Goal: Information Seeking & Learning: Learn about a topic

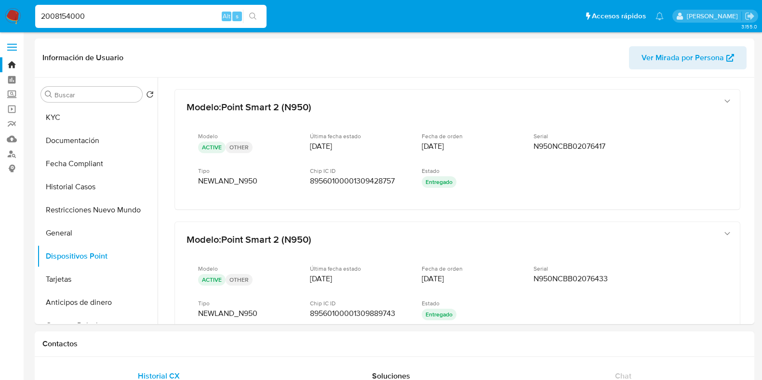
select select "10"
drag, startPoint x: 0, startPoint y: 0, endPoint x: 14, endPoint y: 154, distance: 155.0
click at [14, 154] on link "Buscador de personas" at bounding box center [57, 154] width 115 height 15
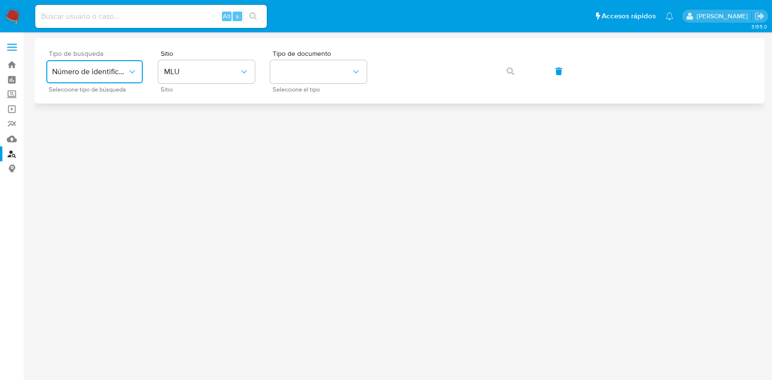
click at [130, 73] on icon "typeSearch" at bounding box center [132, 72] width 10 height 10
click at [102, 106] on span "Número de identificación" at bounding box center [91, 102] width 79 height 19
click at [216, 72] on button "site_id" at bounding box center [206, 71] width 96 height 23
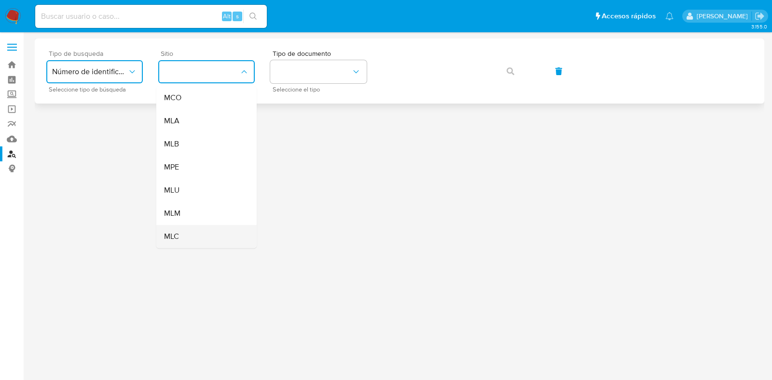
click at [188, 233] on div "MLC" at bounding box center [203, 236] width 79 height 23
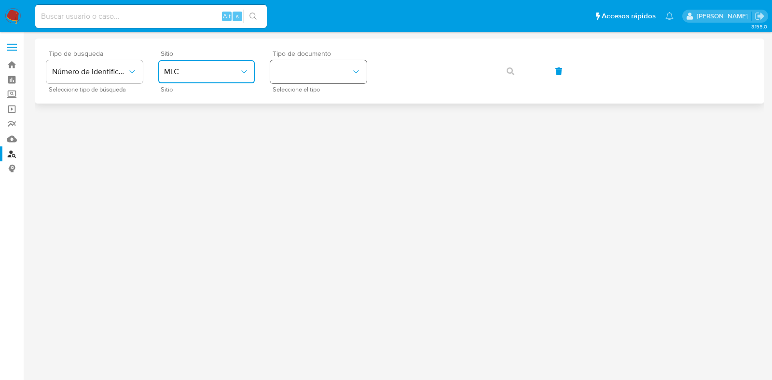
click at [319, 71] on button "identificationType" at bounding box center [318, 71] width 96 height 23
click at [317, 99] on div "RUT RUT" at bounding box center [315, 102] width 79 height 33
click at [509, 73] on icon "button" at bounding box center [510, 72] width 8 height 8
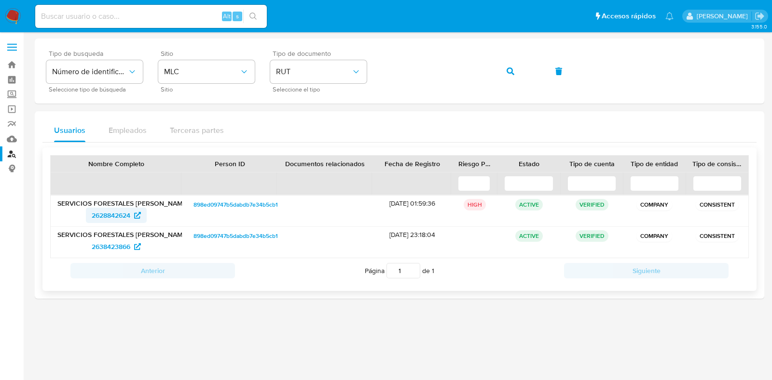
click at [126, 215] on span "2628842624" at bounding box center [111, 215] width 39 height 15
click at [506, 68] on icon "button" at bounding box center [510, 72] width 8 height 8
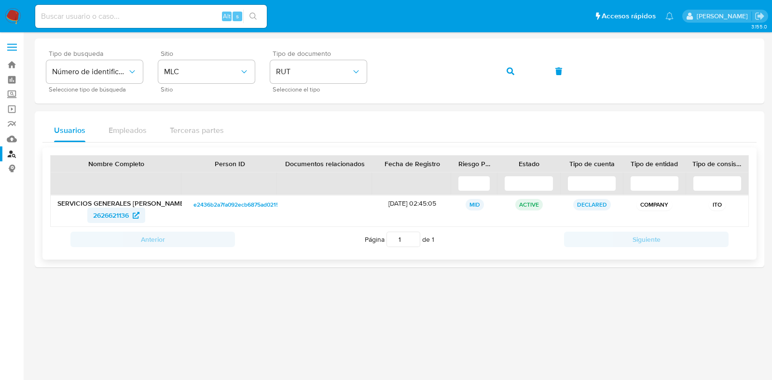
click at [117, 216] on span "2626621136" at bounding box center [111, 215] width 36 height 15
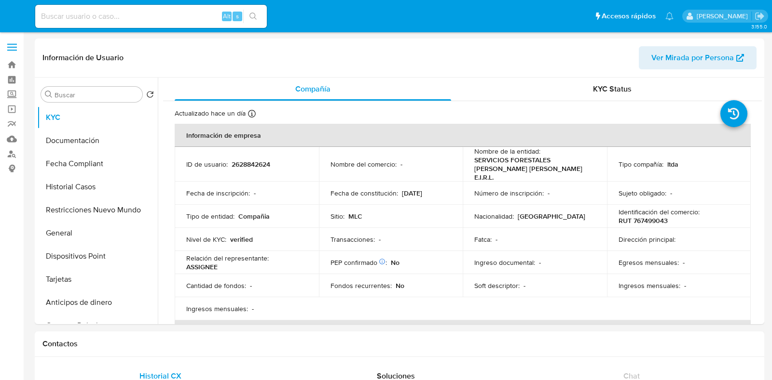
select select "10"
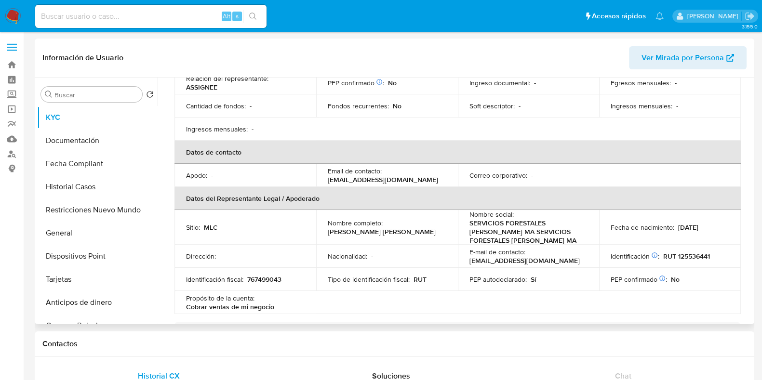
scroll to position [241, 0]
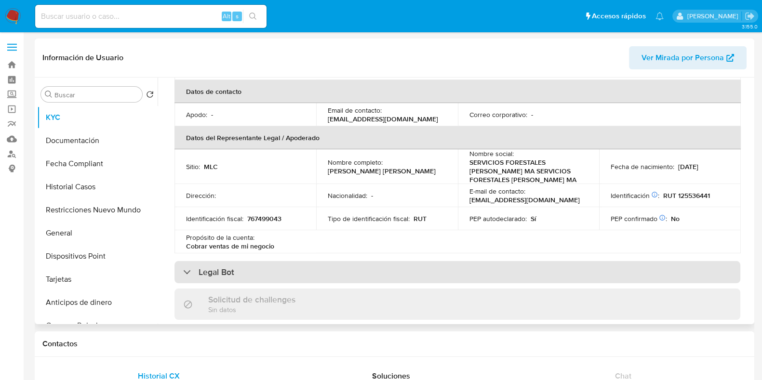
click at [425, 264] on div "Legal Bot" at bounding box center [458, 272] width 566 height 22
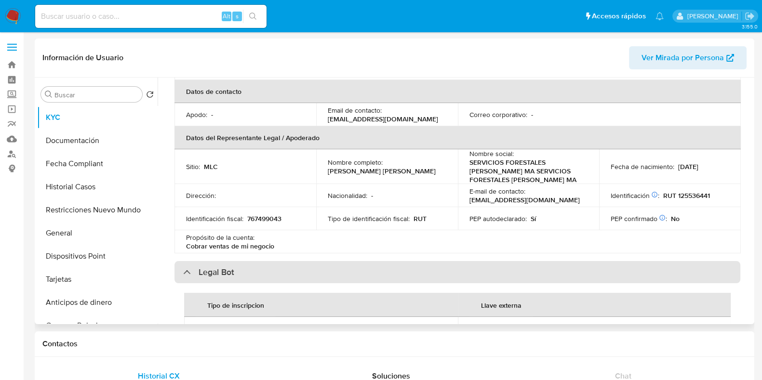
click at [425, 264] on div "Legal Bot" at bounding box center [458, 272] width 566 height 22
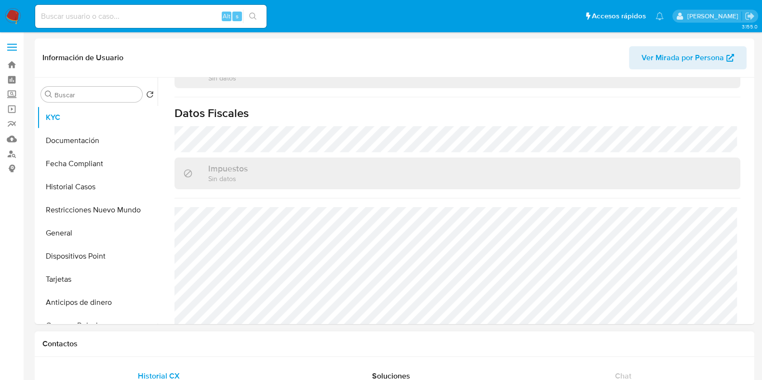
scroll to position [0, 0]
click at [94, 140] on button "Documentación" at bounding box center [93, 140] width 113 height 23
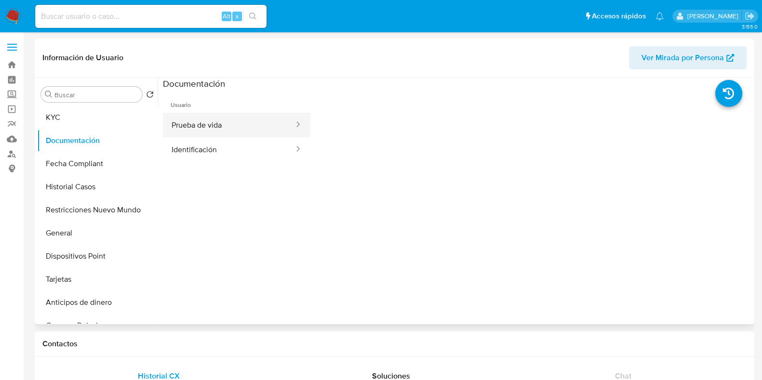
click at [276, 129] on button "Prueba de vida" at bounding box center [229, 125] width 132 height 25
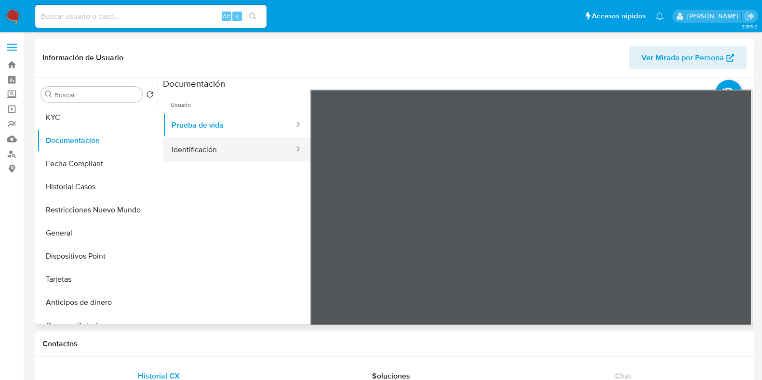
click at [271, 151] on button "Identificación" at bounding box center [229, 149] width 132 height 25
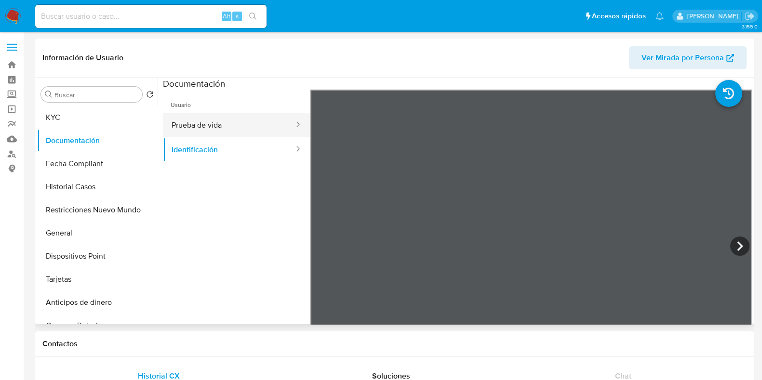
click at [248, 131] on button "Prueba de vida" at bounding box center [229, 125] width 132 height 25
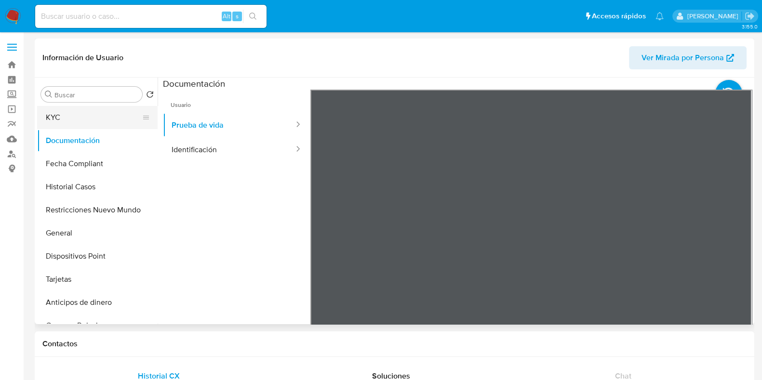
click at [112, 119] on button "KYC" at bounding box center [93, 117] width 113 height 23
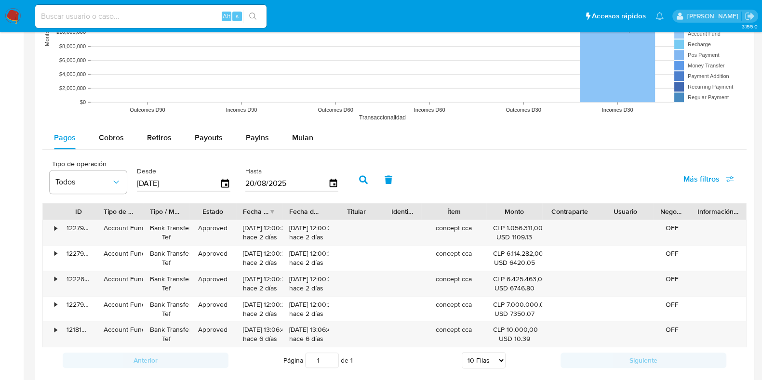
scroll to position [843, 0]
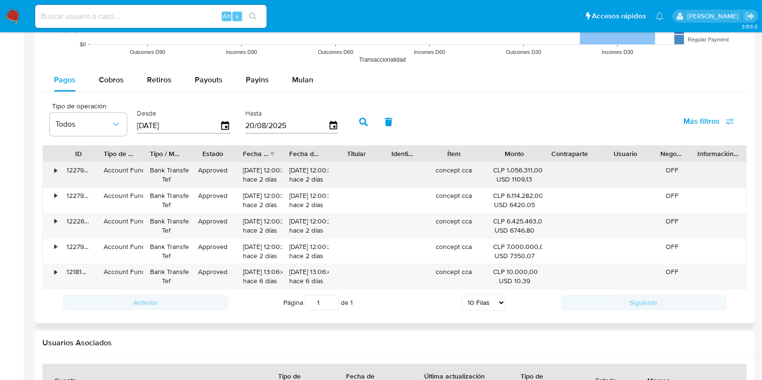
click at [56, 170] on div "•" at bounding box center [55, 170] width 2 height 9
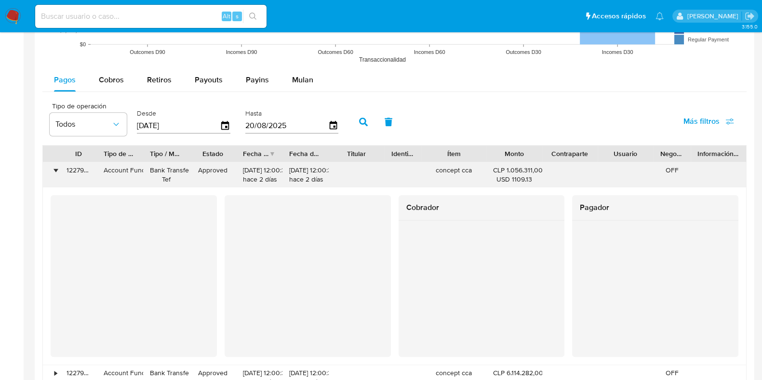
click at [55, 167] on div "•" at bounding box center [55, 170] width 2 height 9
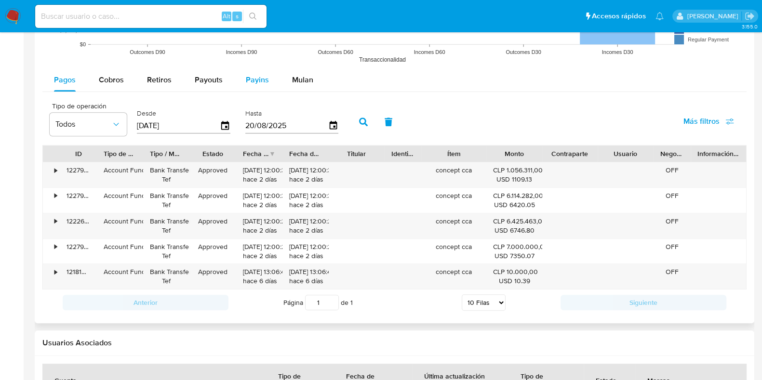
click at [252, 87] on div "Payins" at bounding box center [257, 79] width 23 height 23
select select "10"
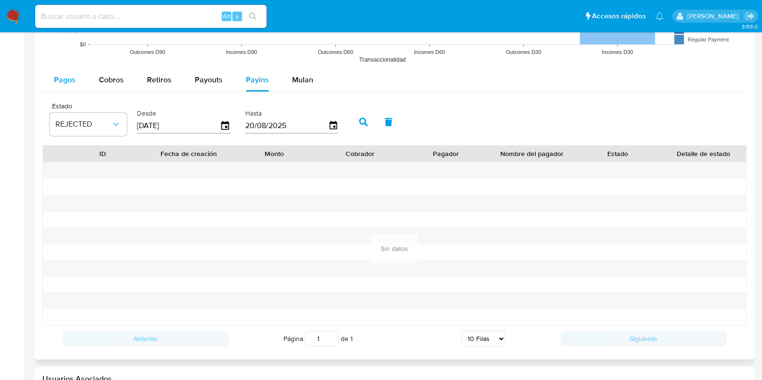
click at [71, 79] on span "Pagos" at bounding box center [65, 79] width 22 height 11
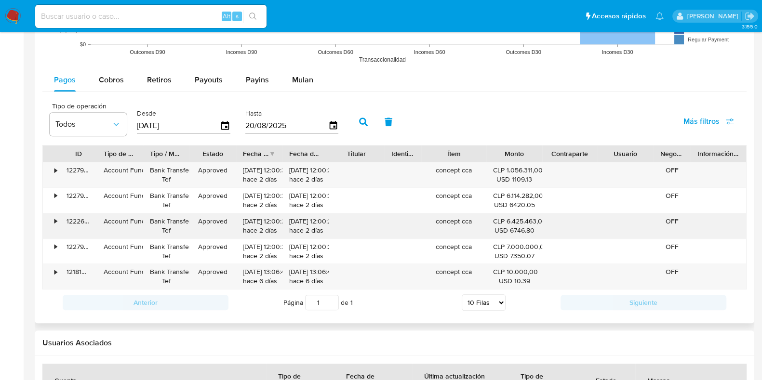
click at [53, 221] on div "•" at bounding box center [51, 226] width 17 height 25
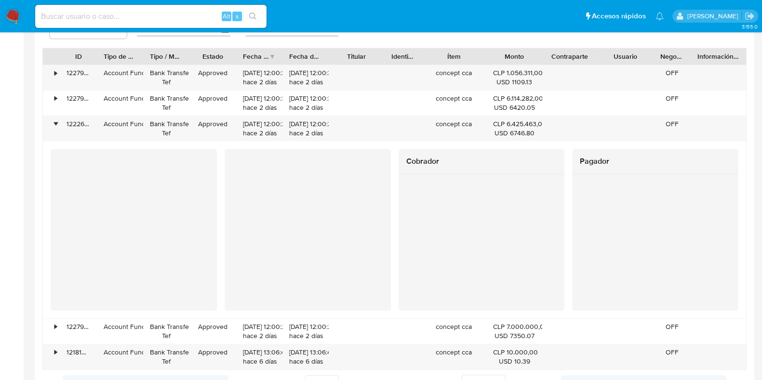
scroll to position [964, 0]
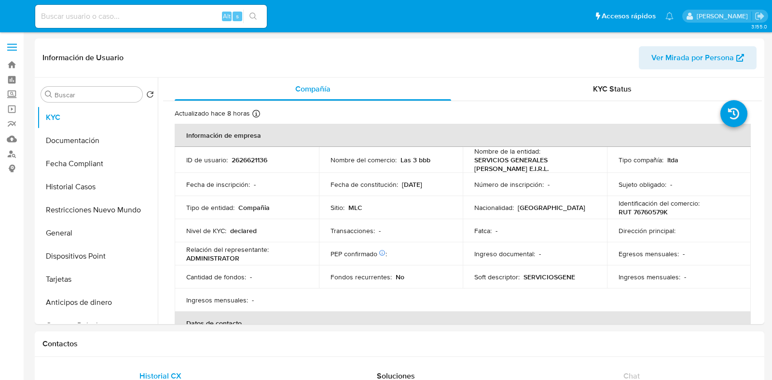
select select "10"
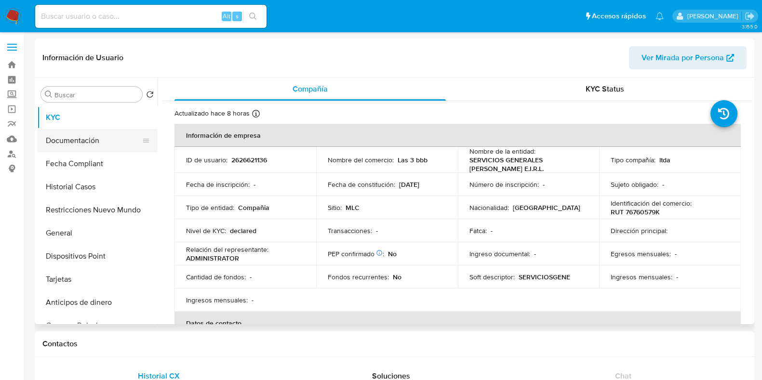
click at [89, 146] on button "Documentación" at bounding box center [93, 140] width 113 height 23
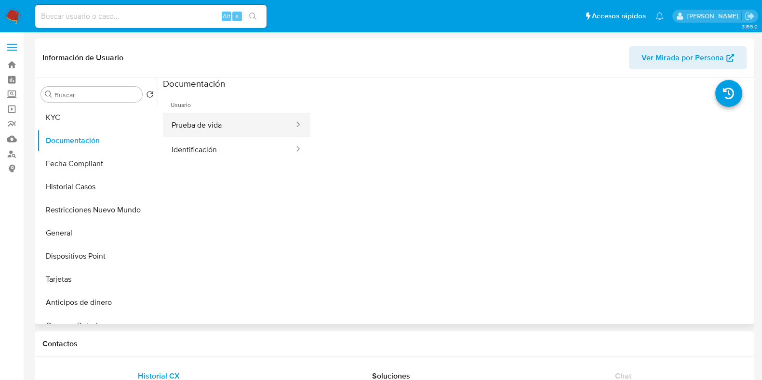
click at [254, 129] on button "Prueba de vida" at bounding box center [229, 125] width 132 height 25
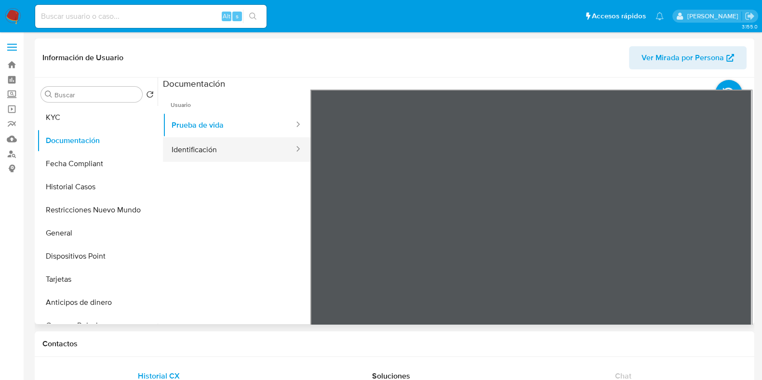
click at [250, 143] on button "Identificación" at bounding box center [229, 149] width 132 height 25
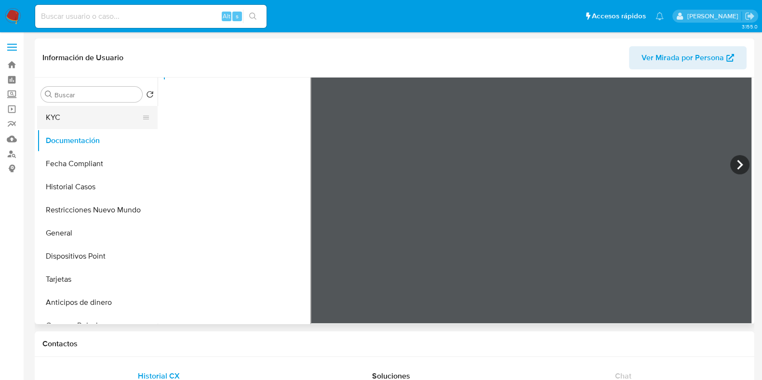
click at [84, 124] on button "KYC" at bounding box center [93, 117] width 113 height 23
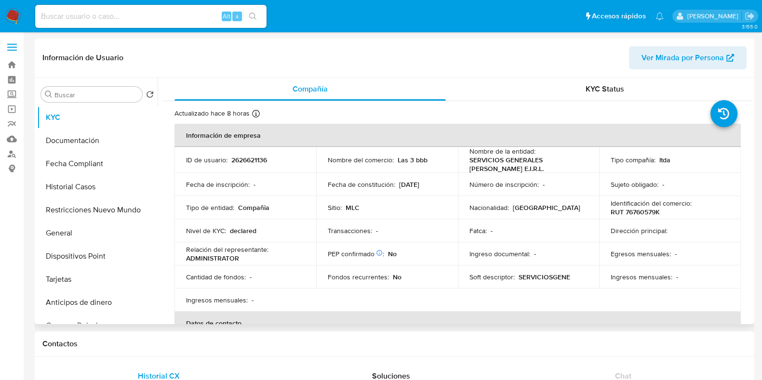
click at [646, 217] on td "Identificación del comercio : RUT 76760579K" at bounding box center [670, 207] width 142 height 23
click at [641, 211] on p "RUT 76760579K" at bounding box center [635, 212] width 49 height 9
copy p "76760579K"
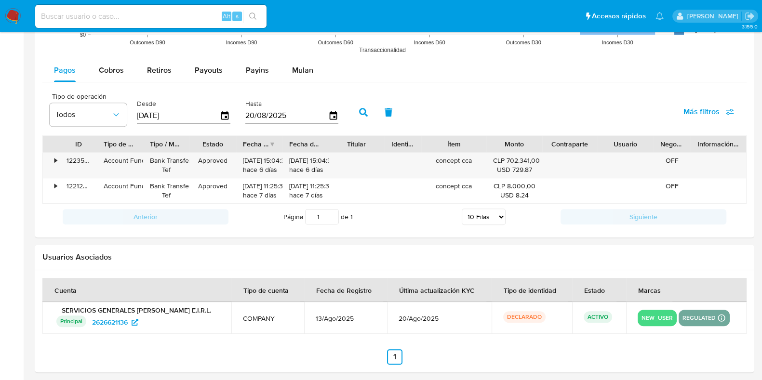
scroll to position [904, 0]
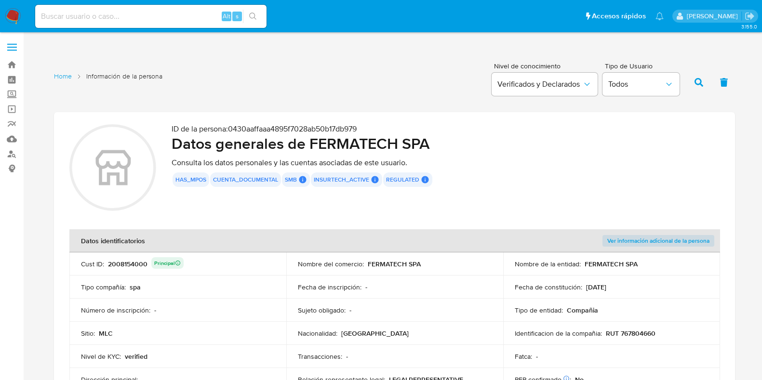
scroll to position [482, 0]
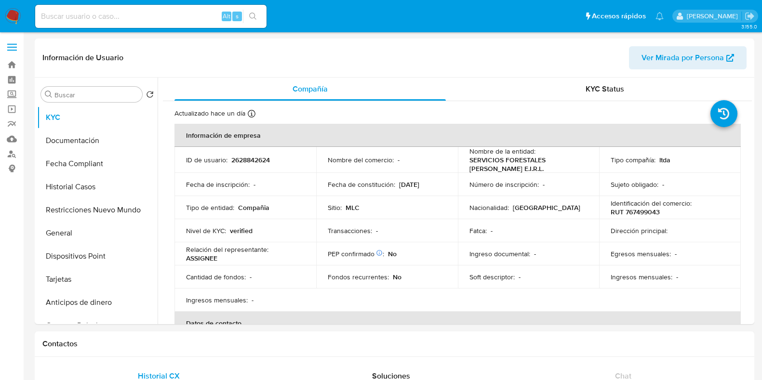
select select "10"
click at [637, 211] on p "RUT 767499043" at bounding box center [635, 212] width 49 height 9
copy p "767499043"
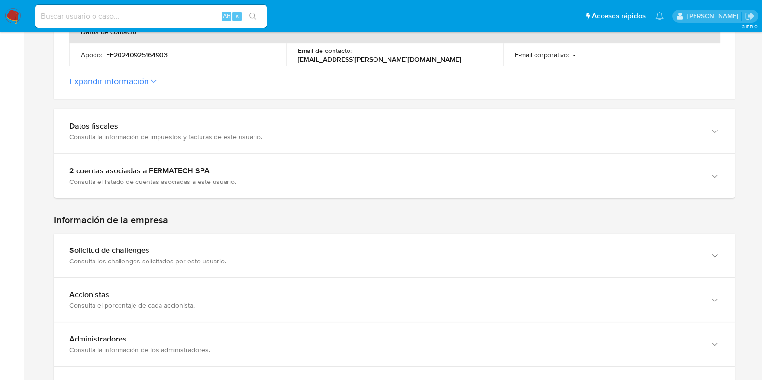
scroll to position [421, 0]
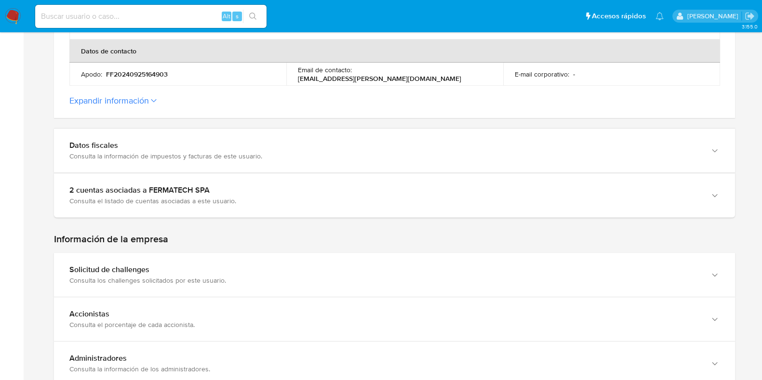
click at [199, 18] on input at bounding box center [150, 16] width 231 height 13
paste input "2607219196"
type input "2607219196"
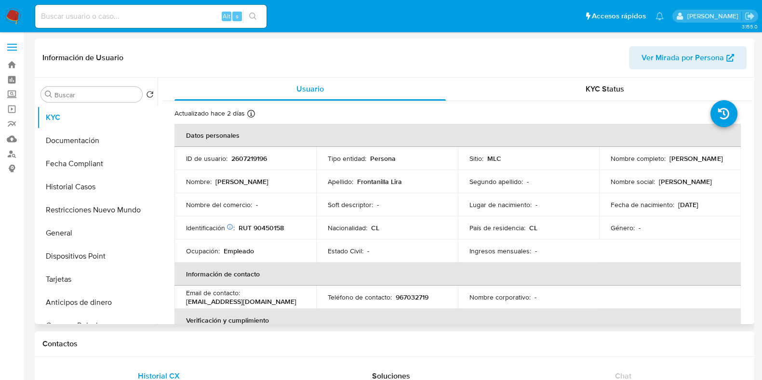
select select "10"
click at [95, 142] on button "Documentación" at bounding box center [93, 140] width 113 height 23
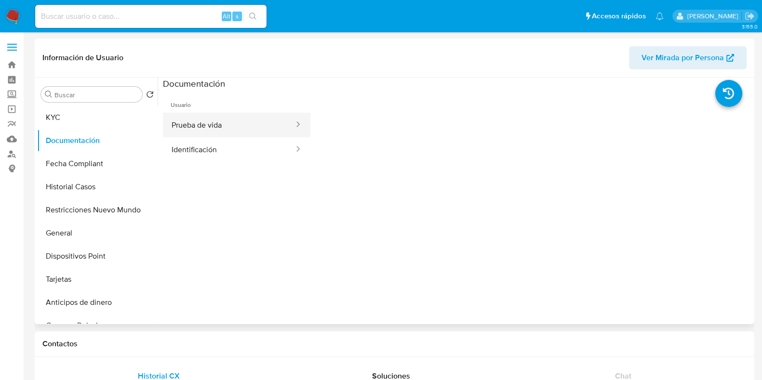
click at [232, 131] on button "Prueba de vida" at bounding box center [229, 125] width 132 height 25
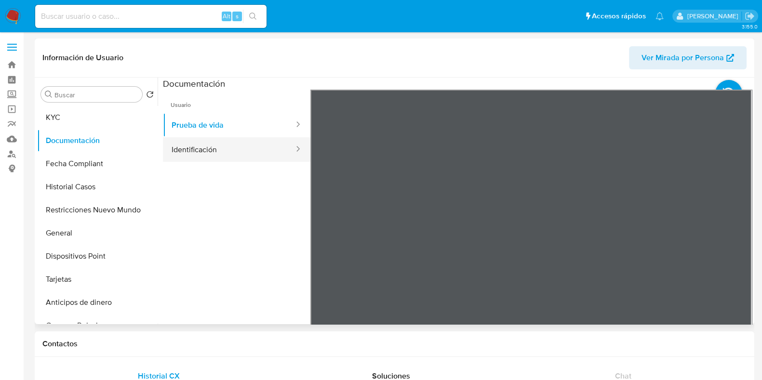
click at [227, 151] on button "Identificación" at bounding box center [229, 149] width 132 height 25
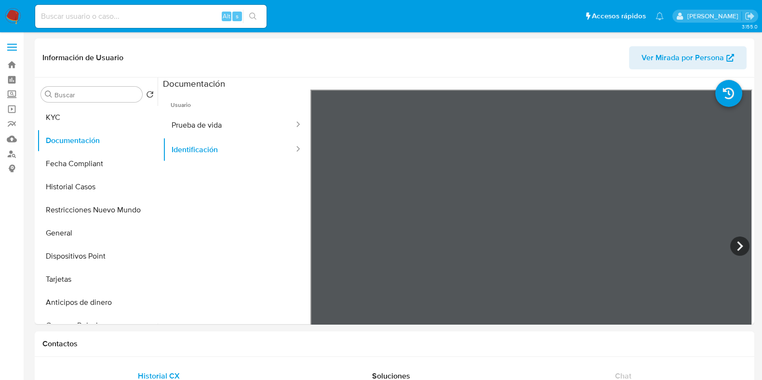
click at [110, 14] on input at bounding box center [150, 16] width 231 height 13
paste input "2486532499"
type input "2486532499"
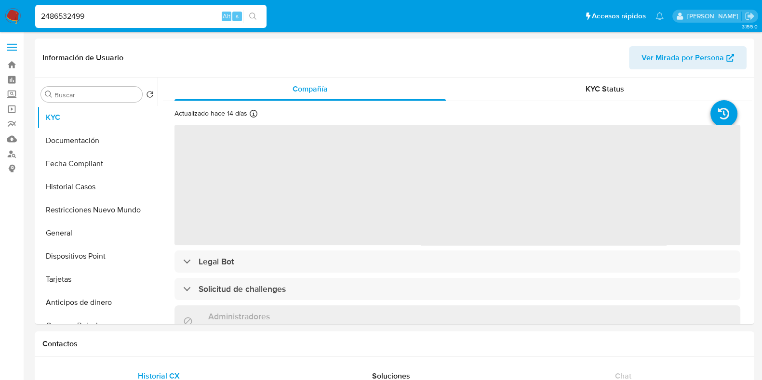
select select "10"
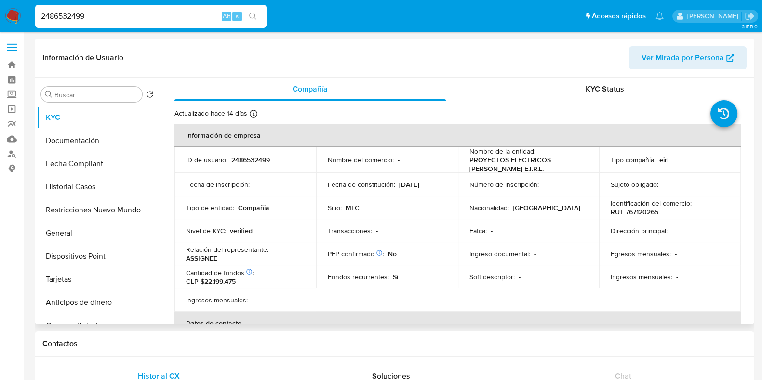
drag, startPoint x: 377, startPoint y: 197, endPoint x: 446, endPoint y: 198, distance: 68.5
click at [446, 196] on td "Fecha de constitución : 10/03/2017" at bounding box center [387, 184] width 142 height 23
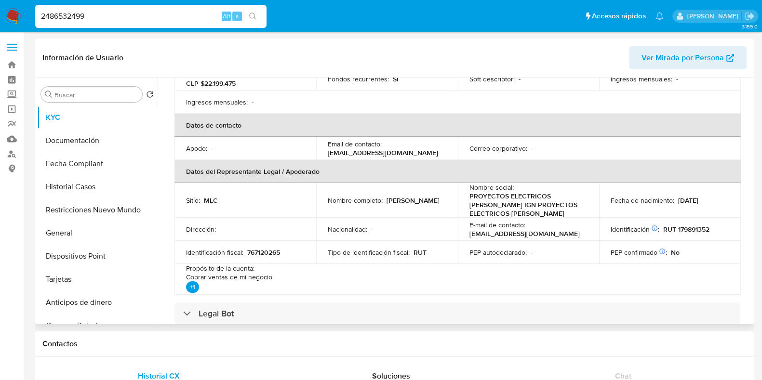
scroll to position [181, 0]
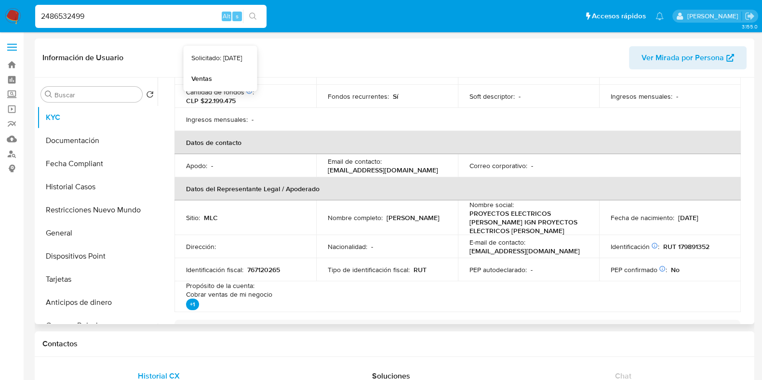
click at [250, 95] on icon at bounding box center [249, 91] width 7 height 7
click at [94, 137] on button "Documentación" at bounding box center [93, 140] width 113 height 23
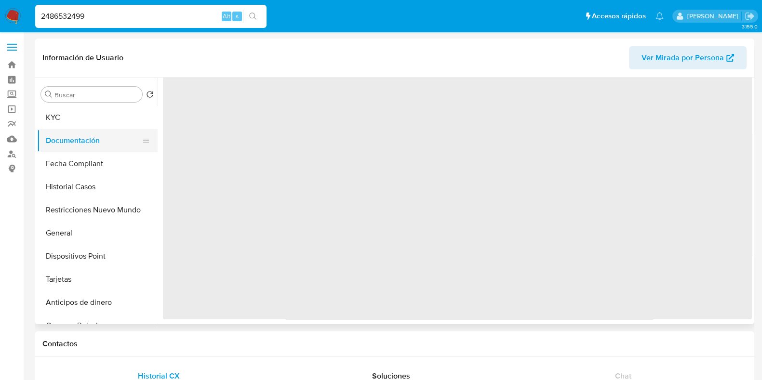
scroll to position [0, 0]
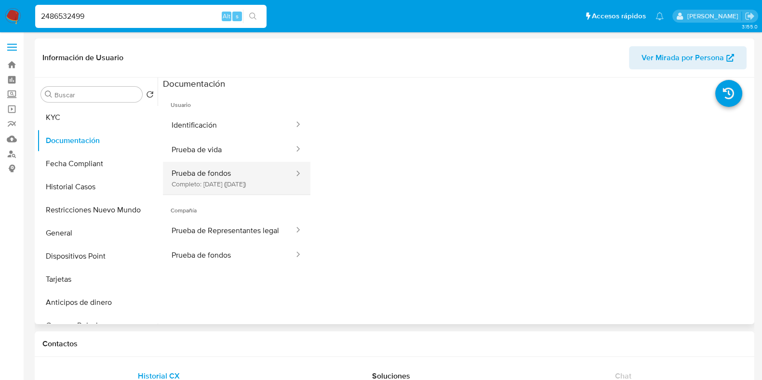
click at [219, 183] on button "Prueba de fondos Completo: 11/07/2025 (hace un mes)" at bounding box center [229, 178] width 132 height 33
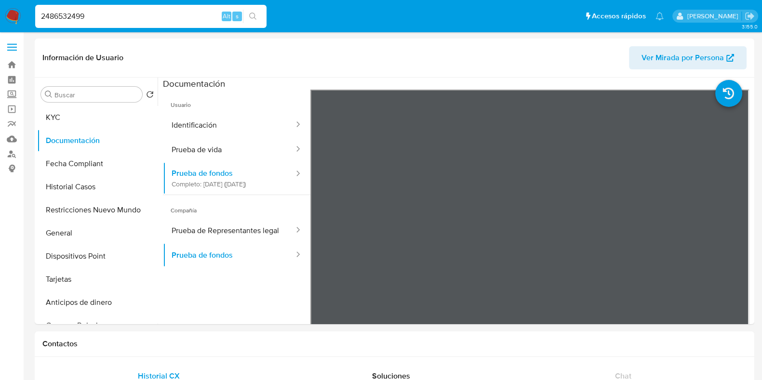
click at [169, 19] on input "2486532499" at bounding box center [150, 16] width 231 height 13
paste input "607219196"
type input "2607219196"
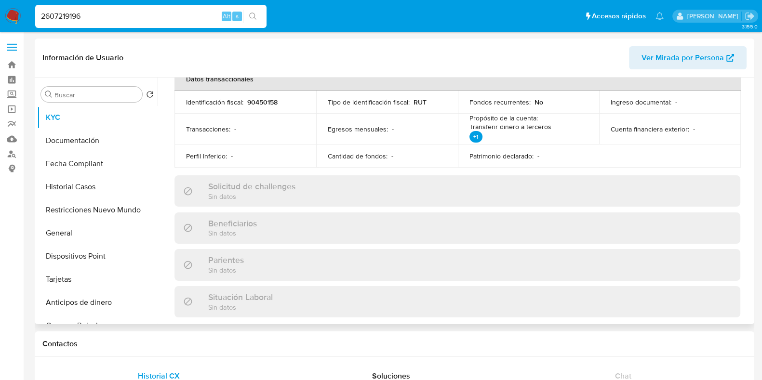
scroll to position [550, 0]
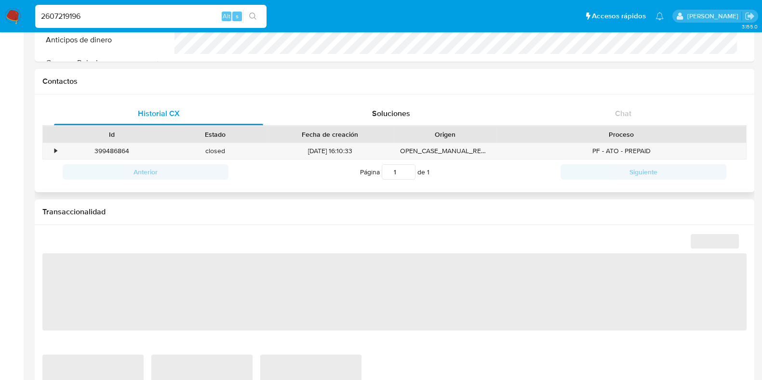
select select "10"
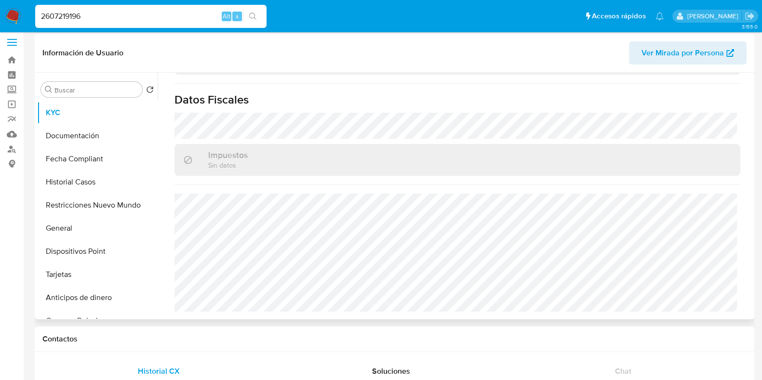
scroll to position [0, 0]
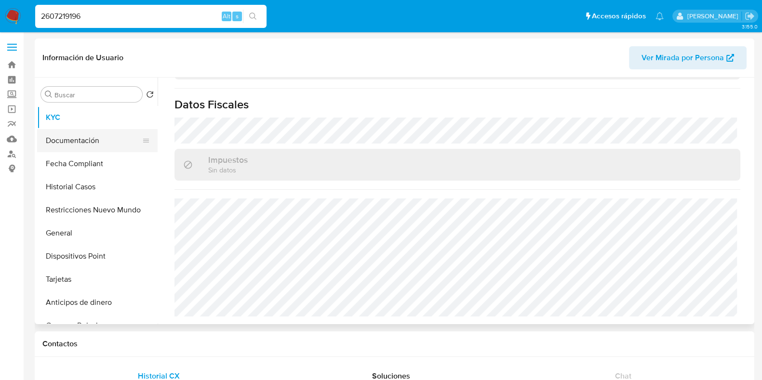
click at [92, 143] on button "Documentación" at bounding box center [93, 140] width 113 height 23
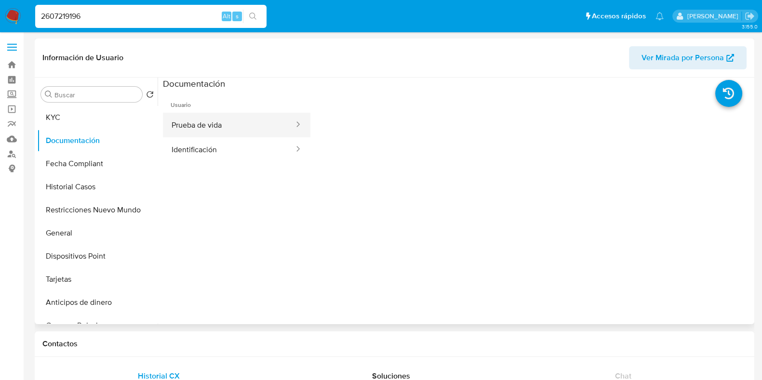
click at [231, 129] on button "Prueba de vida" at bounding box center [229, 125] width 132 height 25
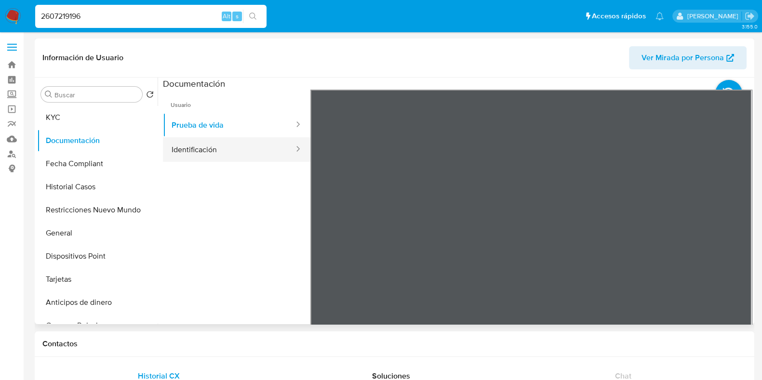
click at [234, 150] on button "Identificación" at bounding box center [229, 149] width 132 height 25
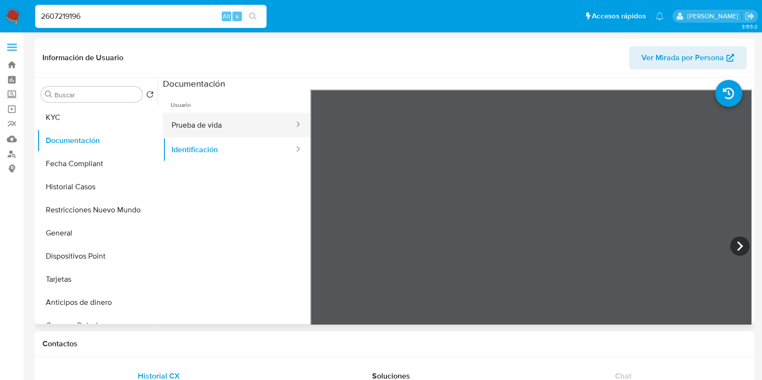
click at [181, 134] on button "Prueba de vida" at bounding box center [229, 125] width 132 height 25
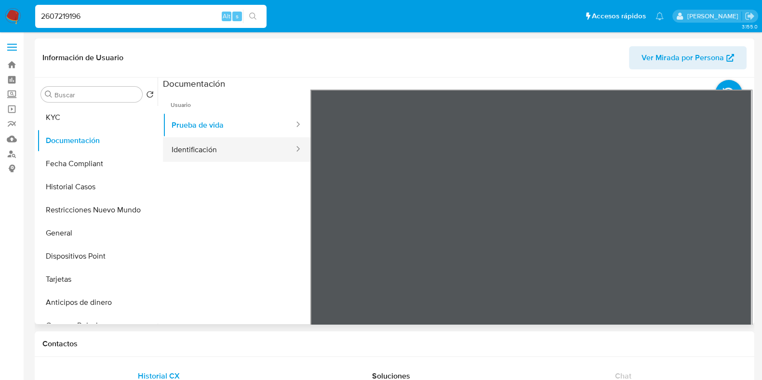
click at [232, 157] on button "Identificación" at bounding box center [229, 149] width 132 height 25
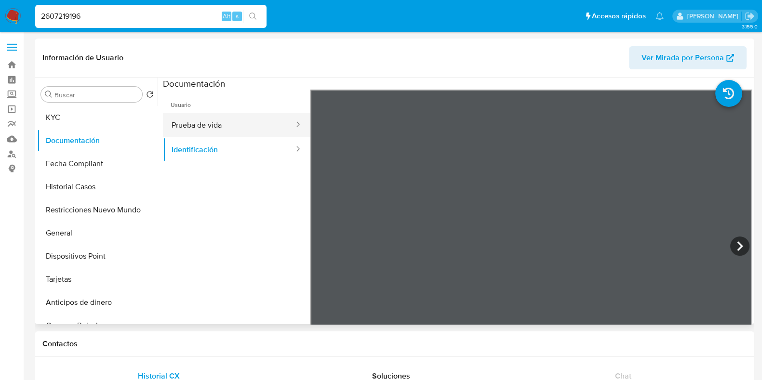
click at [221, 122] on button "Prueba de vida" at bounding box center [229, 125] width 132 height 25
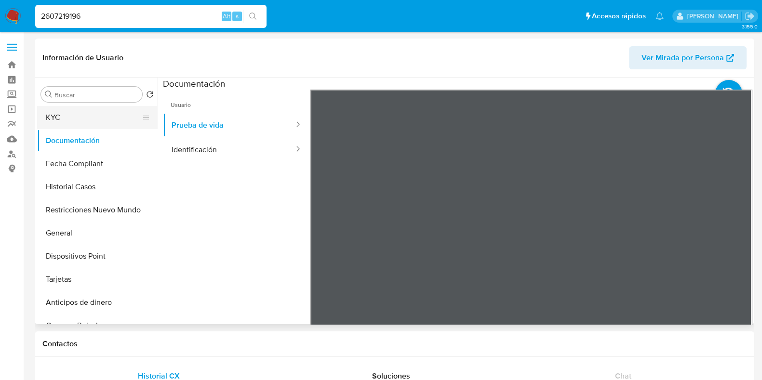
click at [84, 127] on button "KYC" at bounding box center [93, 117] width 113 height 23
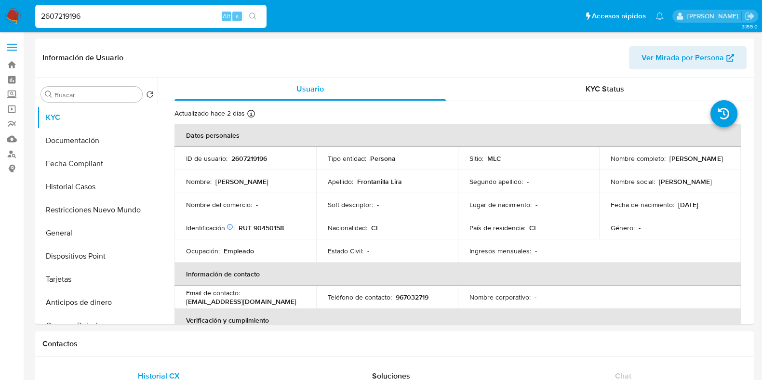
click at [77, 14] on input "2607219196" at bounding box center [150, 16] width 231 height 13
paste input "546826239"
type input "2546826239"
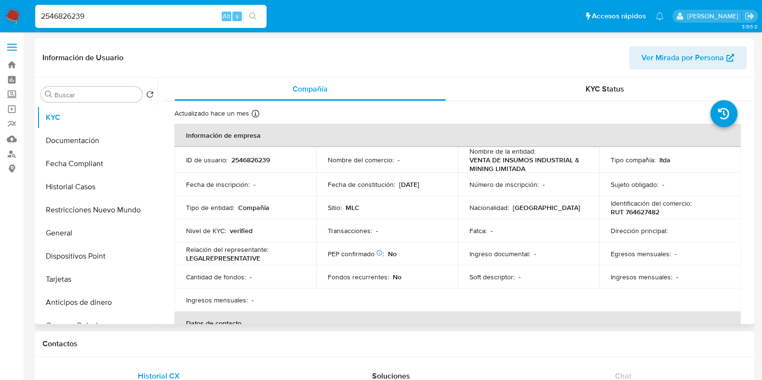
select select "10"
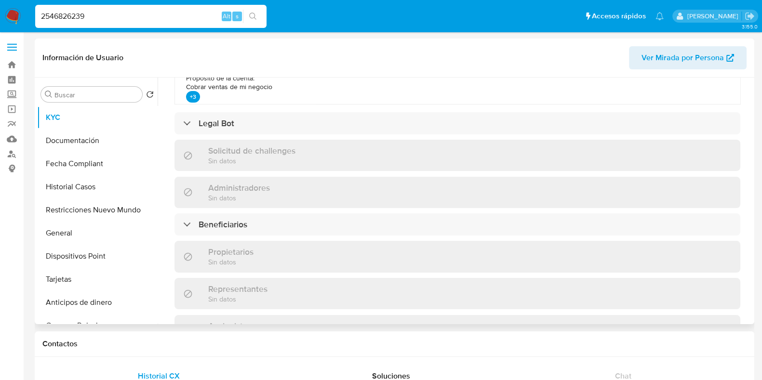
scroll to position [362, 0]
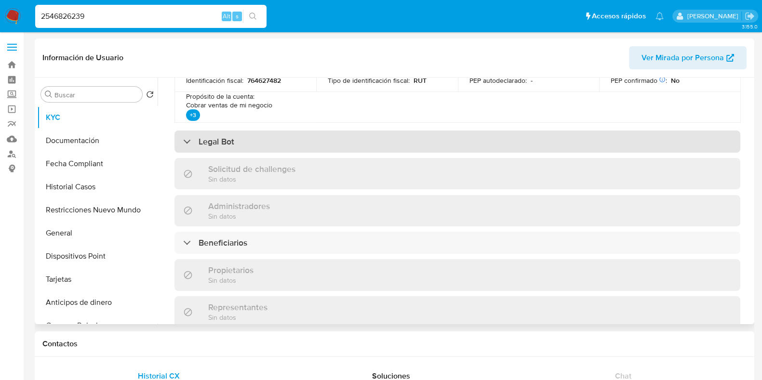
click at [333, 134] on div "Legal Bot" at bounding box center [458, 142] width 566 height 22
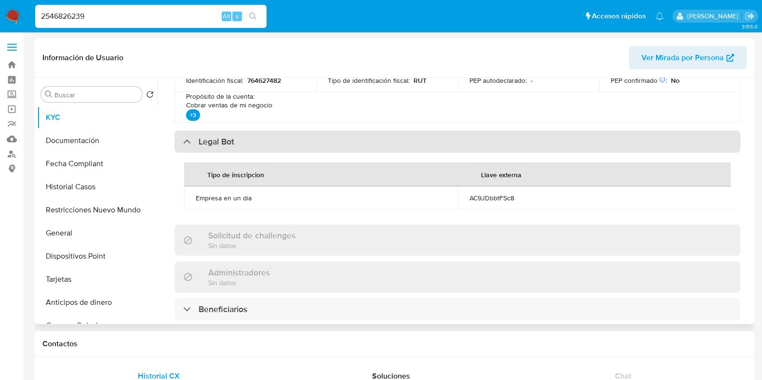
click at [333, 134] on div "Legal Bot" at bounding box center [458, 142] width 566 height 22
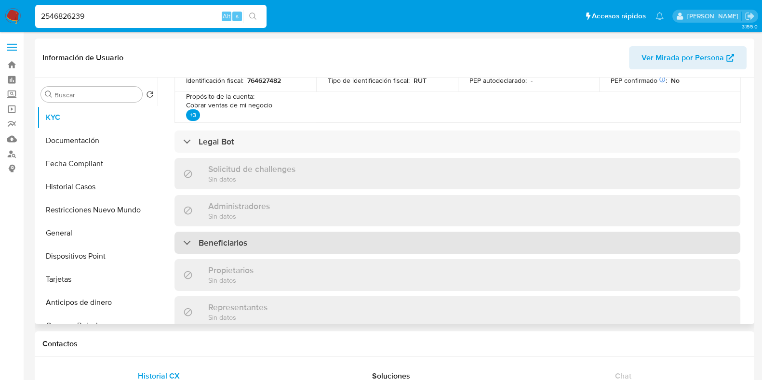
click at [326, 241] on div "Beneficiarios" at bounding box center [458, 243] width 566 height 22
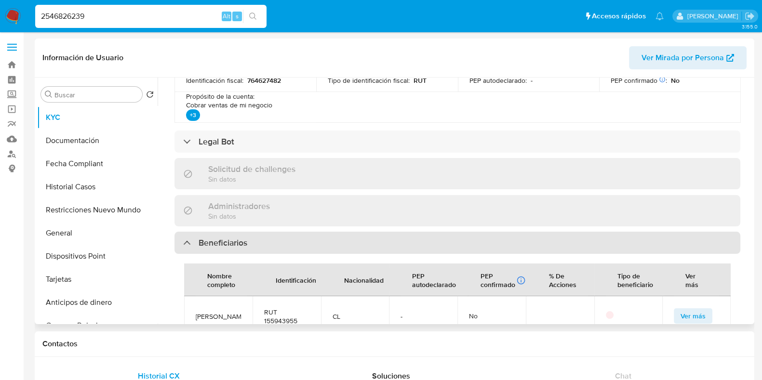
scroll to position [421, 0]
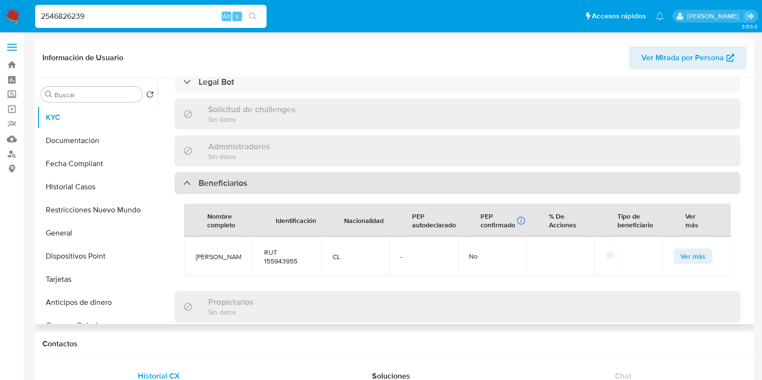
click at [318, 186] on div "Beneficiarios" at bounding box center [458, 183] width 566 height 22
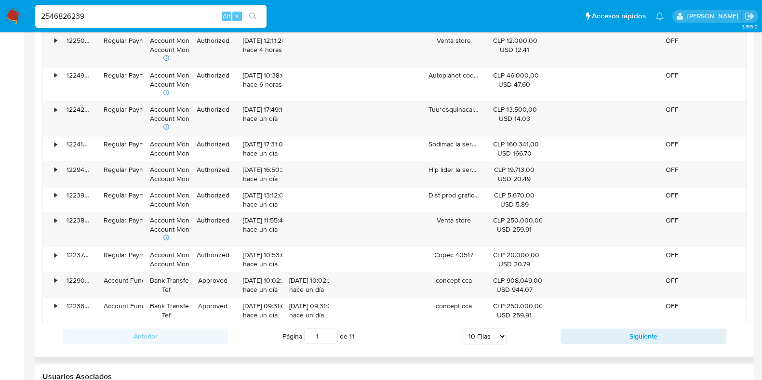
scroll to position [1025, 0]
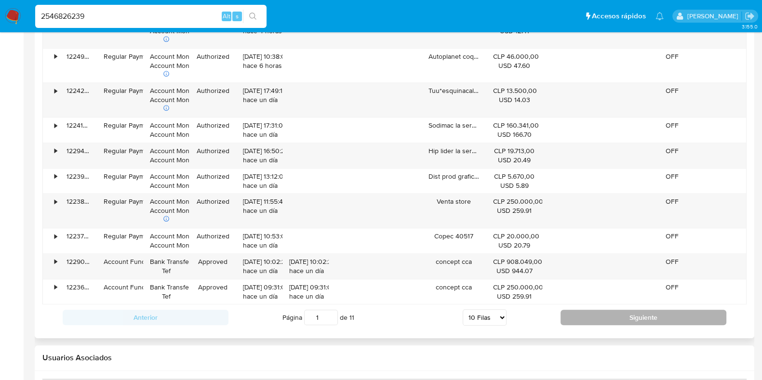
click at [603, 316] on button "Siguiente" at bounding box center [644, 317] width 166 height 15
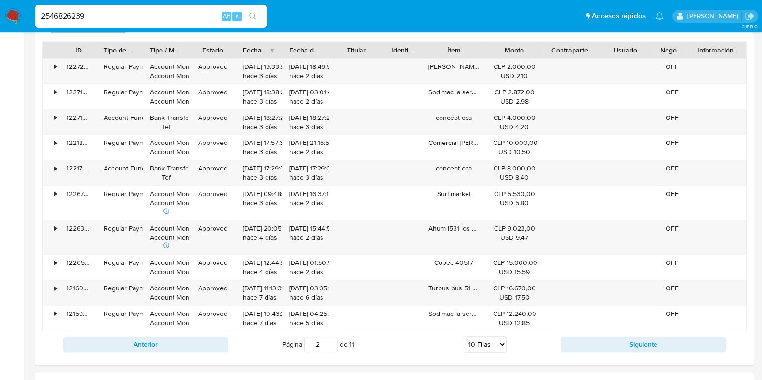
scroll to position [964, 0]
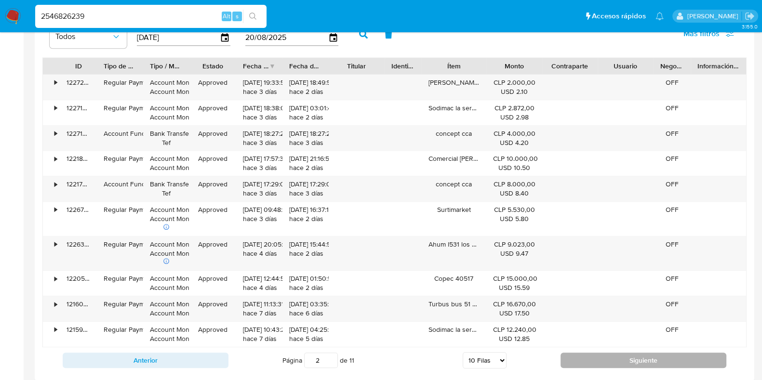
click at [614, 362] on button "Siguiente" at bounding box center [644, 360] width 166 height 15
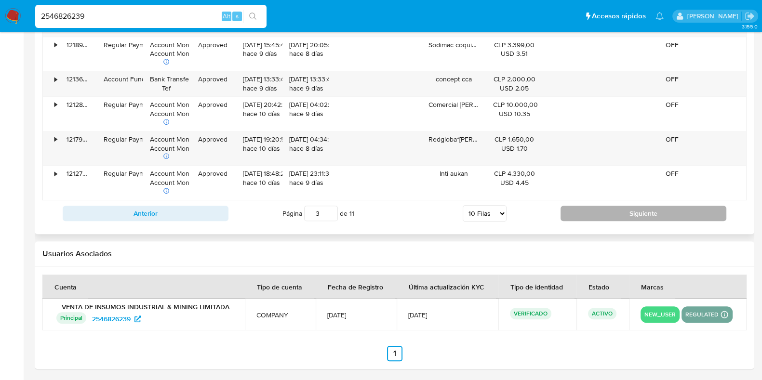
click at [577, 211] on button "Siguiente" at bounding box center [644, 213] width 166 height 15
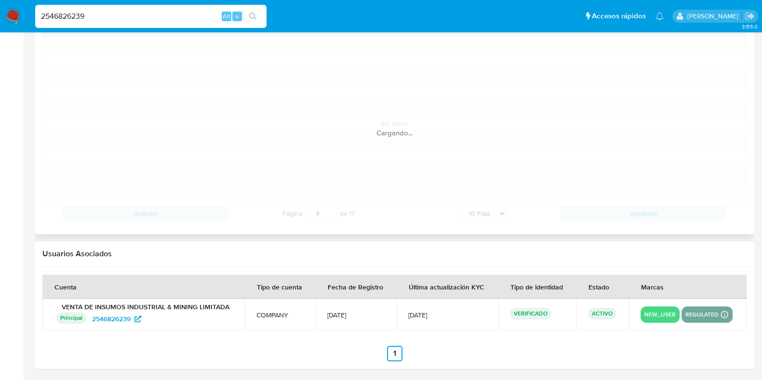
scroll to position [1147, 0]
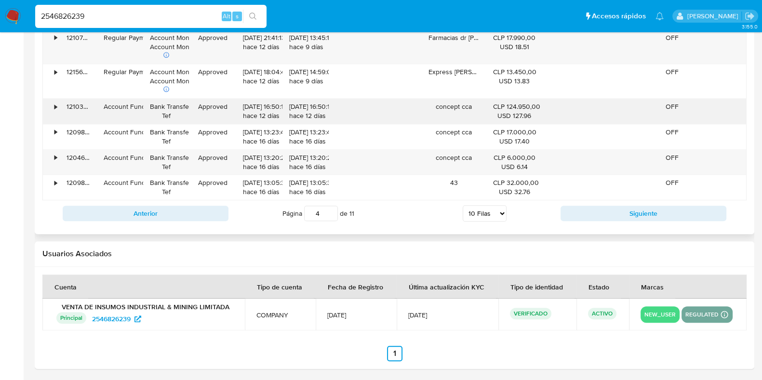
click at [51, 106] on div "•" at bounding box center [51, 111] width 17 height 25
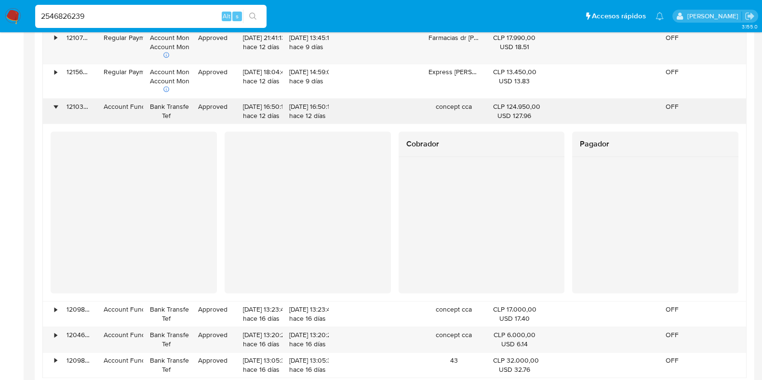
click at [51, 102] on div "•" at bounding box center [51, 111] width 17 height 25
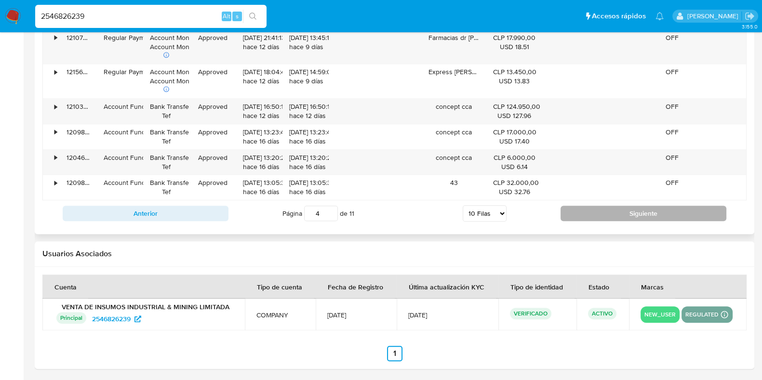
click at [659, 215] on button "Siguiente" at bounding box center [644, 213] width 166 height 15
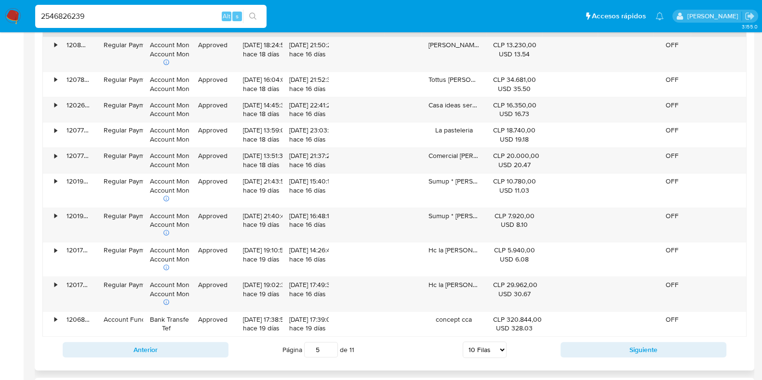
scroll to position [1138, 0]
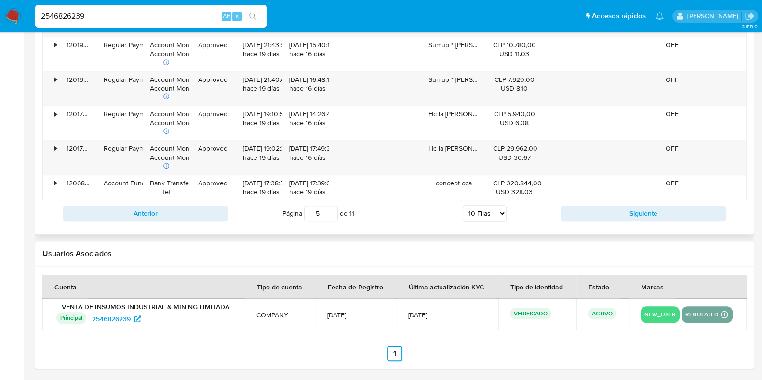
click at [659, 215] on button "Siguiente" at bounding box center [644, 213] width 166 height 15
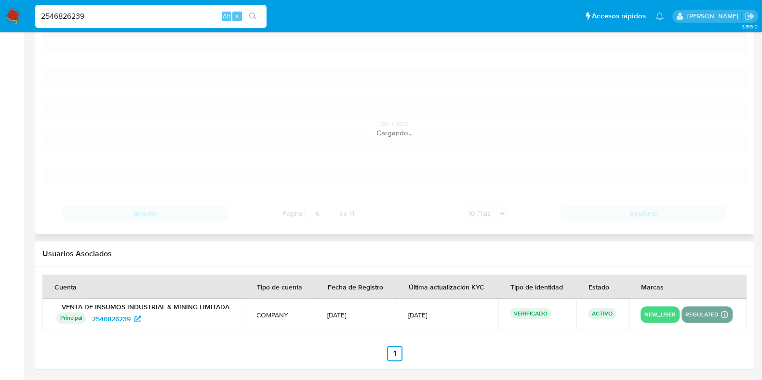
scroll to position [1147, 0]
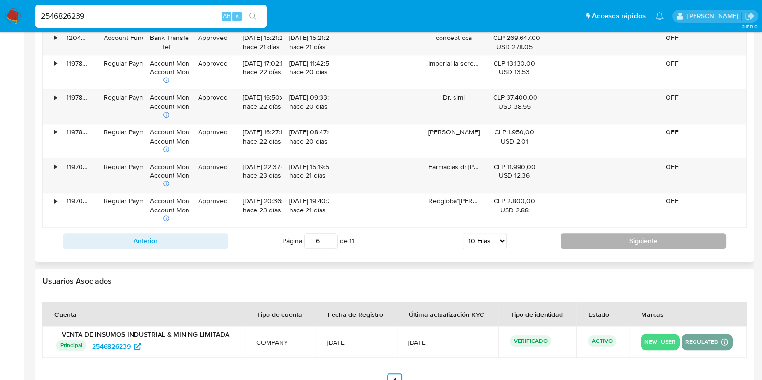
click at [664, 239] on button "Siguiente" at bounding box center [644, 240] width 166 height 15
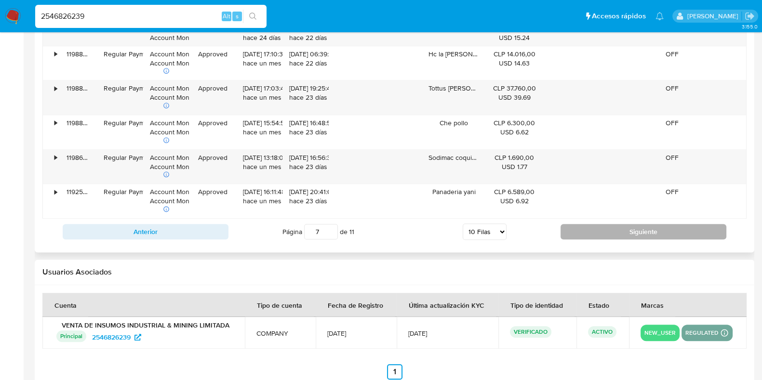
click at [664, 239] on div "Anterior Página 7 de 11 5 Filas 10 Filas 20 Filas 25 Filas 50 Filas 100 Filas S…" at bounding box center [394, 232] width 705 height 26
click at [646, 232] on button "Siguiente" at bounding box center [644, 231] width 166 height 15
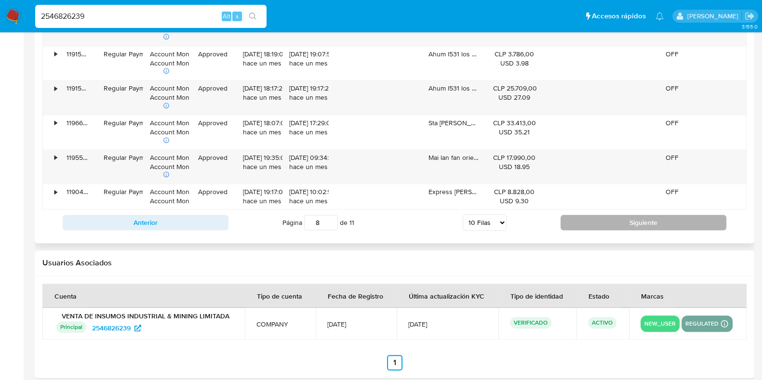
click at [644, 226] on button "Siguiente" at bounding box center [644, 222] width 166 height 15
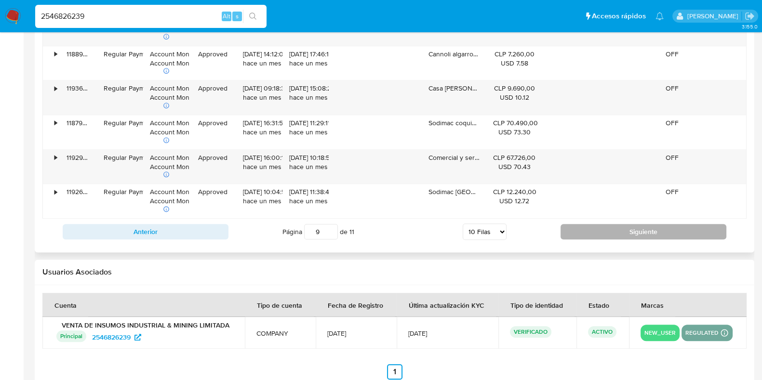
click at [644, 226] on button "Siguiente" at bounding box center [644, 231] width 166 height 15
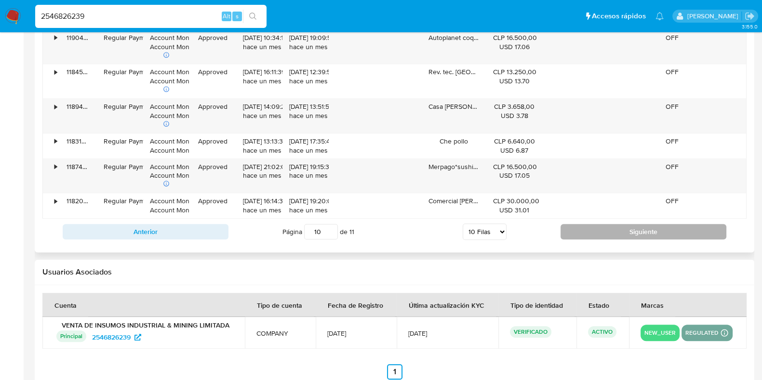
click at [644, 226] on button "Siguiente" at bounding box center [644, 231] width 166 height 15
type input "11"
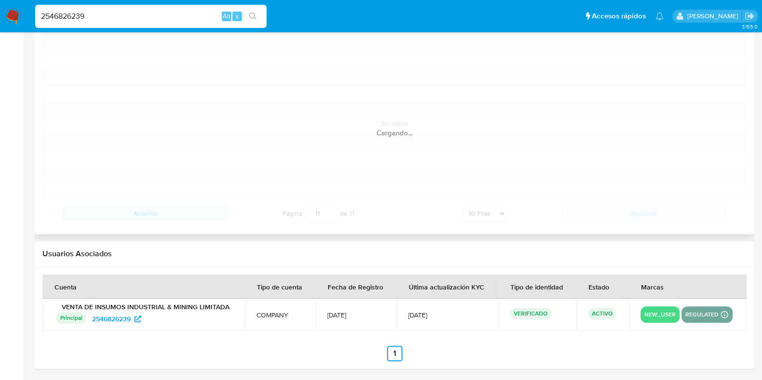
scroll to position [915, 0]
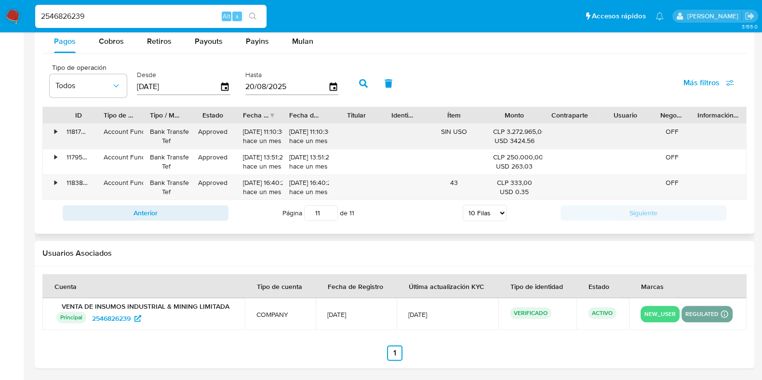
click at [55, 132] on div "•" at bounding box center [55, 131] width 2 height 9
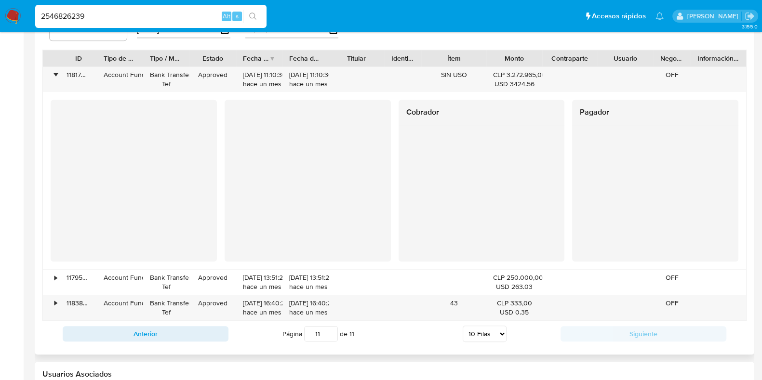
scroll to position [1032, 0]
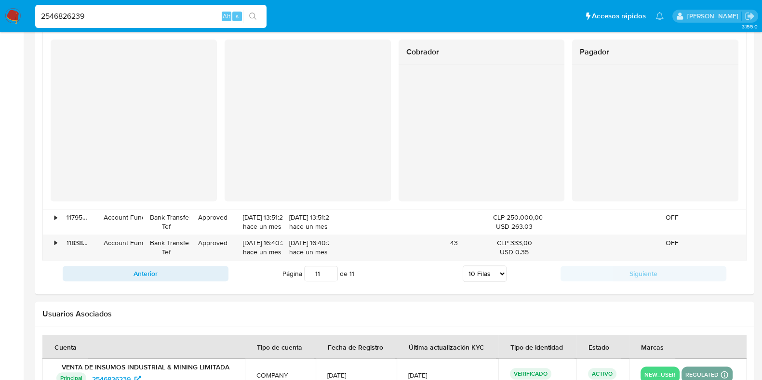
click at [96, 21] on input "2546826239" at bounding box center [150, 16] width 231 height 13
paste input "57637853"
type input "2557637853"
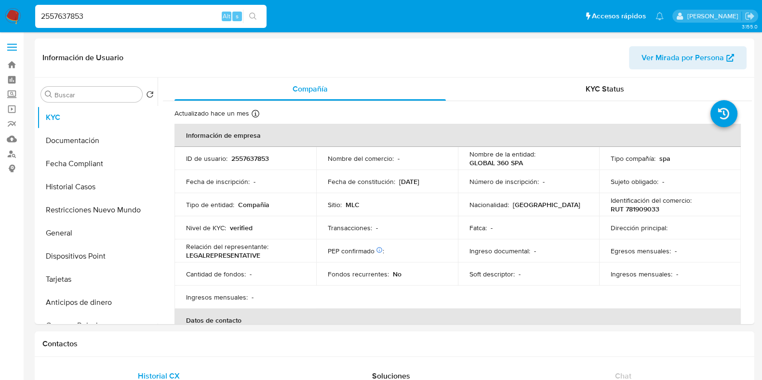
select select "10"
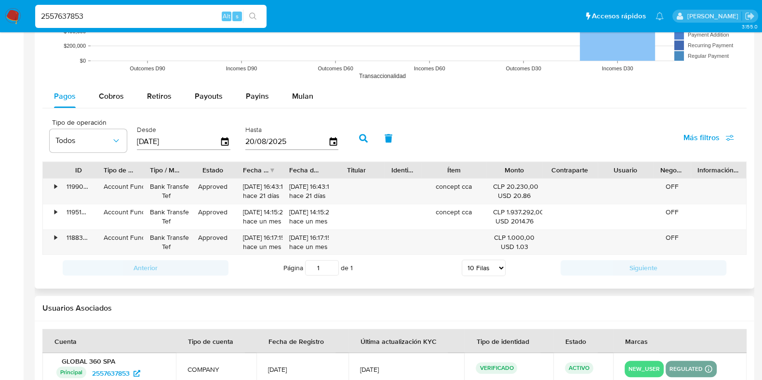
scroll to position [915, 0]
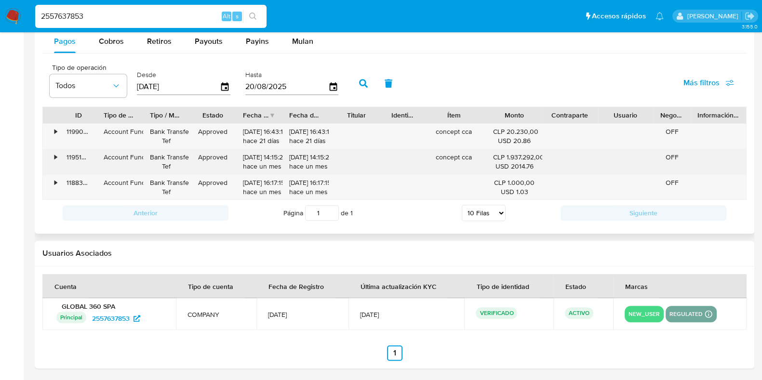
click at [52, 157] on div "•" at bounding box center [51, 161] width 17 height 25
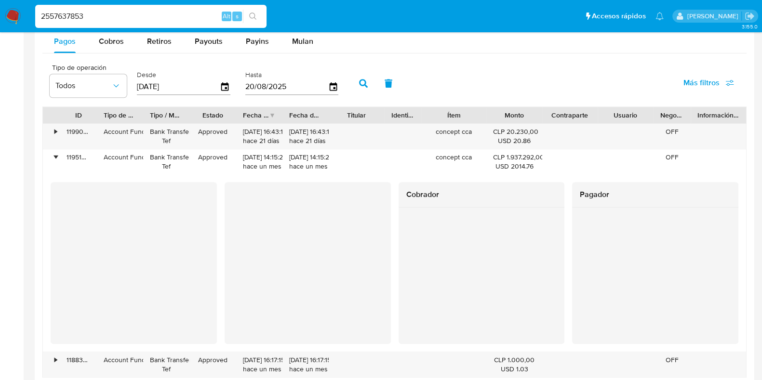
click at [80, 18] on input "2557637853" at bounding box center [150, 16] width 231 height 13
paste input "84687532"
type input "2584687532"
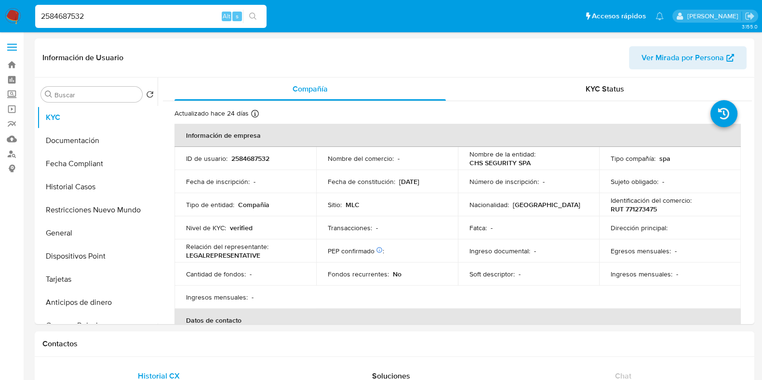
select select "10"
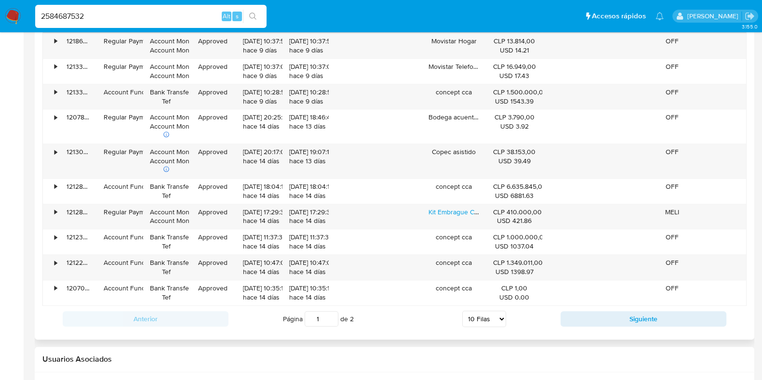
scroll to position [1111, 0]
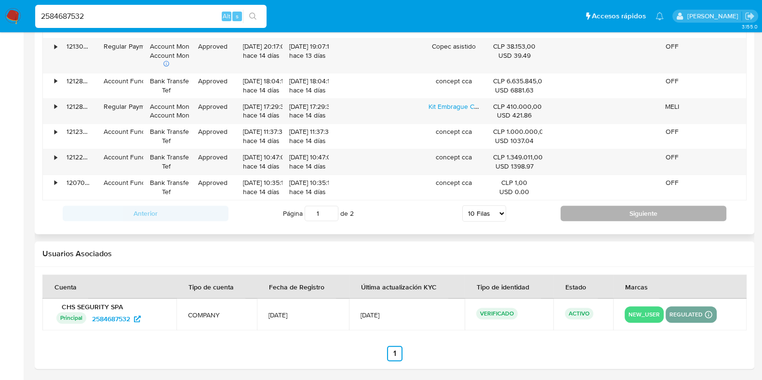
click at [639, 214] on button "Siguiente" at bounding box center [644, 213] width 166 height 15
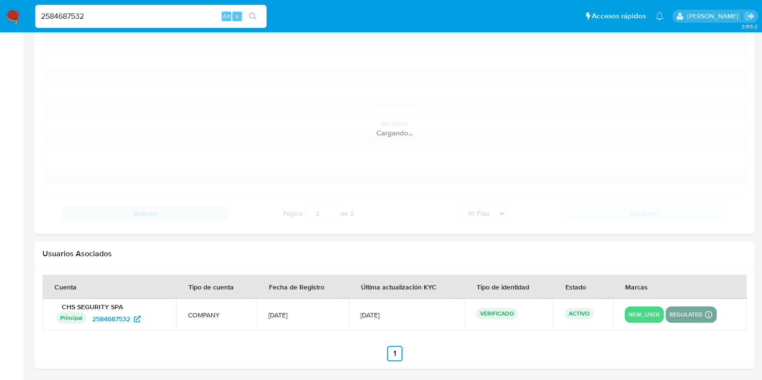
scroll to position [915, 0]
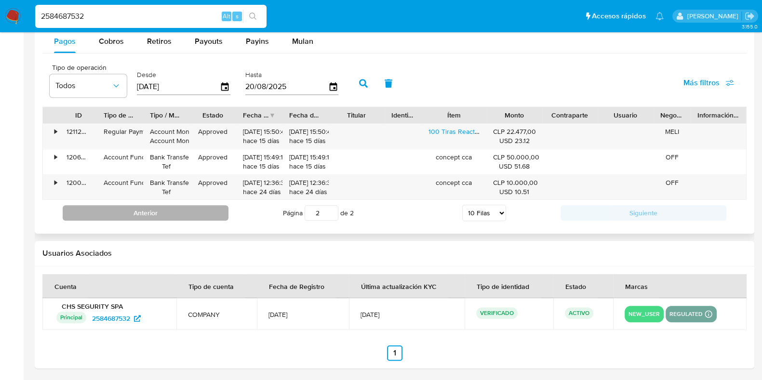
click at [208, 212] on button "Anterior" at bounding box center [146, 212] width 166 height 15
type input "1"
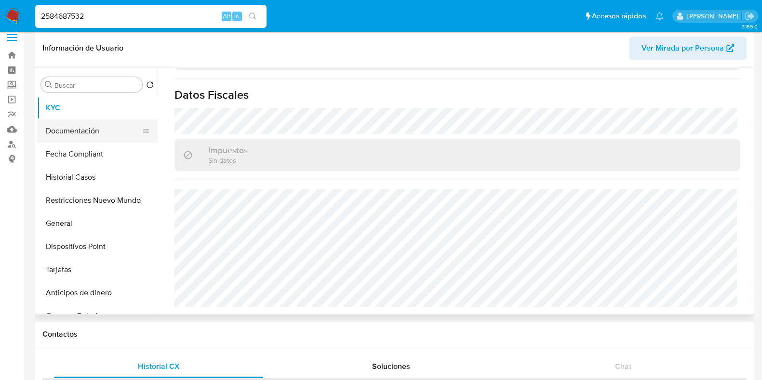
scroll to position [0, 0]
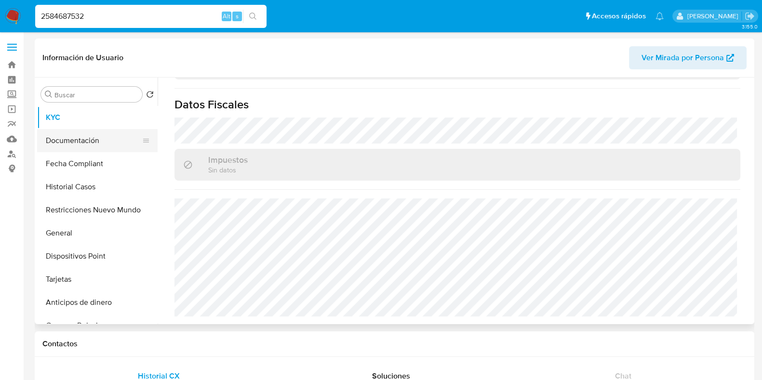
click at [93, 140] on button "Documentación" at bounding box center [93, 140] width 113 height 23
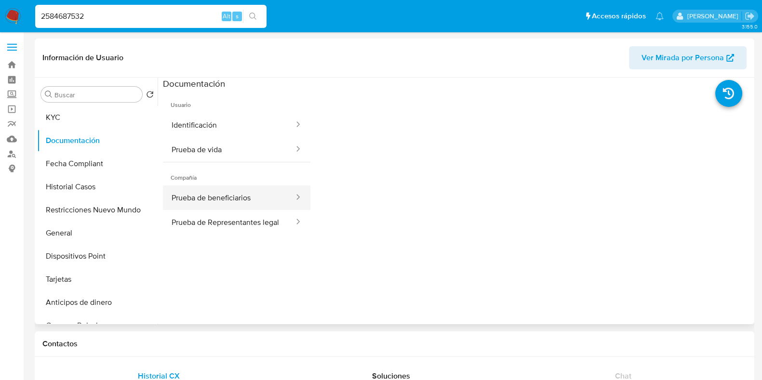
click at [255, 203] on button "Prueba de beneficiarios" at bounding box center [229, 198] width 132 height 25
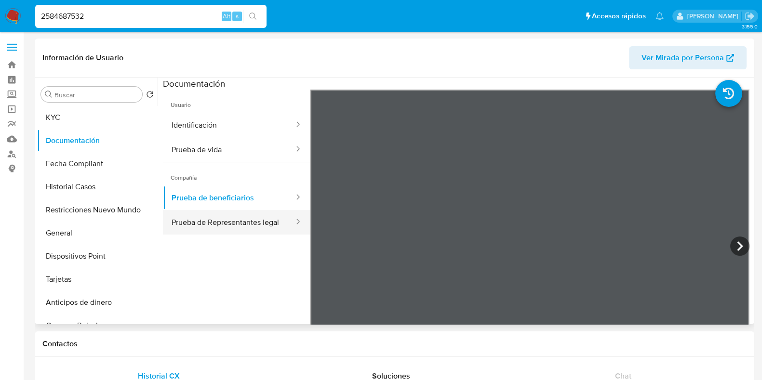
click at [249, 225] on button "Prueba de Representantes legal" at bounding box center [229, 222] width 132 height 25
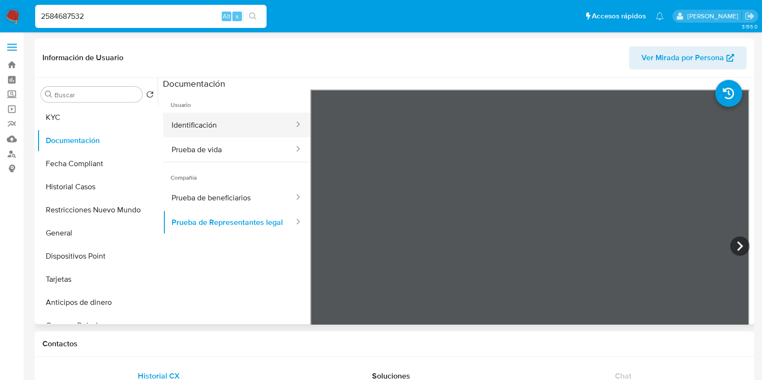
click at [262, 132] on button "Identificación" at bounding box center [229, 125] width 132 height 25
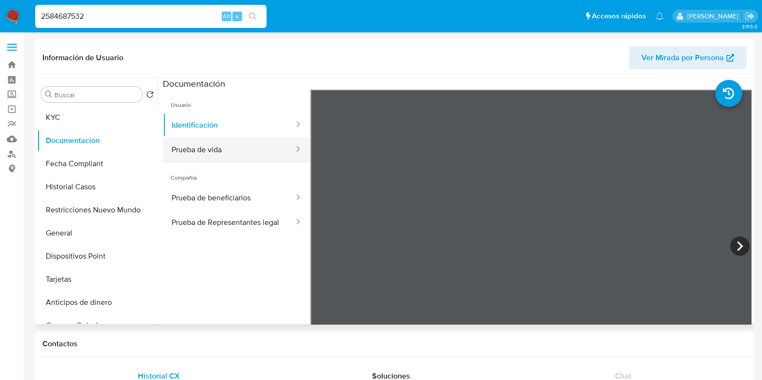
click at [266, 153] on button "Prueba de vida" at bounding box center [229, 149] width 132 height 25
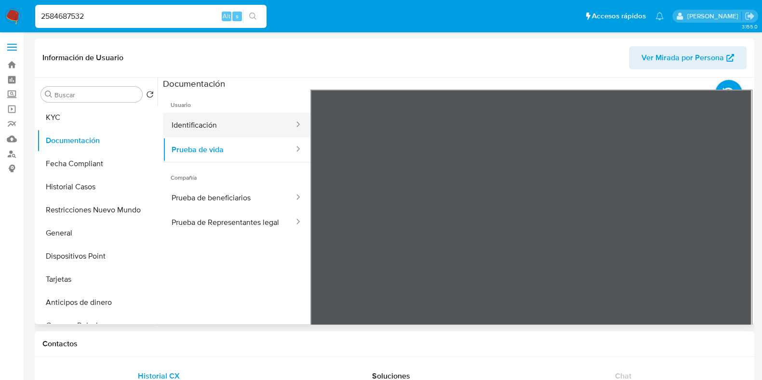
click at [230, 128] on button "Identificación" at bounding box center [229, 125] width 132 height 25
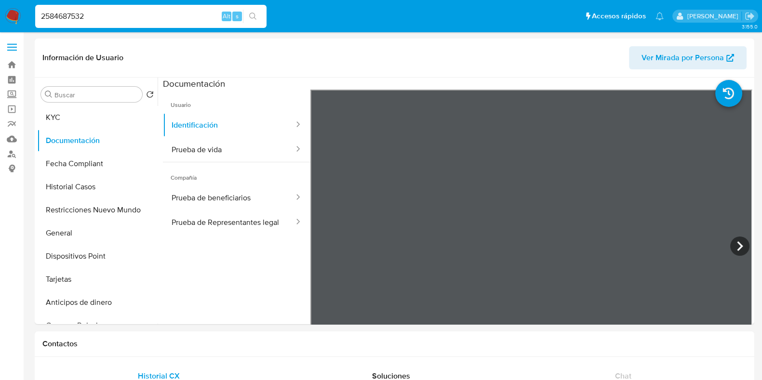
drag, startPoint x: 91, startPoint y: 11, endPoint x: 44, endPoint y: 8, distance: 47.3
click at [44, 8] on div "2584687532 Alt s" at bounding box center [150, 16] width 231 height 23
type input "2"
paste input "2563417035"
type input "2563417035"
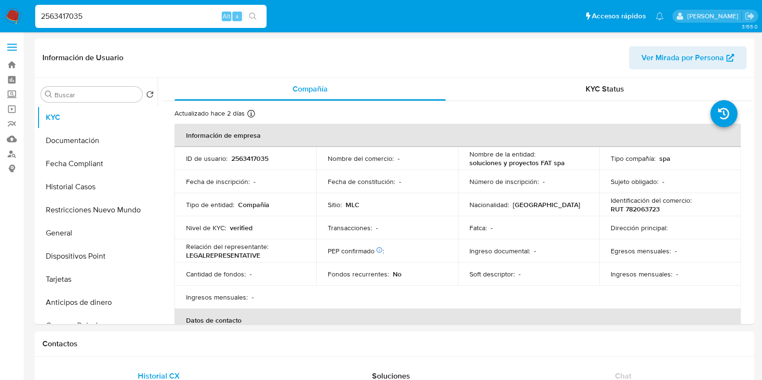
select select "10"
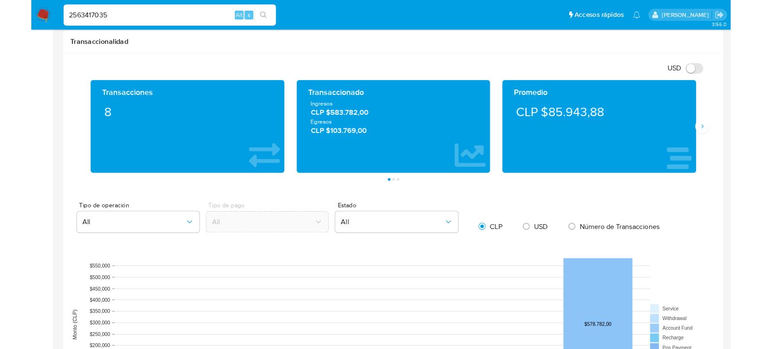
scroll to position [603, 0]
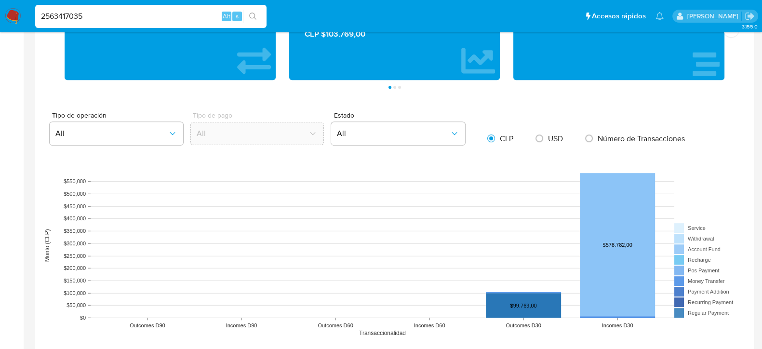
drag, startPoint x: 107, startPoint y: 20, endPoint x: 12, endPoint y: 15, distance: 95.6
click at [12, 15] on nav "Pausado Ver notificaciones 2563417035 Alt s Accesos rápidos Presiona las siguie…" at bounding box center [381, 16] width 762 height 32
paste input "607219196"
type input "2607219196"
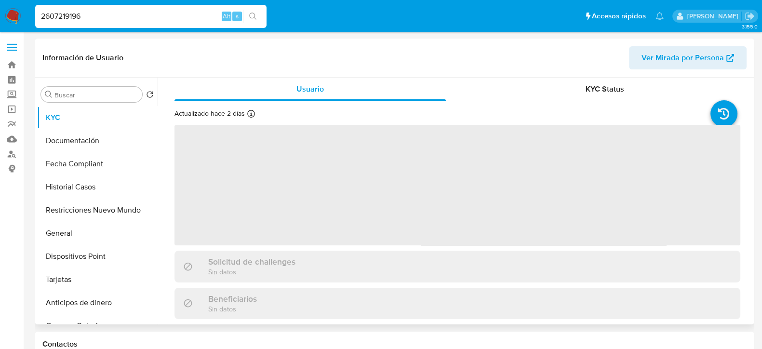
click at [674, 56] on span "Ver Mirada por Persona" at bounding box center [683, 57] width 82 height 23
select select "10"
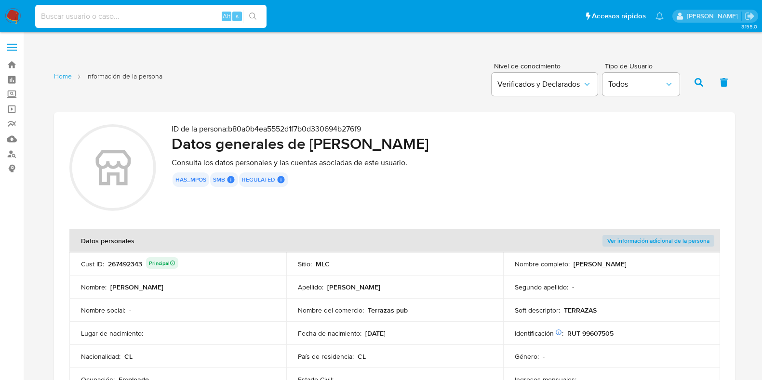
click at [96, 15] on input at bounding box center [150, 16] width 231 height 13
type input "2628842624"
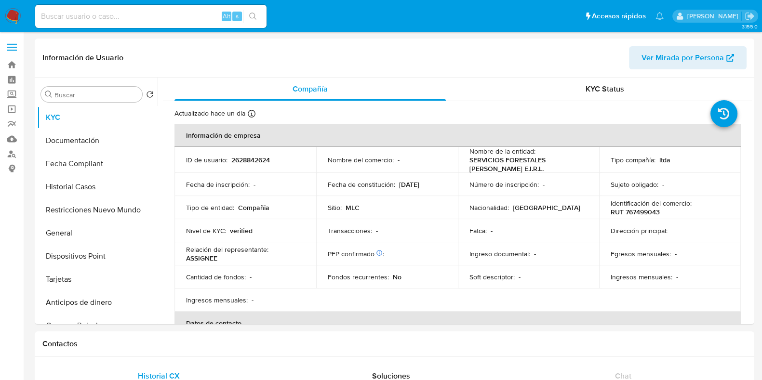
select select "10"
click at [100, 144] on button "Documentación" at bounding box center [93, 140] width 113 height 23
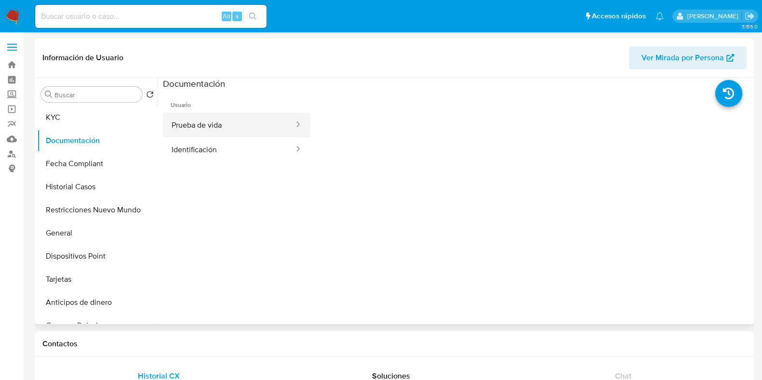
click at [221, 126] on button "Prueba de vida" at bounding box center [229, 125] width 132 height 25
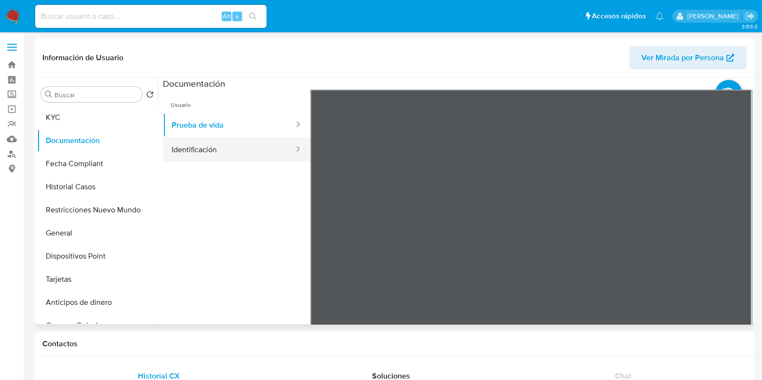
click at [226, 149] on button "Identificación" at bounding box center [229, 149] width 132 height 25
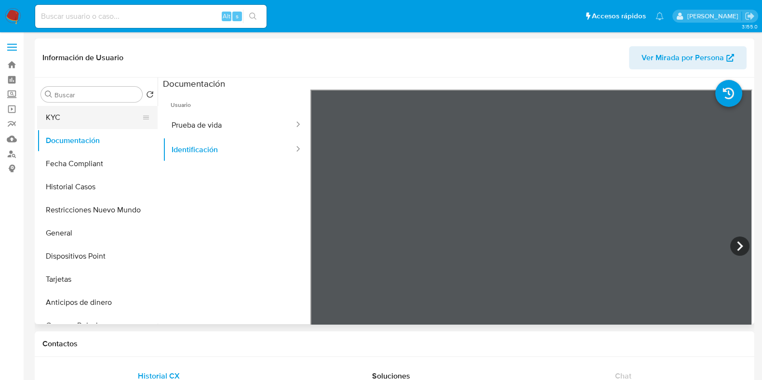
click at [75, 120] on button "KYC" at bounding box center [93, 117] width 113 height 23
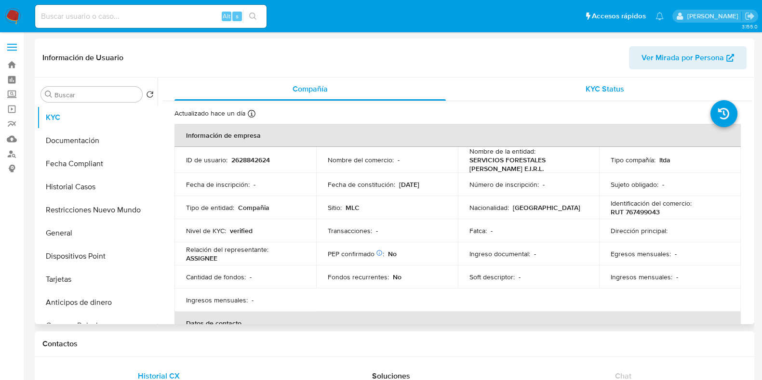
click at [547, 94] on div "KYC Status" at bounding box center [605, 89] width 272 height 23
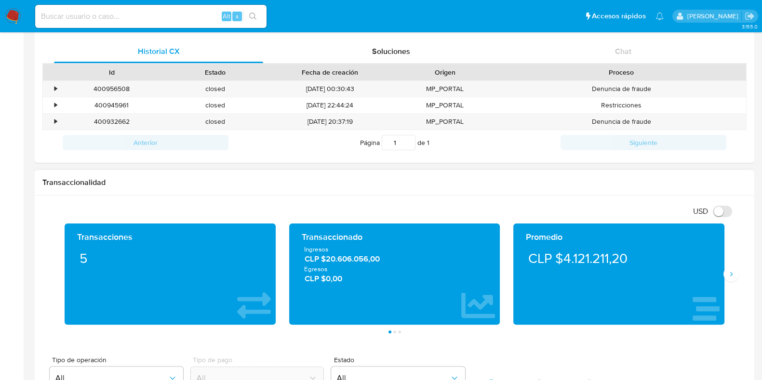
scroll to position [144, 0]
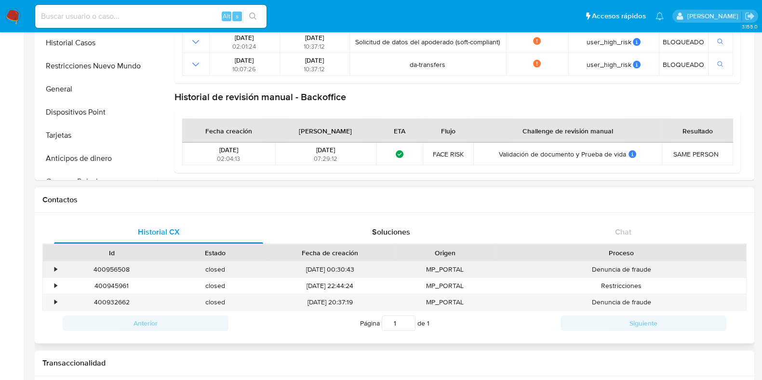
click at [54, 271] on div "•" at bounding box center [55, 269] width 2 height 9
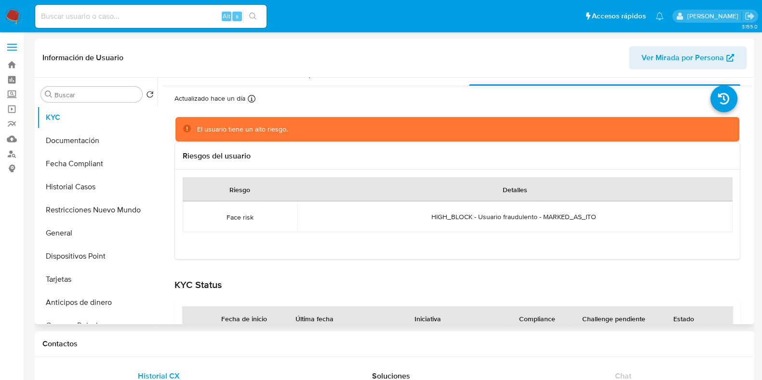
scroll to position [0, 0]
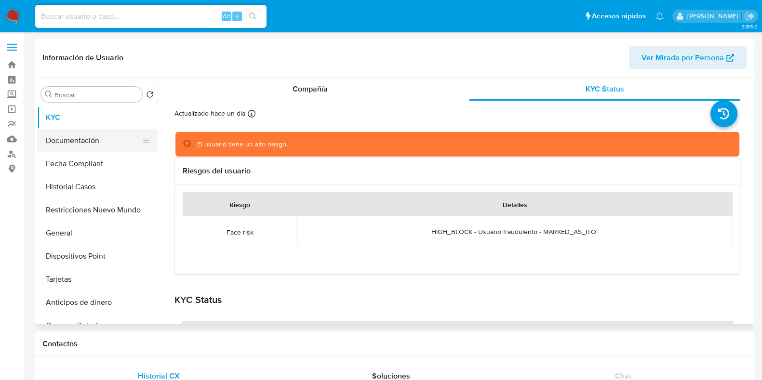
click at [89, 137] on button "Documentación" at bounding box center [93, 140] width 113 height 23
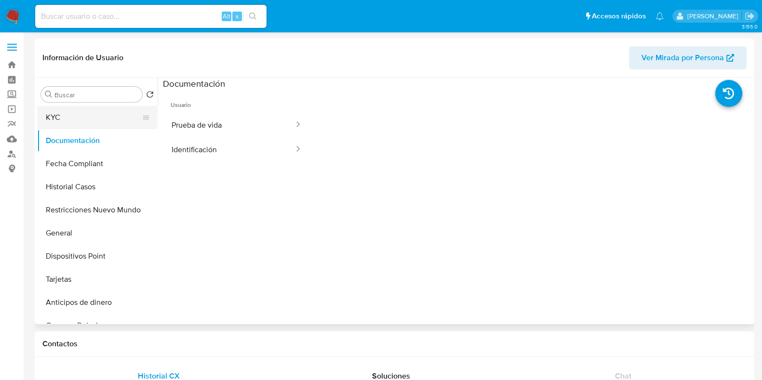
click at [90, 109] on button "KYC" at bounding box center [93, 117] width 113 height 23
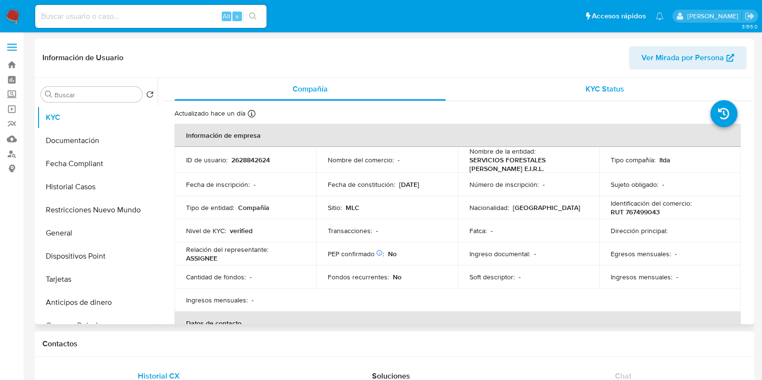
click at [596, 78] on div "KYC Status" at bounding box center [605, 89] width 272 height 23
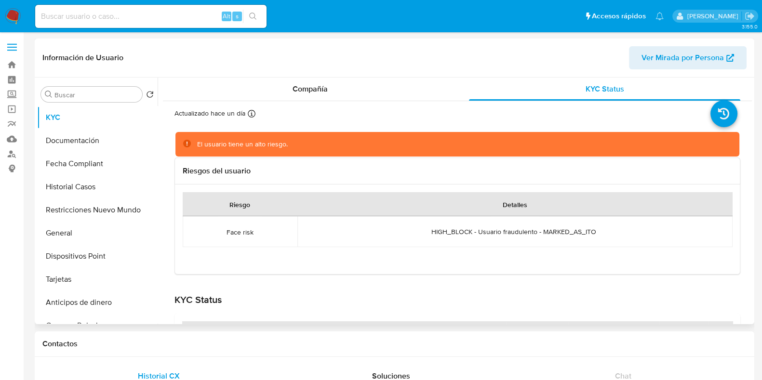
drag, startPoint x: 427, startPoint y: 228, endPoint x: 595, endPoint y: 235, distance: 168.5
click at [595, 235] on div "HIGH_BLOCK - Usuario fraudulento - MARKED_AS_ITO Cruza con usuario(s) restringi…" at bounding box center [515, 232] width 413 height 9
click at [286, 95] on div "Compañía" at bounding box center [311, 89] width 272 height 23
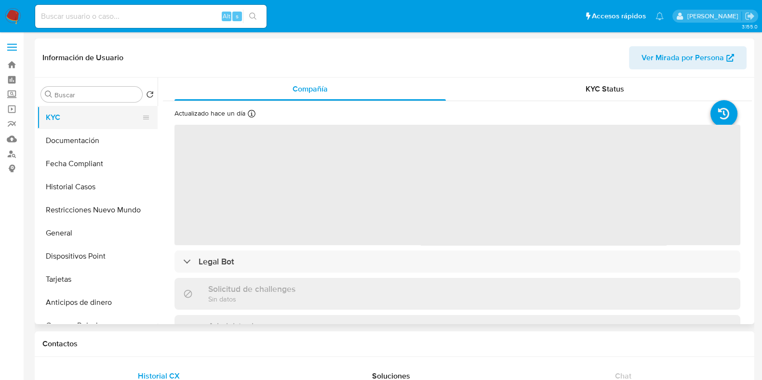
click at [105, 113] on button "KYC" at bounding box center [93, 117] width 113 height 23
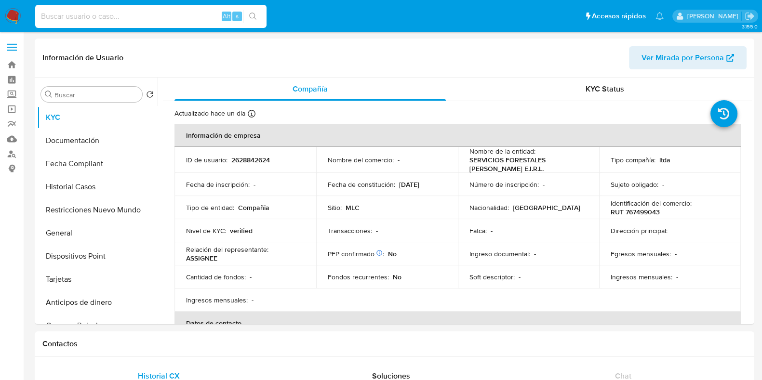
click at [89, 14] on input at bounding box center [150, 16] width 231 height 13
paste input "2546826239"
type input "2546826239"
select select "10"
click at [569, 82] on div "KYC Status" at bounding box center [605, 89] width 272 height 23
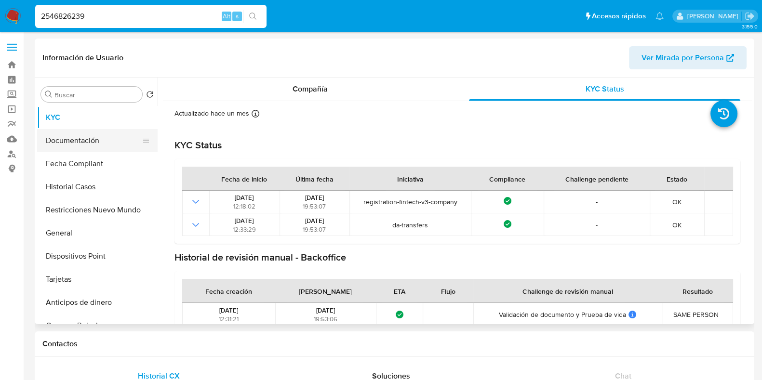
click at [72, 134] on button "Documentación" at bounding box center [93, 140] width 113 height 23
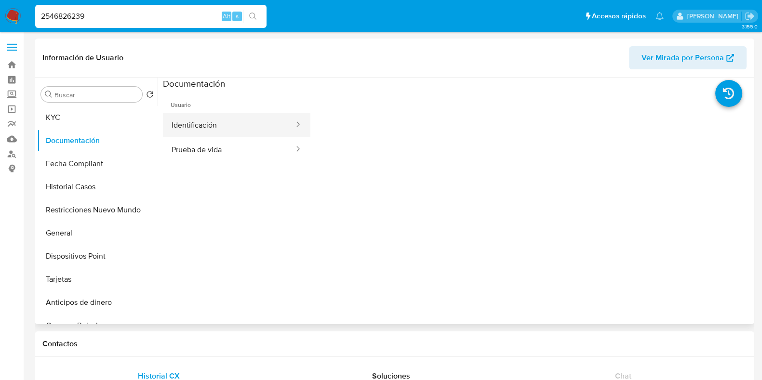
click at [258, 131] on button "Identificación" at bounding box center [229, 125] width 132 height 25
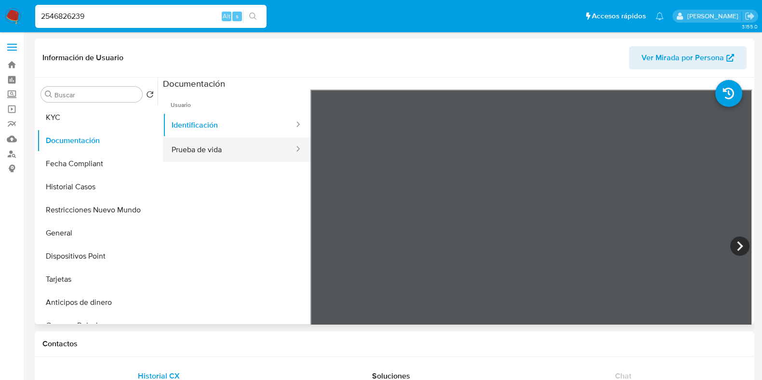
click at [251, 149] on button "Prueba de vida" at bounding box center [229, 149] width 132 height 25
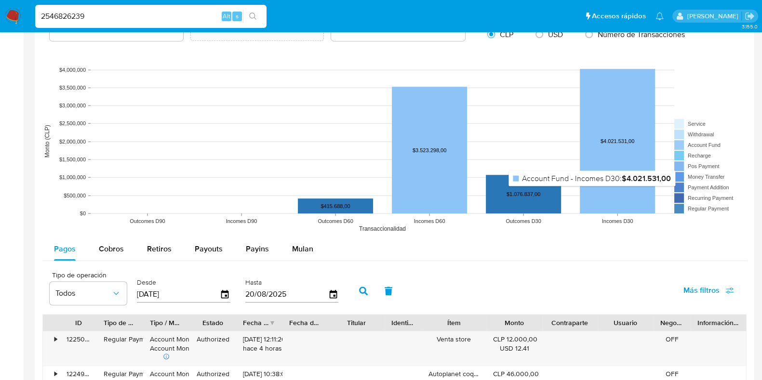
scroll to position [888, 0]
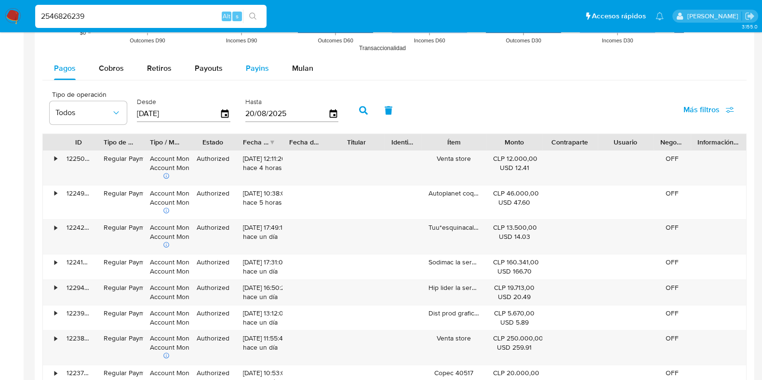
click at [246, 76] on div "Payins" at bounding box center [257, 68] width 23 height 23
select select "10"
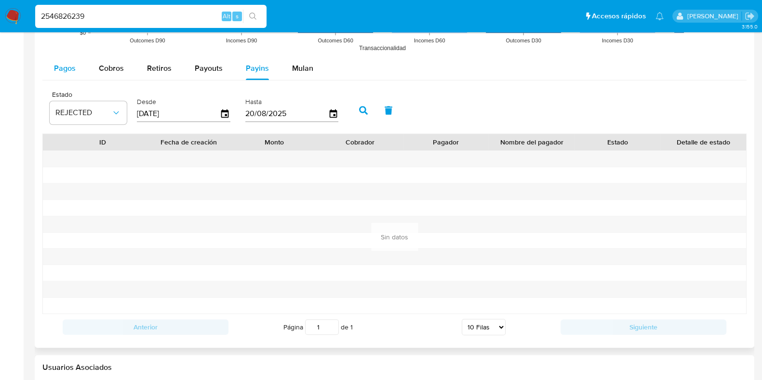
click at [70, 72] on div "Pagos" at bounding box center [65, 68] width 22 height 23
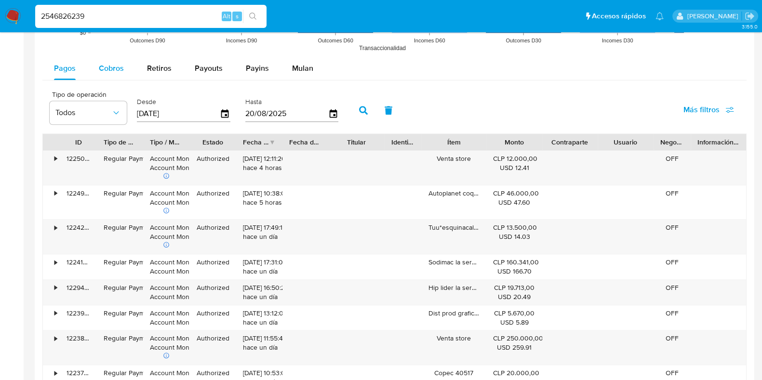
click at [96, 71] on button "Cobros" at bounding box center [111, 68] width 48 height 23
select select "10"
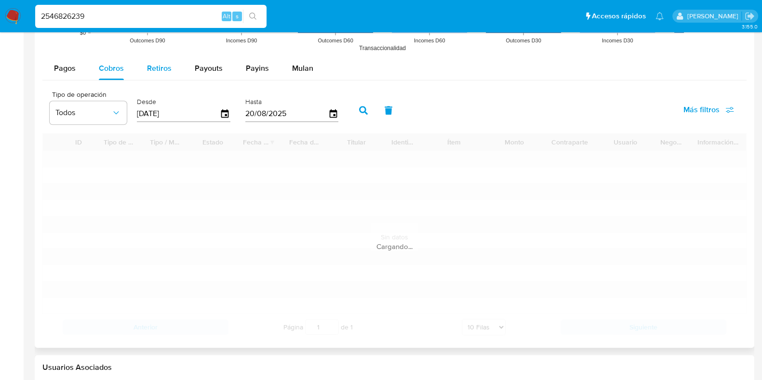
click at [140, 73] on button "Retiros" at bounding box center [160, 68] width 48 height 23
select select "10"
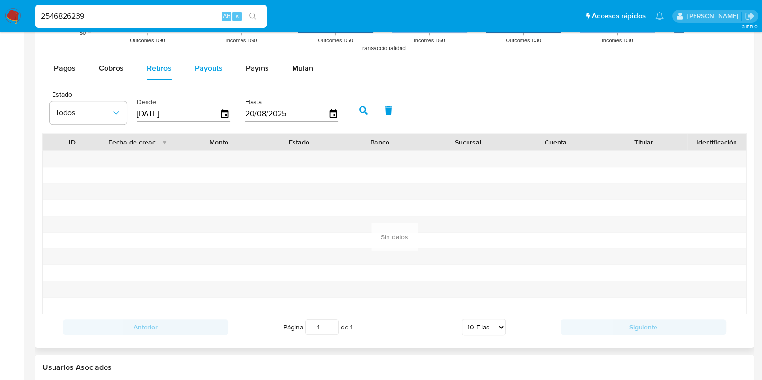
click at [199, 69] on span "Payouts" at bounding box center [209, 68] width 28 height 11
select select "10"
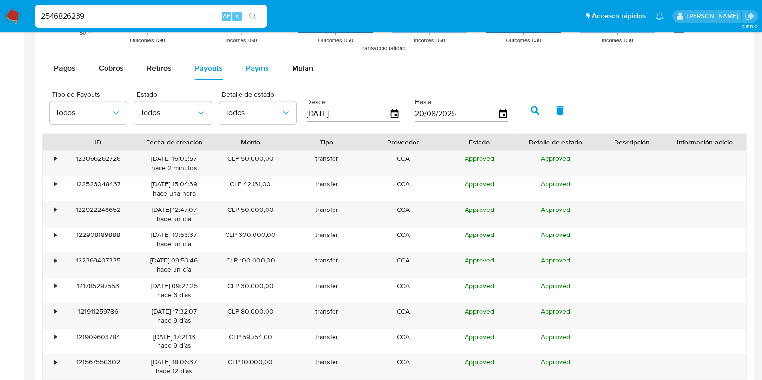
click at [246, 70] on span "Payins" at bounding box center [257, 68] width 23 height 11
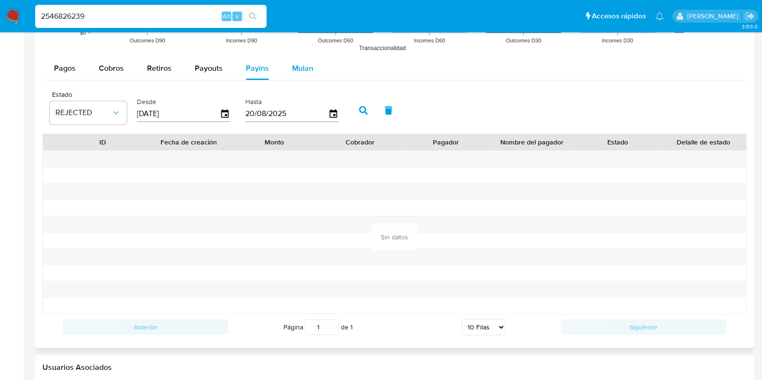
click at [298, 66] on span "Mulan" at bounding box center [302, 68] width 21 height 11
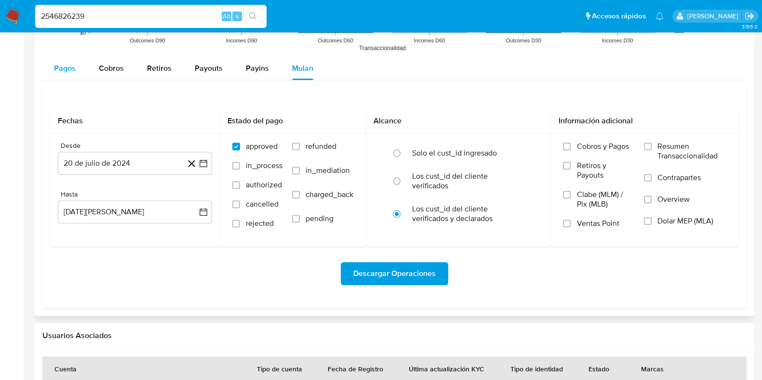
click at [73, 72] on span "Pagos" at bounding box center [65, 68] width 22 height 11
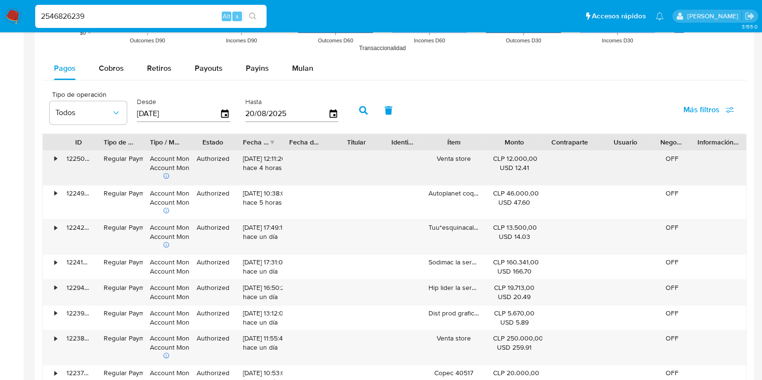
scroll to position [1069, 0]
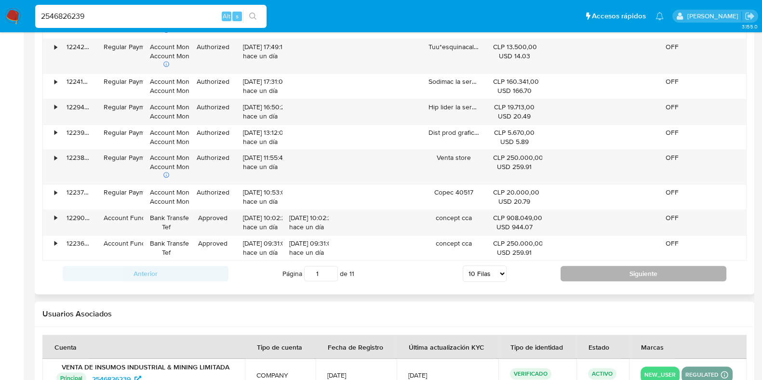
click at [612, 276] on button "Siguiente" at bounding box center [644, 273] width 166 height 15
type input "2"
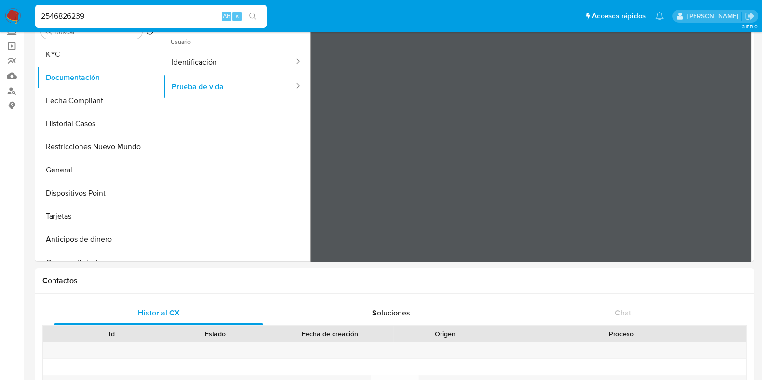
scroll to position [0, 0]
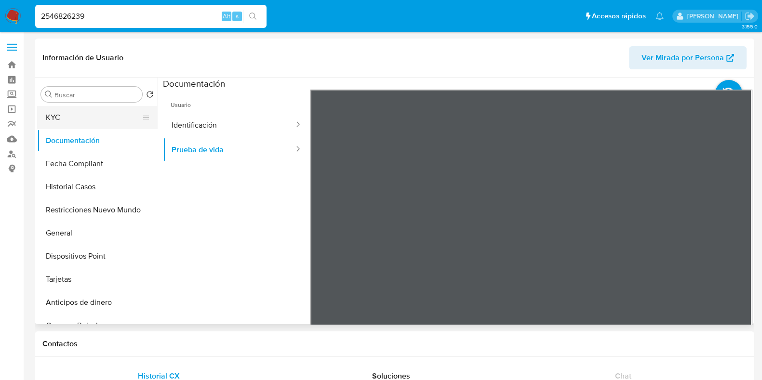
click at [77, 127] on button "KYC" at bounding box center [93, 117] width 113 height 23
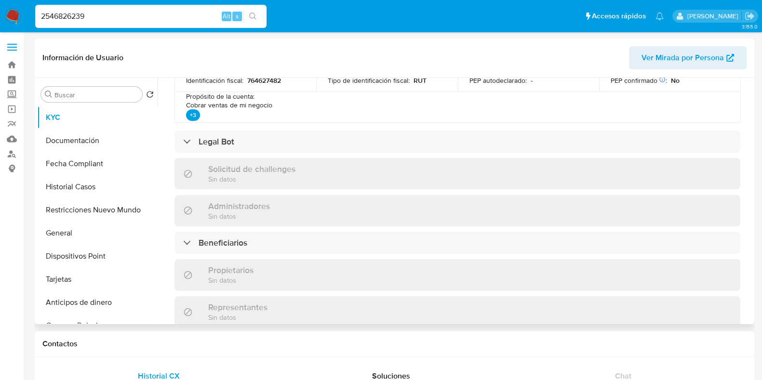
scroll to position [421, 0]
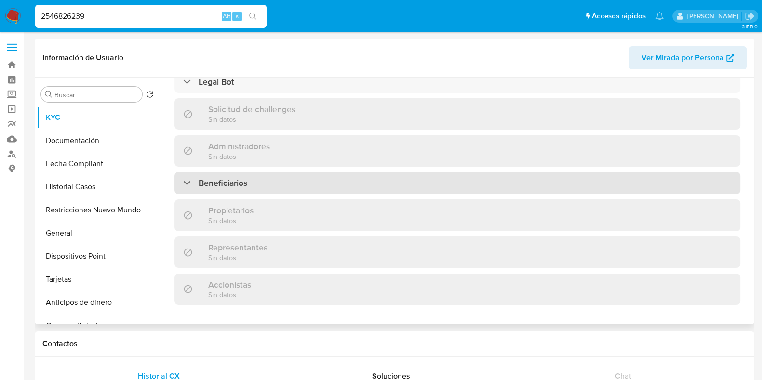
click at [324, 187] on div "Beneficiarios" at bounding box center [458, 183] width 566 height 22
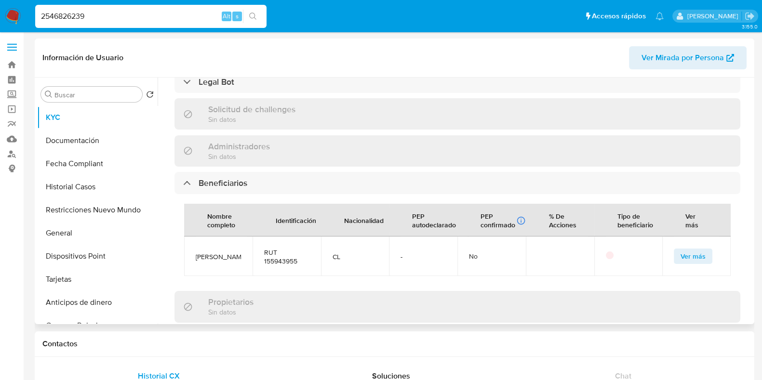
click at [606, 259] on p at bounding box center [610, 256] width 8 height 8
click at [687, 262] on span "Ver más" at bounding box center [693, 257] width 25 height 14
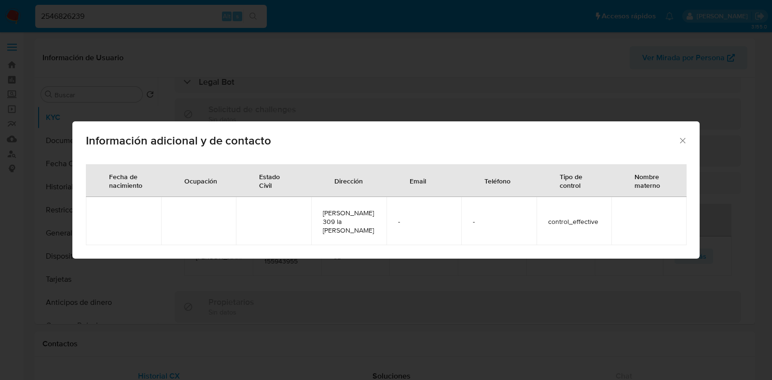
click at [677, 143] on span "Información adicional y de contacto" at bounding box center [382, 141] width 592 height 12
click at [681, 146] on icon "Cerrar" at bounding box center [683, 141] width 10 height 10
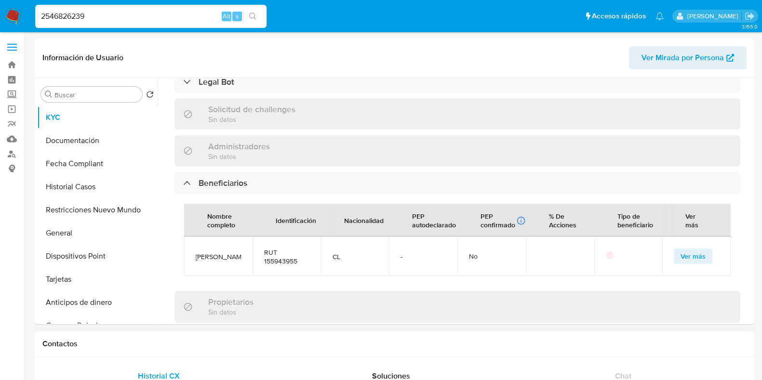
drag, startPoint x: 118, startPoint y: 12, endPoint x: 29, endPoint y: 11, distance: 88.7
click at [29, 11] on nav "Pausado Ver notificaciones 2546826239 Alt s Accesos rápidos Presiona las siguie…" at bounding box center [381, 16] width 762 height 32
paste input "618388705"
type input "2618388705"
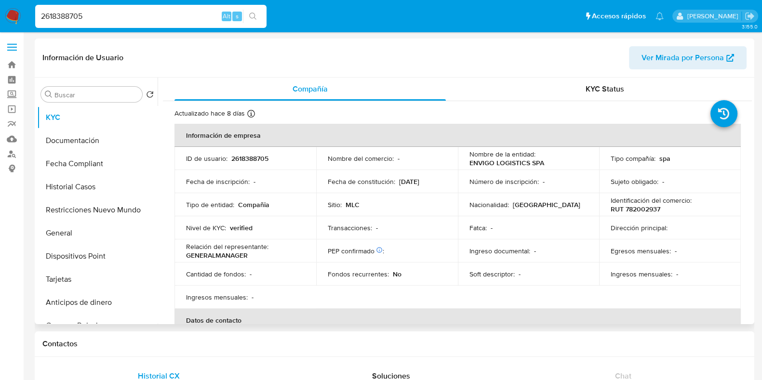
select select "10"
click at [562, 95] on div "KYC Status" at bounding box center [605, 89] width 272 height 23
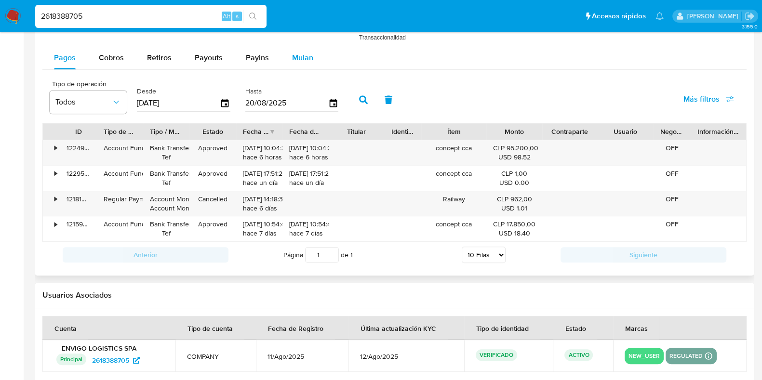
scroll to position [904, 0]
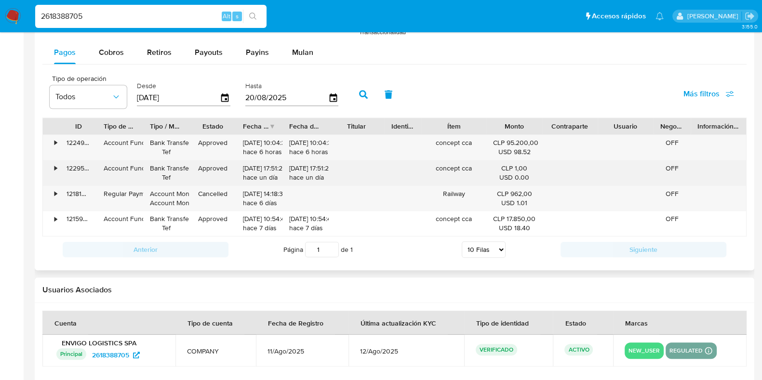
click at [56, 164] on div "•" at bounding box center [55, 168] width 2 height 9
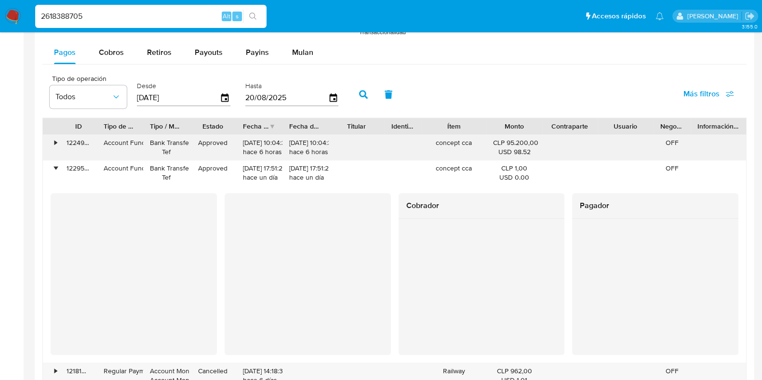
click at [55, 138] on div "•" at bounding box center [55, 142] width 2 height 9
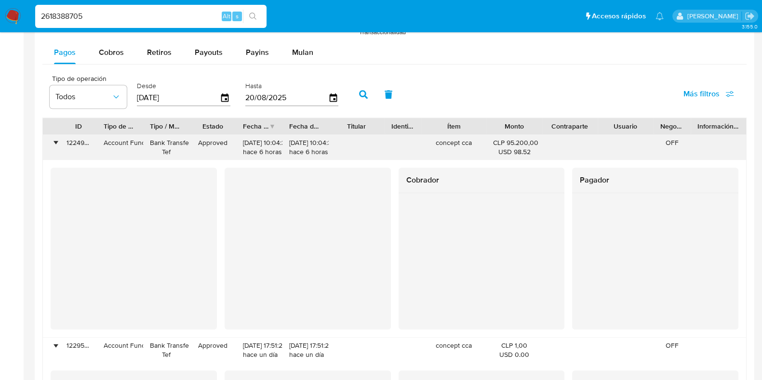
click at [48, 143] on div "•" at bounding box center [51, 147] width 17 height 25
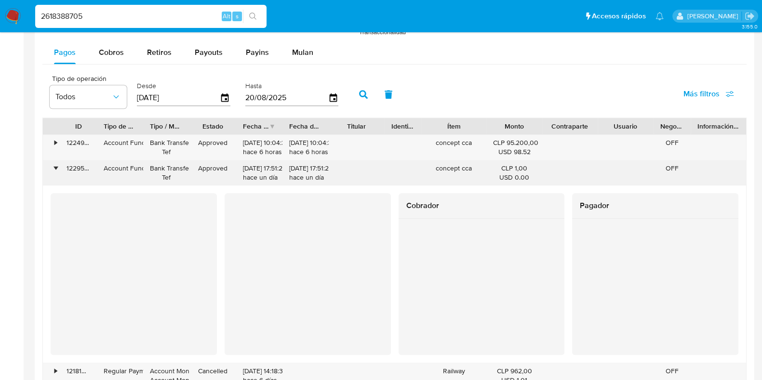
click at [57, 164] on div "•" at bounding box center [51, 173] width 17 height 25
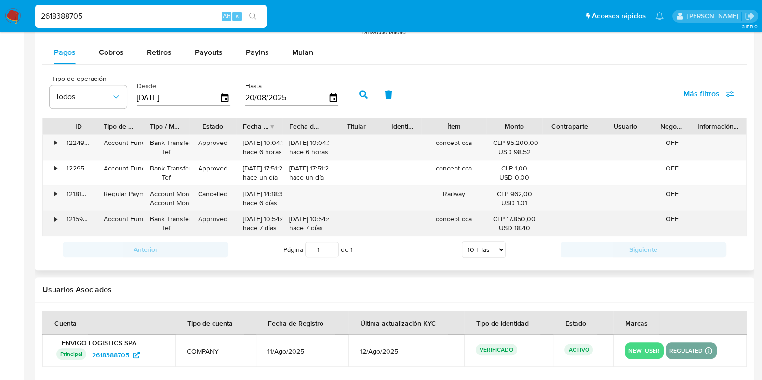
scroll to position [940, 0]
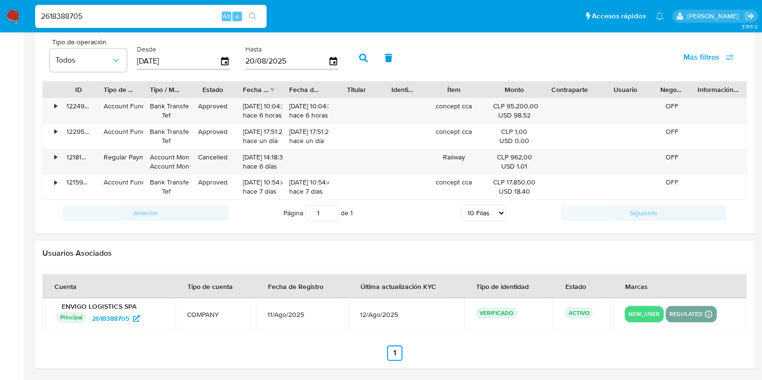
click at [130, 21] on input "2618388705" at bounding box center [150, 16] width 231 height 13
drag, startPoint x: 125, startPoint y: 19, endPoint x: 36, endPoint y: 15, distance: 89.3
click at [36, 15] on input "2618388705" at bounding box center [150, 16] width 231 height 13
paste input "584687532"
type input "2584687532"
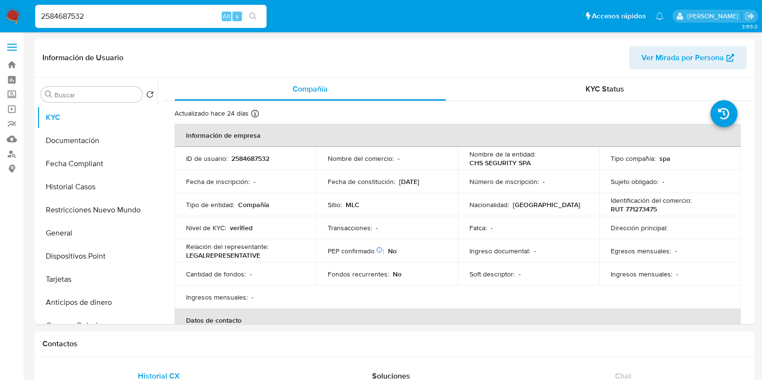
select select "10"
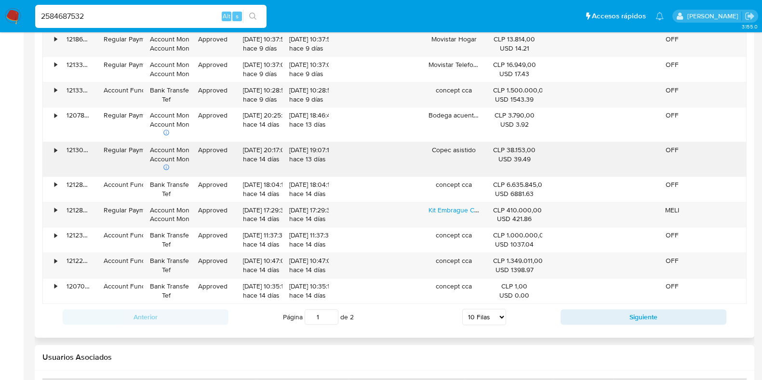
scroll to position [1025, 0]
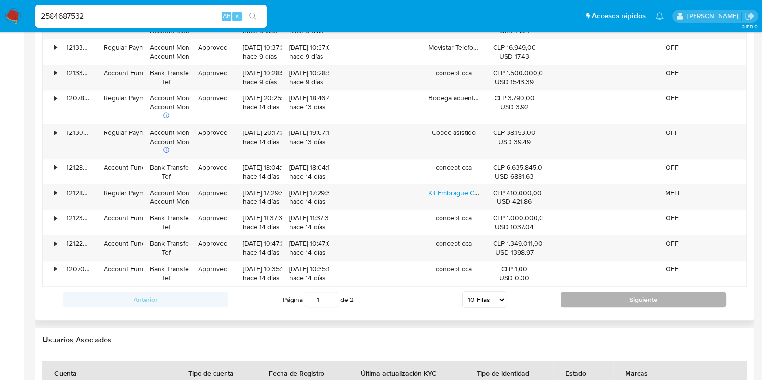
click at [643, 298] on button "Siguiente" at bounding box center [644, 299] width 166 height 15
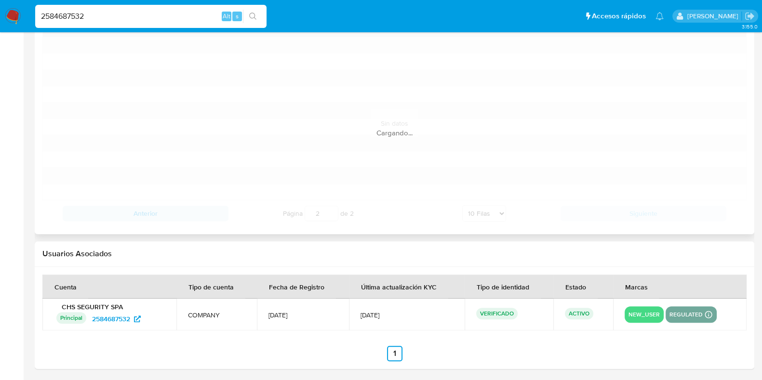
scroll to position [915, 0]
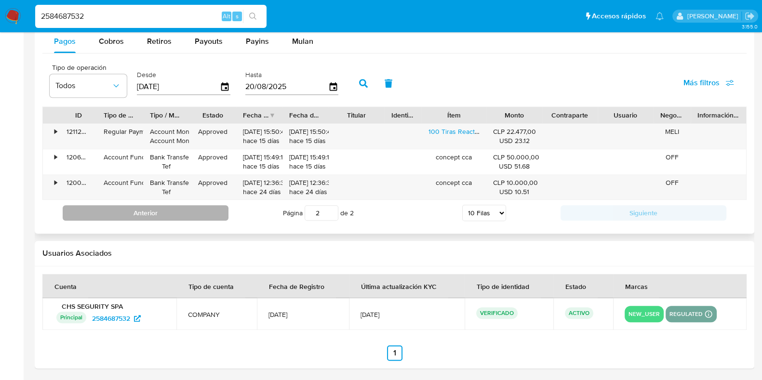
click at [219, 206] on button "Anterior" at bounding box center [146, 212] width 166 height 15
type input "1"
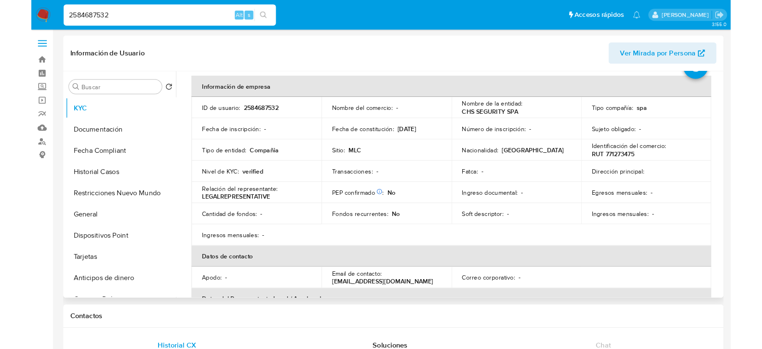
scroll to position [0, 0]
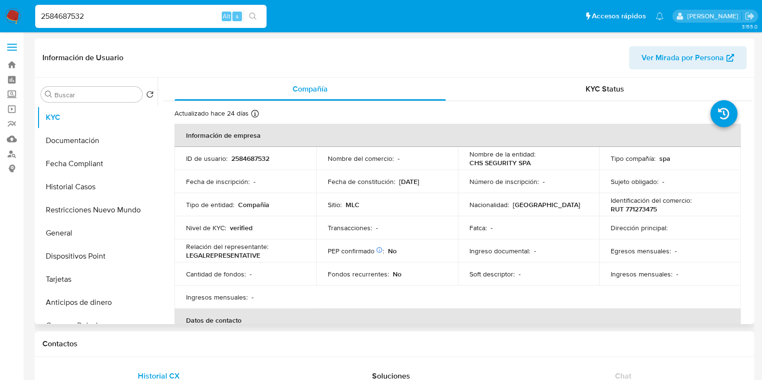
click at [592, 76] on div "Información de Usuario Ver Mirada por Persona" at bounding box center [395, 58] width 720 height 39
click at [586, 85] on span "KYC Status" at bounding box center [605, 88] width 39 height 11
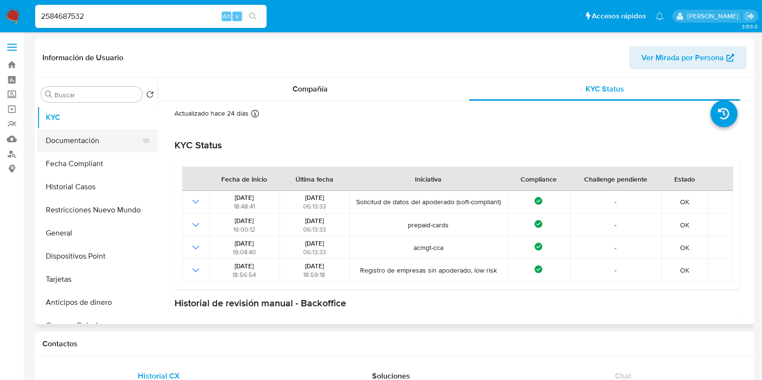
click at [70, 140] on button "Documentación" at bounding box center [93, 140] width 113 height 23
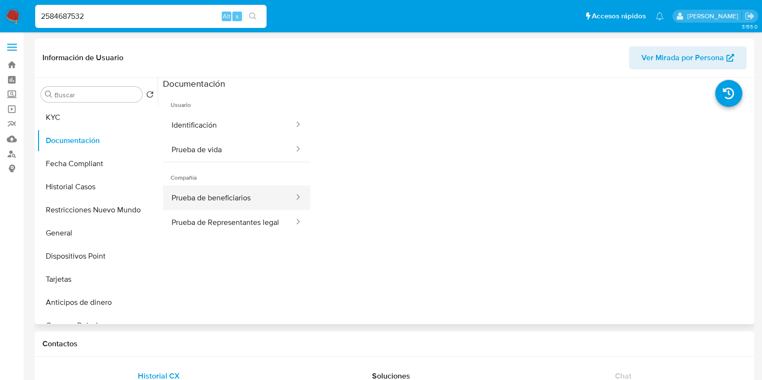
click at [240, 208] on button "Prueba de beneficiarios" at bounding box center [229, 198] width 132 height 25
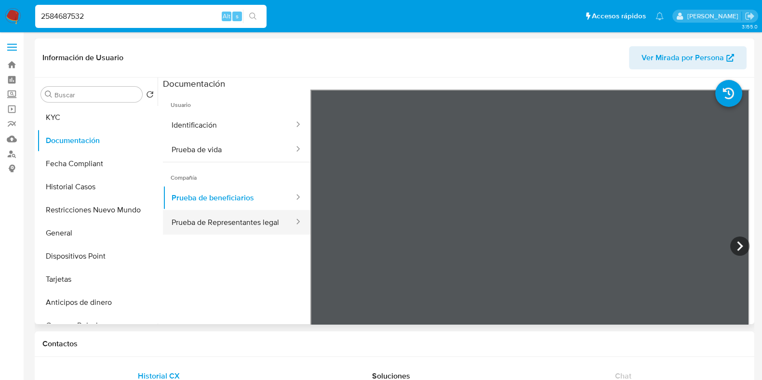
click at [241, 218] on button "Prueba de Representantes legal" at bounding box center [229, 222] width 132 height 25
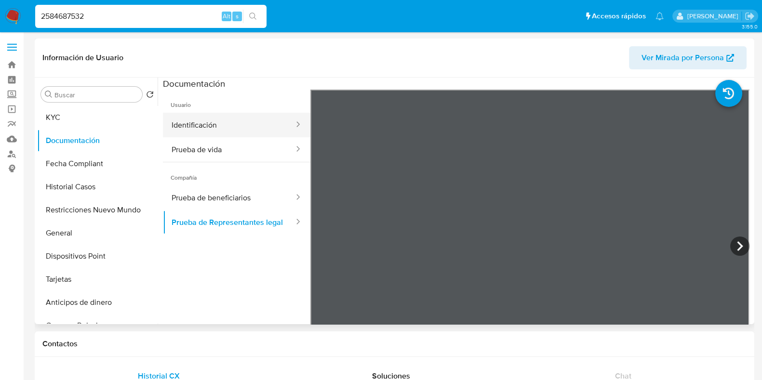
click at [258, 118] on button "Identificación" at bounding box center [229, 125] width 132 height 25
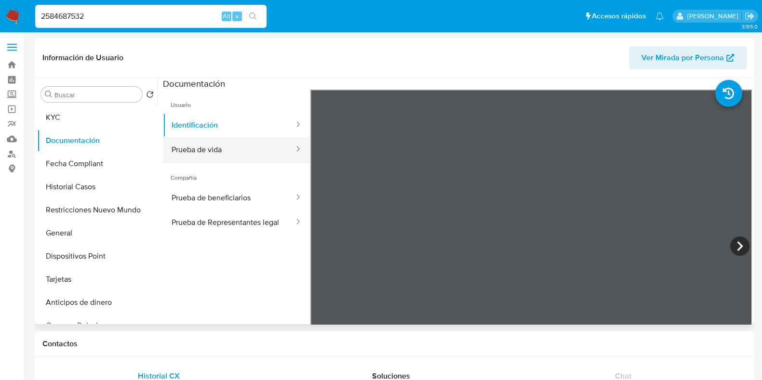
click at [255, 157] on button "Prueba de vida" at bounding box center [229, 149] width 132 height 25
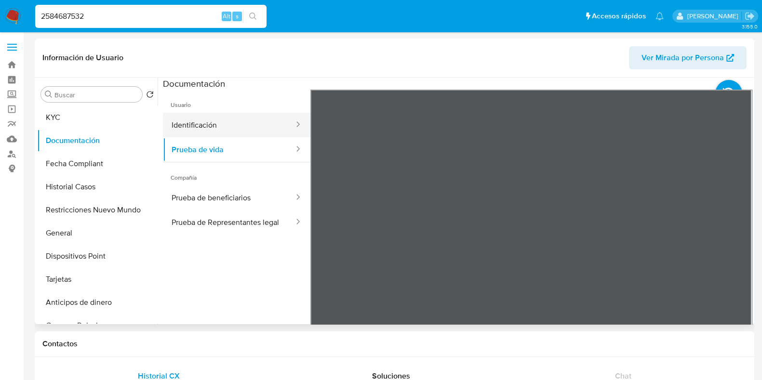
click at [247, 122] on button "Identificación" at bounding box center [229, 125] width 132 height 25
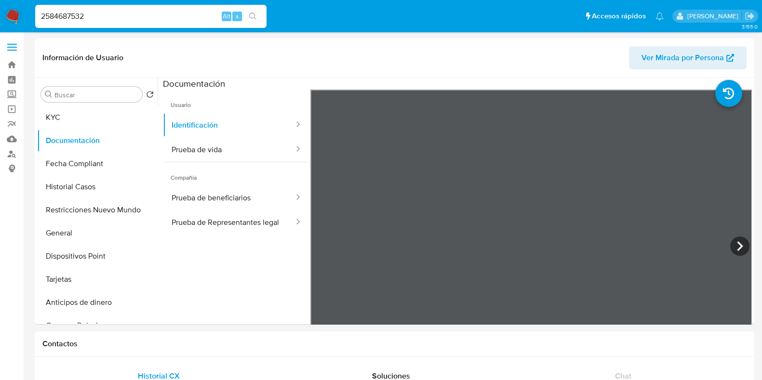
drag, startPoint x: 111, startPoint y: 17, endPoint x: 51, endPoint y: 12, distance: 61.0
click at [51, 12] on input "2584687532" at bounding box center [150, 16] width 231 height 13
drag, startPoint x: 78, startPoint y: 18, endPoint x: 67, endPoint y: 15, distance: 11.5
click at [77, 18] on input "2584687532" at bounding box center [150, 16] width 231 height 13
click at [65, 15] on input "2584687532" at bounding box center [150, 16] width 231 height 13
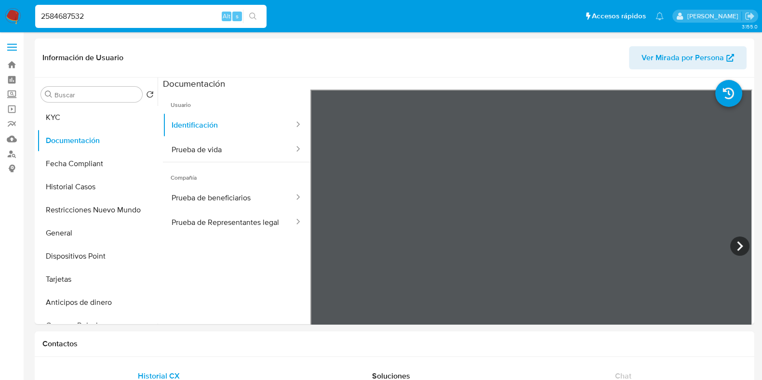
click at [65, 15] on input "2584687532" at bounding box center [150, 16] width 231 height 13
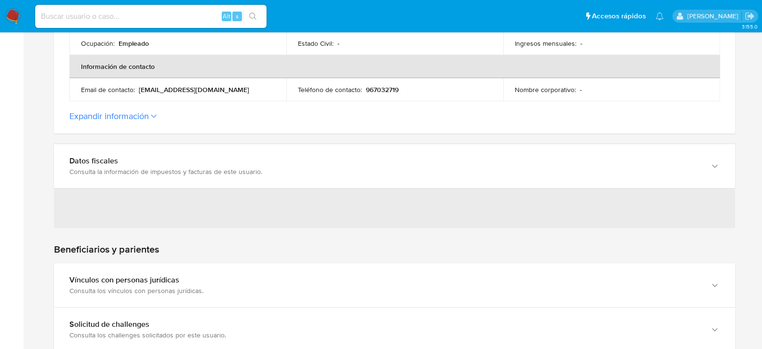
scroll to position [362, 0]
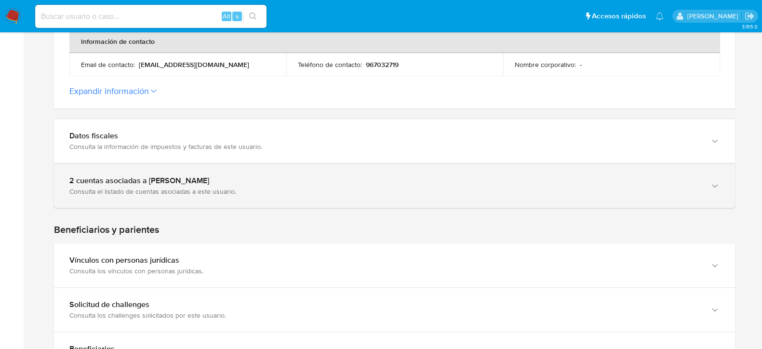
click at [230, 188] on div "Consulta el listado de cuentas asociadas a este usuario." at bounding box center [384, 191] width 631 height 9
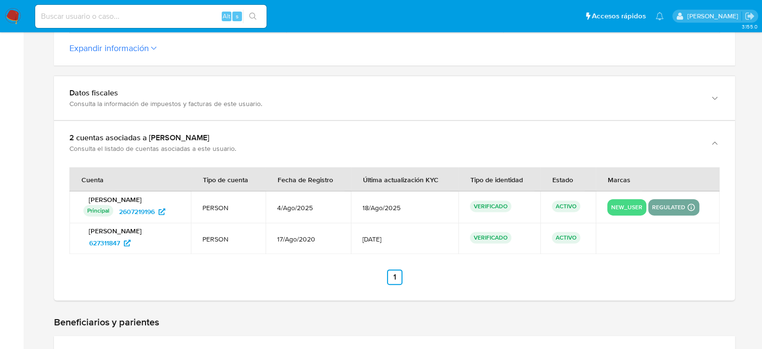
scroll to position [421, 0]
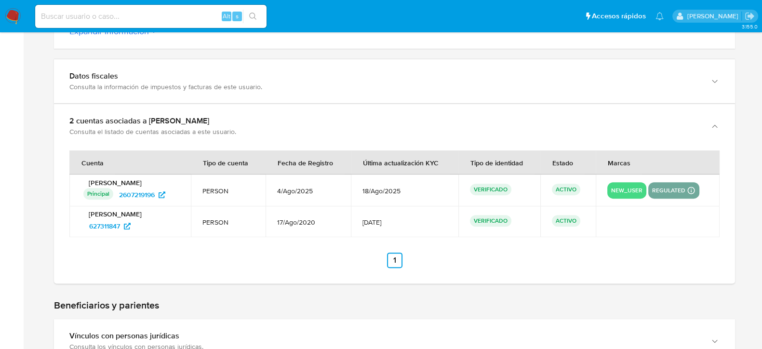
click at [151, 214] on p "[PERSON_NAME]" at bounding box center [130, 214] width 98 height 9
click at [151, 214] on p "Dina Tomasa Frontanilla Lira" at bounding box center [130, 214] width 98 height 9
drag, startPoint x: 376, startPoint y: 221, endPoint x: 400, endPoint y: 225, distance: 23.9
click at [400, 225] on span "28/Mar/2023" at bounding box center [405, 222] width 84 height 9
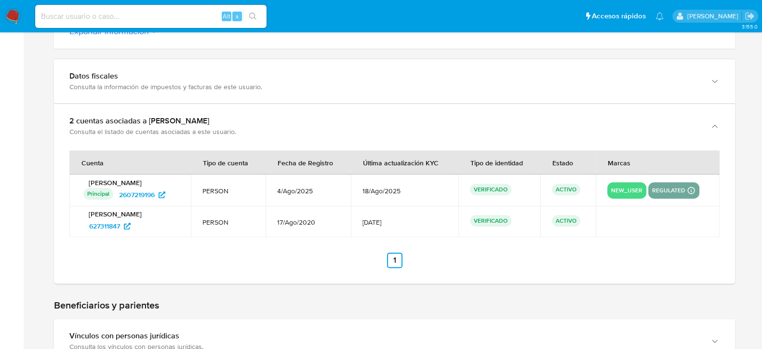
click at [169, 15] on input at bounding box center [150, 16] width 231 height 13
paste input "2486532499"
type input "2486532499"
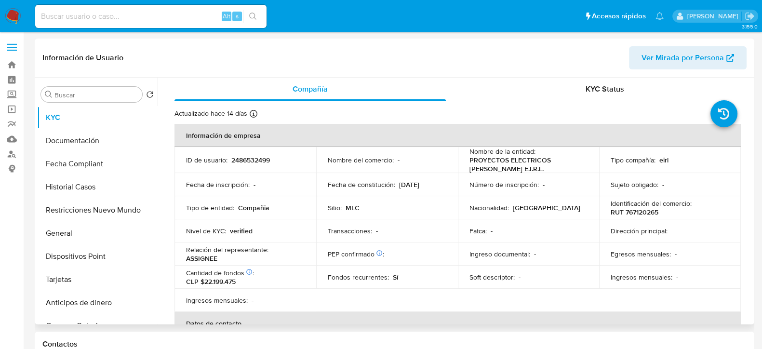
select select "10"
click at [83, 140] on button "Documentación" at bounding box center [93, 140] width 113 height 23
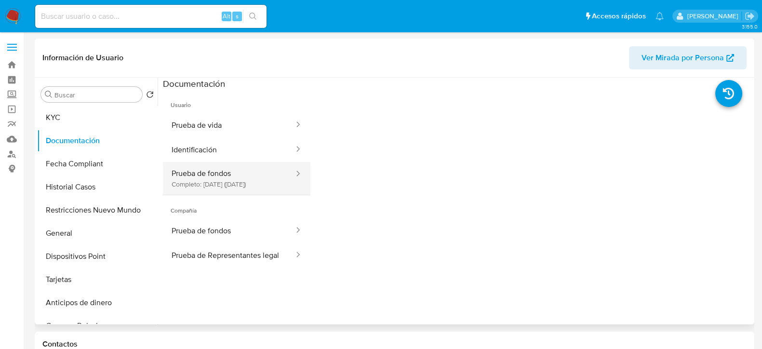
click at [265, 181] on button "Prueba de fondos Completo: [DATE] (hace un mes)" at bounding box center [229, 178] width 132 height 33
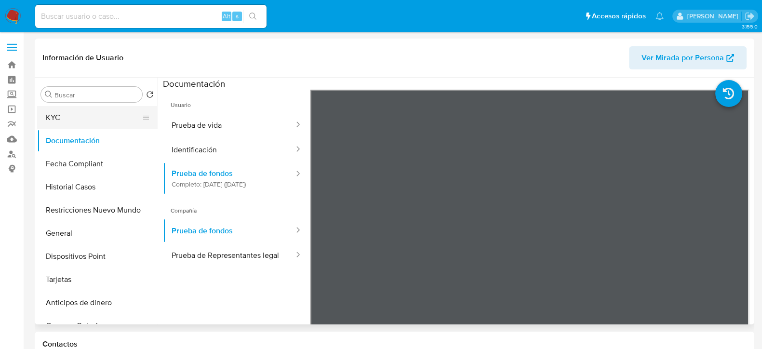
click at [82, 120] on button "KYC" at bounding box center [93, 117] width 113 height 23
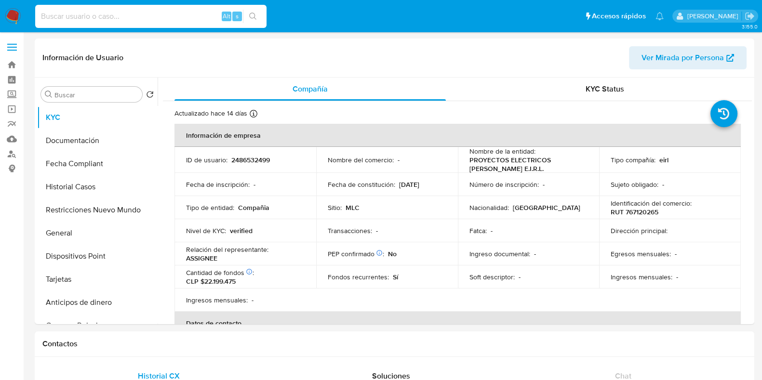
click at [143, 11] on input at bounding box center [150, 16] width 231 height 13
paste input "2493734598"
type input "2493734598"
click at [150, 19] on input "2493734598" at bounding box center [150, 16] width 231 height 13
click at [252, 18] on icon "search-icon" at bounding box center [253, 17] width 8 height 8
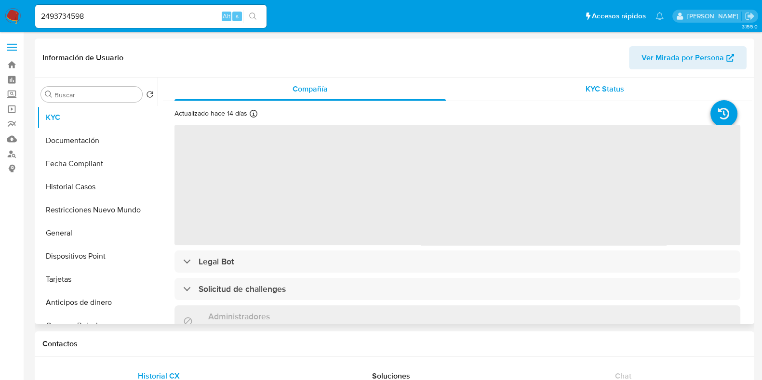
select select "10"
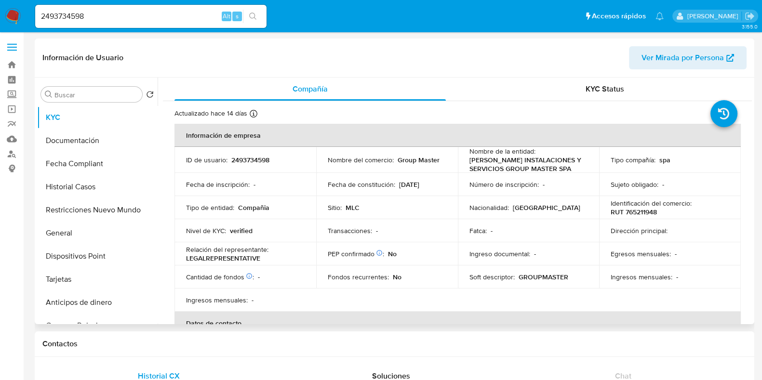
click at [647, 75] on div "Información de Usuario Ver Mirada por Persona" at bounding box center [395, 58] width 720 height 39
click at [657, 58] on span "Ver Mirada por Persona" at bounding box center [683, 57] width 82 height 23
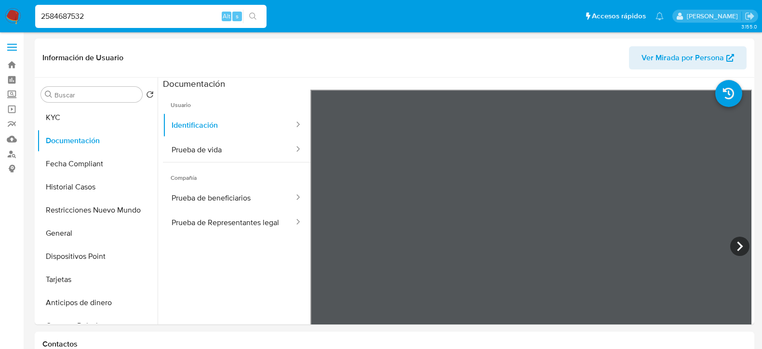
select select "10"
drag, startPoint x: 53, startPoint y: 14, endPoint x: 36, endPoint y: 14, distance: 16.9
click at [36, 14] on input "2584687532" at bounding box center [150, 16] width 231 height 13
type input "2486532499"
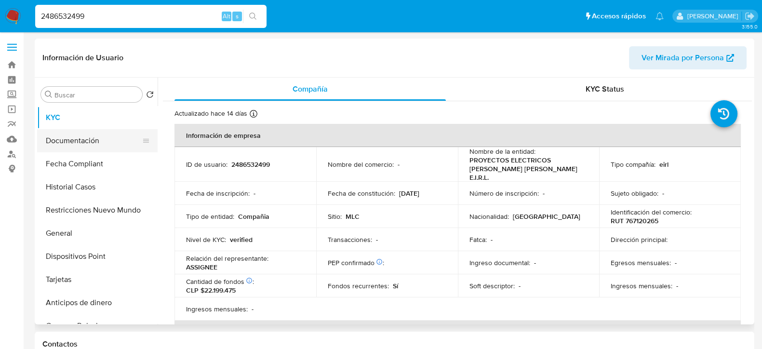
select select "10"
click at [97, 145] on button "Documentación" at bounding box center [93, 140] width 113 height 23
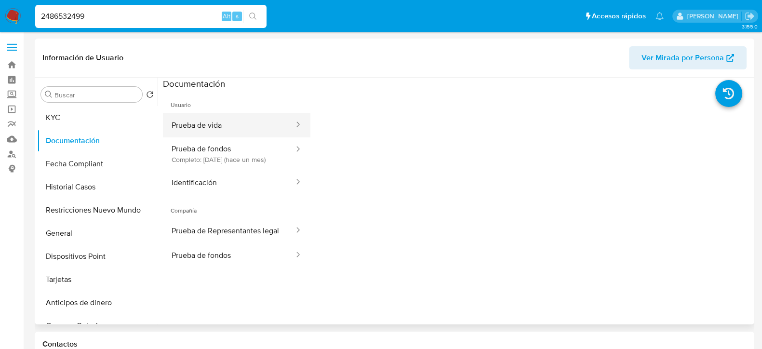
click at [250, 133] on button "Prueba de vida" at bounding box center [229, 125] width 132 height 25
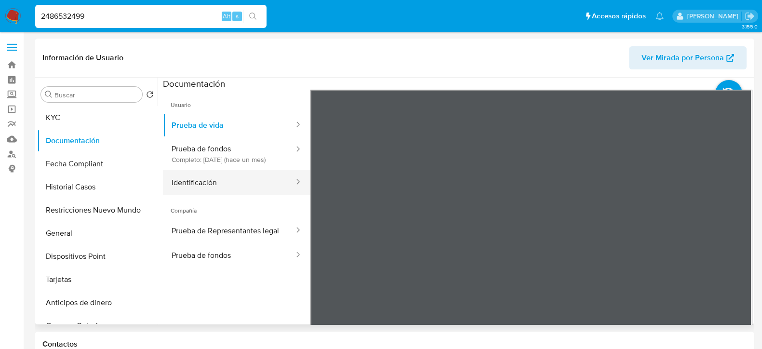
click at [241, 181] on button "Identificación" at bounding box center [229, 182] width 132 height 25
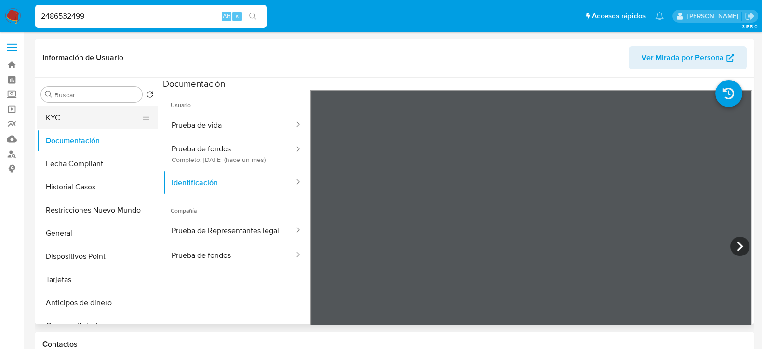
click at [71, 122] on button "KYC" at bounding box center [93, 117] width 113 height 23
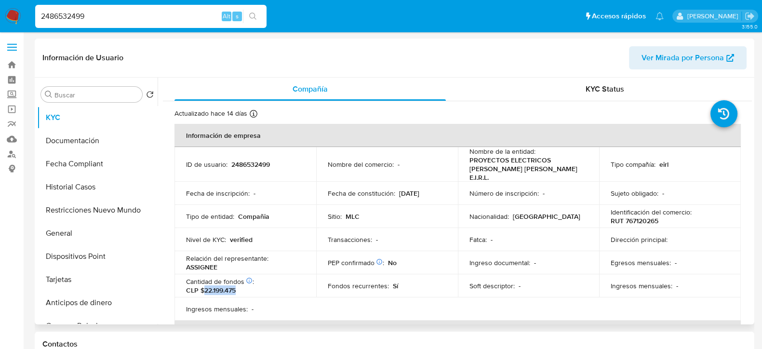
drag, startPoint x: 204, startPoint y: 289, endPoint x: 242, endPoint y: 288, distance: 37.6
click at [242, 288] on div "Cantidad de fondos Solicitado: [DATE] Ventas : CLP $22.199.475" at bounding box center [245, 285] width 119 height 17
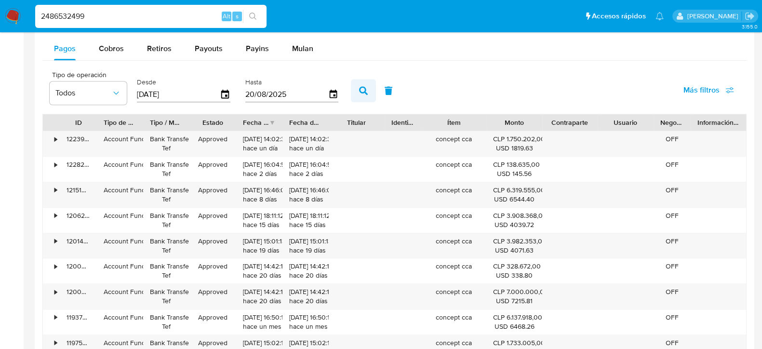
scroll to position [843, 0]
click at [53, 140] on div "•" at bounding box center [51, 142] width 17 height 25
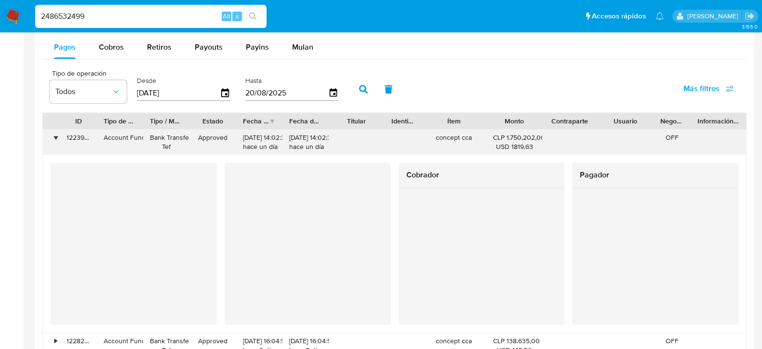
click at [53, 140] on div "•" at bounding box center [51, 142] width 17 height 25
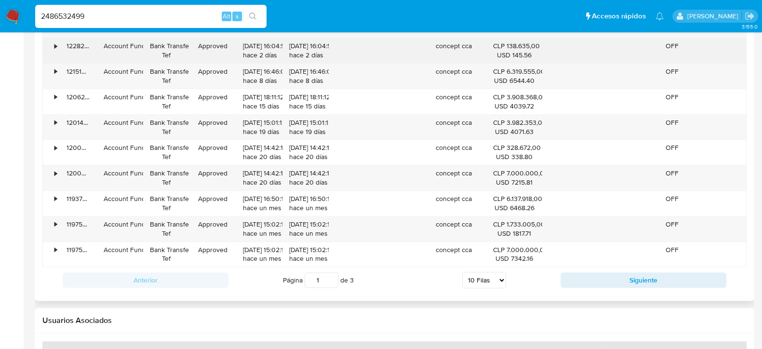
scroll to position [964, 0]
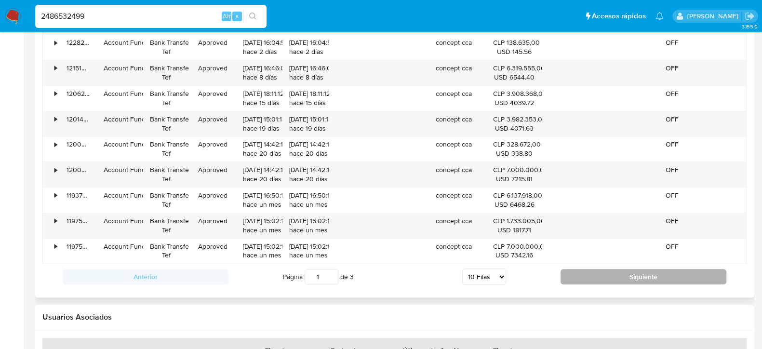
click at [605, 282] on button "Siguiente" at bounding box center [644, 276] width 166 height 15
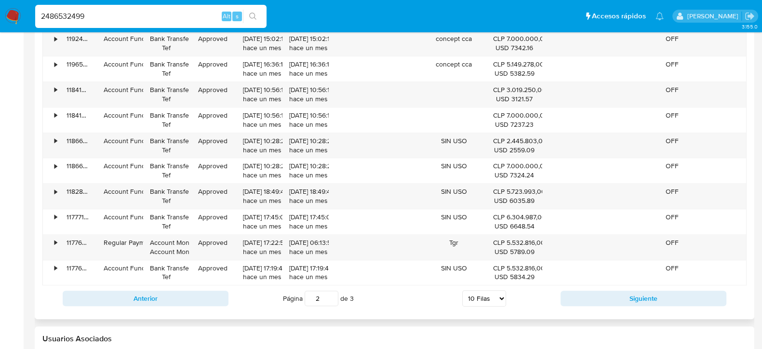
scroll to position [961, 0]
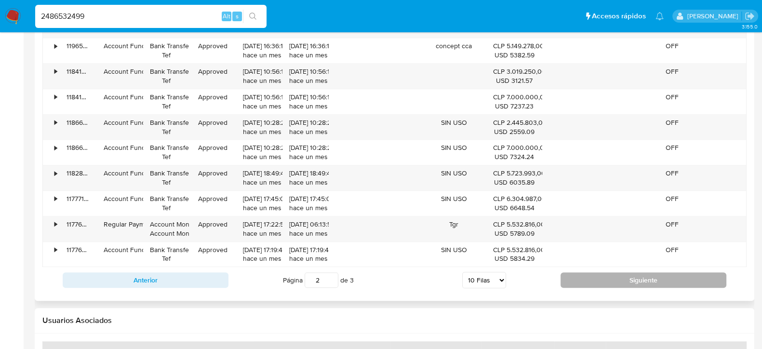
click at [608, 277] on button "Siguiente" at bounding box center [644, 279] width 166 height 15
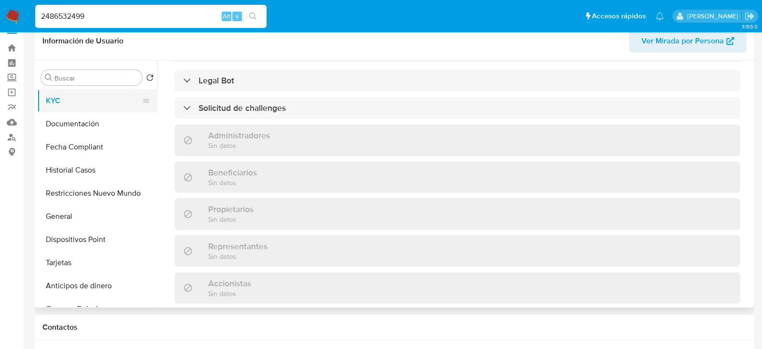
scroll to position [0, 0]
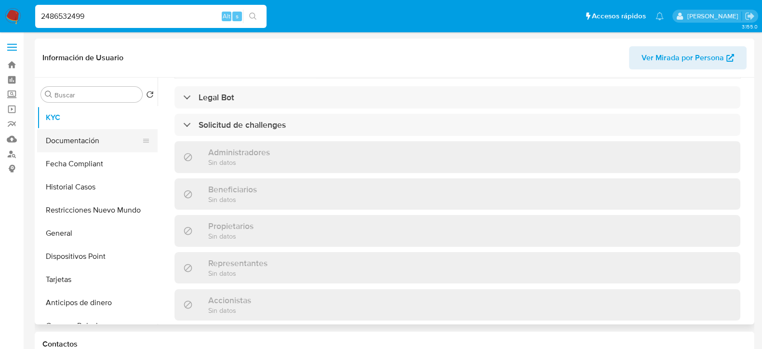
click at [92, 137] on button "Documentación" at bounding box center [93, 140] width 113 height 23
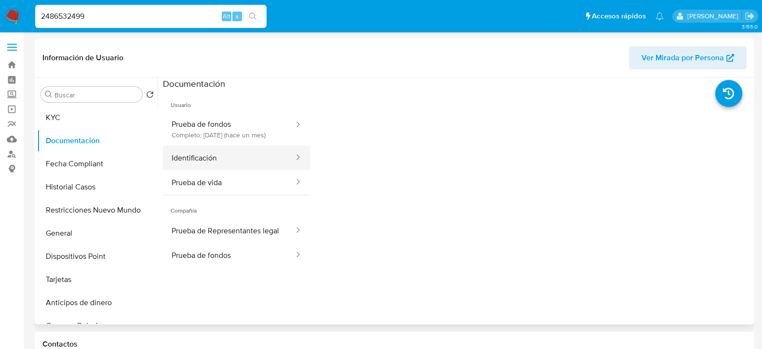
click at [251, 167] on button "Identificación" at bounding box center [229, 158] width 132 height 25
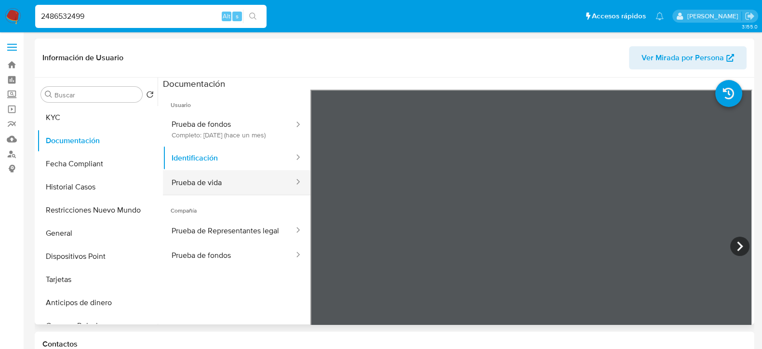
click at [231, 194] on button "Prueba de vida" at bounding box center [229, 182] width 132 height 25
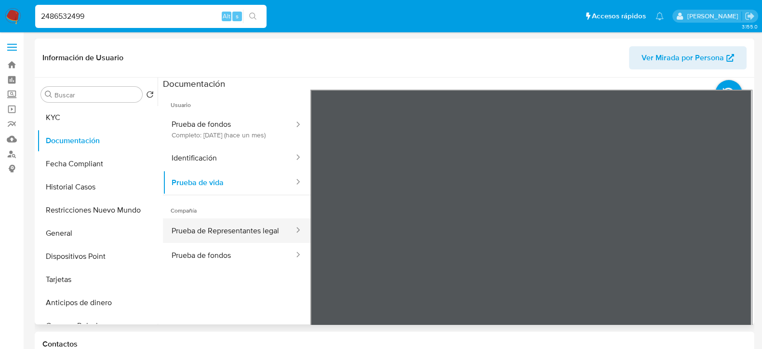
click at [201, 243] on button "Prueba de Representantes legal" at bounding box center [229, 230] width 132 height 25
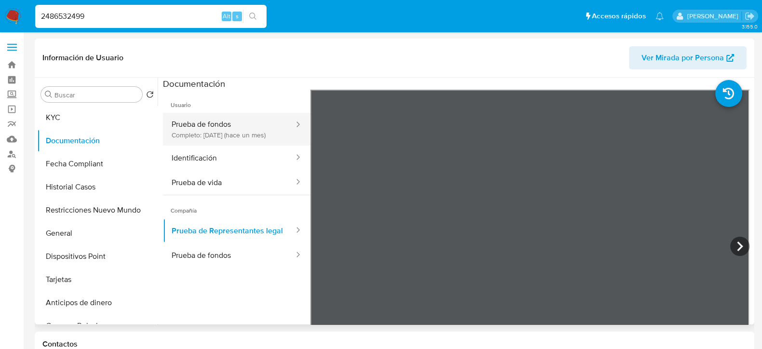
click at [253, 137] on button "Prueba de fondos Completo: 11/07/2025 (hace un mes)" at bounding box center [229, 129] width 132 height 33
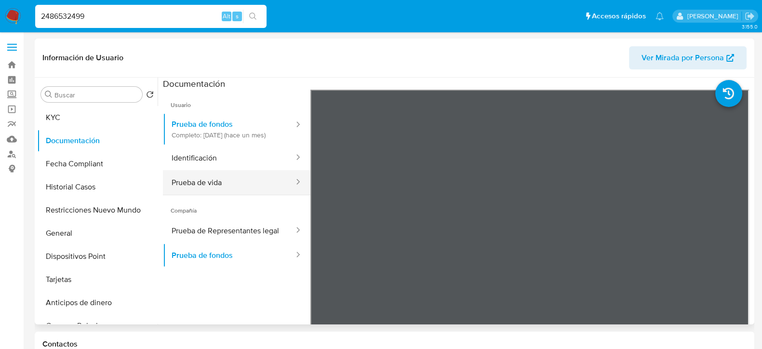
click at [228, 179] on button "Prueba de vida" at bounding box center [229, 182] width 132 height 25
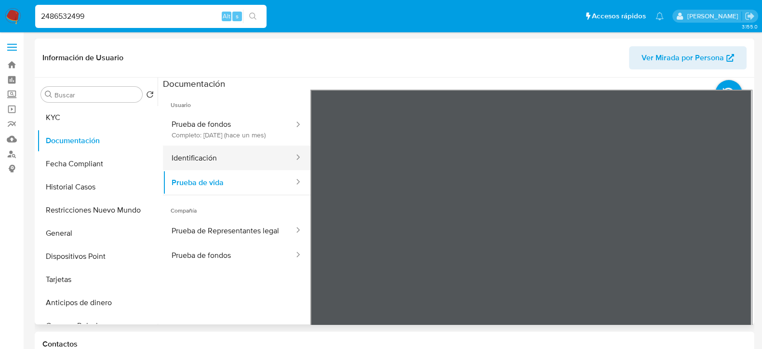
click at [222, 170] on button "Identificación" at bounding box center [229, 158] width 132 height 25
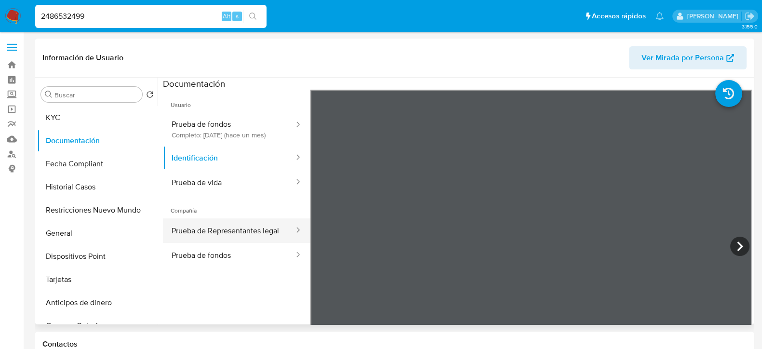
click at [218, 243] on button "Prueba de Representantes legal" at bounding box center [229, 230] width 132 height 25
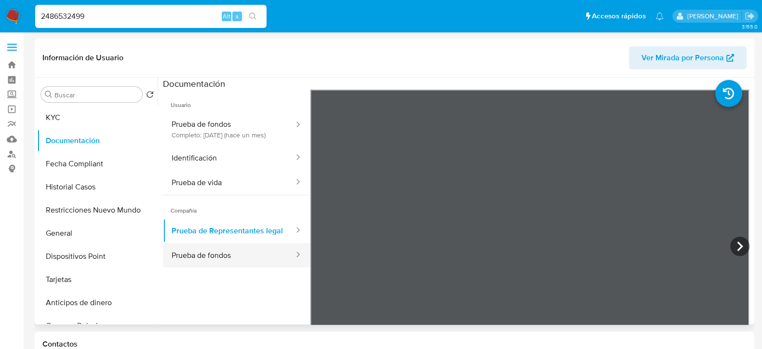
click at [214, 268] on button "Prueba de fondos" at bounding box center [229, 255] width 132 height 25
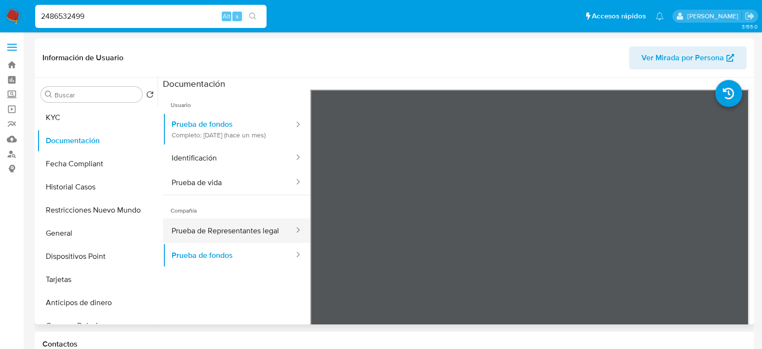
click at [223, 237] on button "Prueba de Representantes legal" at bounding box center [229, 230] width 132 height 25
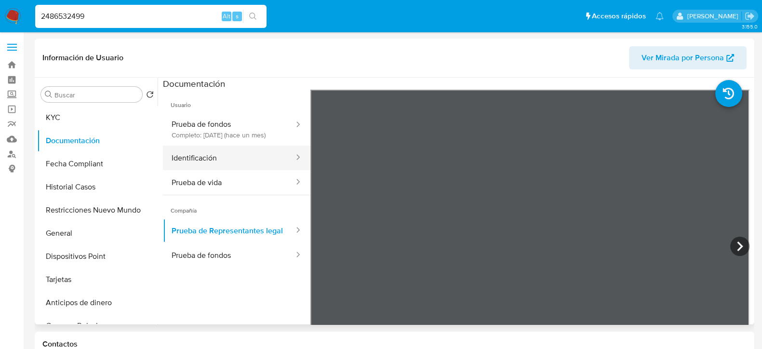
scroll to position [60, 0]
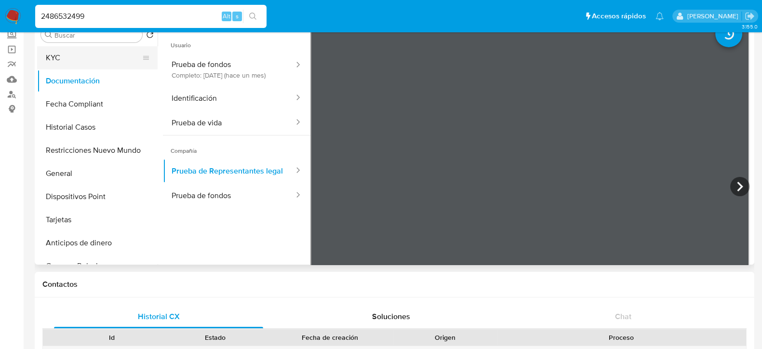
click at [84, 67] on button "KYC" at bounding box center [93, 57] width 113 height 23
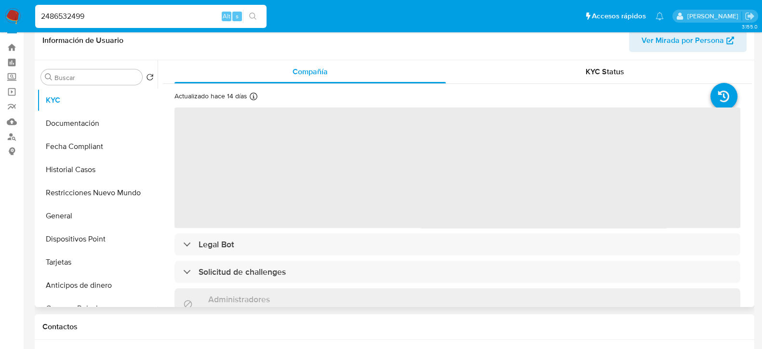
scroll to position [0, 0]
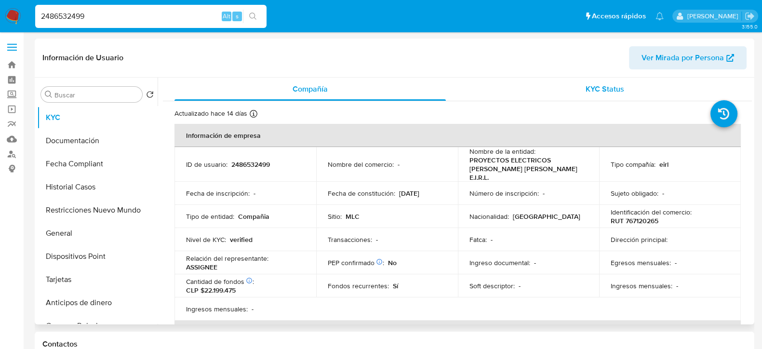
click at [567, 93] on div "KYC Status" at bounding box center [605, 89] width 272 height 23
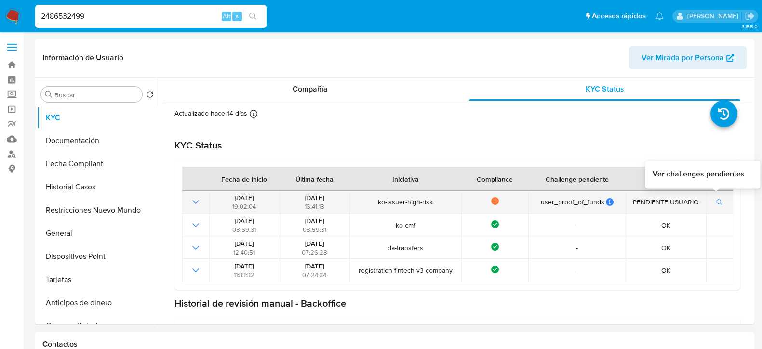
click at [719, 203] on icon "button" at bounding box center [720, 202] width 7 height 7
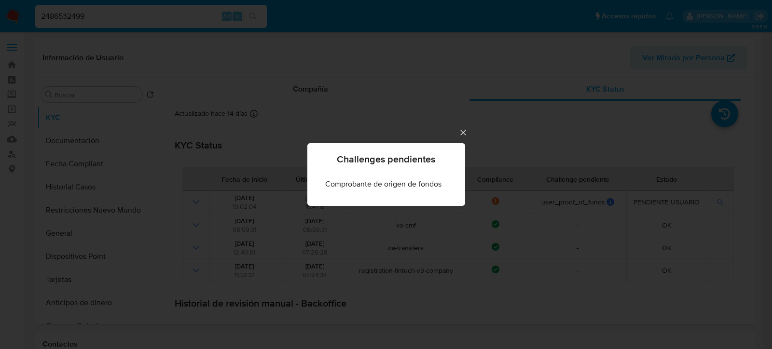
click at [462, 134] on icon "Cerrar" at bounding box center [462, 132] width 5 height 5
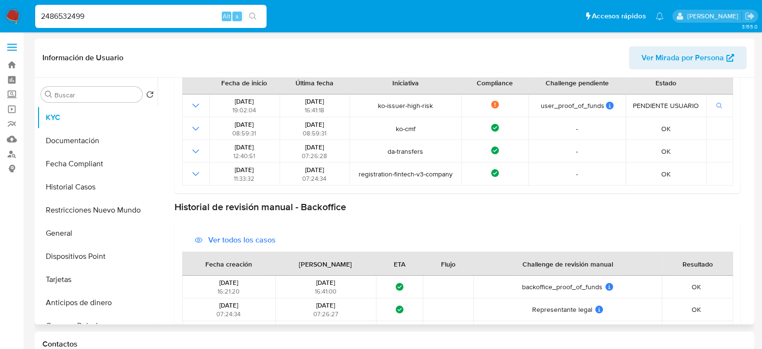
scroll to position [71, 0]
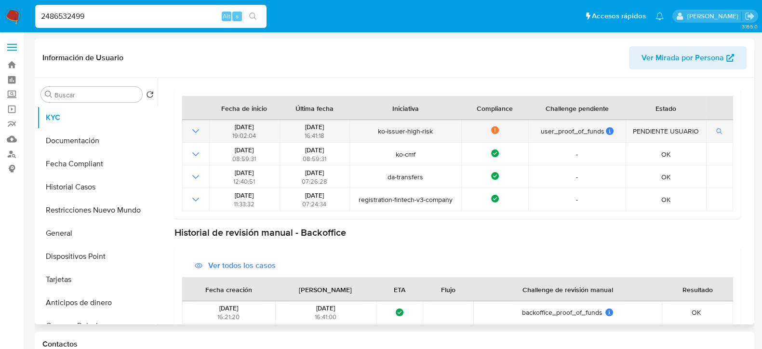
click at [196, 128] on icon "Mostrar operación" at bounding box center [196, 131] width 12 height 12
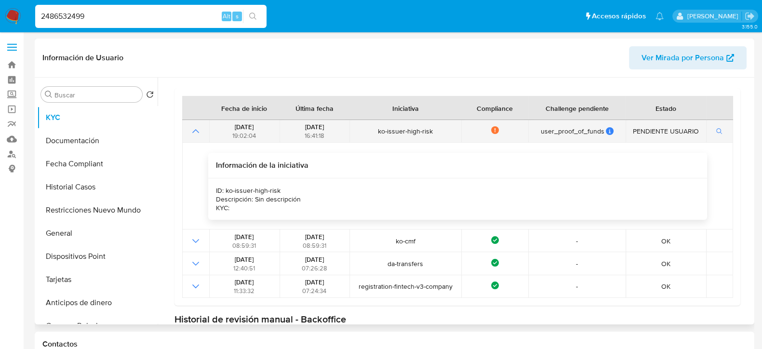
click at [190, 136] on icon "Mostrar operación" at bounding box center [196, 131] width 12 height 12
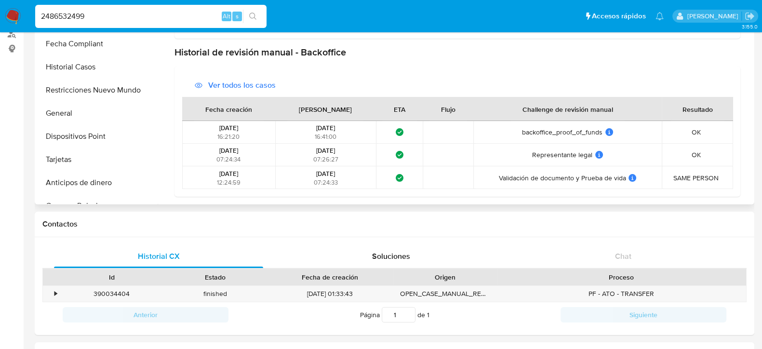
scroll to position [241, 0]
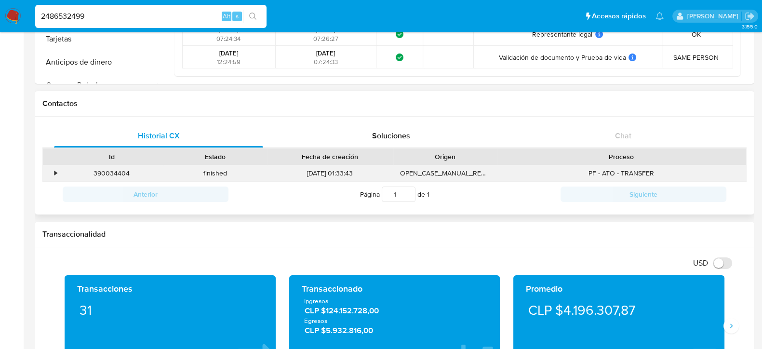
click at [56, 170] on div "•" at bounding box center [55, 173] width 2 height 9
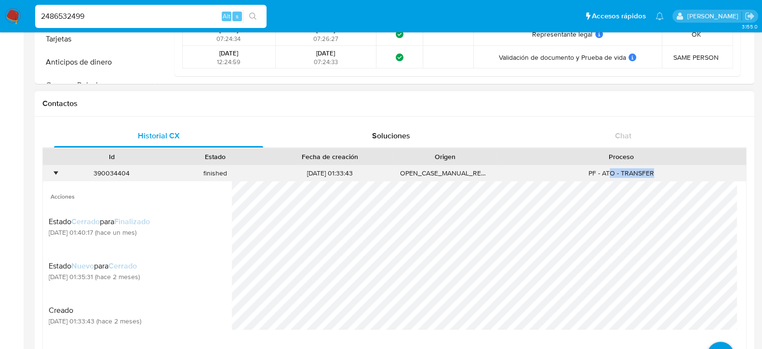
drag, startPoint x: 609, startPoint y: 172, endPoint x: 671, endPoint y: 170, distance: 62.3
click at [671, 170] on div "PF - ATO - TRANSFER" at bounding box center [621, 173] width 249 height 16
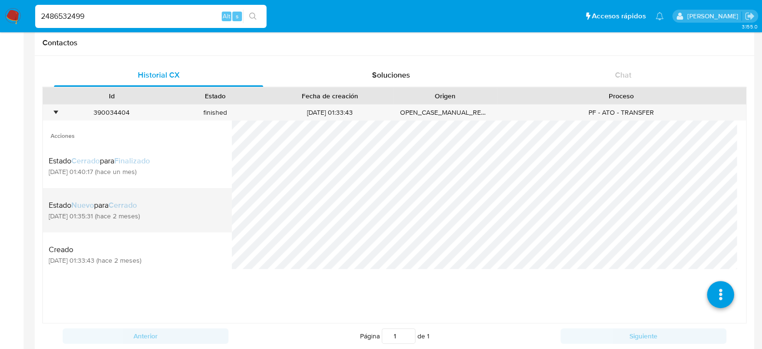
click at [110, 201] on div "Estado Nuevo para Cerrado" at bounding box center [94, 206] width 91 height 10
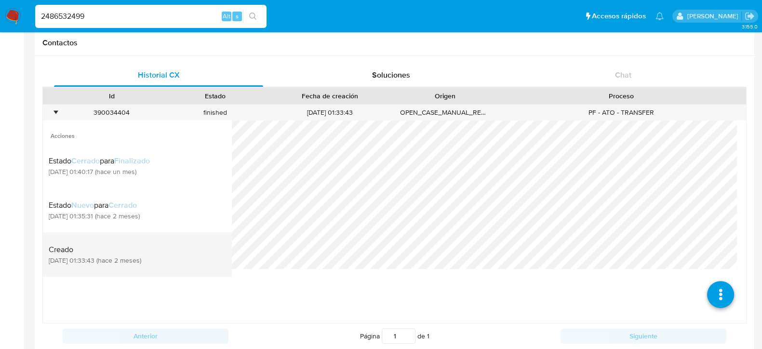
click at [106, 246] on span "Creado" at bounding box center [95, 250] width 93 height 10
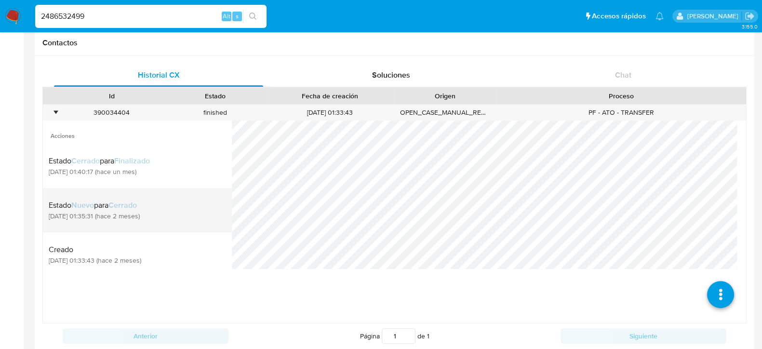
click at [113, 210] on span "Cerrado" at bounding box center [123, 205] width 28 height 11
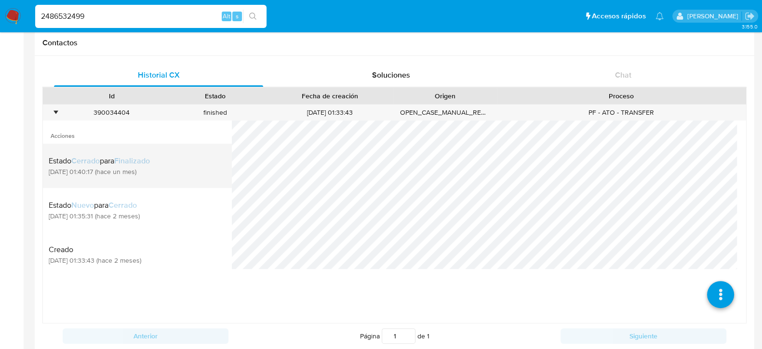
click at [125, 159] on span "Finalizado" at bounding box center [132, 160] width 36 height 11
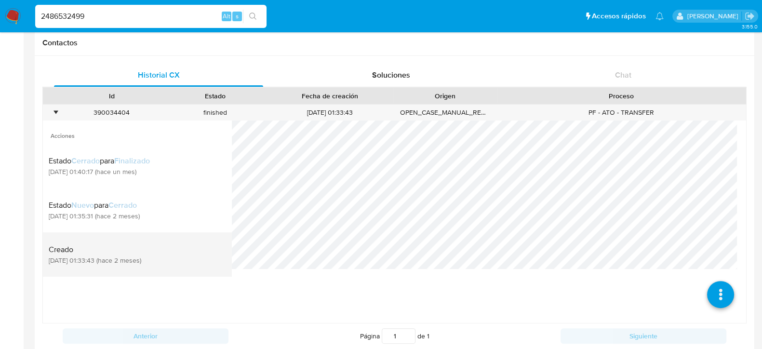
click at [123, 259] on span "13/06/2025 01:33:43 (hace 2 meses)" at bounding box center [95, 260] width 93 height 9
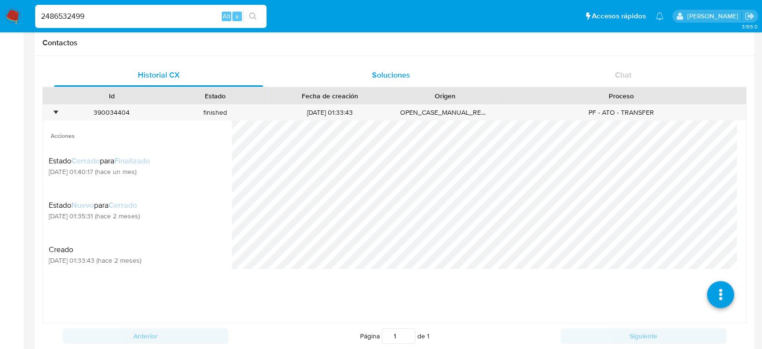
click at [390, 79] on span "Soluciones" at bounding box center [391, 74] width 38 height 11
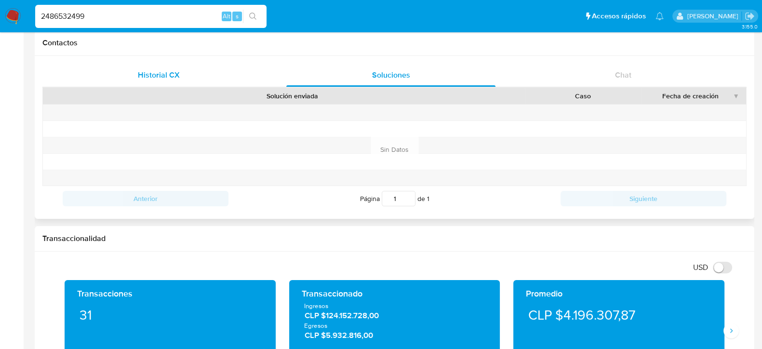
click at [194, 82] on div "Historial CX" at bounding box center [158, 75] width 209 height 23
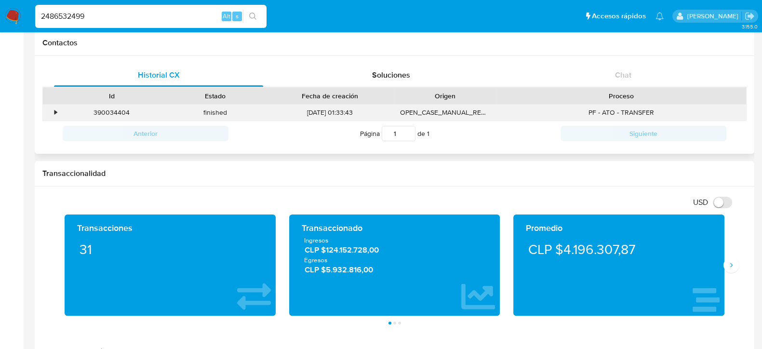
click at [620, 114] on div "PF - ATO - TRANSFER" at bounding box center [621, 113] width 249 height 16
click at [592, 112] on div "PF - ATO - TRANSFER" at bounding box center [621, 113] width 249 height 16
click at [646, 114] on div "PF - ATO - TRANSFER" at bounding box center [621, 113] width 249 height 16
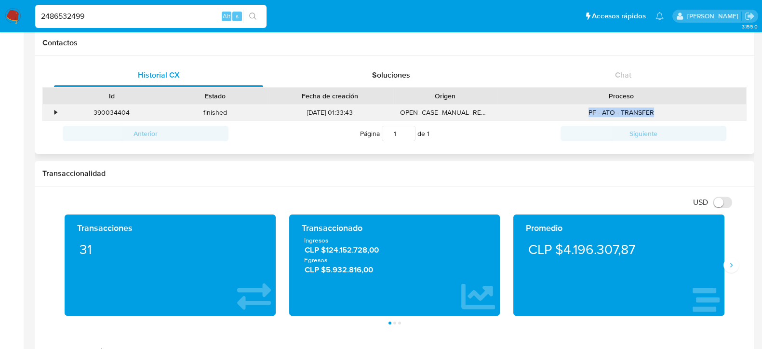
drag, startPoint x: 658, startPoint y: 114, endPoint x: 502, endPoint y: 109, distance: 156.3
click at [502, 109] on div "PF - ATO - TRANSFER" at bounding box center [621, 113] width 249 height 16
click at [59, 114] on div "•" at bounding box center [51, 113] width 17 height 16
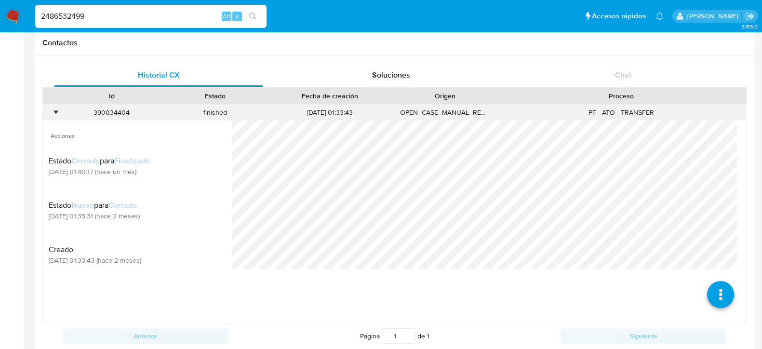
click at [422, 114] on div "OPEN_CASE_MANUAL_REVIEW" at bounding box center [446, 113] width 104 height 16
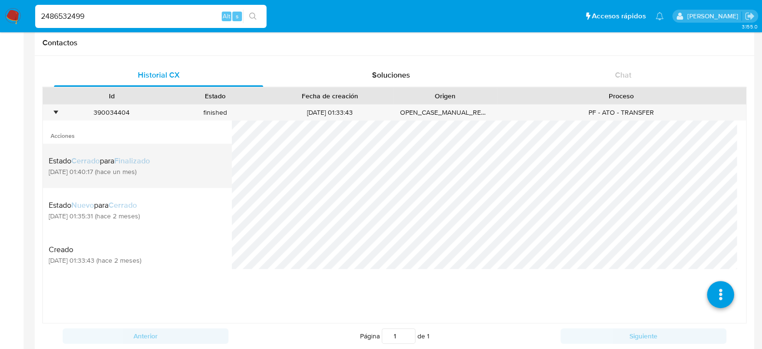
click at [58, 175] on span "14/07/2025 01:40:17 (hace un mes)" at bounding box center [99, 171] width 101 height 9
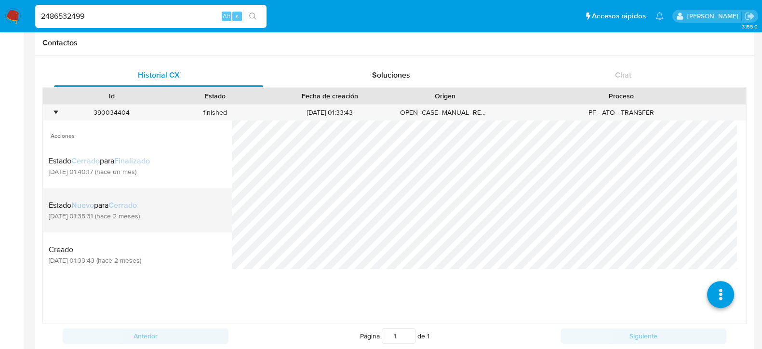
click at [79, 200] on span "Nuevo" at bounding box center [82, 205] width 23 height 11
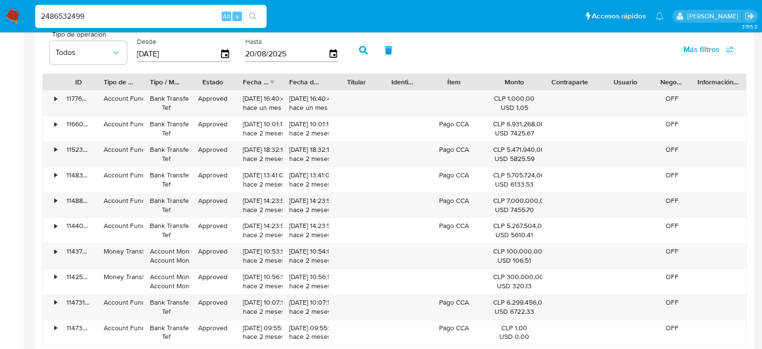
scroll to position [1284, 0]
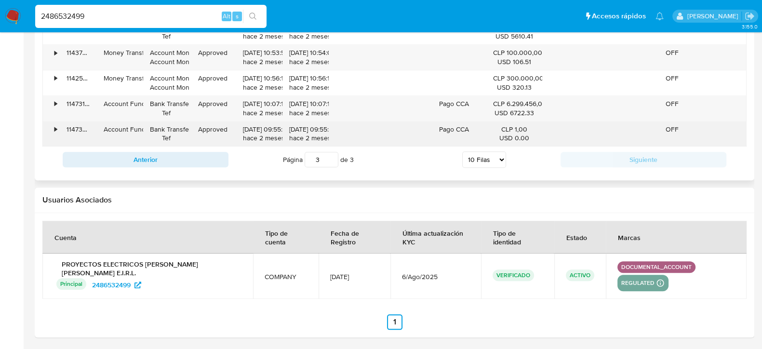
click at [57, 128] on div "•" at bounding box center [51, 134] width 17 height 25
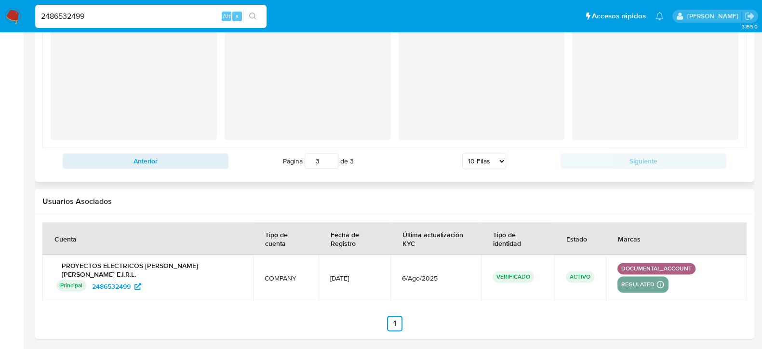
scroll to position [1461, 0]
drag, startPoint x: 338, startPoint y: 276, endPoint x: 448, endPoint y: 281, distance: 110.6
click at [448, 281] on tr "PROYECTOS ELECTRICOS PEDRO IGNACIO VALDERRAMA AGUILAR E.I.R.L. Principal Identi…" at bounding box center [394, 276] width 705 height 45
click at [448, 281] on td "6/Ago/2025" at bounding box center [436, 276] width 91 height 45
drag, startPoint x: 448, startPoint y: 281, endPoint x: 267, endPoint y: 278, distance: 180.9
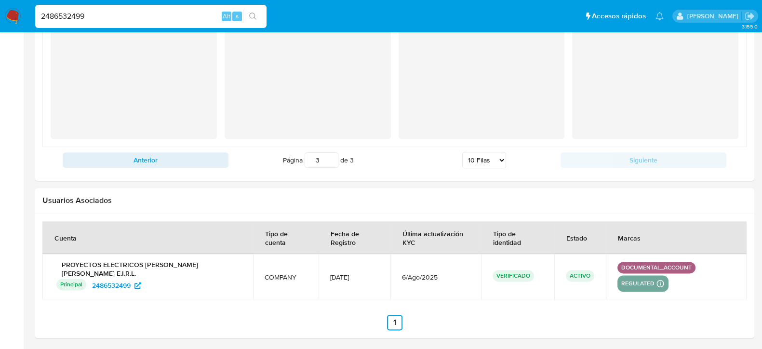
click at [267, 278] on tr "PROYECTOS ELECTRICOS PEDRO IGNACIO VALDERRAMA AGUILAR E.I.R.L. Principal Identi…" at bounding box center [394, 276] width 705 height 45
click at [267, 278] on td "COMPANY" at bounding box center [286, 276] width 66 height 45
drag, startPoint x: 269, startPoint y: 278, endPoint x: 468, endPoint y: 276, distance: 199.2
click at [468, 276] on tr "PROYECTOS ELECTRICOS PEDRO IGNACIO VALDERRAMA AGUILAR E.I.R.L. Principal Identi…" at bounding box center [394, 276] width 705 height 45
click at [458, 276] on span "6/Ago/2025" at bounding box center [436, 277] width 68 height 9
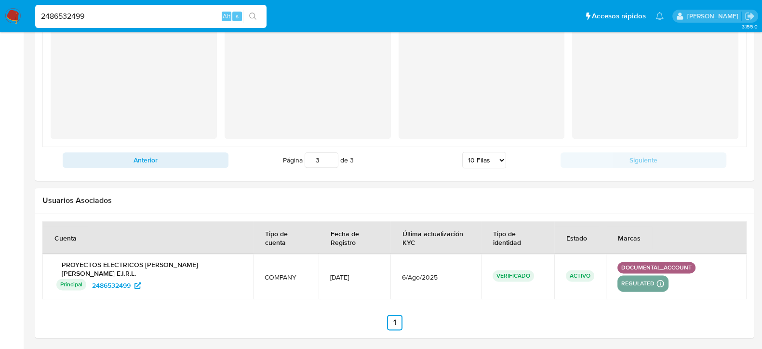
drag, startPoint x: 457, startPoint y: 276, endPoint x: 270, endPoint y: 278, distance: 187.1
click at [270, 278] on tr "PROYECTOS ELECTRICOS PEDRO IGNACIO VALDERRAMA AGUILAR E.I.R.L. Principal Identi…" at bounding box center [394, 276] width 705 height 45
click at [270, 278] on td "COMPANY" at bounding box center [286, 276] width 66 height 45
drag, startPoint x: 270, startPoint y: 278, endPoint x: 506, endPoint y: 277, distance: 236.3
click at [507, 277] on tr "PROYECTOS ELECTRICOS PEDRO IGNACIO VALDERRAMA AGUILAR E.I.R.L. Principal Identi…" at bounding box center [394, 276] width 705 height 45
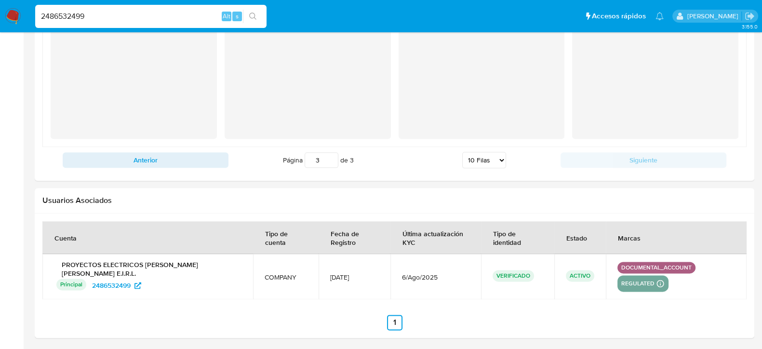
click at [448, 276] on span "6/Ago/2025" at bounding box center [436, 277] width 68 height 9
drag, startPoint x: 459, startPoint y: 277, endPoint x: 272, endPoint y: 266, distance: 186.9
click at [272, 266] on tr "PROYECTOS ELECTRICOS PEDRO IGNACIO VALDERRAMA AGUILAR E.I.R.L. Principal Identi…" at bounding box center [394, 276] width 705 height 45
click at [290, 199] on h2 "Usuarios Asociados" at bounding box center [394, 201] width 705 height 10
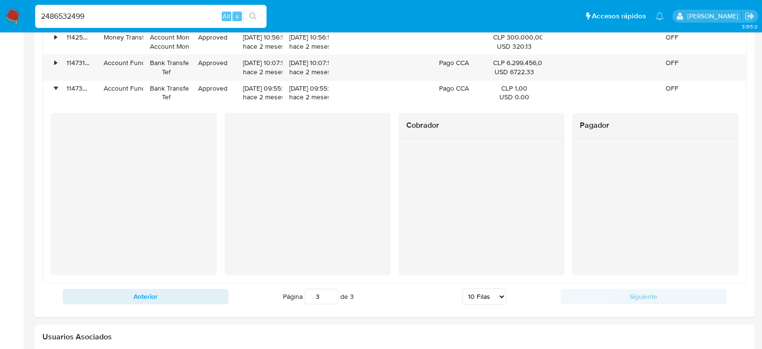
scroll to position [1220, 0]
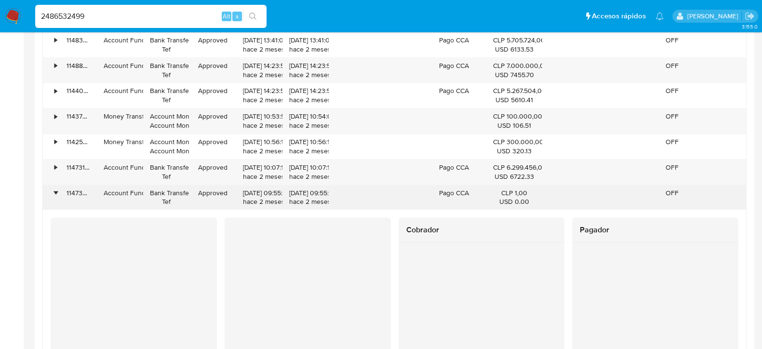
click at [54, 192] on div "•" at bounding box center [55, 193] width 2 height 9
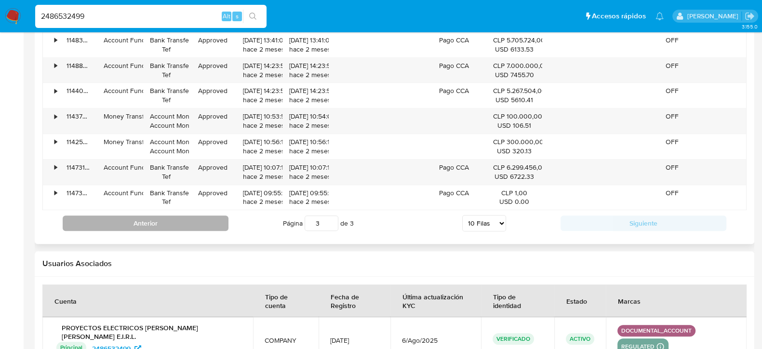
click at [190, 229] on button "Anterior" at bounding box center [146, 223] width 166 height 15
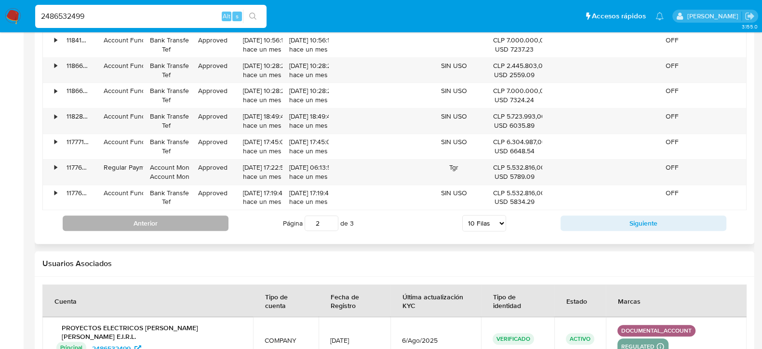
click at [178, 223] on button "Anterior" at bounding box center [146, 223] width 166 height 15
type input "1"
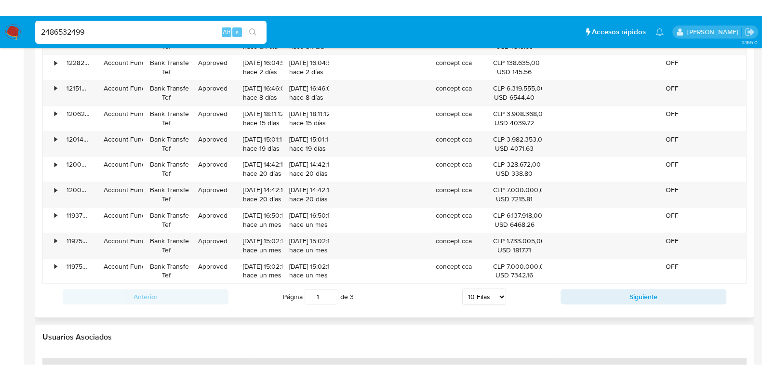
scroll to position [1100, 0]
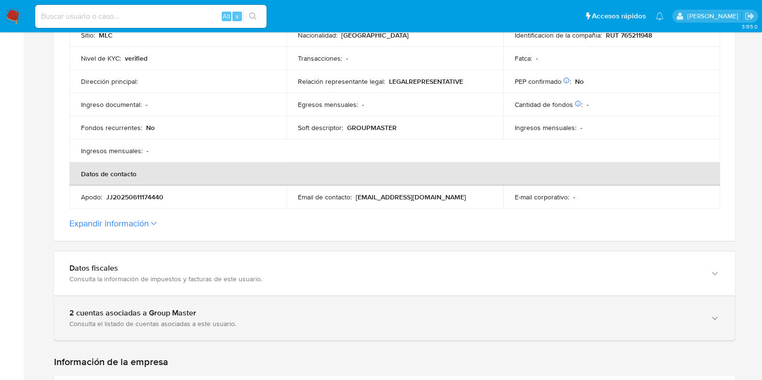
click at [272, 317] on div "2 cuentas asociadas a Group Master" at bounding box center [384, 314] width 631 height 10
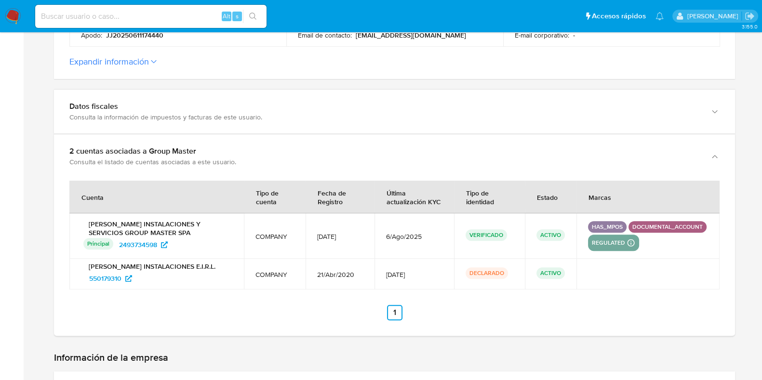
scroll to position [543, 0]
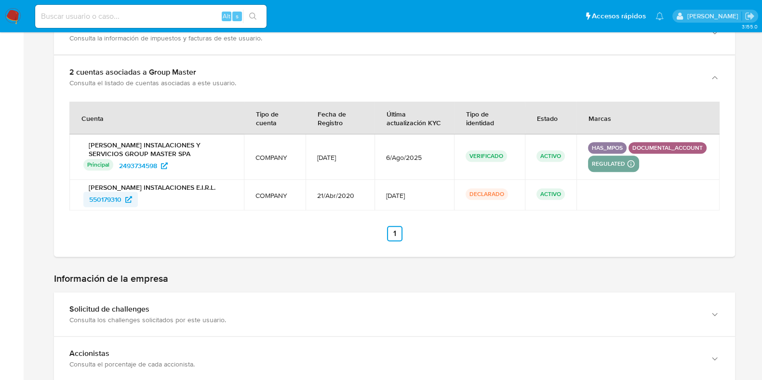
click at [132, 207] on span "550179310" at bounding box center [110, 199] width 43 height 15
click at [166, 169] on icon at bounding box center [164, 166] width 7 height 7
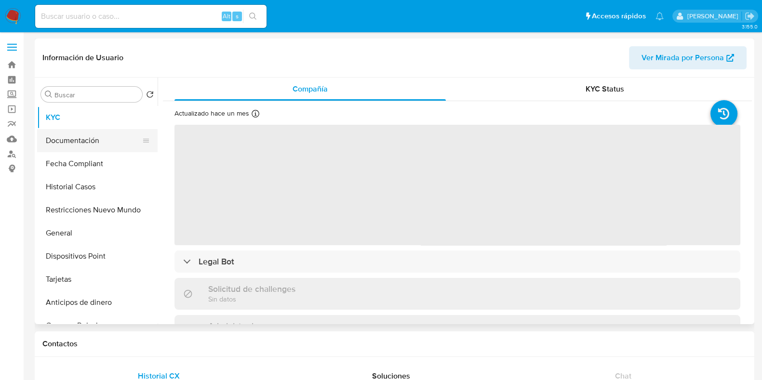
click at [85, 145] on button "Documentación" at bounding box center [93, 140] width 113 height 23
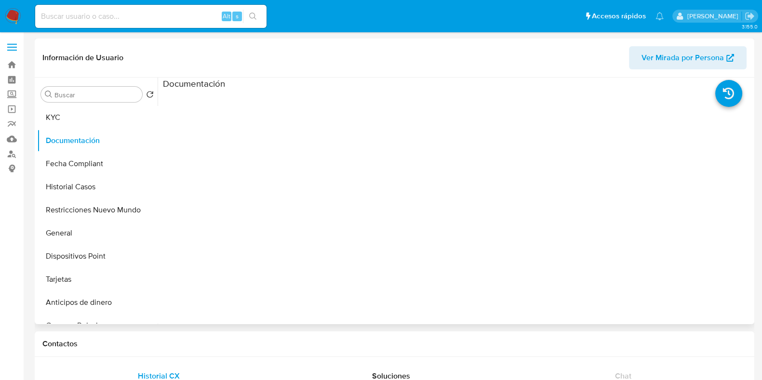
select select "10"
click at [248, 158] on ul at bounding box center [237, 229] width 148 height 278
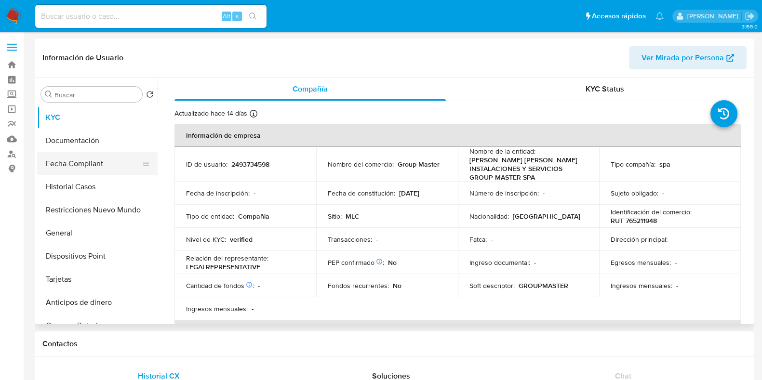
select select "10"
click at [73, 141] on button "Documentación" at bounding box center [93, 140] width 113 height 23
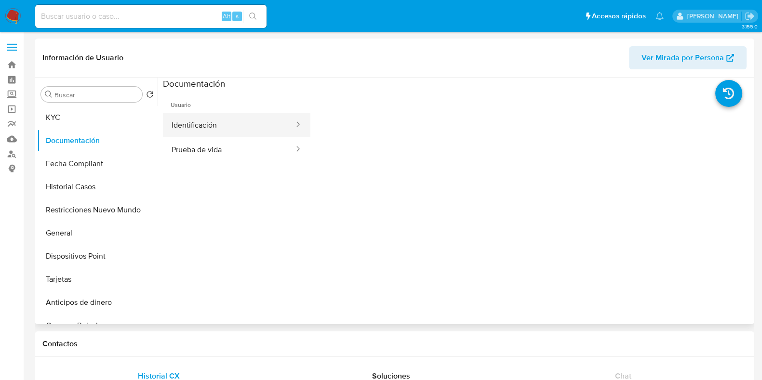
click at [255, 122] on button "Identificación" at bounding box center [229, 125] width 132 height 25
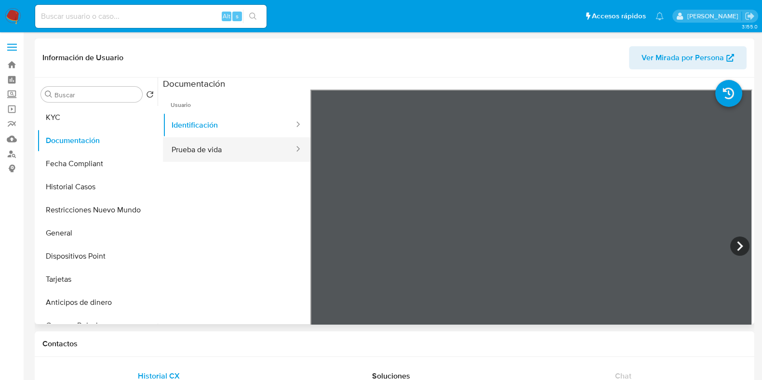
click at [234, 150] on button "Prueba de vida" at bounding box center [229, 149] width 132 height 25
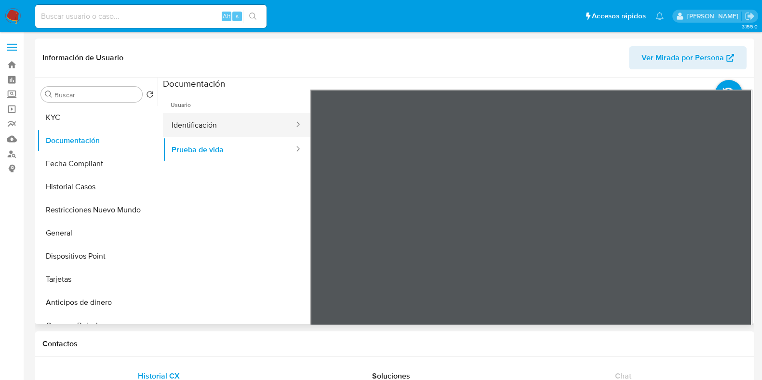
click at [250, 129] on button "Identificación" at bounding box center [229, 125] width 132 height 25
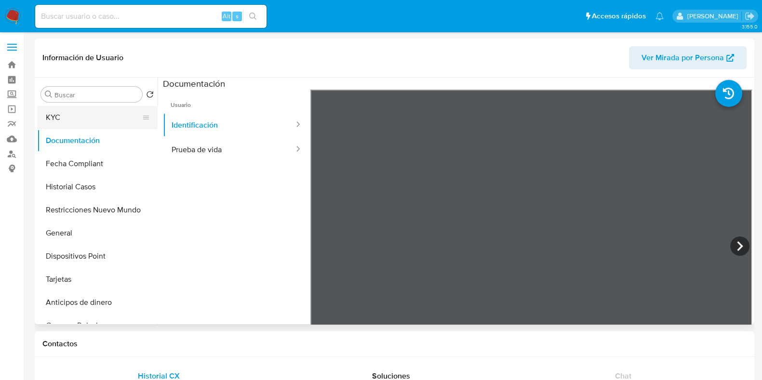
click at [70, 123] on button "KYC" at bounding box center [93, 117] width 113 height 23
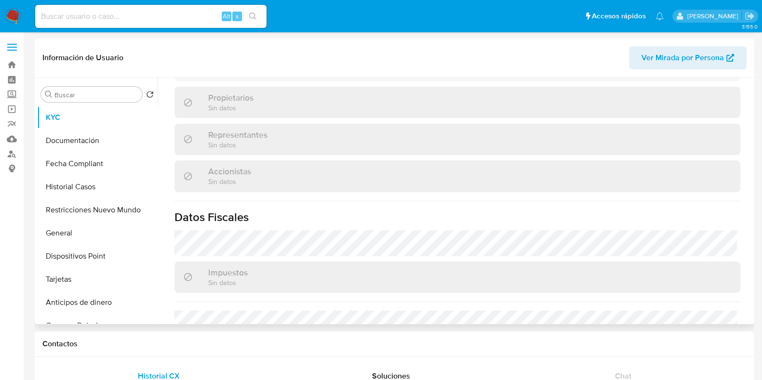
scroll to position [421, 0]
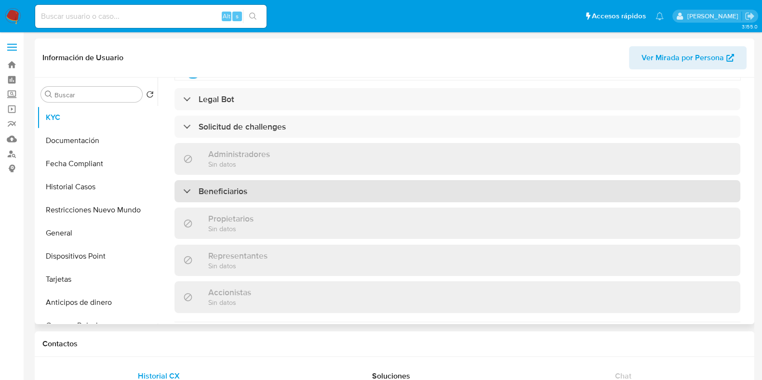
click at [282, 184] on div "Beneficiarios" at bounding box center [458, 191] width 566 height 22
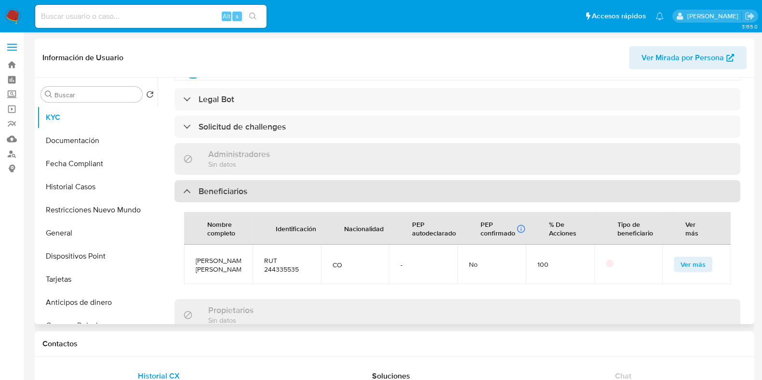
click at [281, 186] on div "Beneficiarios" at bounding box center [458, 191] width 566 height 22
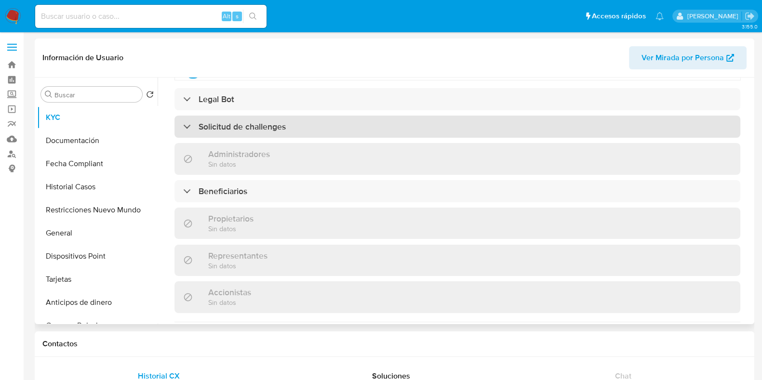
click at [270, 127] on h3 "Solicitud de challenges" at bounding box center [242, 127] width 87 height 11
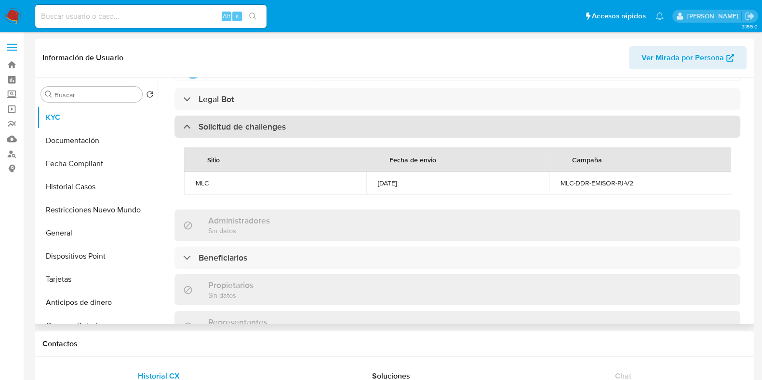
click at [270, 127] on h3 "Solicitud de challenges" at bounding box center [242, 127] width 87 height 11
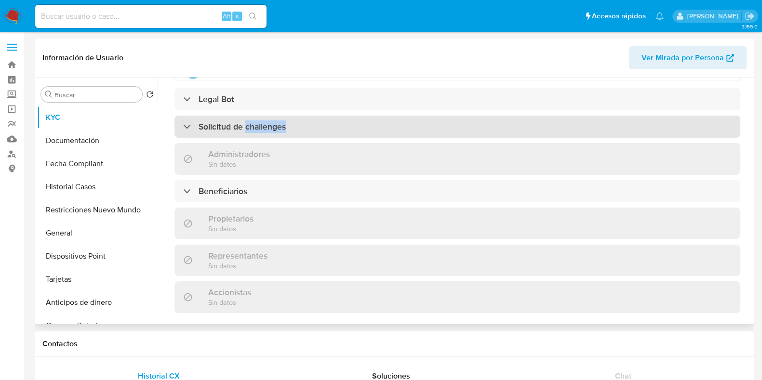
click at [270, 127] on h3 "Solicitud de challenges" at bounding box center [242, 127] width 87 height 11
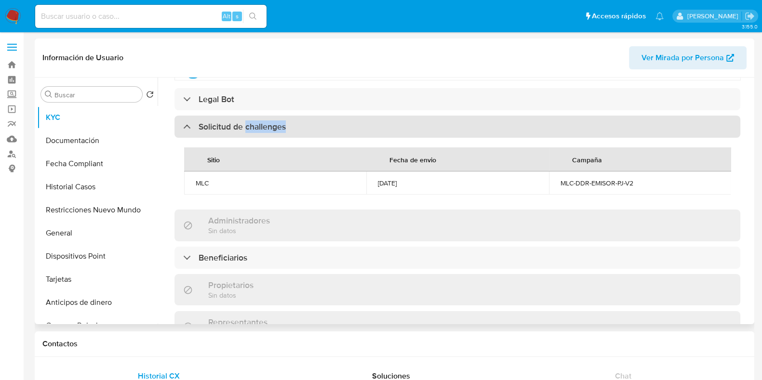
click at [270, 127] on h3 "Solicitud de challenges" at bounding box center [242, 127] width 87 height 11
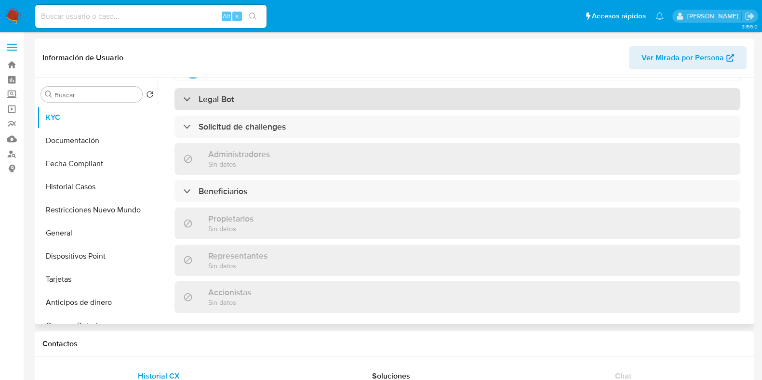
click at [261, 96] on div "Legal Bot" at bounding box center [458, 99] width 566 height 22
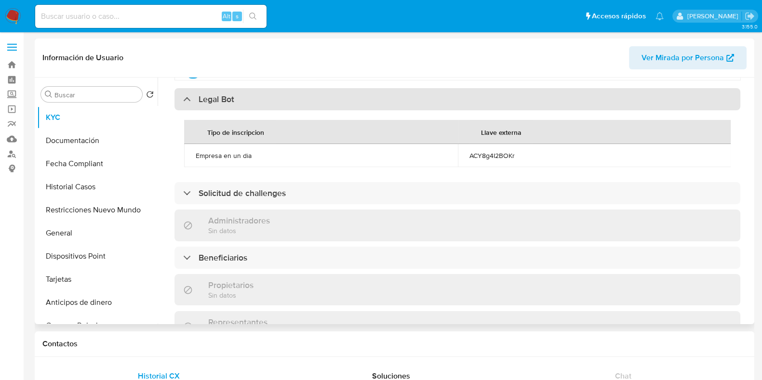
click at [261, 97] on div "Legal Bot" at bounding box center [458, 99] width 566 height 22
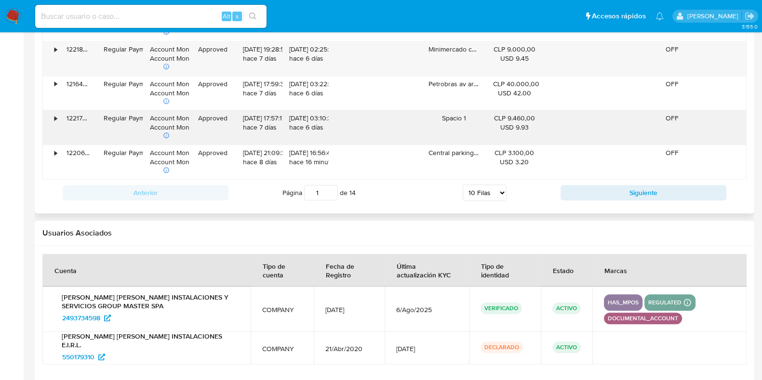
scroll to position [1206, 0]
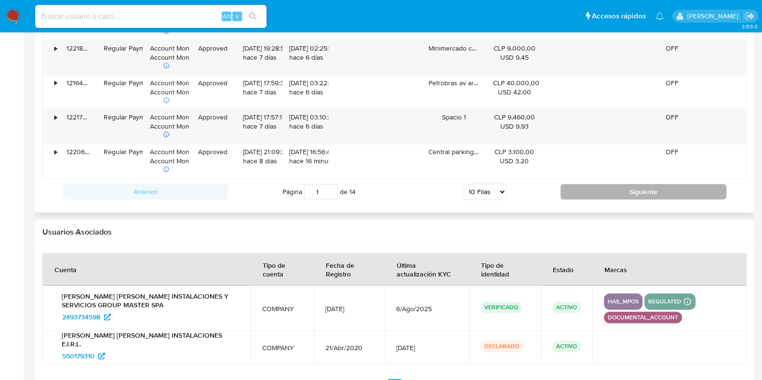
click at [598, 189] on button "Siguiente" at bounding box center [644, 191] width 166 height 15
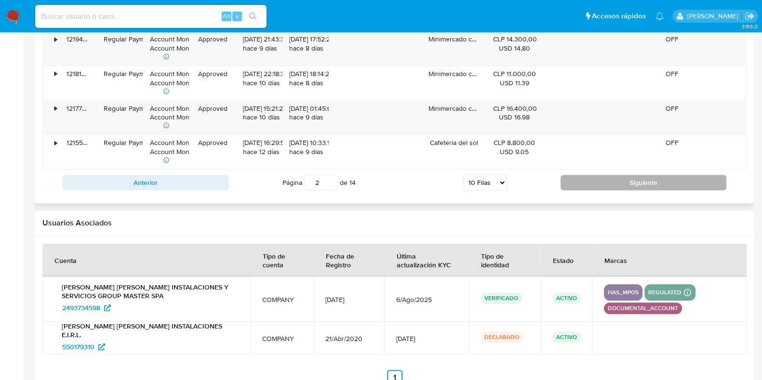
click at [608, 180] on button "Siguiente" at bounding box center [644, 182] width 166 height 15
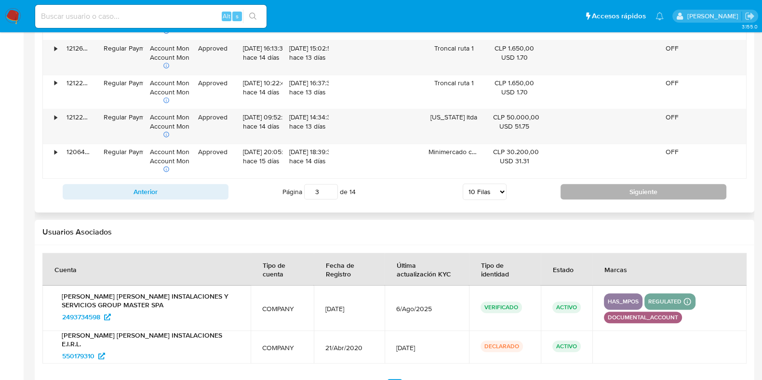
click at [608, 180] on div "Anterior Página 3 de 14 5 Filas 10 Filas 20 Filas 25 Filas 50 Filas 100 Filas S…" at bounding box center [394, 192] width 705 height 26
click at [611, 194] on button "Siguiente" at bounding box center [644, 191] width 166 height 15
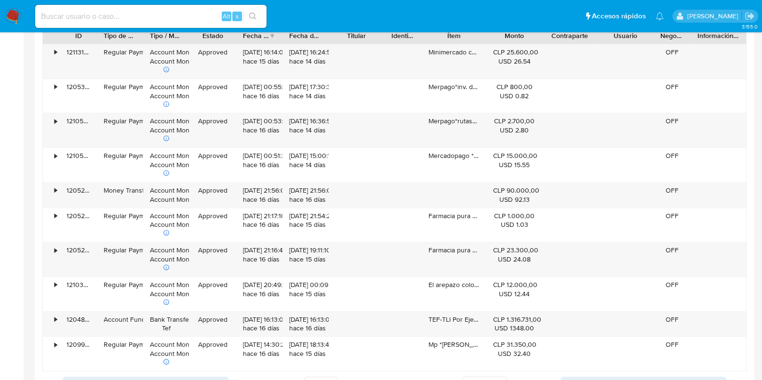
scroll to position [1055, 0]
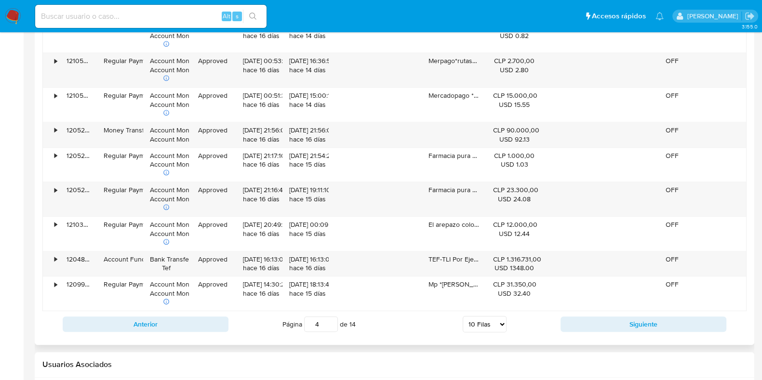
click at [637, 334] on div "Anterior Página 4 de 14 5 Filas 10 Filas 20 Filas 25 Filas 50 Filas 100 Filas S…" at bounding box center [394, 325] width 705 height 26
click at [631, 328] on button "Siguiente" at bounding box center [644, 324] width 166 height 15
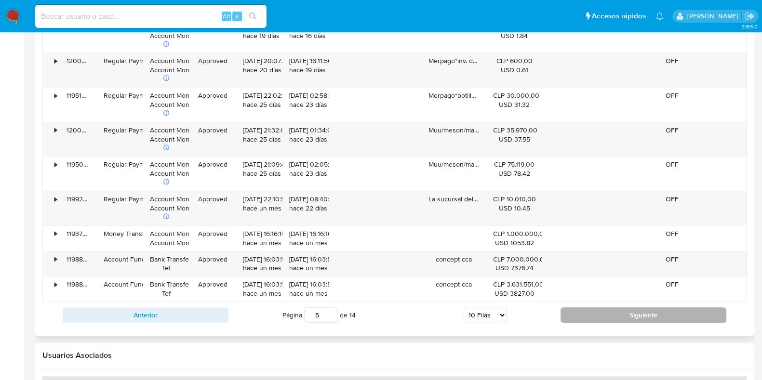
click at [629, 319] on button "Siguiente" at bounding box center [644, 315] width 166 height 15
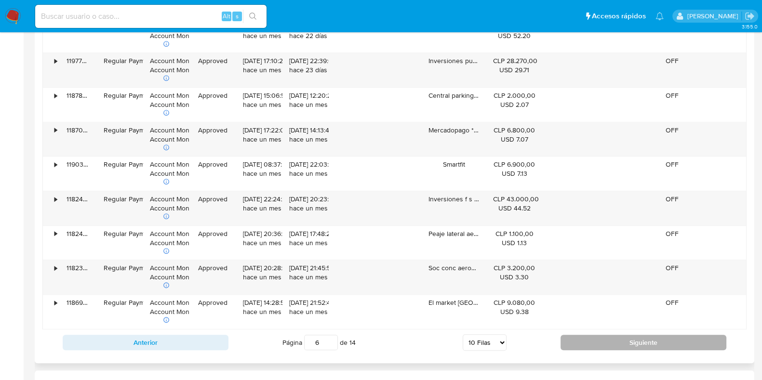
click at [634, 342] on button "Siguiente" at bounding box center [644, 342] width 166 height 15
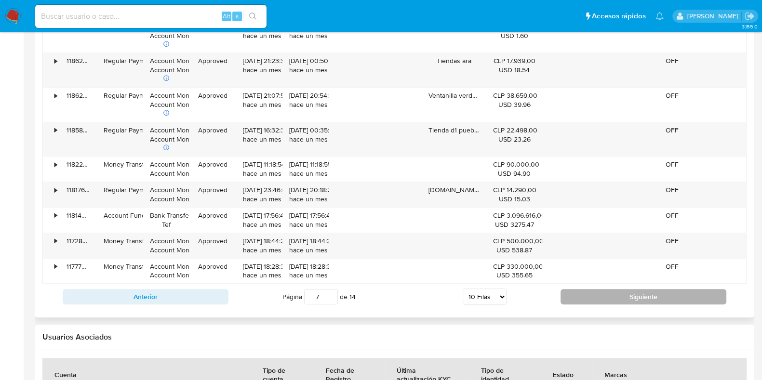
click at [641, 298] on button "Siguiente" at bounding box center [644, 296] width 166 height 15
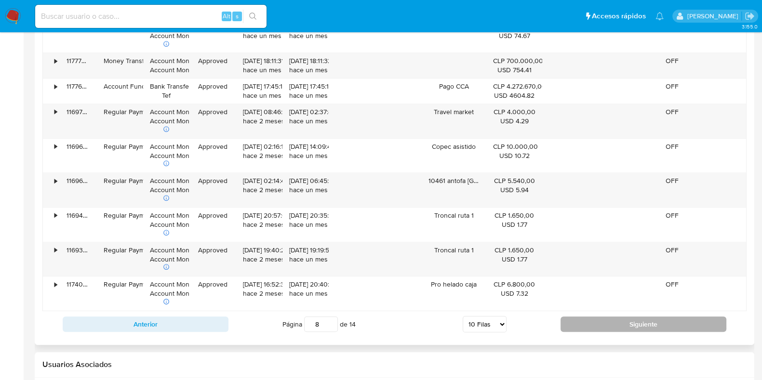
click at [649, 317] on button "Siguiente" at bounding box center [644, 324] width 166 height 15
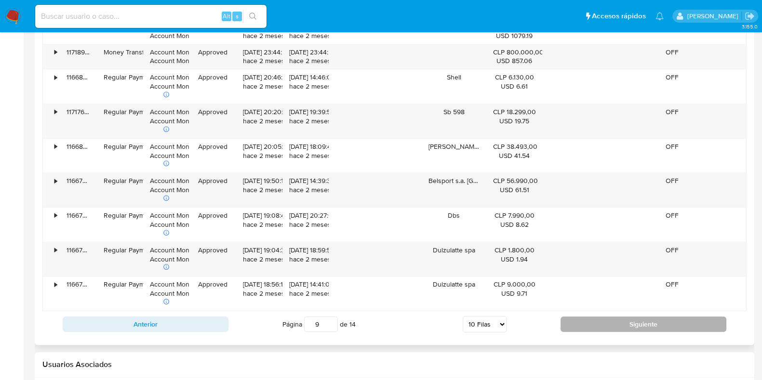
click at [647, 317] on button "Siguiente" at bounding box center [644, 324] width 166 height 15
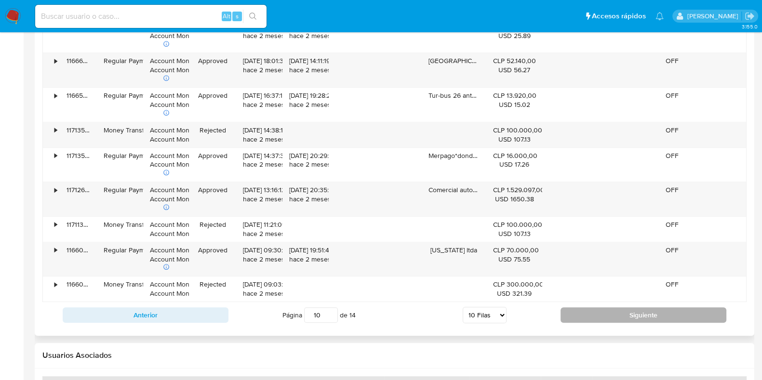
click at [647, 311] on button "Siguiente" at bounding box center [644, 315] width 166 height 15
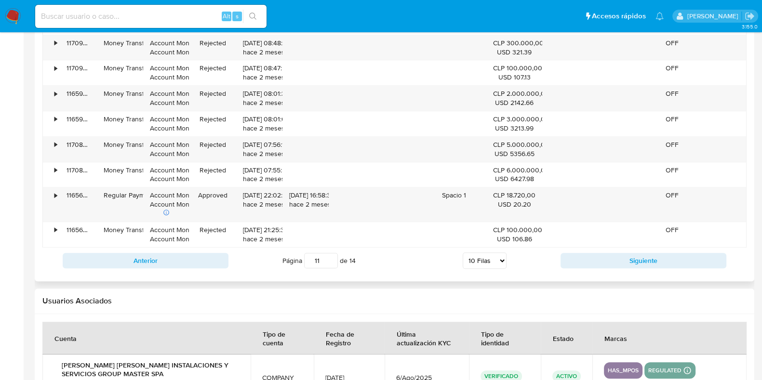
click at [637, 269] on div "Anterior Página 11 de 14 5 Filas 10 Filas 20 Filas 25 Filas 50 Filas 100 Filas …" at bounding box center [394, 261] width 705 height 26
click at [632, 257] on button "Siguiente" at bounding box center [644, 260] width 166 height 15
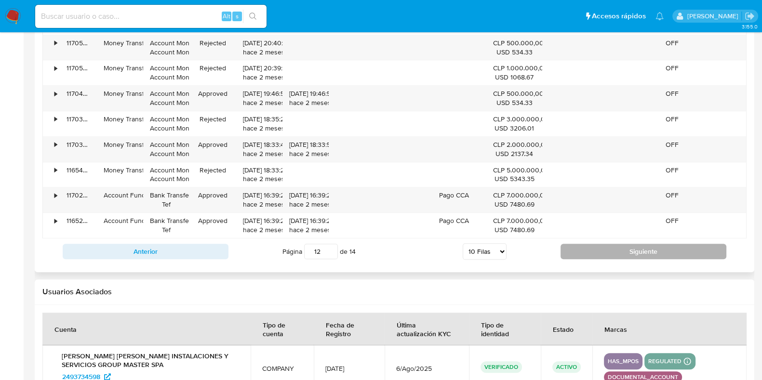
click at [632, 257] on div "Anterior Página 12 de 14 5 Filas 10 Filas 20 Filas 25 Filas 50 Filas 100 Filas …" at bounding box center [394, 252] width 705 height 26
click at [628, 249] on button "Siguiente" at bounding box center [644, 251] width 166 height 15
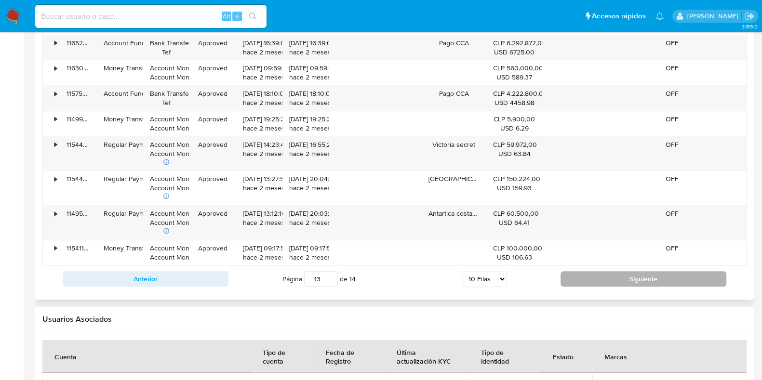
click at [647, 272] on button "Siguiente" at bounding box center [644, 279] width 166 height 15
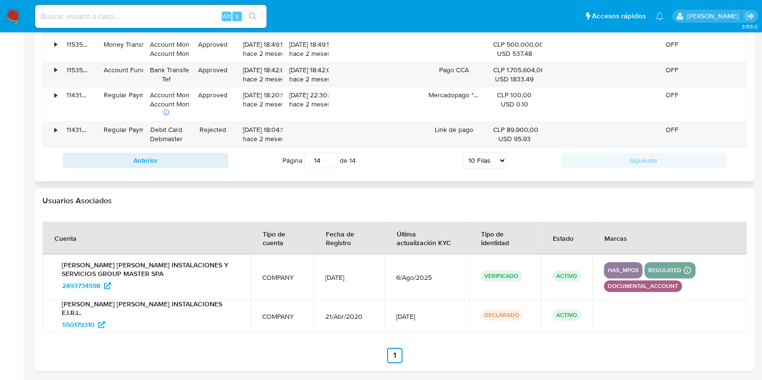
scroll to position [967, 0]
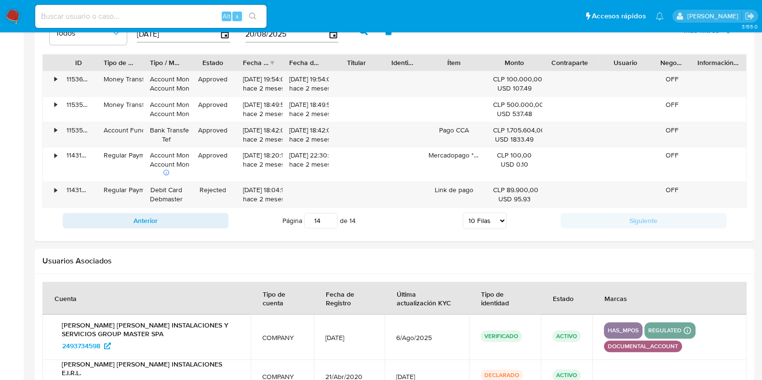
drag, startPoint x: 320, startPoint y: 341, endPoint x: 373, endPoint y: 338, distance: 53.6
click at [373, 338] on td "11/Jun/2025" at bounding box center [349, 337] width 71 height 45
click at [46, 127] on div "•" at bounding box center [51, 134] width 17 height 25
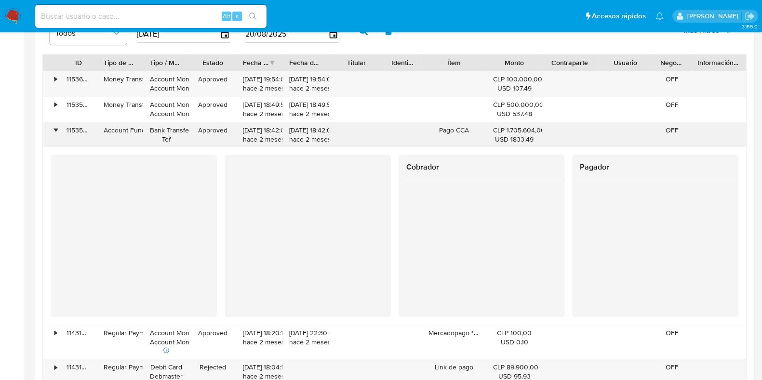
click at [54, 129] on div "•" at bounding box center [55, 130] width 2 height 9
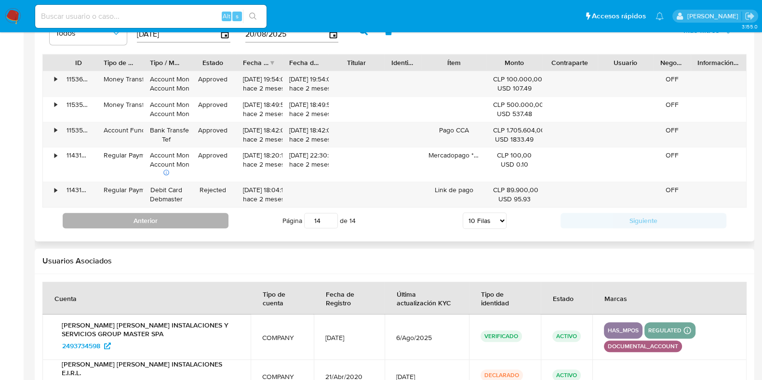
click at [177, 219] on button "Anterior" at bounding box center [146, 220] width 166 height 15
type input "13"
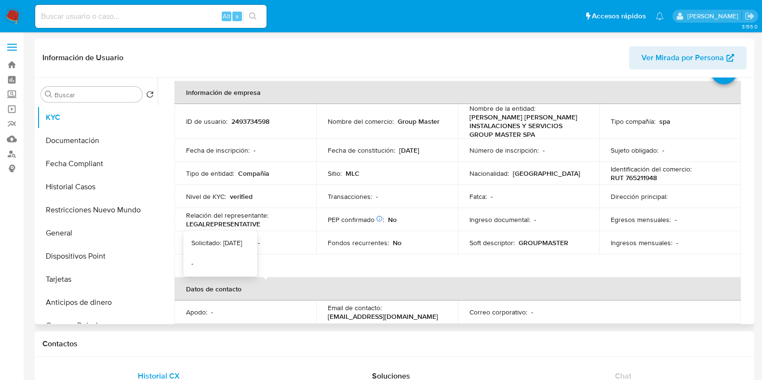
scroll to position [0, 0]
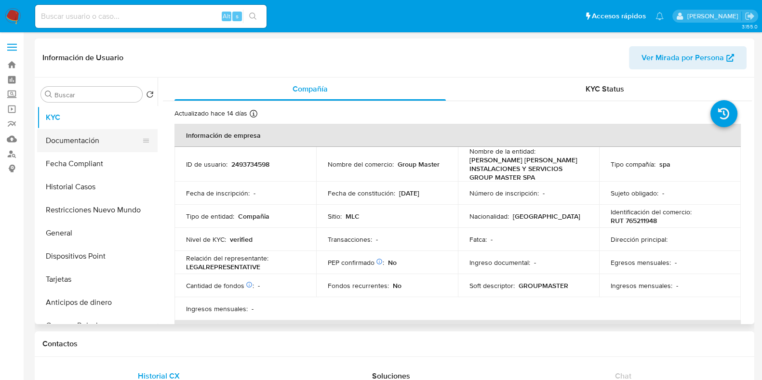
click at [86, 144] on button "Documentación" at bounding box center [93, 140] width 113 height 23
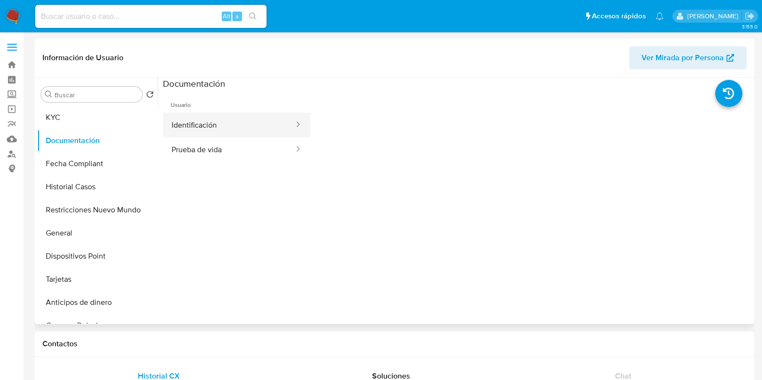
click at [204, 117] on button "Identificación" at bounding box center [229, 125] width 132 height 25
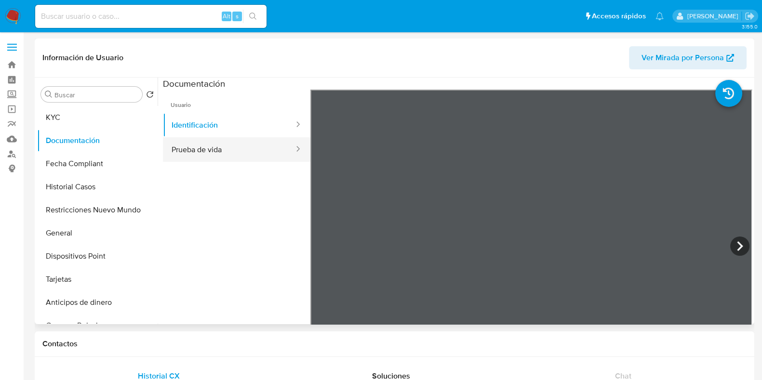
click at [222, 153] on button "Prueba de vida" at bounding box center [229, 149] width 132 height 25
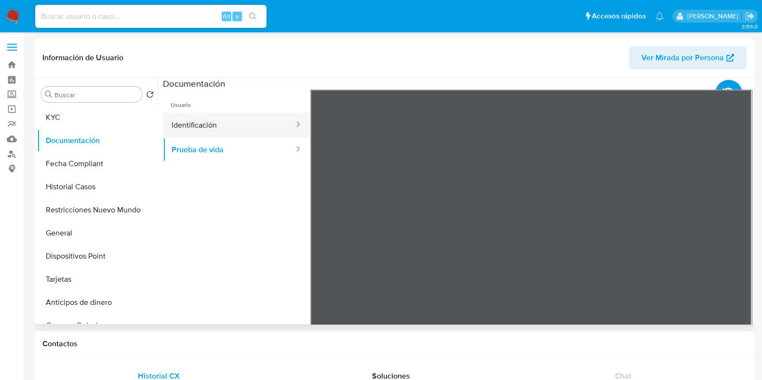
click at [237, 117] on button "Identificación" at bounding box center [229, 125] width 132 height 25
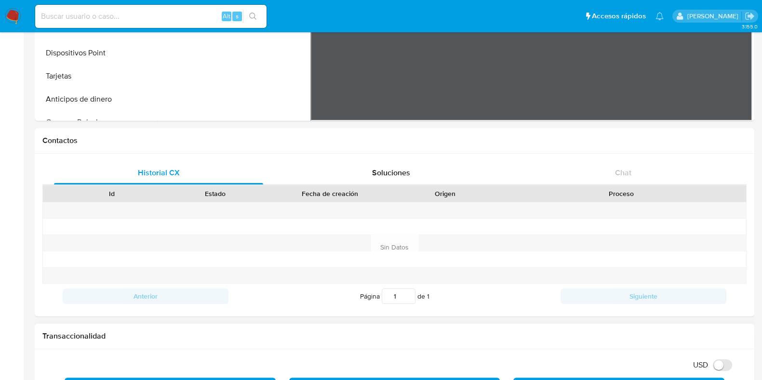
scroll to position [301, 0]
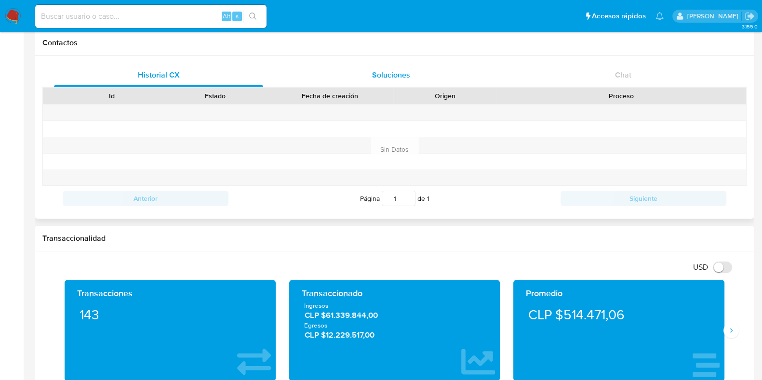
click at [362, 72] on div "Soluciones" at bounding box center [390, 75] width 209 height 23
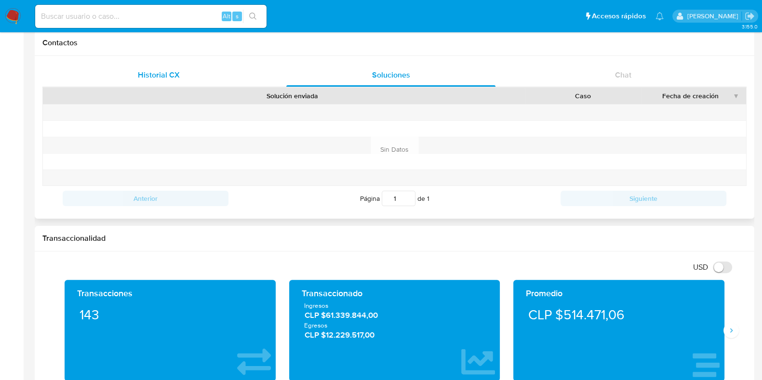
click at [188, 64] on div "Historial CX" at bounding box center [158, 75] width 209 height 23
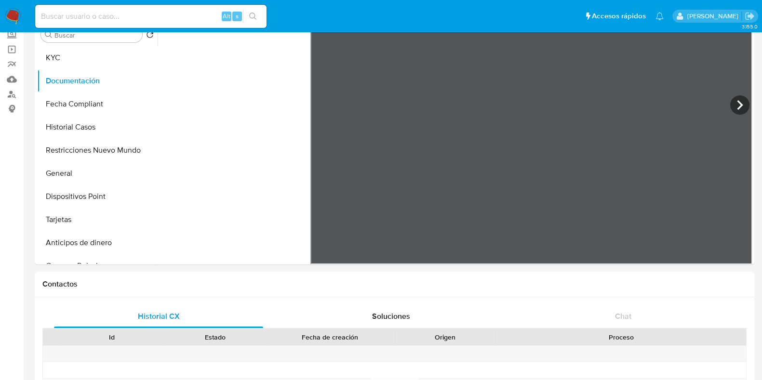
scroll to position [0, 0]
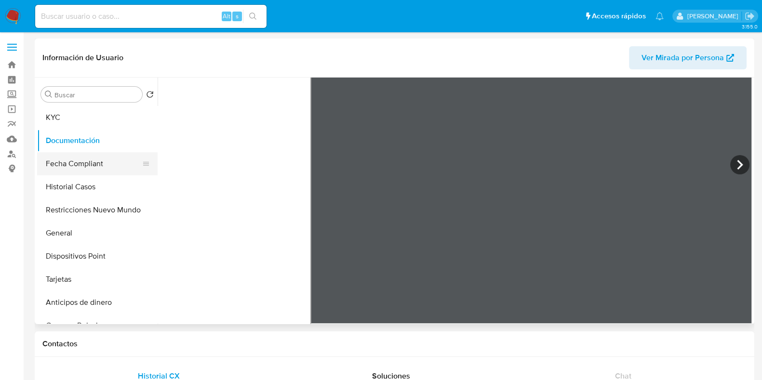
click at [86, 163] on button "Fecha Compliant" at bounding box center [93, 163] width 113 height 23
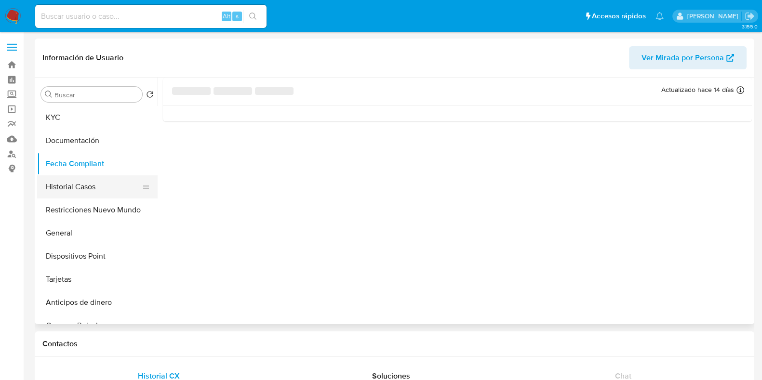
click at [102, 187] on button "Historial Casos" at bounding box center [93, 187] width 113 height 23
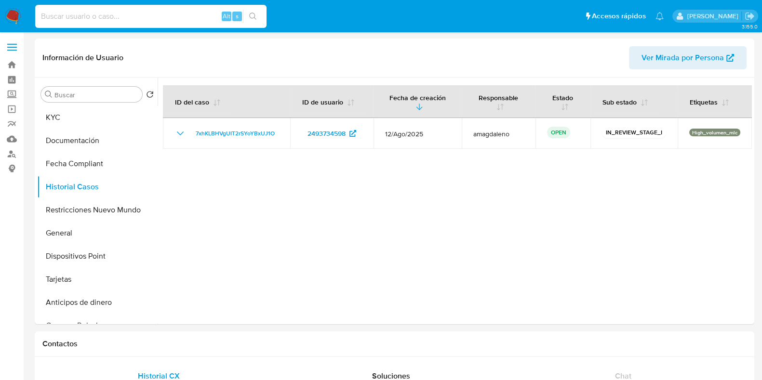
click at [92, 15] on input at bounding box center [150, 16] width 231 height 13
paste input "2414390012"
type input "2414390012"
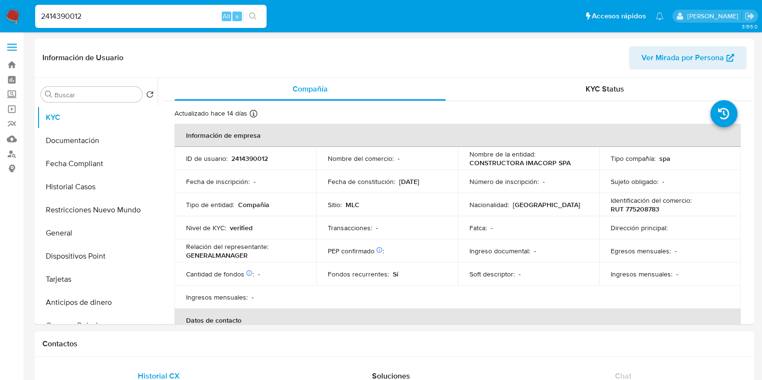
select select "10"
click at [659, 66] on span "Ver Mirada por Persona" at bounding box center [683, 57] width 82 height 23
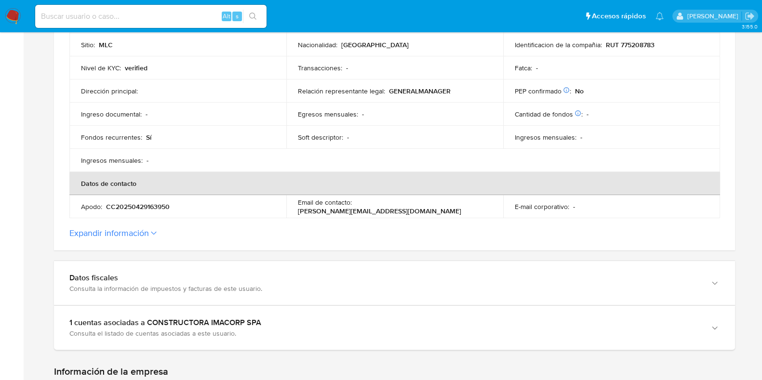
scroll to position [362, 0]
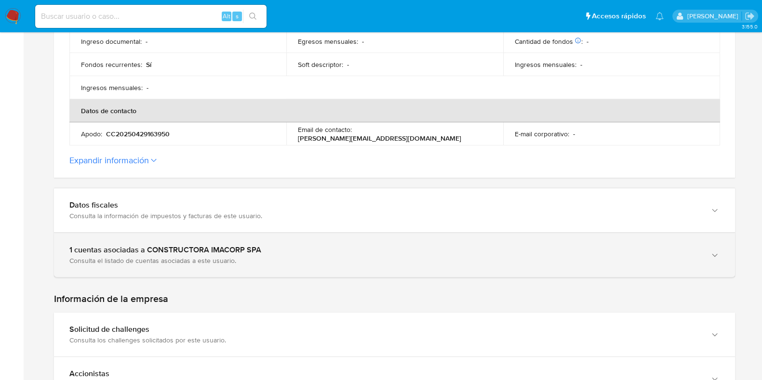
click at [199, 252] on div "1 cuentas asociadas a CONSTRUCTORA IMACORP SPA" at bounding box center [384, 250] width 631 height 10
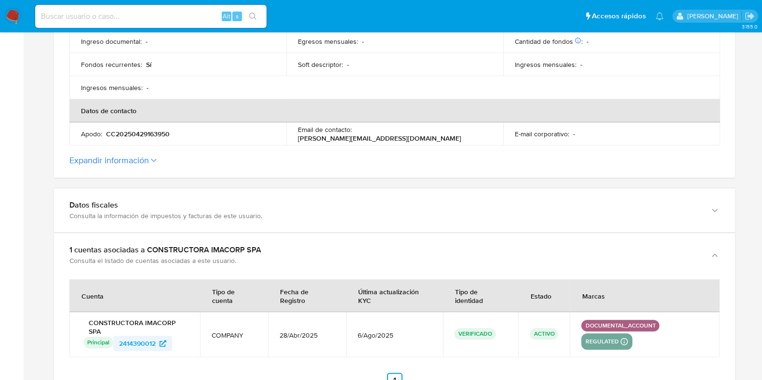
click at [155, 343] on span "2414390012" at bounding box center [137, 343] width 37 height 15
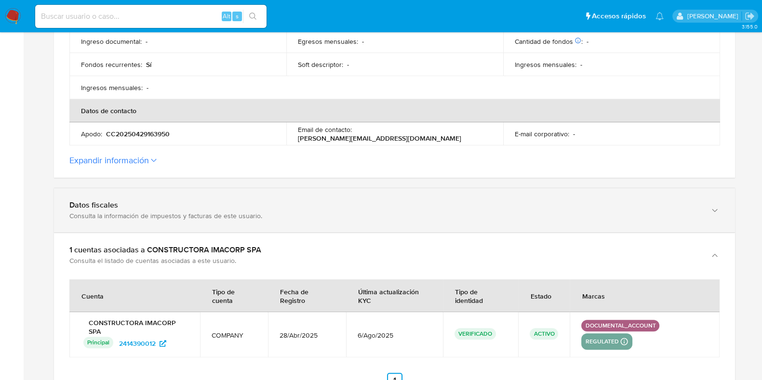
click at [200, 207] on div "Datos fiscales" at bounding box center [384, 206] width 631 height 10
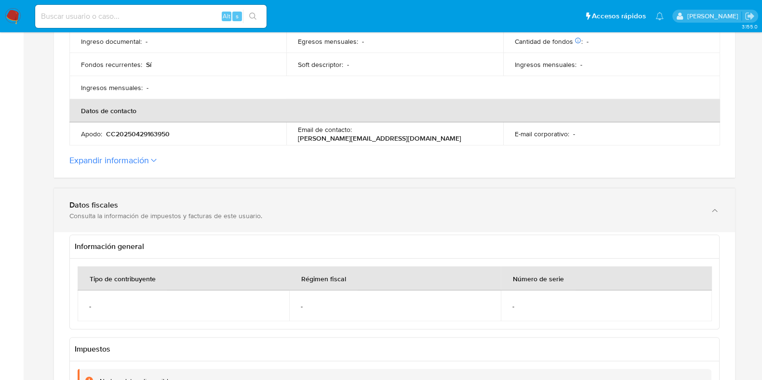
click at [201, 207] on div "Datos fiscales" at bounding box center [384, 206] width 631 height 10
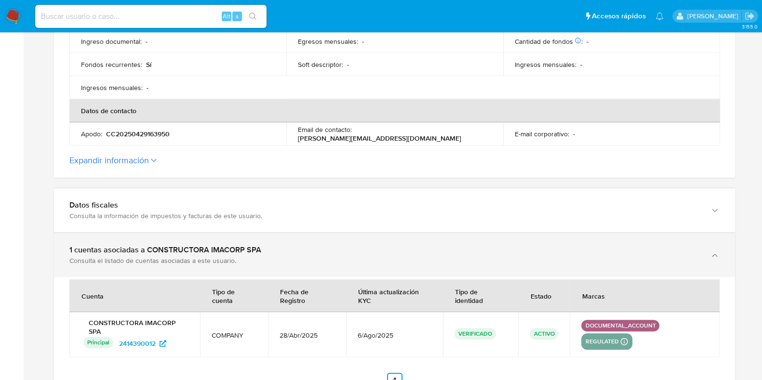
click at [192, 247] on div "1 cuentas asociadas a CONSTRUCTORA IMACORP SPA" at bounding box center [384, 250] width 631 height 10
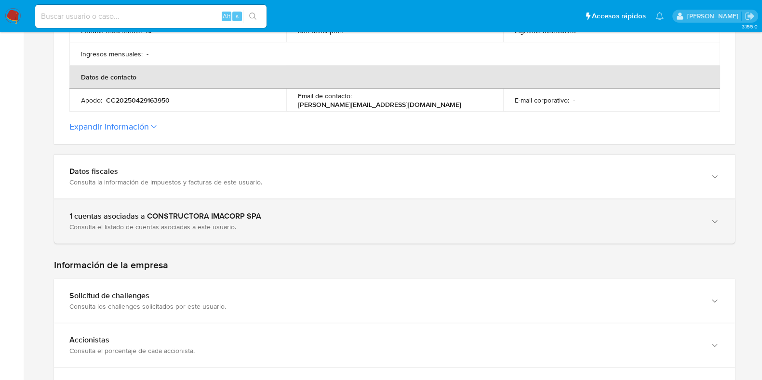
scroll to position [421, 0]
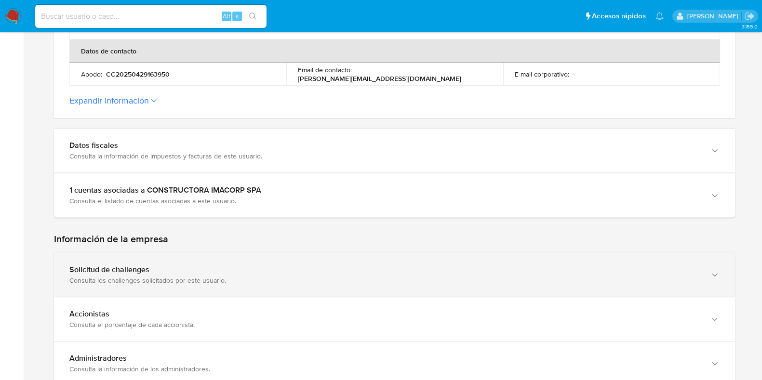
click at [207, 258] on div "Solicitud de challenges Consulta los challenges solicitados por este usuario." at bounding box center [394, 275] width 681 height 44
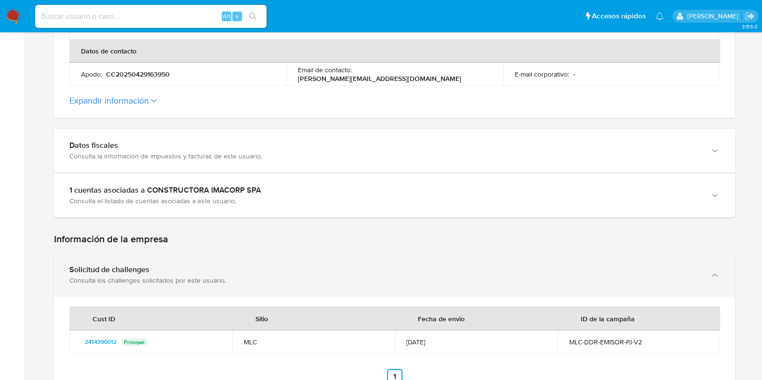
click at [207, 263] on div "Solicitud de challenges Consulta los challenges solicitados por este usuario." at bounding box center [394, 275] width 681 height 44
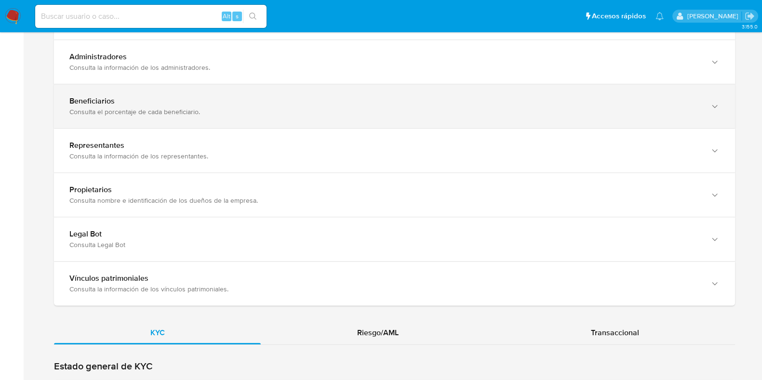
scroll to position [843, 0]
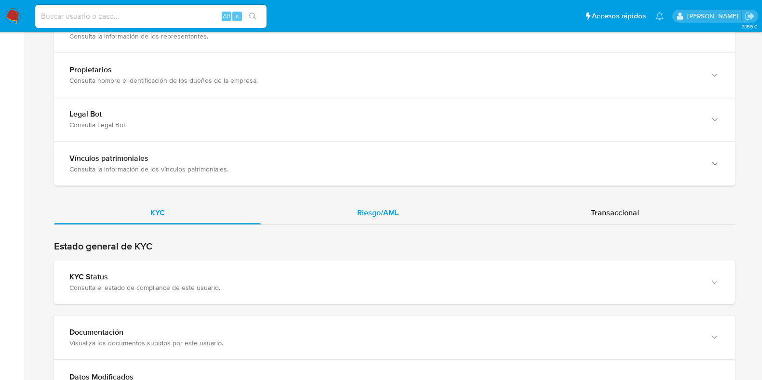
click at [345, 208] on div "Riesgo/AML" at bounding box center [378, 213] width 234 height 23
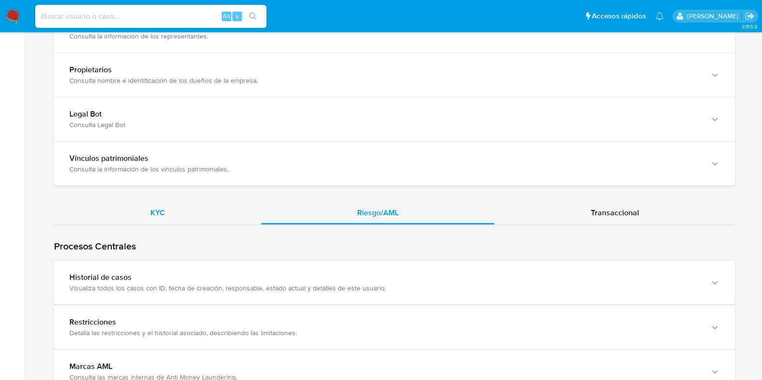
click at [173, 213] on div "KYC" at bounding box center [157, 213] width 207 height 23
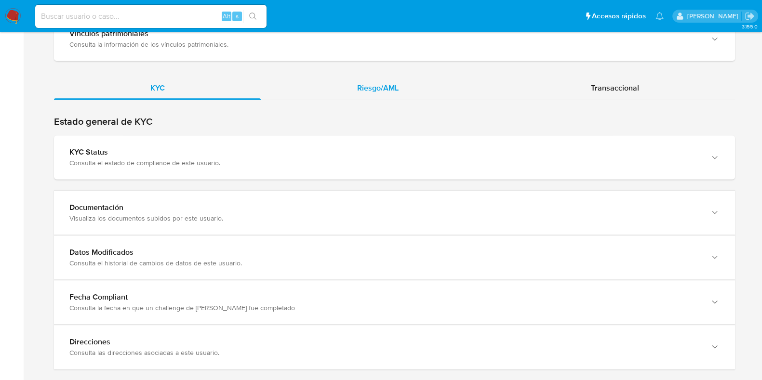
scroll to position [985, 0]
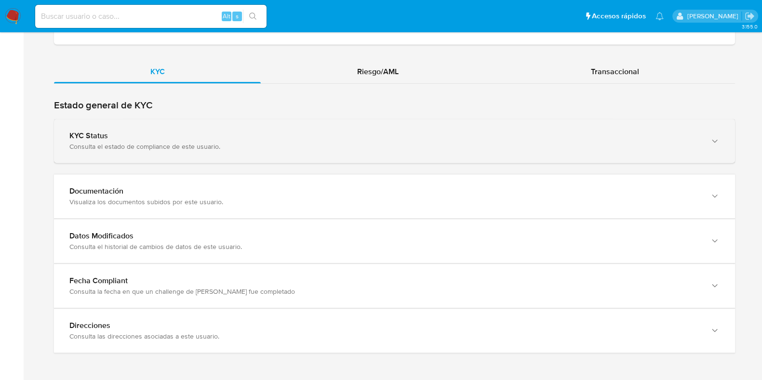
click at [225, 124] on div "KYC Status Consulta el estado de compliance de este usuario." at bounding box center [394, 141] width 681 height 44
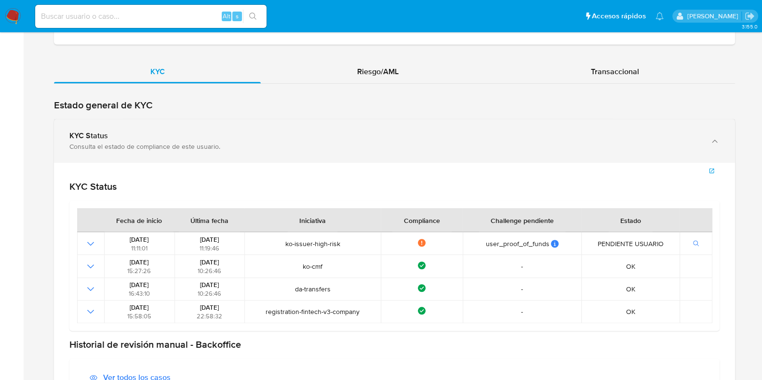
click at [234, 131] on div "KYC Status" at bounding box center [384, 136] width 631 height 10
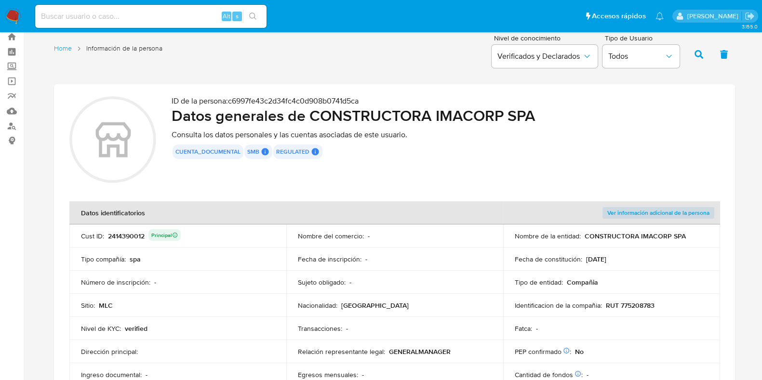
scroll to position [0, 0]
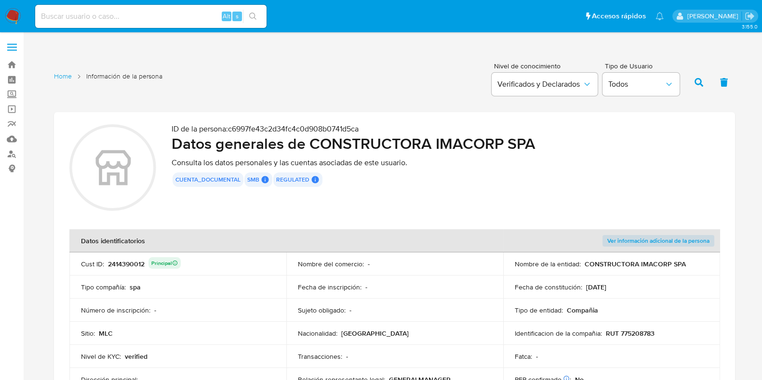
click at [110, 17] on input at bounding box center [150, 16] width 231 height 13
paste input "2500370919"
type input "2500370919"
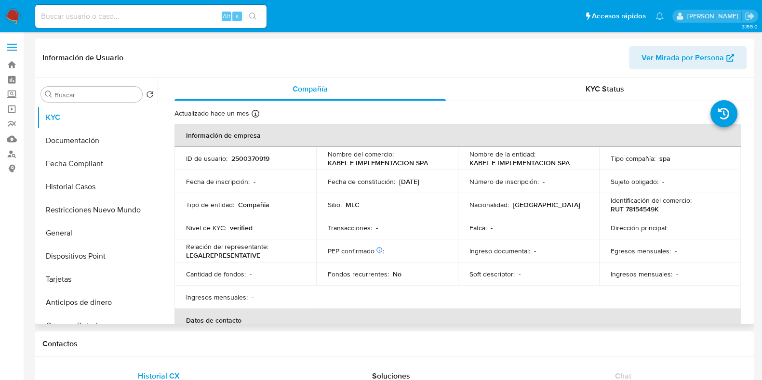
select select "10"
click at [70, 136] on button "Documentación" at bounding box center [93, 140] width 113 height 23
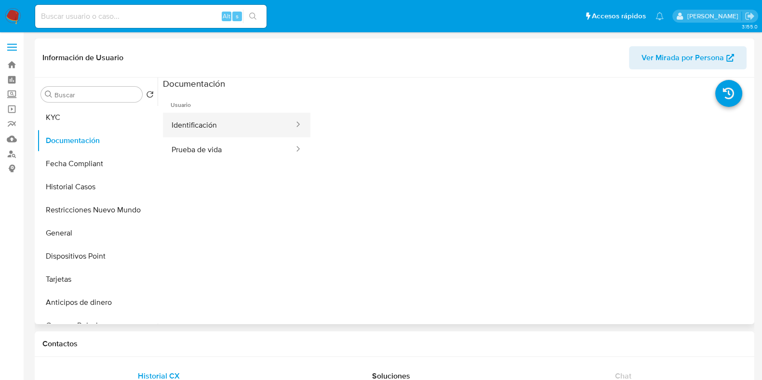
click at [241, 125] on button "Identificación" at bounding box center [229, 125] width 132 height 25
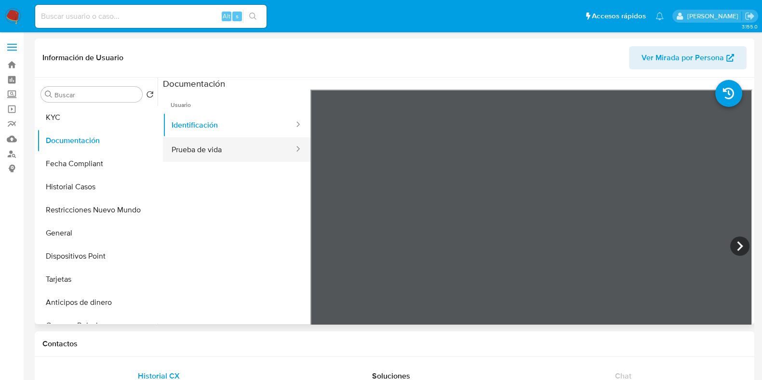
click at [214, 152] on button "Prueba de vida" at bounding box center [229, 149] width 132 height 25
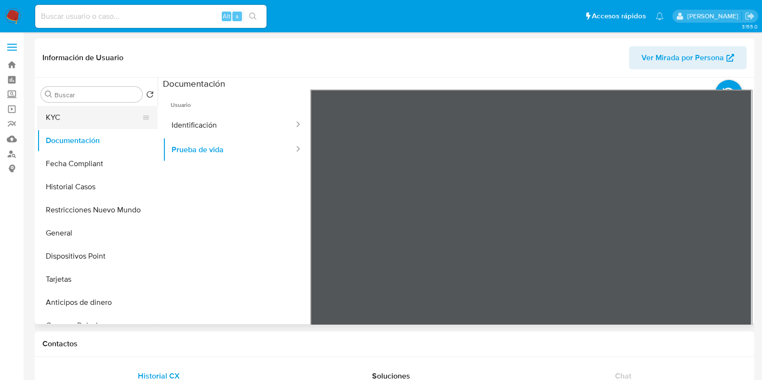
click at [85, 120] on button "KYC" at bounding box center [93, 117] width 113 height 23
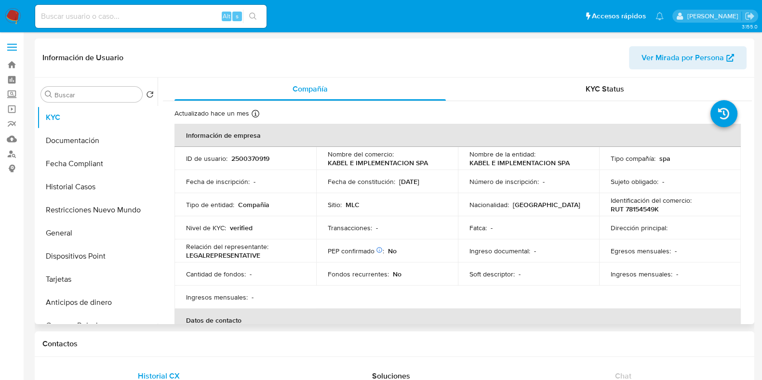
click at [661, 71] on div "Información de Usuario Ver Mirada por Persona" at bounding box center [395, 58] width 720 height 39
click at [656, 65] on span "Ver Mirada por Persona" at bounding box center [683, 57] width 82 height 23
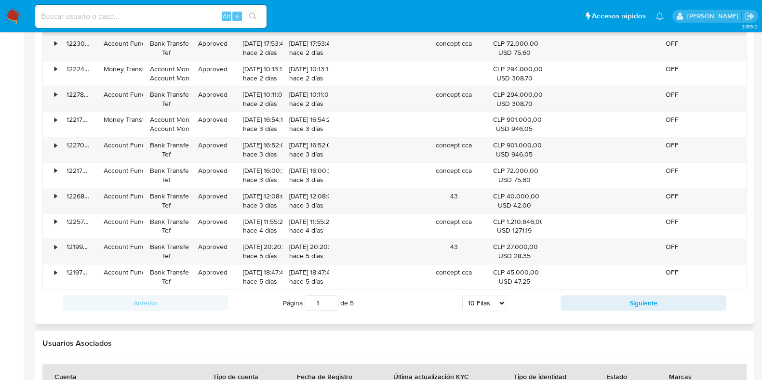
scroll to position [1085, 0]
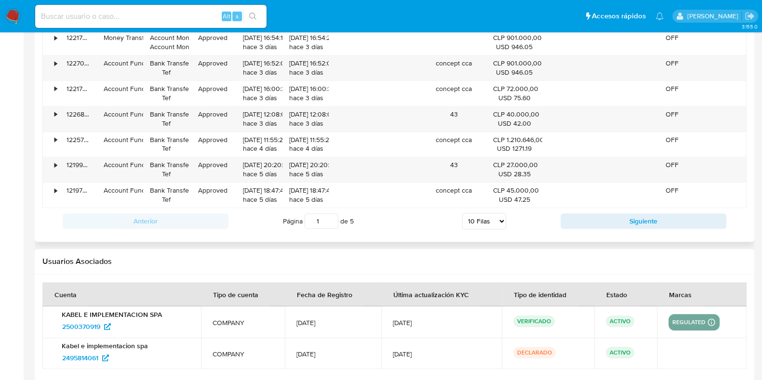
drag, startPoint x: 327, startPoint y: 215, endPoint x: 304, endPoint y: 213, distance: 23.3
click at [304, 214] on span "Página 1 de 5" at bounding box center [318, 221] width 71 height 15
type input "5"
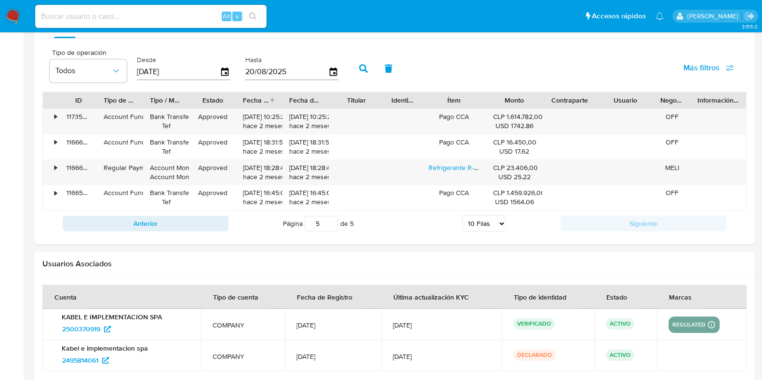
scroll to position [911, 0]
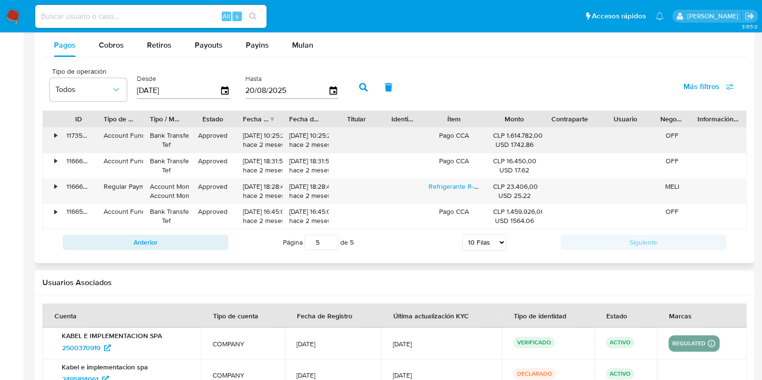
drag, startPoint x: 243, startPoint y: 135, endPoint x: 278, endPoint y: 137, distance: 35.7
click at [276, 137] on div "[DATE] 10:25:25 hace 2 meses" at bounding box center [259, 140] width 33 height 18
click at [140, 10] on input at bounding box center [150, 16] width 231 height 13
paste input "2450170960"
type input "2450170960"
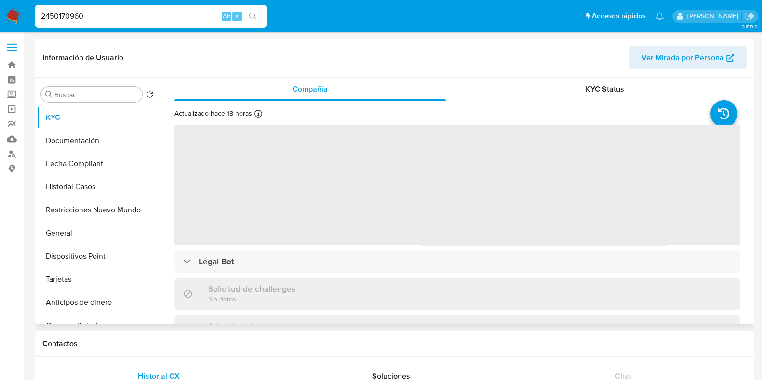
click at [683, 64] on span "Ver Mirada por Persona" at bounding box center [683, 57] width 82 height 23
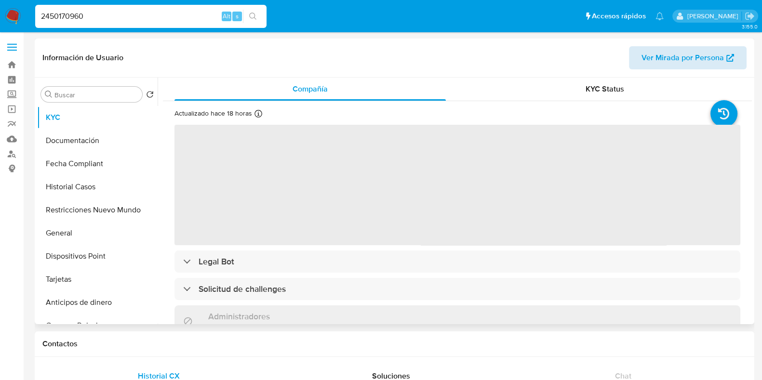
select select "10"
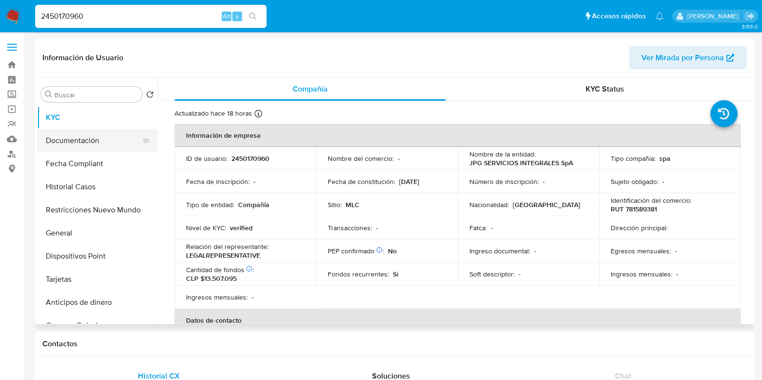
click at [94, 146] on button "Documentación" at bounding box center [93, 140] width 113 height 23
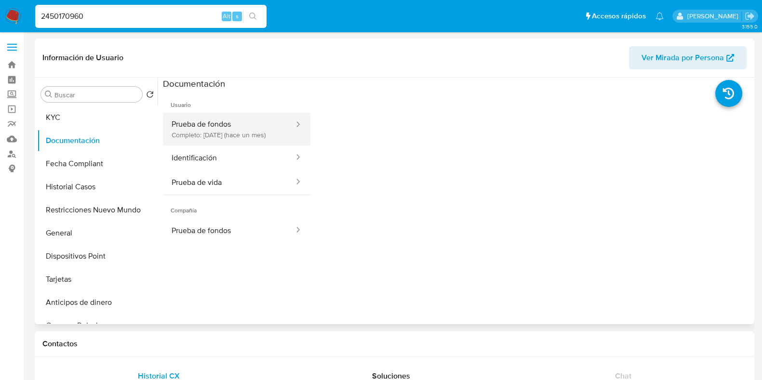
click at [252, 143] on button "Prueba de fondos Completo: [DATE] (hace un mes)" at bounding box center [229, 129] width 132 height 33
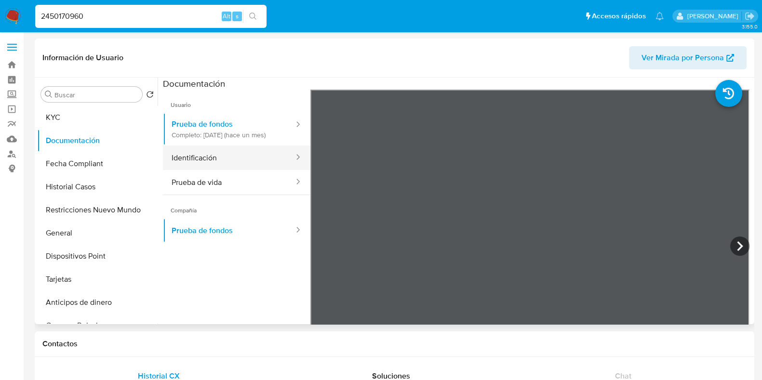
click at [239, 170] on button "Identificación" at bounding box center [229, 158] width 132 height 25
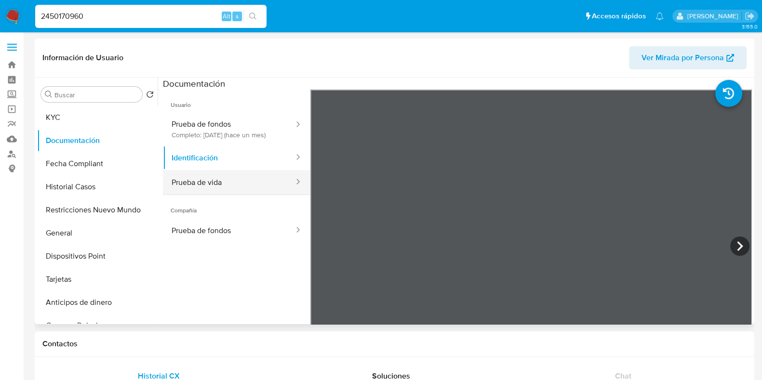
click at [229, 192] on button "Prueba de vida" at bounding box center [229, 182] width 132 height 25
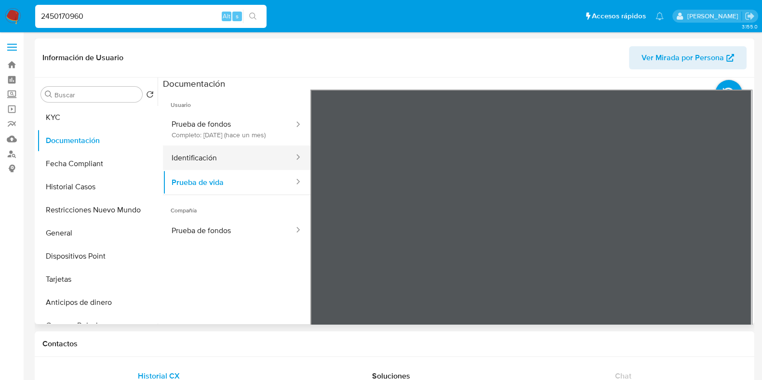
click at [247, 170] on button "Identificación" at bounding box center [229, 158] width 132 height 25
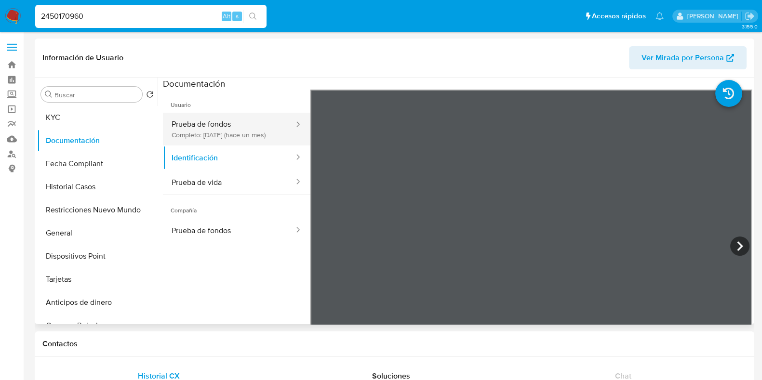
click at [254, 136] on button "Prueba de fondos Completo: [DATE] (hace un mes)" at bounding box center [229, 129] width 132 height 33
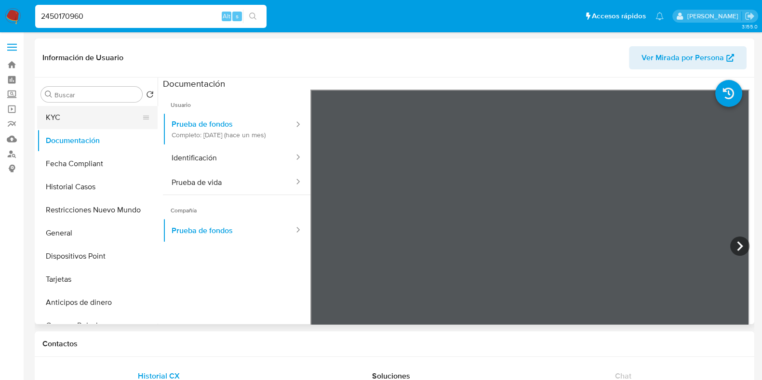
click at [91, 125] on button "KYC" at bounding box center [93, 117] width 113 height 23
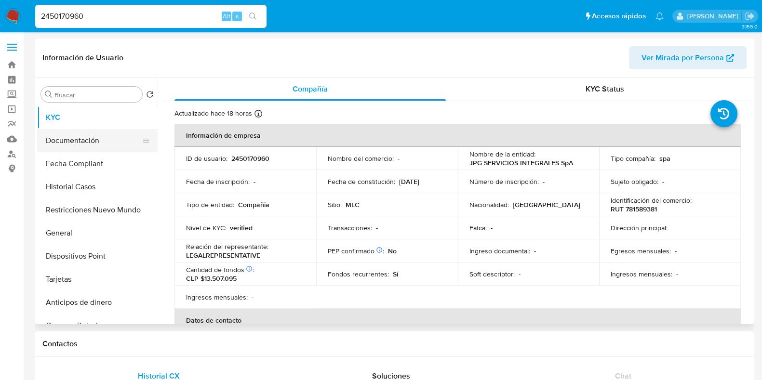
click at [93, 135] on button "Documentación" at bounding box center [93, 140] width 113 height 23
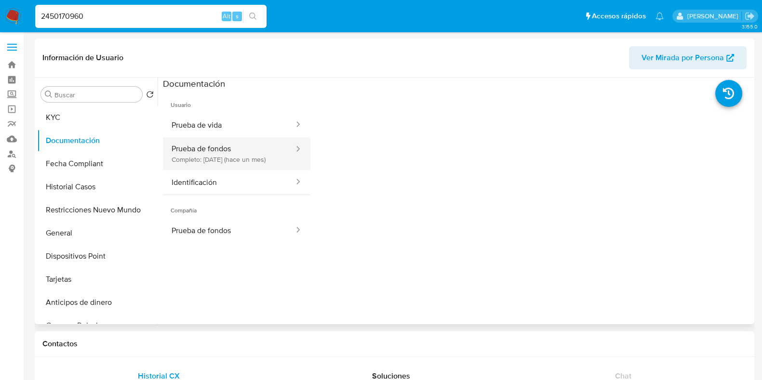
click at [245, 144] on button "Prueba de fondos Completo: [DATE] (hace un mes)" at bounding box center [229, 153] width 132 height 33
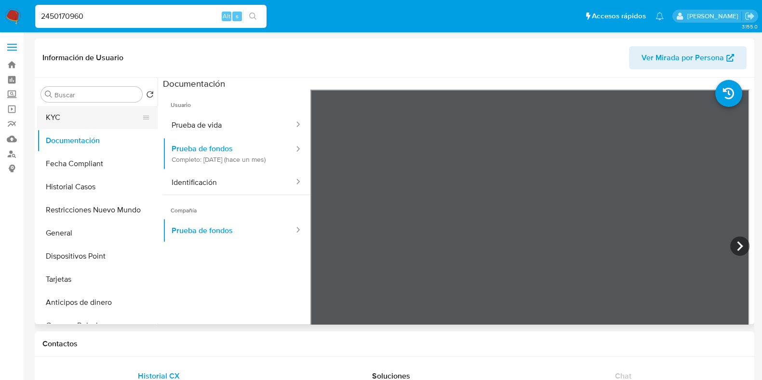
click at [88, 121] on button "KYC" at bounding box center [93, 117] width 113 height 23
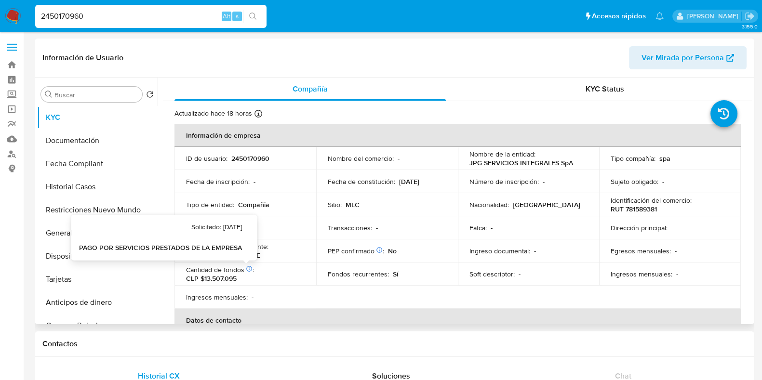
click at [248, 267] on icon at bounding box center [249, 269] width 7 height 7
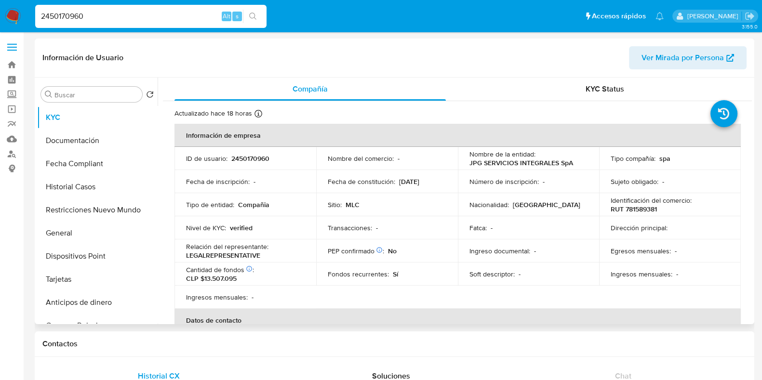
scroll to position [301, 0]
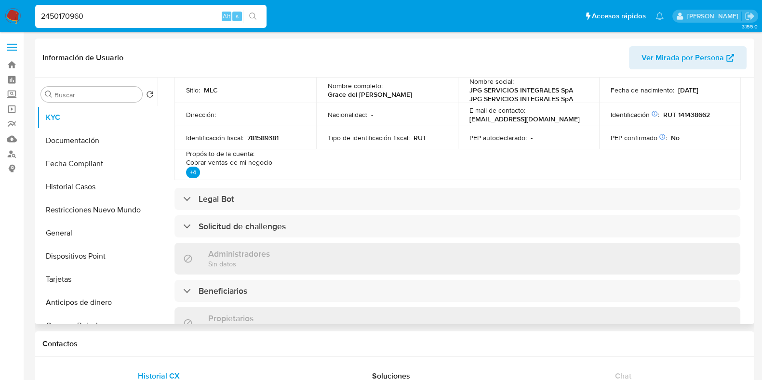
click at [419, 211] on div "Información de empresa ID de usuario : 2450170960 Nombre del comercio : - Nombr…" at bounding box center [458, 237] width 566 height 828
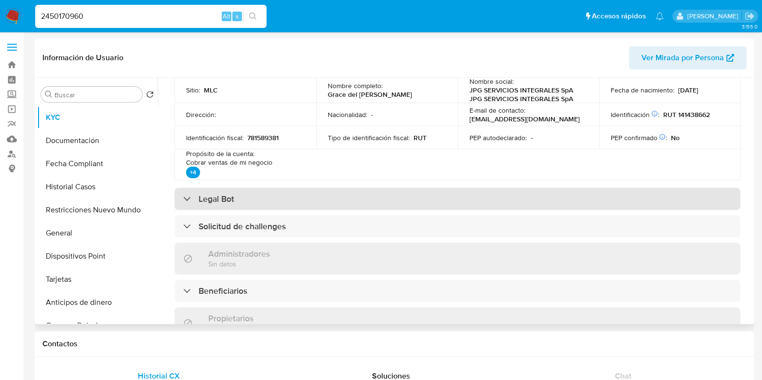
click at [400, 204] on div "Legal Bot" at bounding box center [458, 199] width 566 height 22
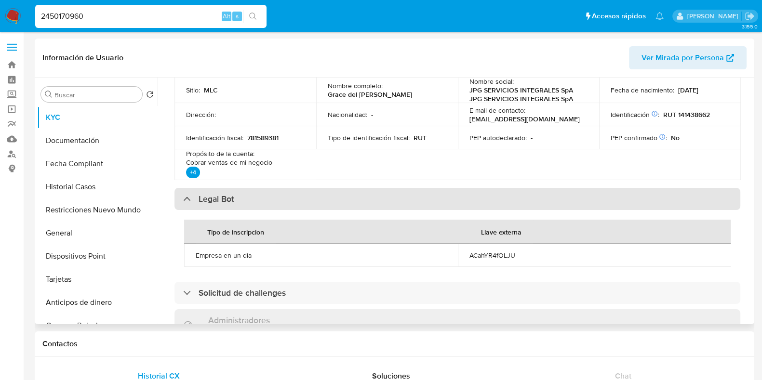
click at [400, 204] on div "Legal Bot" at bounding box center [458, 199] width 566 height 22
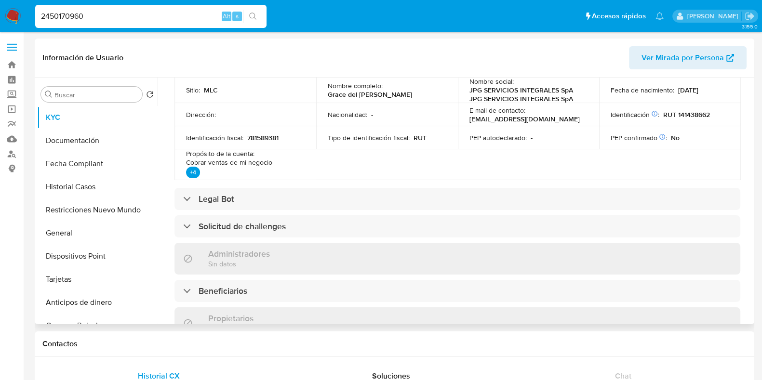
click at [395, 243] on div "Administradores Sin datos" at bounding box center [458, 258] width 566 height 31
click at [388, 238] on div "Información de empresa ID de usuario : 2450170960 Nombre del comercio : - Nombr…" at bounding box center [458, 237] width 566 height 828
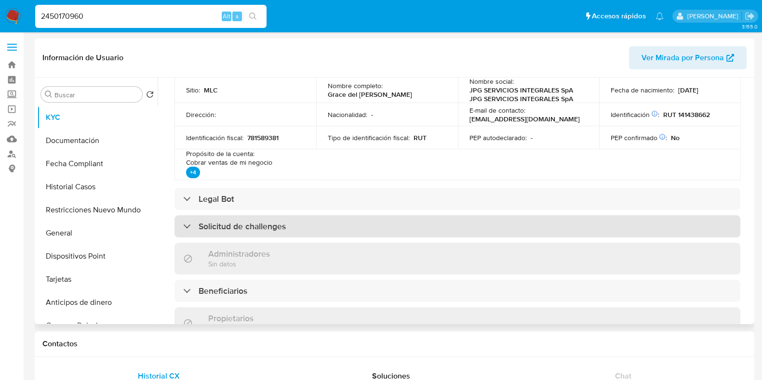
click at [381, 231] on div "Solicitud de challenges" at bounding box center [458, 227] width 566 height 22
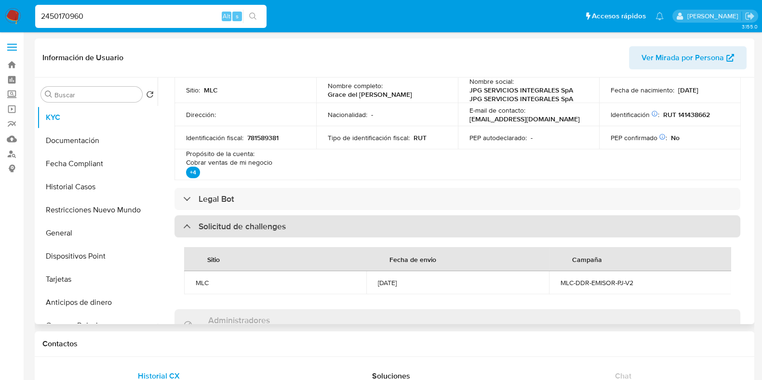
click at [381, 231] on div "Solicitud de challenges" at bounding box center [458, 227] width 566 height 22
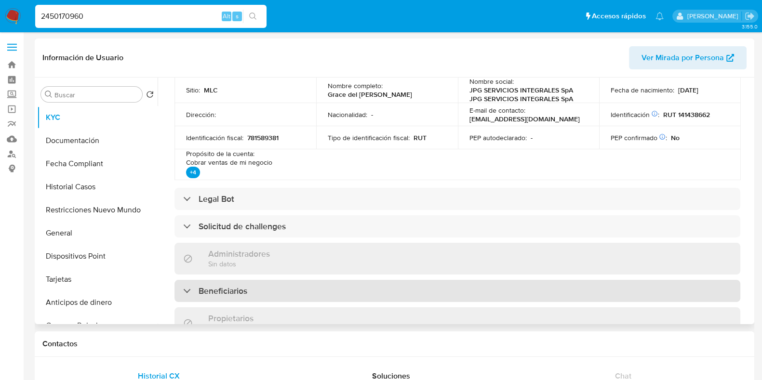
scroll to position [362, 0]
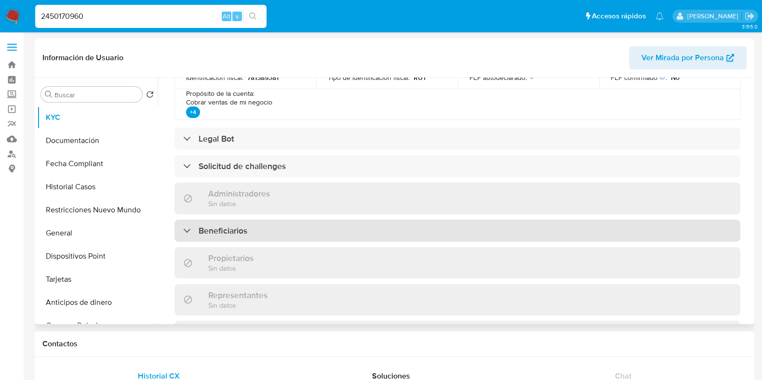
click at [374, 240] on div "Beneficiarios" at bounding box center [458, 231] width 566 height 22
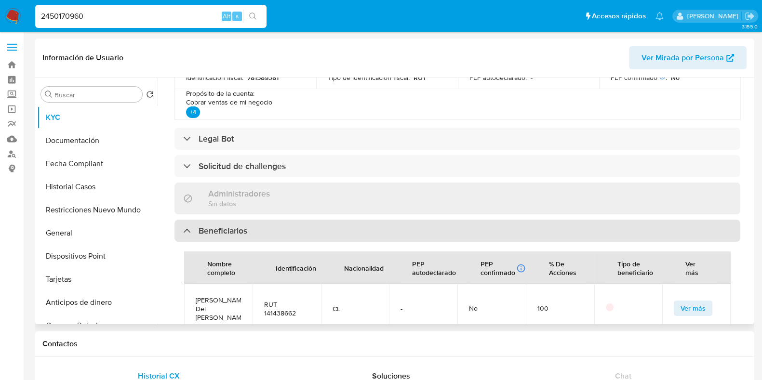
click at [372, 236] on div "Beneficiarios" at bounding box center [458, 231] width 566 height 22
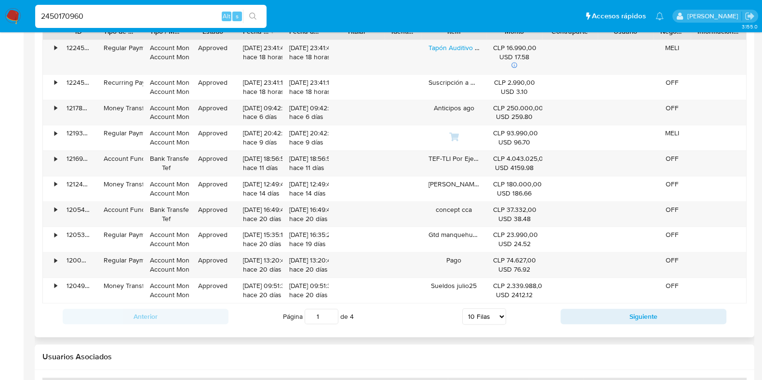
scroll to position [1025, 0]
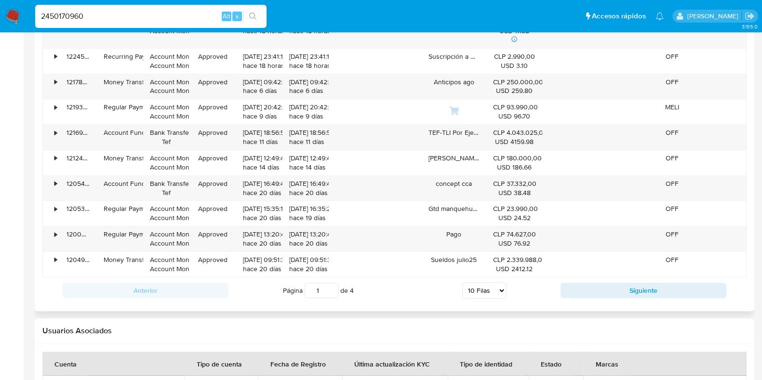
click at [330, 288] on input "1" at bounding box center [322, 290] width 34 height 15
click at [330, 286] on input "2" at bounding box center [322, 290] width 34 height 15
click at [330, 286] on input "3" at bounding box center [322, 290] width 34 height 15
click at [330, 286] on input "4" at bounding box center [322, 290] width 34 height 15
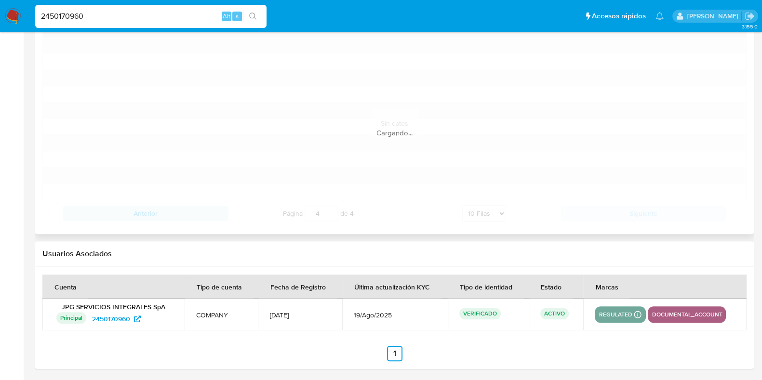
scroll to position [889, 0]
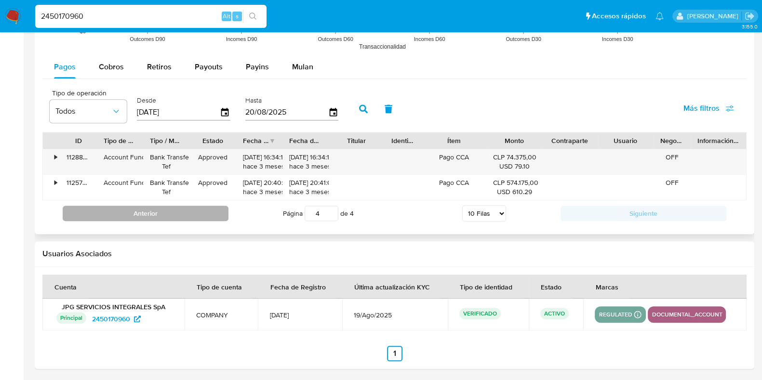
click at [204, 208] on button "Anterior" at bounding box center [146, 213] width 166 height 15
type input "3"
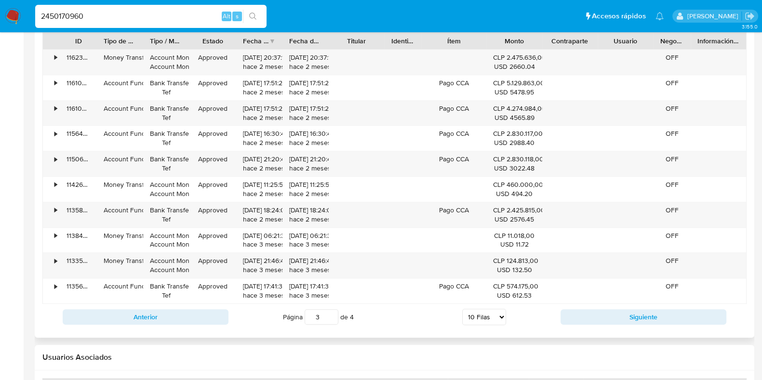
scroll to position [972, 0]
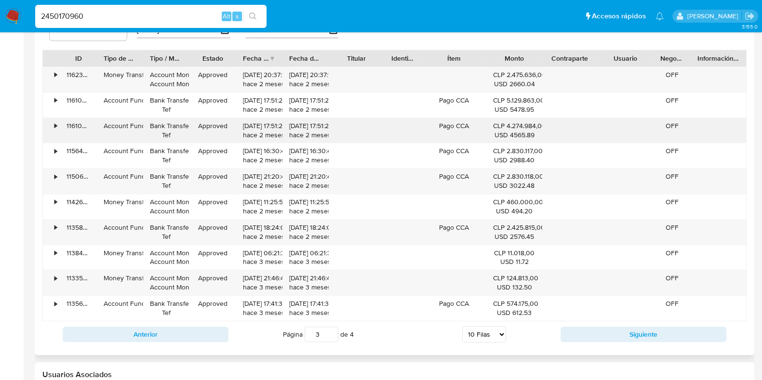
click at [53, 128] on div "•" at bounding box center [51, 130] width 17 height 25
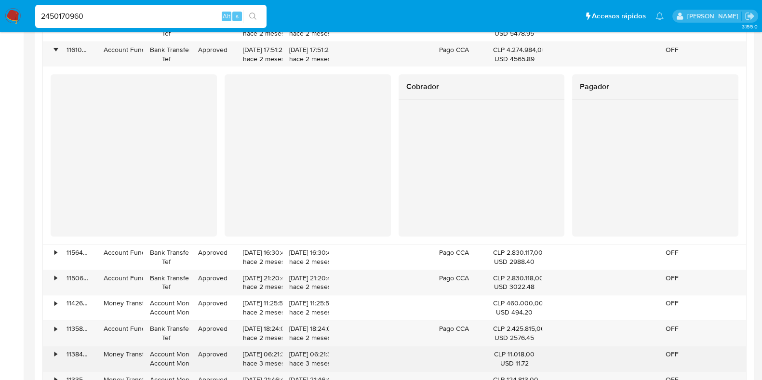
scroll to position [1029, 0]
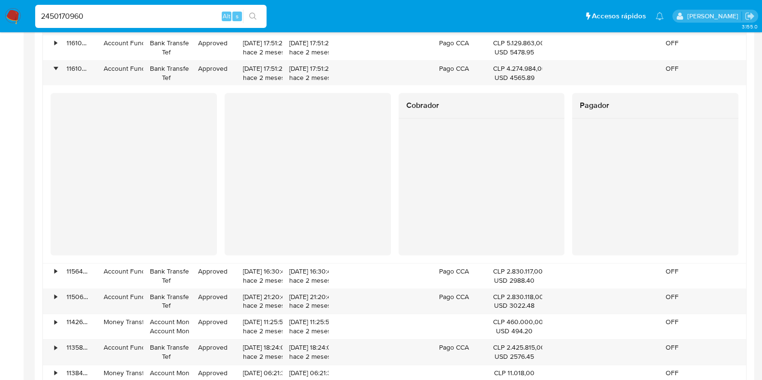
drag, startPoint x: 104, startPoint y: 14, endPoint x: 34, endPoint y: 18, distance: 70.6
click at [34, 18] on li "2450170960 Alt s" at bounding box center [151, 16] width 236 height 24
paste input "49252781"
type input "2449252781"
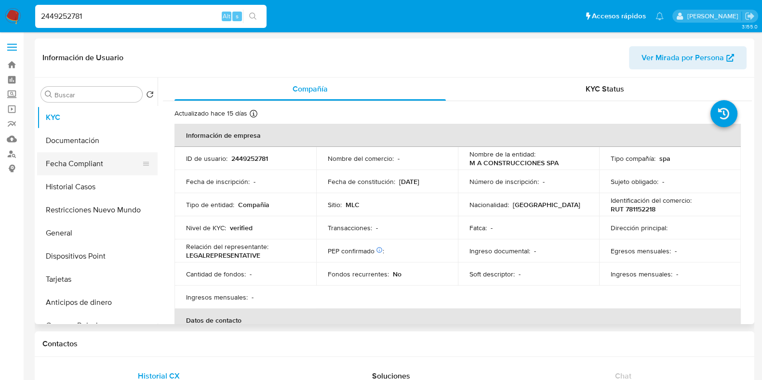
select select "10"
click at [118, 135] on button "Documentación" at bounding box center [93, 140] width 113 height 23
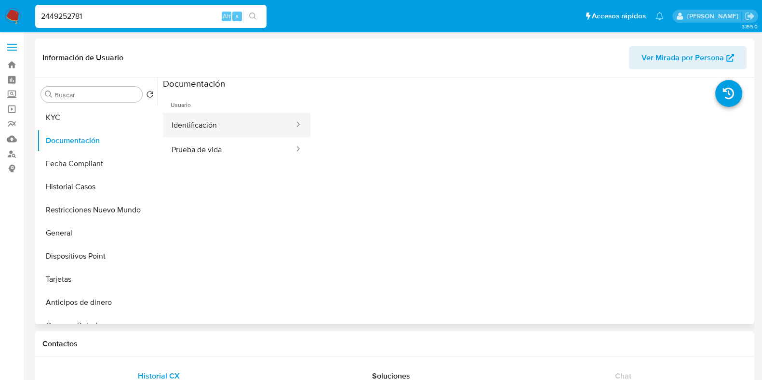
click at [273, 134] on button "Identificación" at bounding box center [229, 125] width 132 height 25
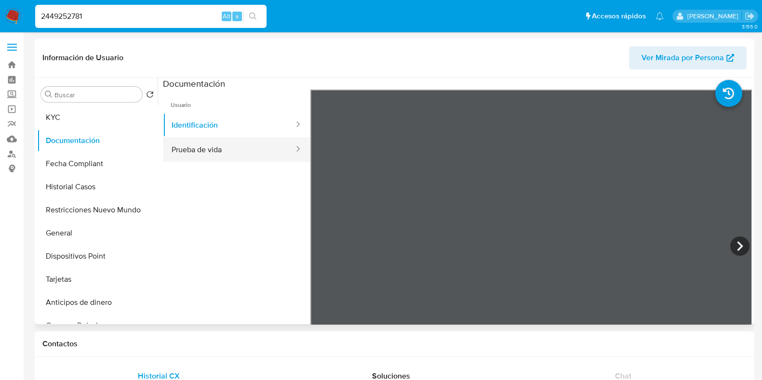
click at [223, 155] on button "Prueba de vida" at bounding box center [229, 149] width 132 height 25
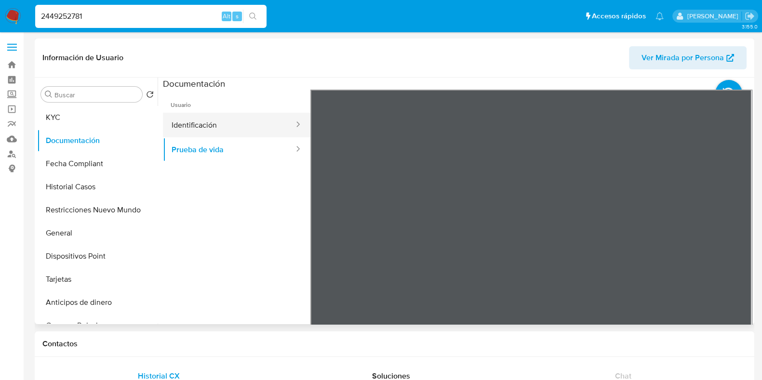
click at [227, 123] on button "Identificación" at bounding box center [229, 125] width 132 height 25
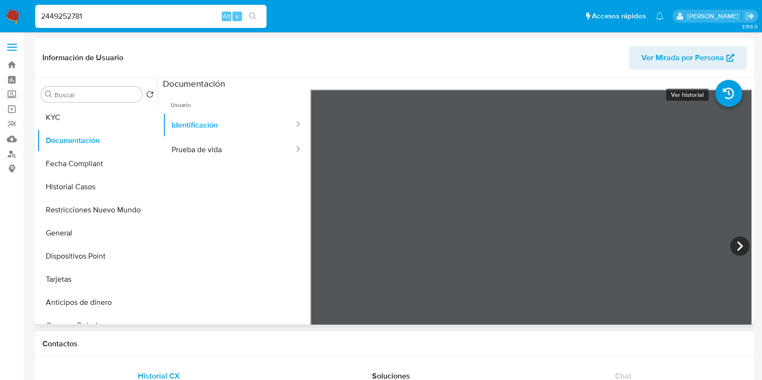
click at [723, 94] on icon at bounding box center [729, 93] width 27 height 27
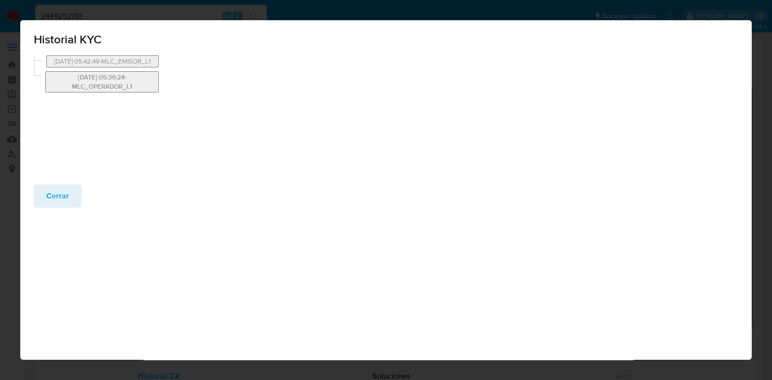
click at [106, 88] on button "[DATE] 05:39:24-MLC_OPERADOR_L1" at bounding box center [101, 81] width 113 height 21
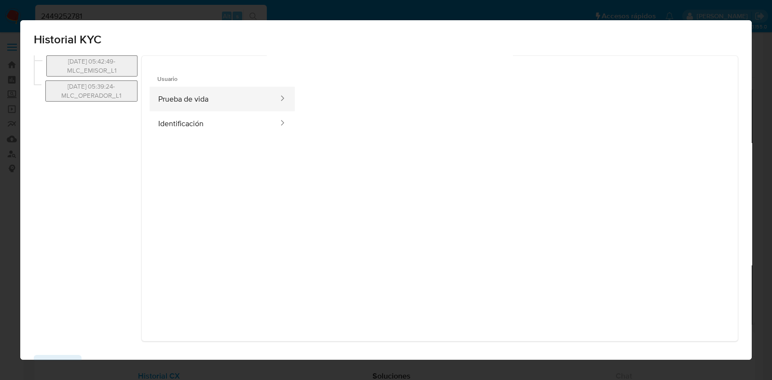
click at [203, 109] on button "Prueba de vida" at bounding box center [214, 99] width 130 height 25
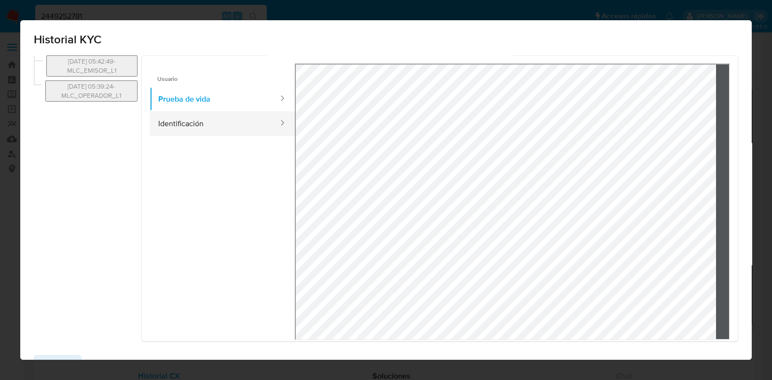
click at [239, 128] on button "Identificación" at bounding box center [214, 123] width 130 height 25
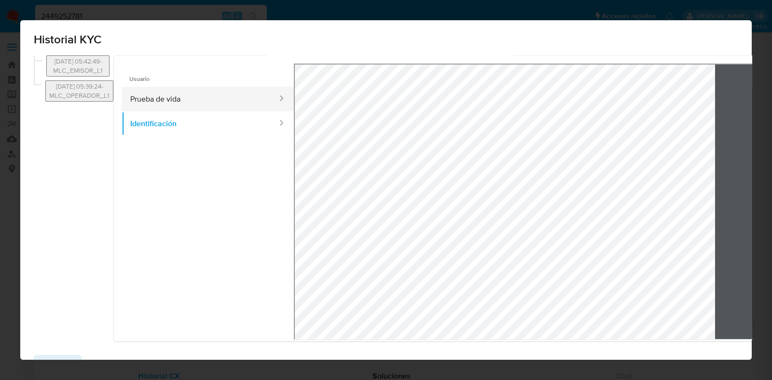
click at [224, 97] on button "Prueba de vida" at bounding box center [200, 99] width 157 height 25
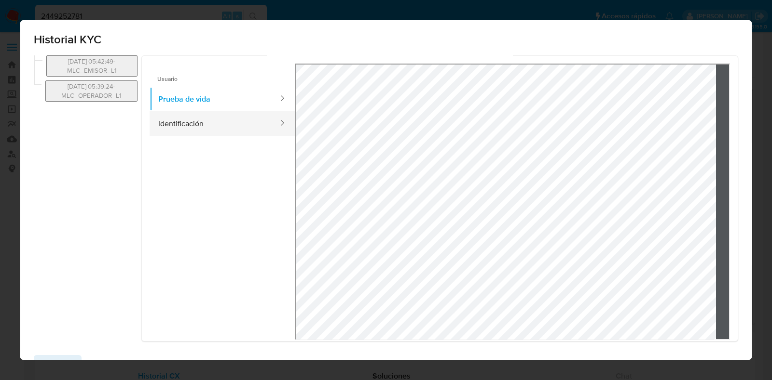
click at [227, 128] on button "Identificación" at bounding box center [214, 123] width 130 height 25
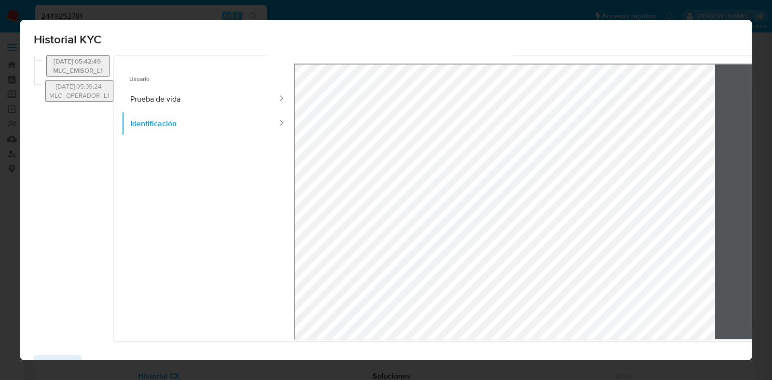
click at [109, 65] on button "[DATE] 05:42:49-MLC_EMISOR_L1" at bounding box center [77, 65] width 63 height 21
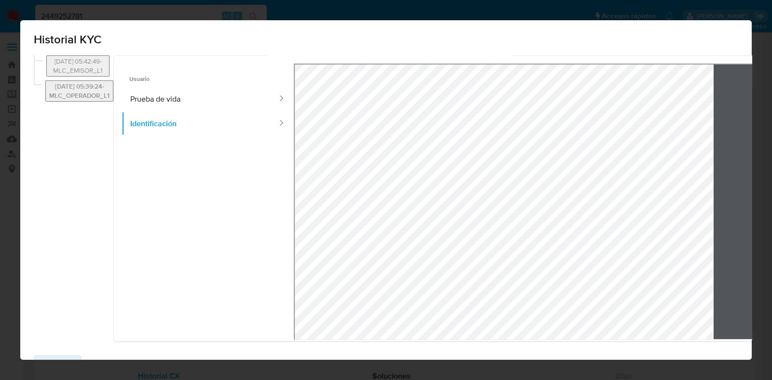
click at [110, 99] on button "[DATE] 05:39:24-MLC_OPERADOR_L1" at bounding box center [79, 91] width 68 height 21
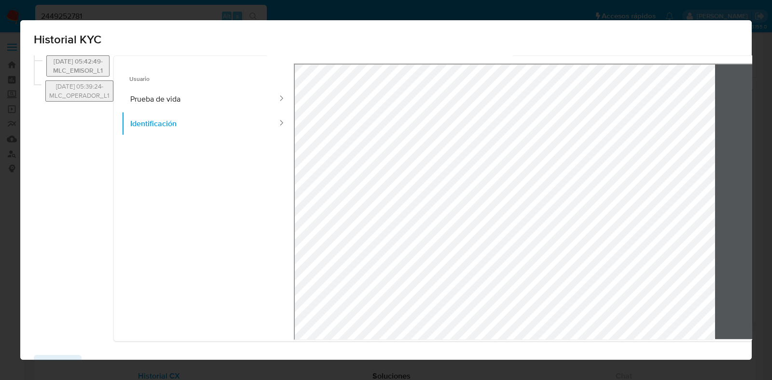
click at [100, 70] on button "[DATE] 05:42:49-MLC_EMISOR_L1" at bounding box center [77, 65] width 63 height 21
click at [104, 99] on button "[DATE] 05:39:24-MLC_OPERADOR_L1" at bounding box center [79, 91] width 68 height 21
click at [185, 90] on button "Prueba de vida" at bounding box center [200, 99] width 157 height 25
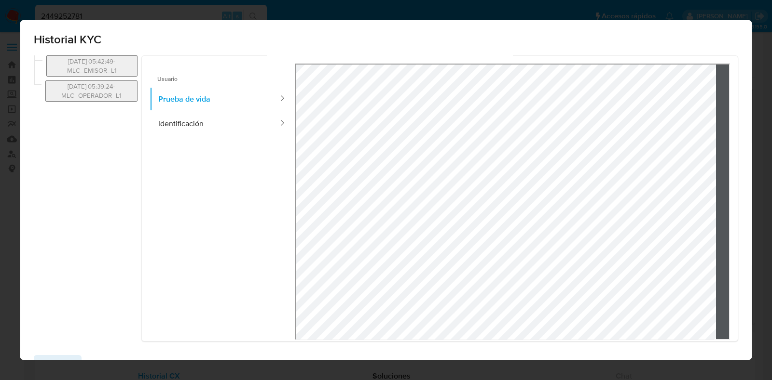
click at [759, 152] on div "Historial KYC [DATE] 05:42:49-MLC_EMISOR_L1 [DATE] 05:39:24-MLC_OPERADOR_L1 Usu…" at bounding box center [386, 190] width 772 height 380
click at [8, 84] on div "Historial KYC [DATE] 05:42:49-MLC_EMISOR_L1 [DATE] 05:39:24-MLC_OPERADOR_L1 Usu…" at bounding box center [386, 190] width 772 height 380
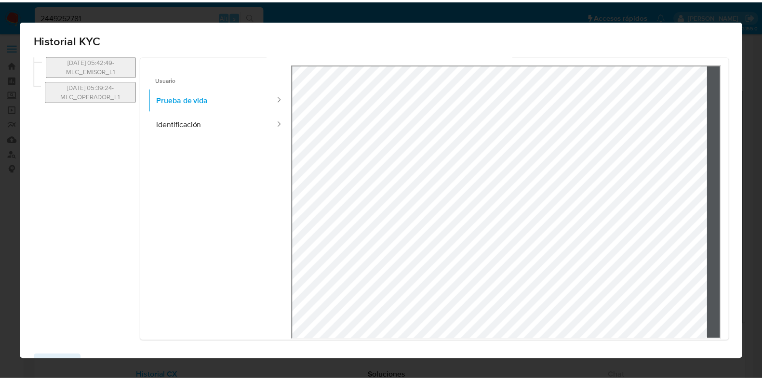
scroll to position [31, 0]
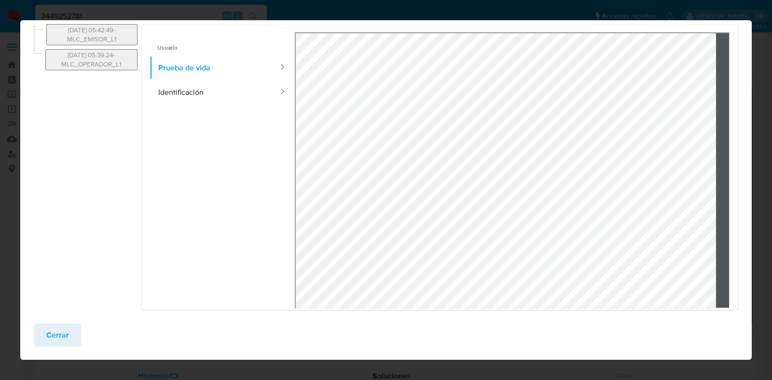
click at [64, 328] on span "Cerrar" at bounding box center [57, 335] width 23 height 21
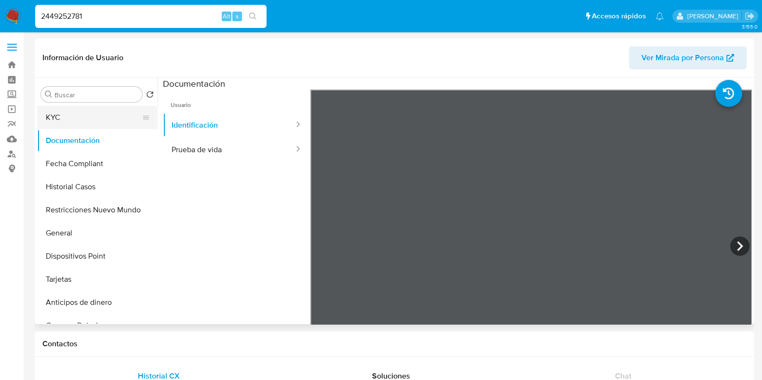
click at [89, 126] on button "KYC" at bounding box center [93, 117] width 113 height 23
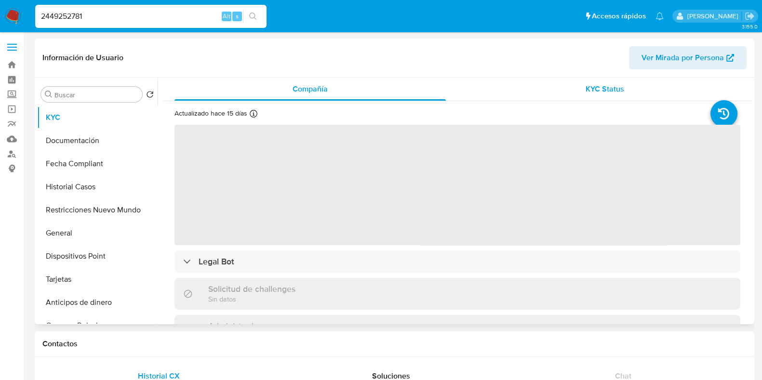
click at [629, 83] on div "KYC Status" at bounding box center [605, 89] width 272 height 23
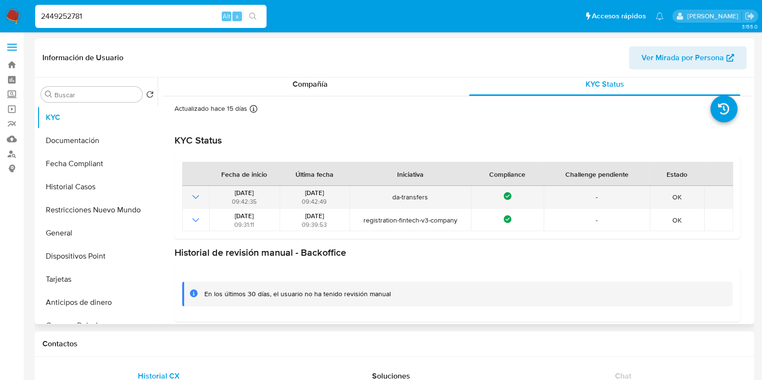
scroll to position [10, 0]
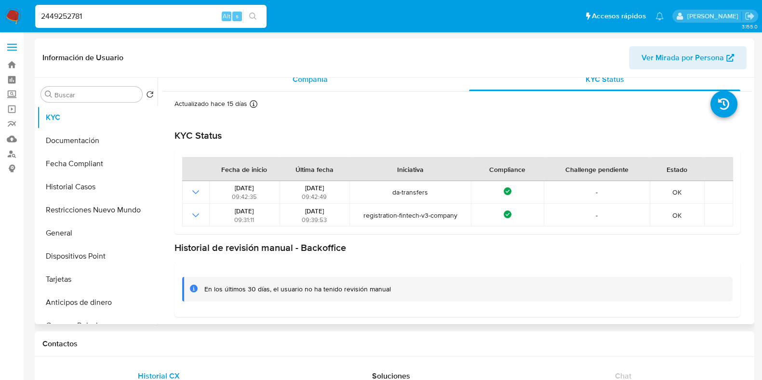
click at [366, 84] on div "Compañía" at bounding box center [311, 79] width 272 height 23
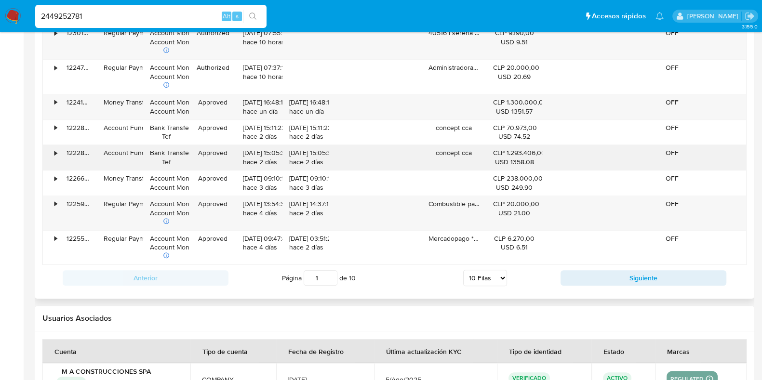
scroll to position [1085, 0]
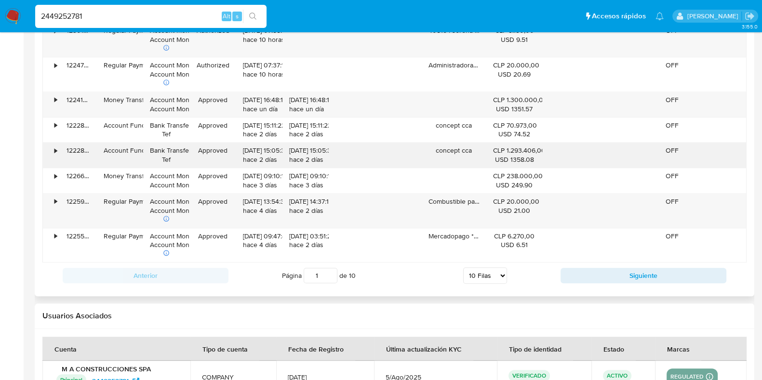
click at [53, 149] on div "•" at bounding box center [51, 155] width 17 height 25
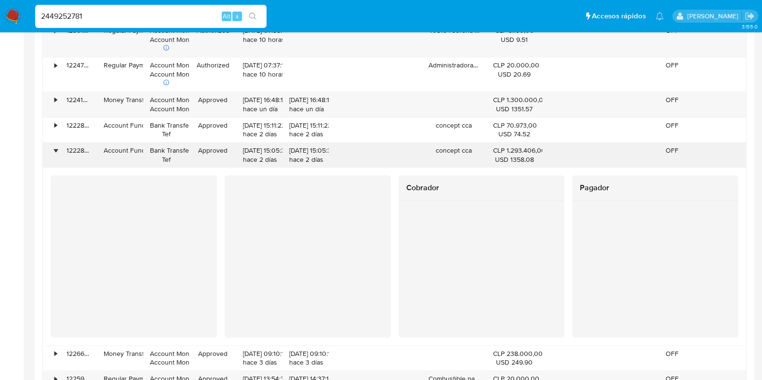
click at [54, 149] on div "•" at bounding box center [55, 150] width 2 height 9
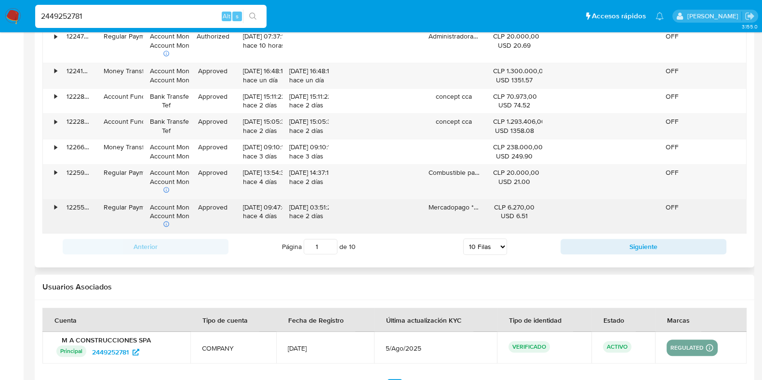
scroll to position [1147, 0]
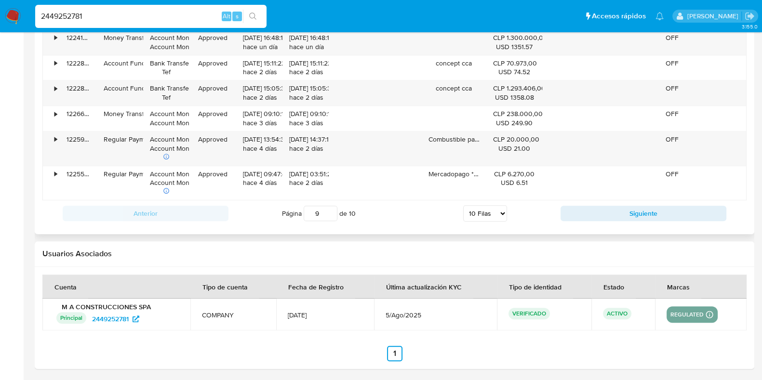
drag, startPoint x: 333, startPoint y: 209, endPoint x: 302, endPoint y: 211, distance: 30.5
click at [304, 211] on input "9" at bounding box center [321, 213] width 34 height 15
click at [329, 206] on input "10" at bounding box center [321, 213] width 34 height 15
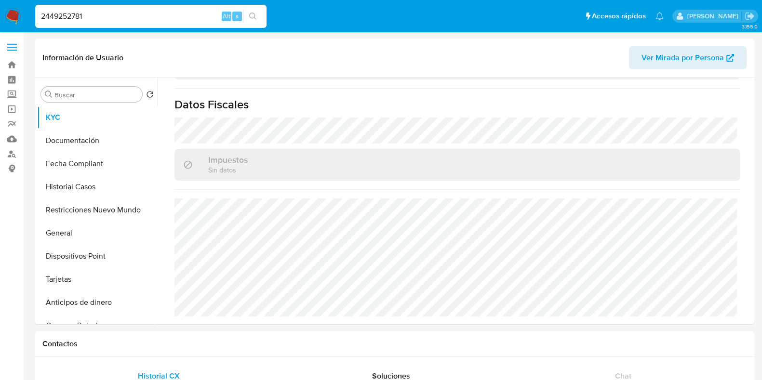
scroll to position [0, 0]
click at [690, 61] on span "Ver Mirada por Persona" at bounding box center [683, 57] width 82 height 23
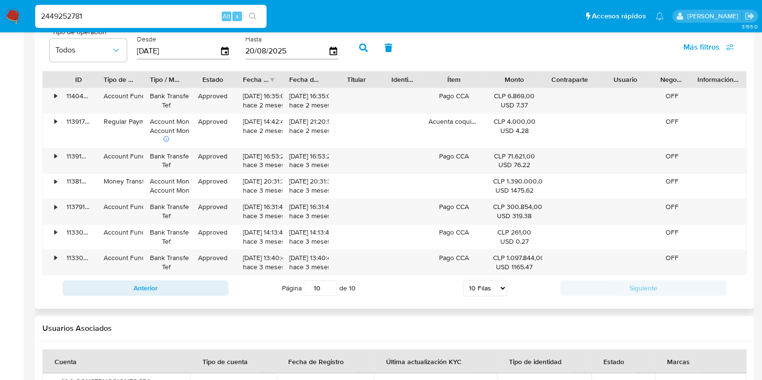
scroll to position [1025, 0]
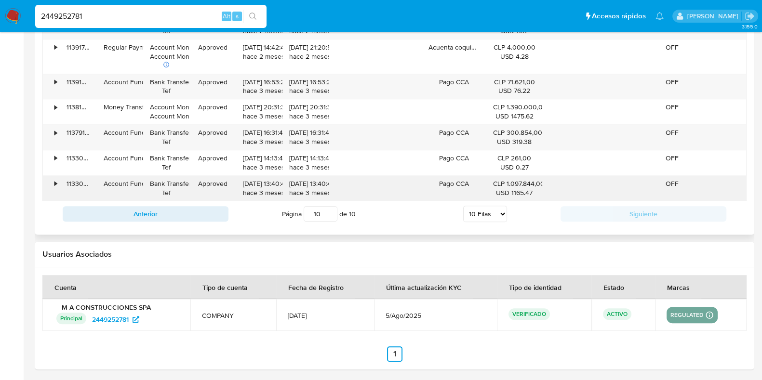
click at [53, 183] on div "•" at bounding box center [51, 188] width 17 height 25
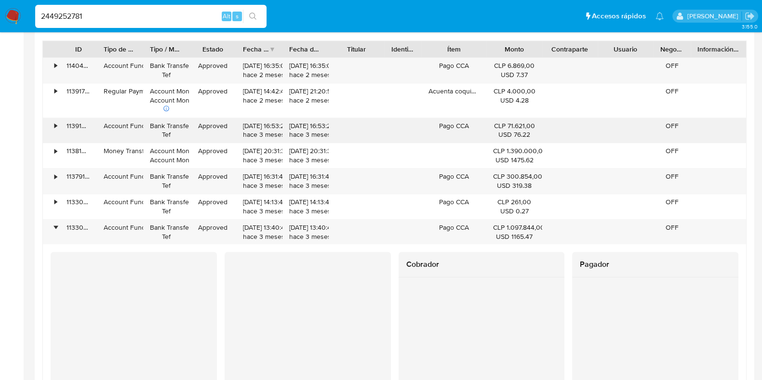
scroll to position [964, 0]
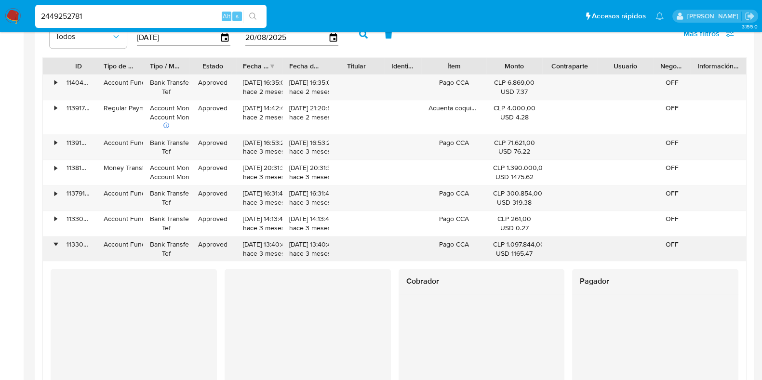
click at [57, 242] on div "•" at bounding box center [55, 244] width 2 height 9
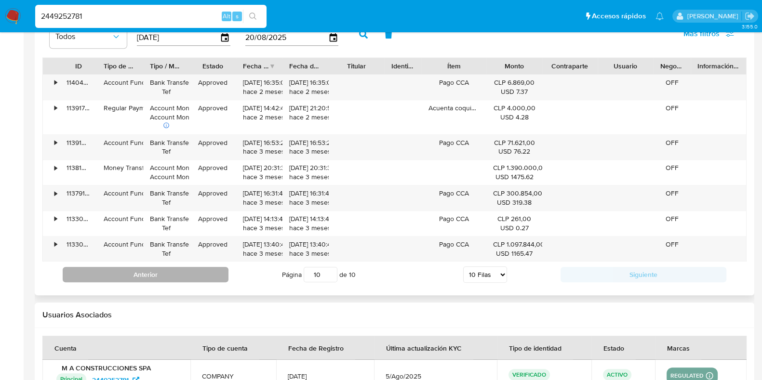
click at [218, 271] on button "Anterior" at bounding box center [146, 274] width 166 height 15
type input "9"
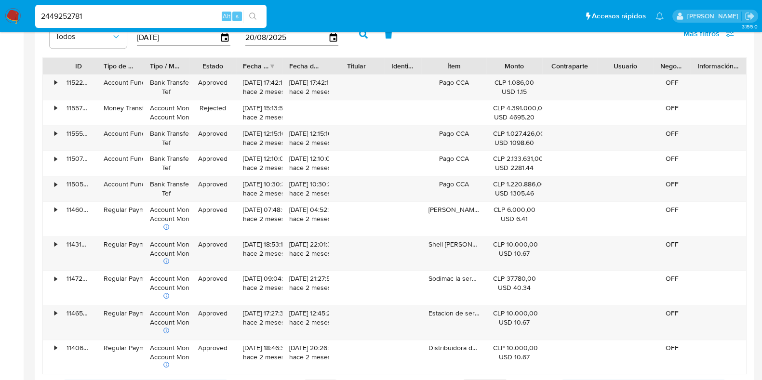
drag, startPoint x: 63, startPoint y: 14, endPoint x: 17, endPoint y: 14, distance: 45.8
click at [17, 14] on nav "Pausado Ver notificaciones 2449252781 Alt s Accesos rápidos Presiona las siguie…" at bounding box center [381, 16] width 762 height 32
paste input "73364405"
type input "2473364405"
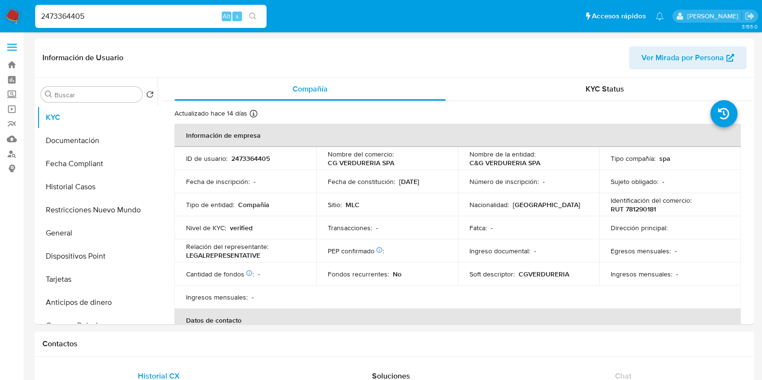
select select "10"
click at [629, 93] on div "KYC Status" at bounding box center [605, 89] width 272 height 23
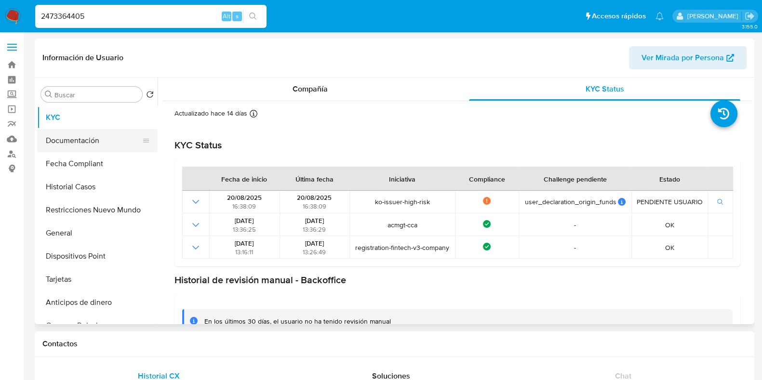
click at [64, 148] on button "Documentación" at bounding box center [93, 140] width 113 height 23
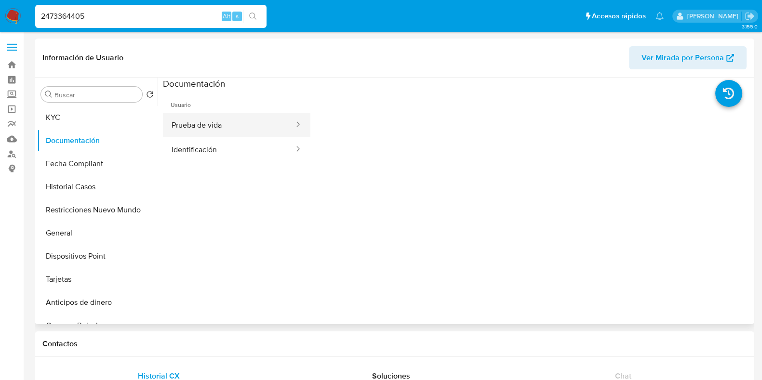
click at [207, 129] on button "Prueba de vida" at bounding box center [229, 125] width 132 height 25
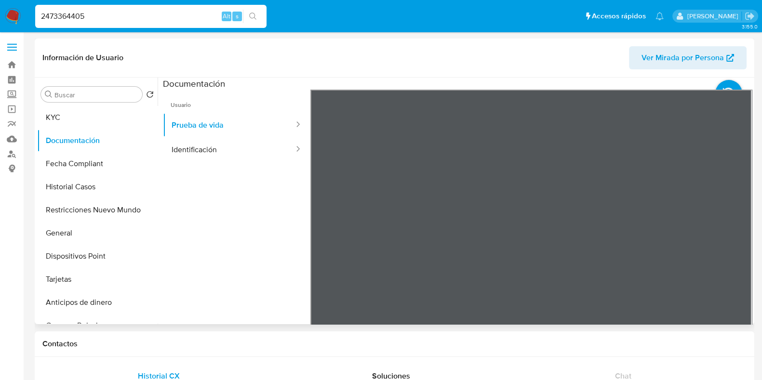
click at [692, 63] on span "Ver Mirada por Persona" at bounding box center [683, 57] width 82 height 23
click at [210, 146] on button "Identificación" at bounding box center [229, 149] width 132 height 25
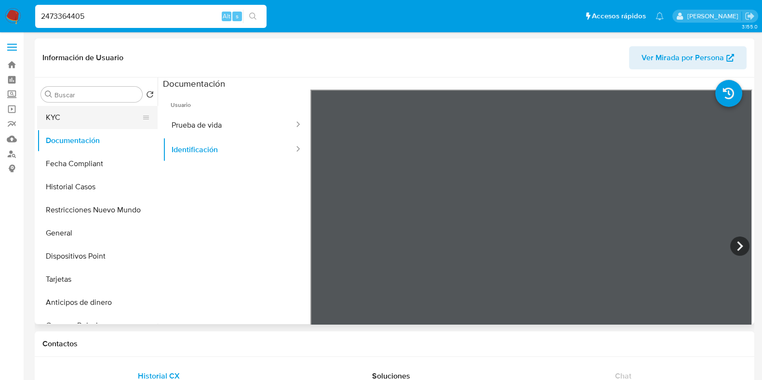
click at [80, 122] on button "KYC" at bounding box center [93, 117] width 113 height 23
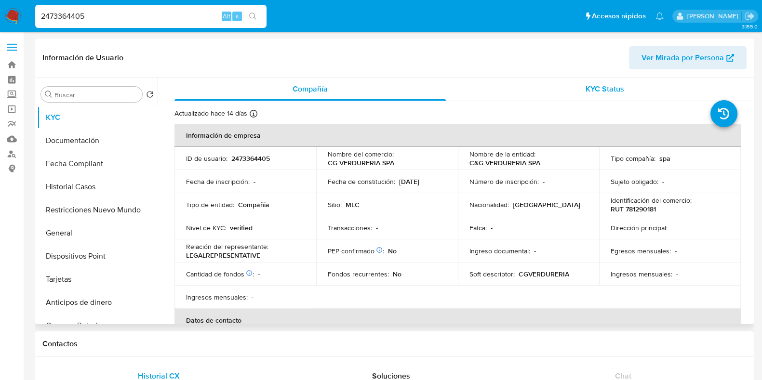
click at [577, 93] on div "KYC Status" at bounding box center [605, 89] width 272 height 23
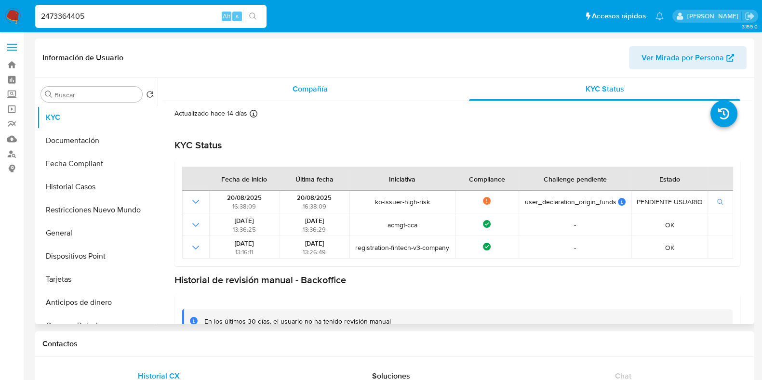
click at [359, 85] on div "Compañía" at bounding box center [311, 89] width 272 height 23
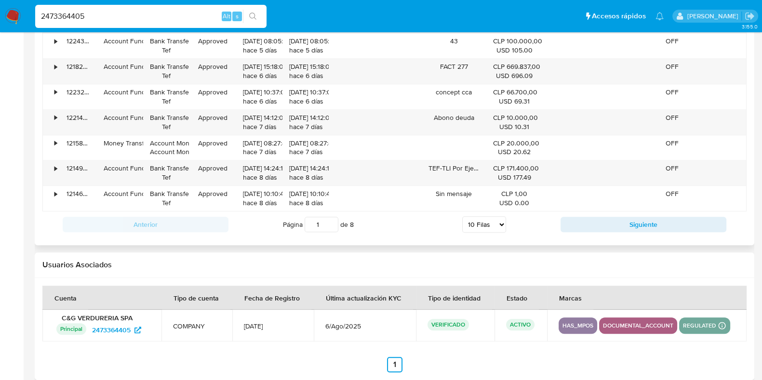
scroll to position [1085, 0]
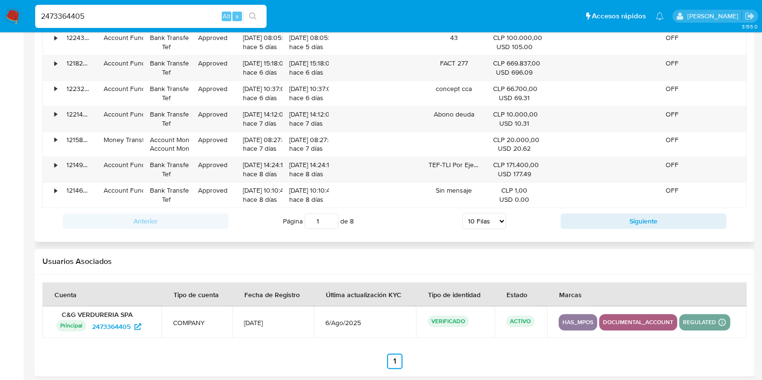
drag, startPoint x: 325, startPoint y: 222, endPoint x: 313, endPoint y: 218, distance: 11.7
click at [313, 218] on input "1" at bounding box center [322, 221] width 34 height 15
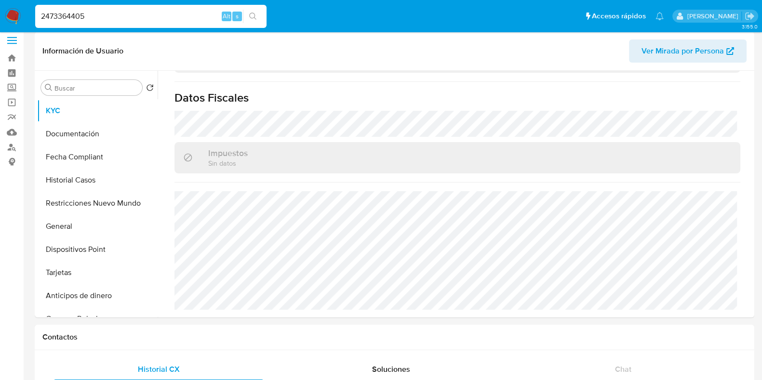
scroll to position [0, 0]
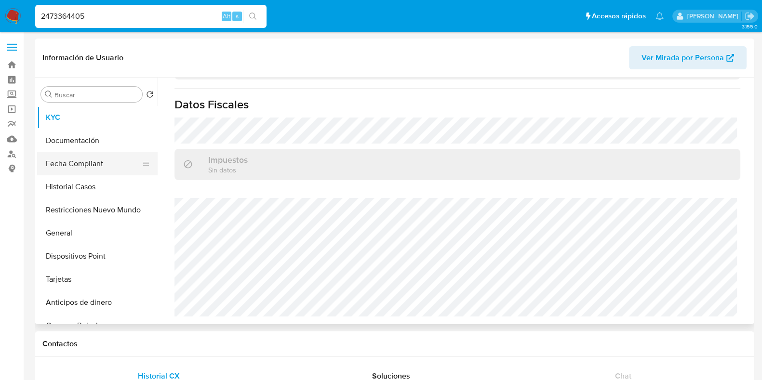
click at [83, 158] on button "Fecha Compliant" at bounding box center [93, 163] width 113 height 23
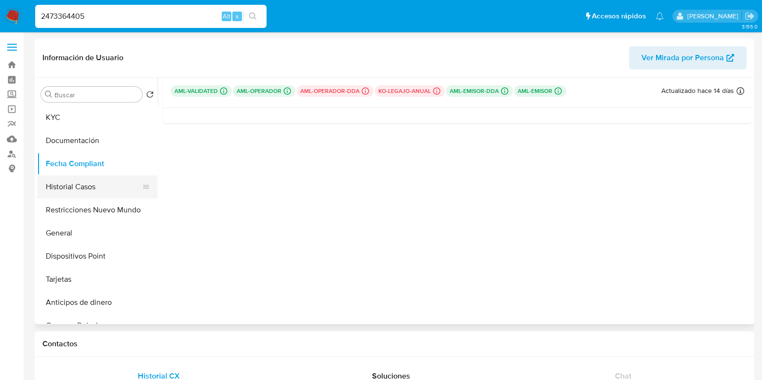
click at [71, 188] on button "Historial Casos" at bounding box center [93, 187] width 113 height 23
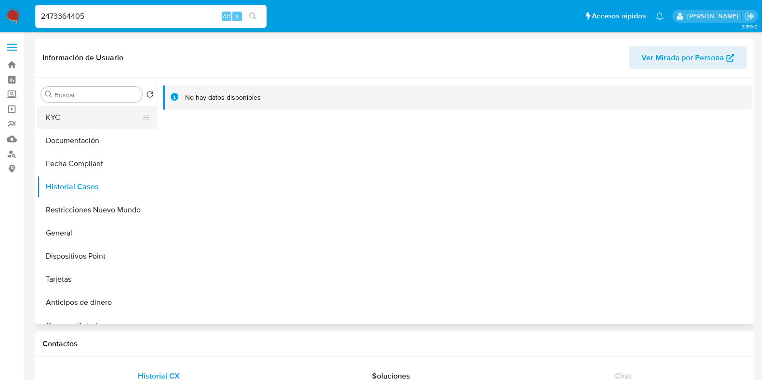
click at [79, 128] on button "KYC" at bounding box center [93, 117] width 113 height 23
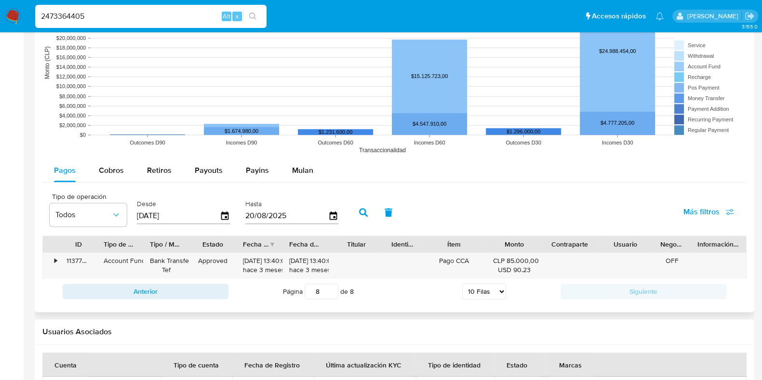
scroll to position [864, 0]
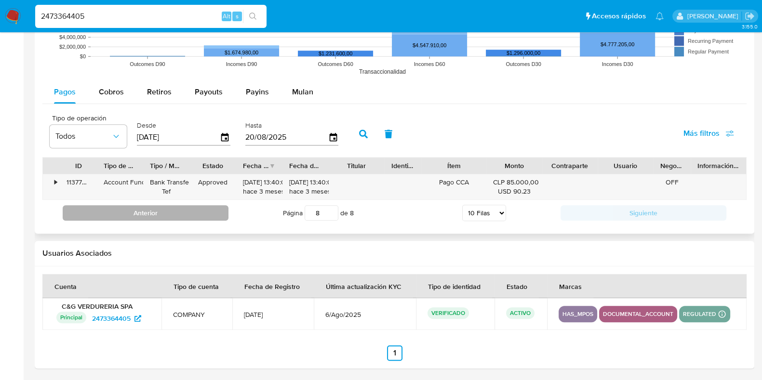
click at [200, 213] on button "Anterior" at bounding box center [146, 212] width 166 height 15
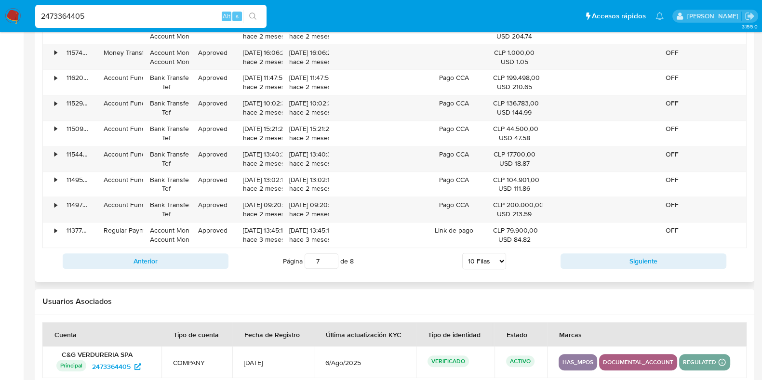
scroll to position [985, 0]
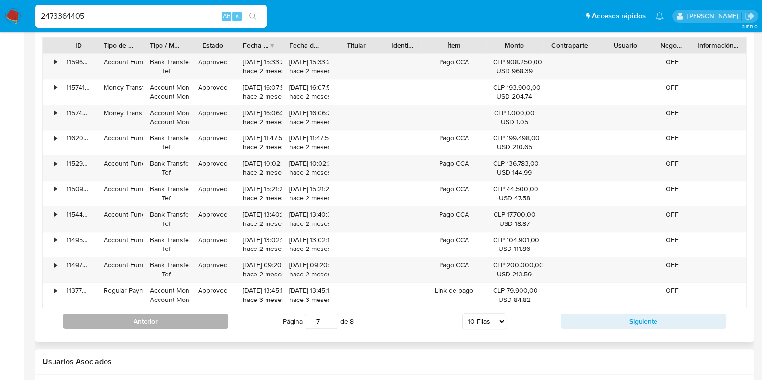
click at [218, 314] on button "Anterior" at bounding box center [146, 321] width 166 height 15
click at [219, 325] on button "Anterior" at bounding box center [146, 321] width 166 height 15
type input "5"
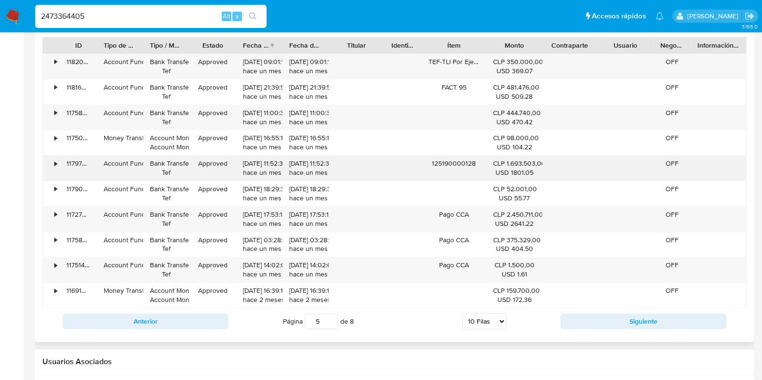
click at [57, 164] on div "•" at bounding box center [51, 168] width 17 height 25
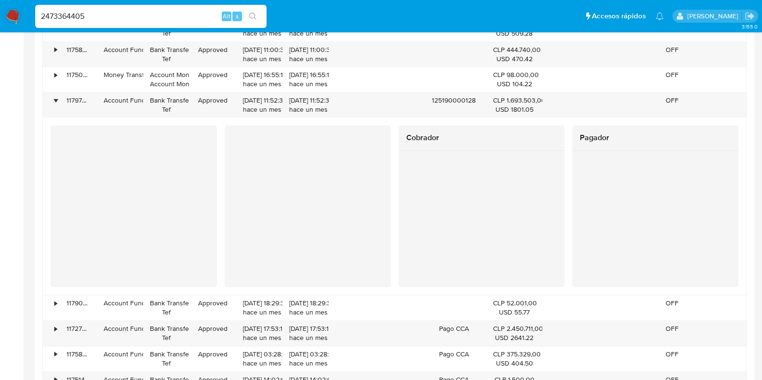
scroll to position [1029, 0]
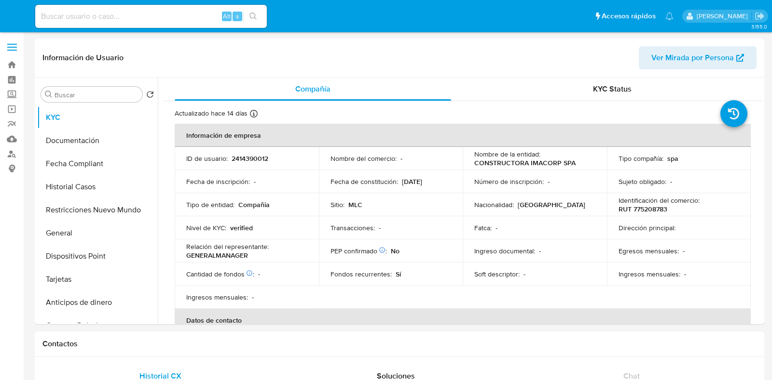
select select "10"
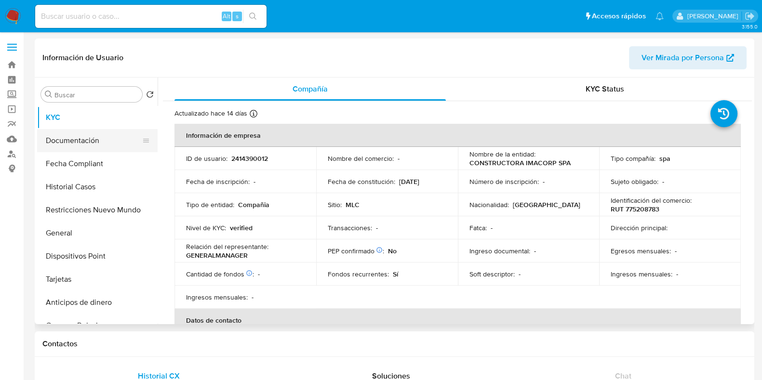
click at [106, 140] on button "Documentación" at bounding box center [93, 140] width 113 height 23
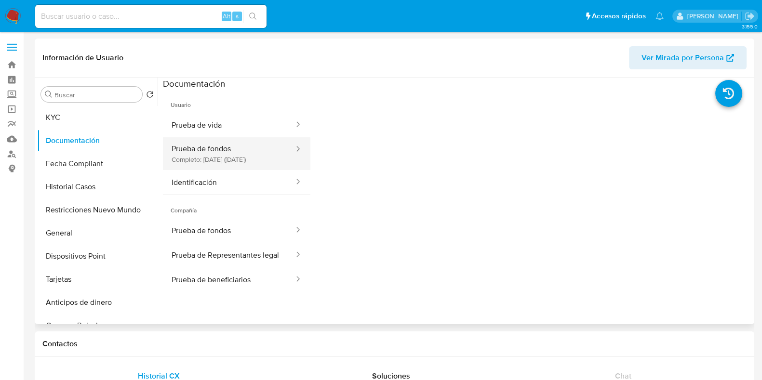
click at [245, 155] on button "Prueba de fondos Completo: 14/07/2025 (hace un mes)" at bounding box center [229, 153] width 132 height 33
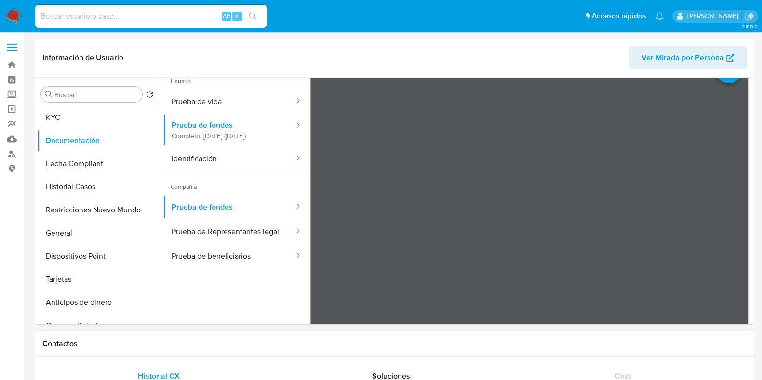
scroll to position [84, 0]
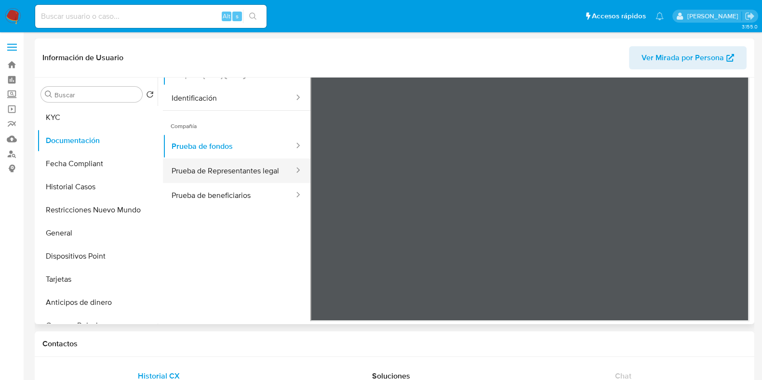
click at [242, 175] on button "Prueba de Representantes legal" at bounding box center [229, 171] width 132 height 25
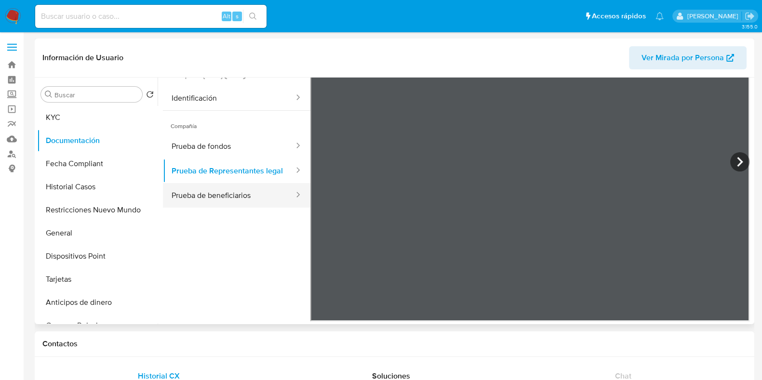
click at [245, 206] on button "Prueba de beneficiarios" at bounding box center [229, 195] width 132 height 25
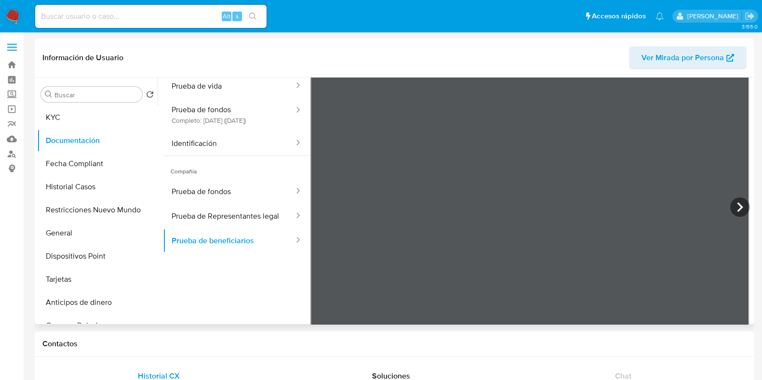
scroll to position [0, 0]
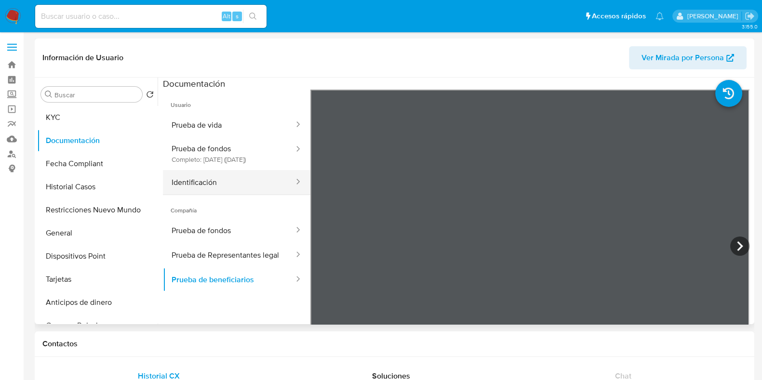
click at [260, 182] on button "Identificación" at bounding box center [229, 182] width 132 height 25
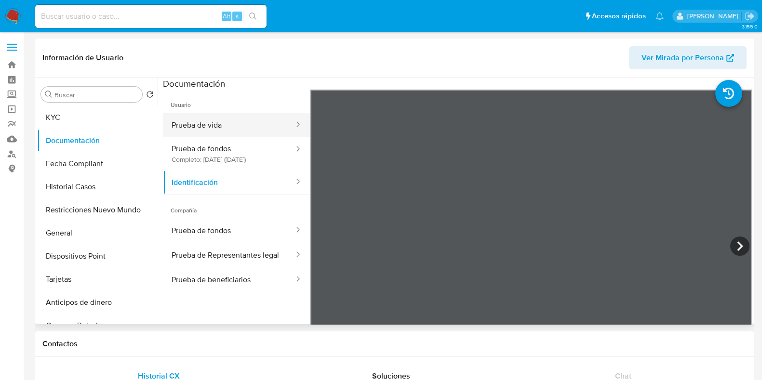
click at [231, 125] on button "Prueba de vida" at bounding box center [229, 125] width 132 height 25
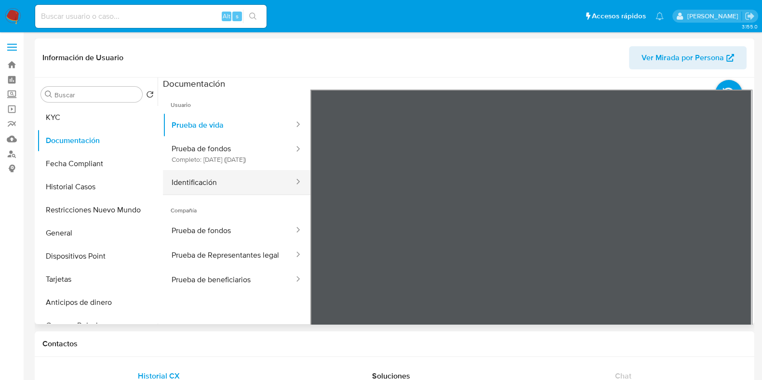
click at [224, 187] on button "Identificación" at bounding box center [229, 182] width 132 height 25
click at [231, 195] on button "Identificación" at bounding box center [229, 182] width 132 height 25
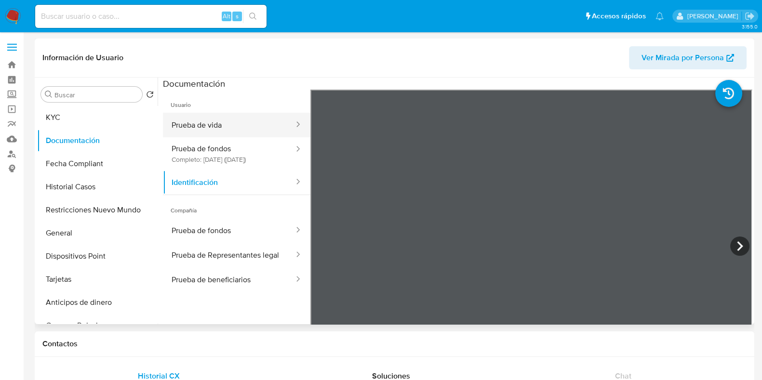
click at [229, 120] on button "Prueba de vida" at bounding box center [229, 125] width 132 height 25
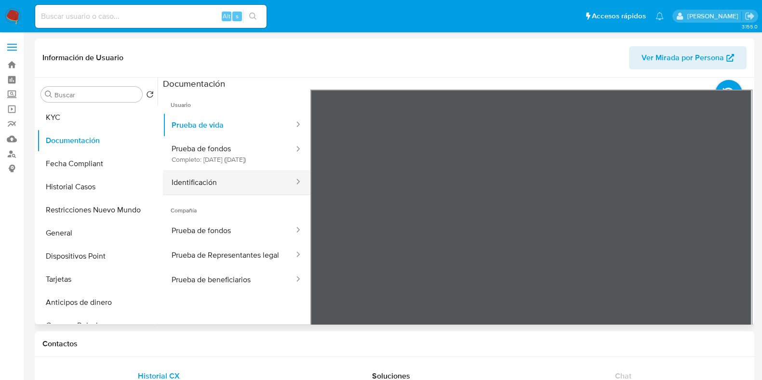
click at [210, 187] on button "Identificación" at bounding box center [229, 182] width 132 height 25
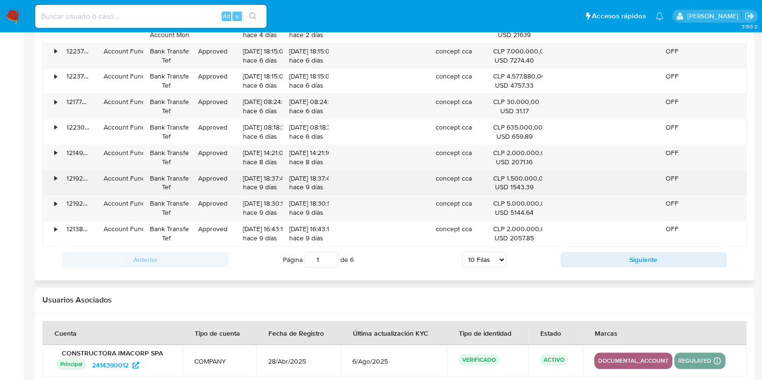
scroll to position [1092, 0]
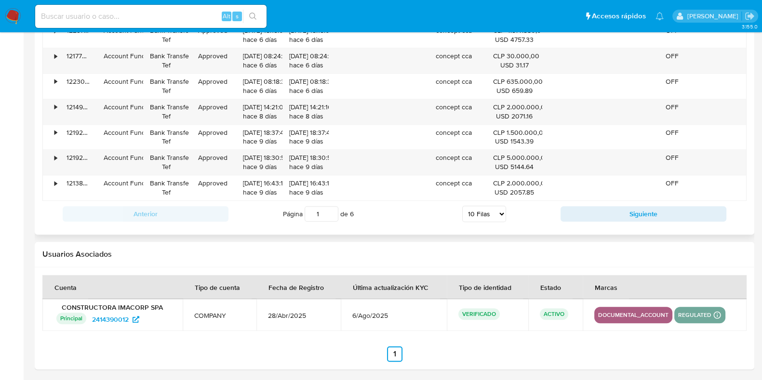
click at [331, 213] on input "1" at bounding box center [322, 213] width 34 height 15
click at [331, 207] on input "2" at bounding box center [322, 213] width 34 height 15
click at [331, 207] on input "3" at bounding box center [322, 213] width 34 height 15
click at [331, 207] on input "4" at bounding box center [322, 213] width 34 height 15
click at [331, 207] on input "5" at bounding box center [322, 213] width 34 height 15
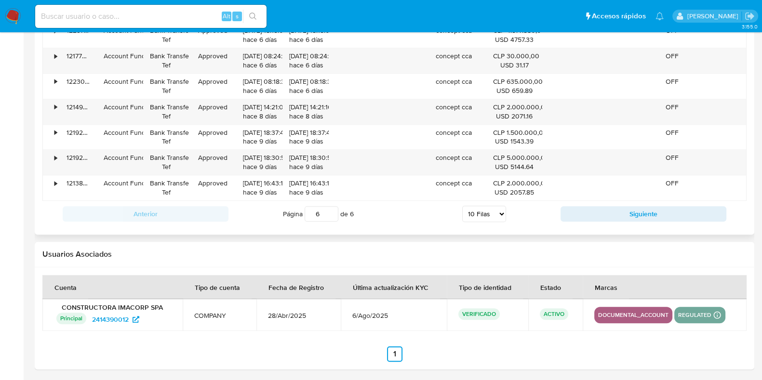
click at [329, 208] on input "6" at bounding box center [322, 213] width 34 height 15
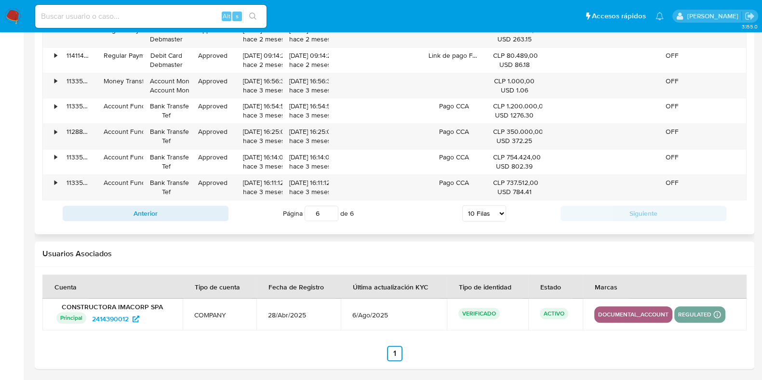
scroll to position [956, 0]
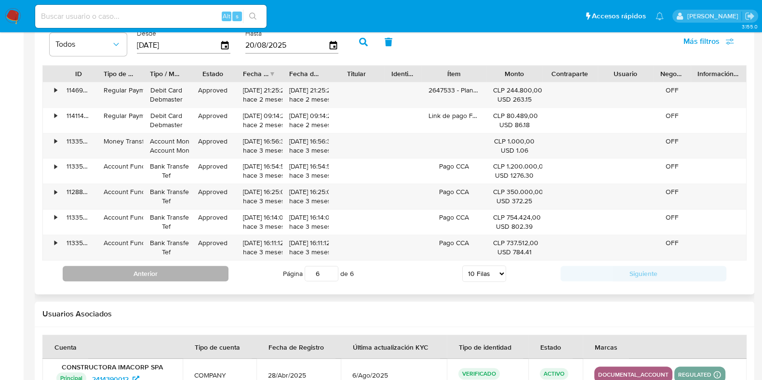
click at [222, 268] on button "Anterior" at bounding box center [146, 273] width 166 height 15
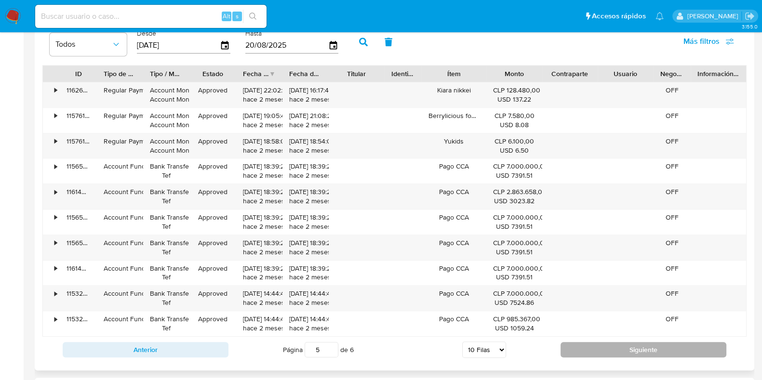
click at [573, 345] on button "Siguiente" at bounding box center [644, 349] width 166 height 15
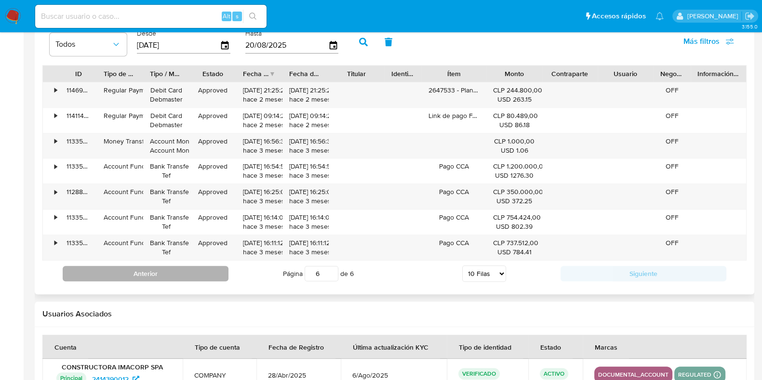
click at [223, 270] on button "Anterior" at bounding box center [146, 273] width 166 height 15
type input "5"
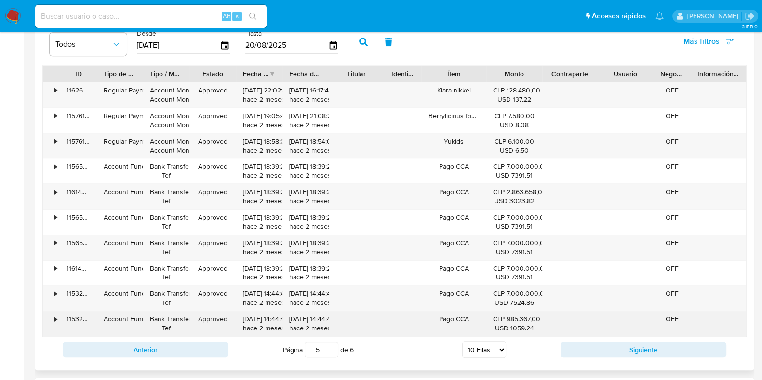
click at [55, 319] on div "•" at bounding box center [55, 319] width 2 height 9
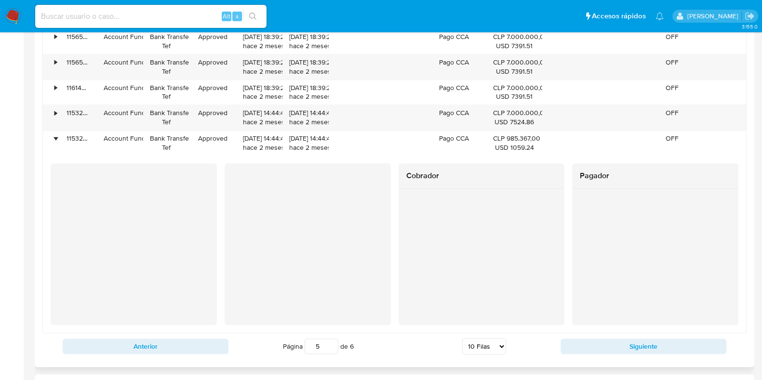
scroll to position [1077, 0]
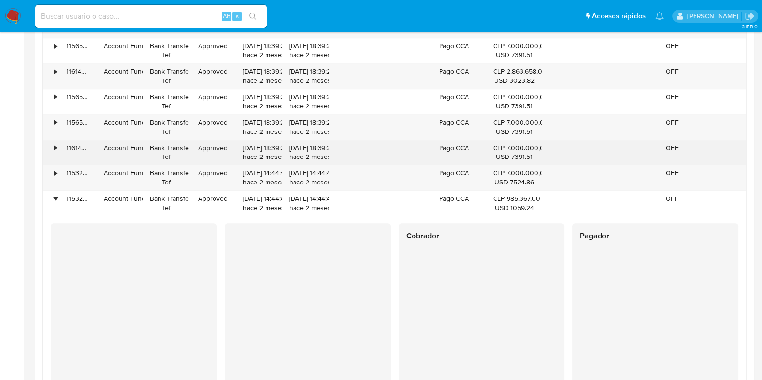
click at [56, 153] on div "•" at bounding box center [51, 152] width 17 height 25
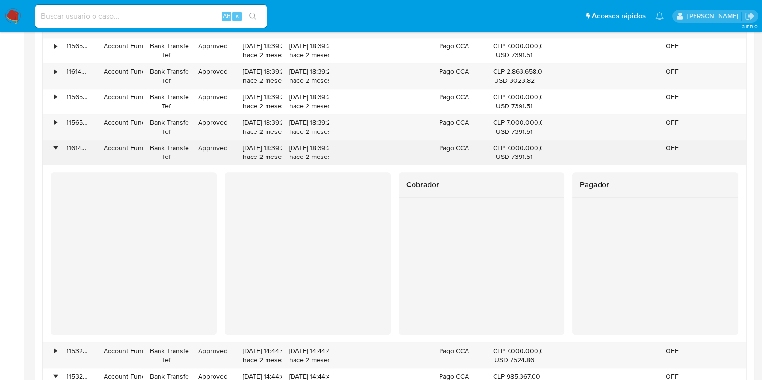
click at [56, 152] on div "•" at bounding box center [51, 152] width 17 height 25
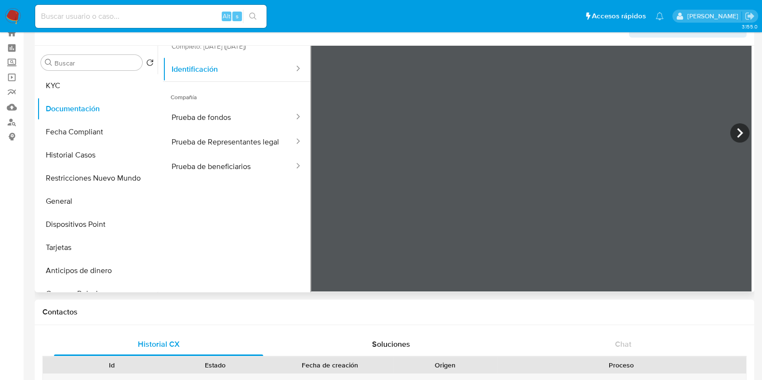
scroll to position [0, 0]
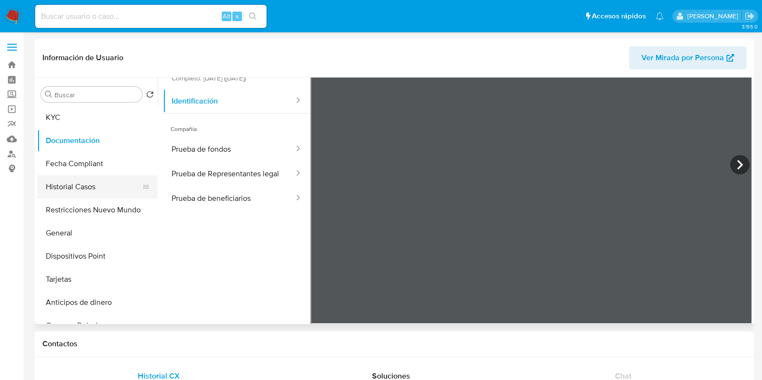
click at [106, 181] on button "Historial Casos" at bounding box center [93, 187] width 113 height 23
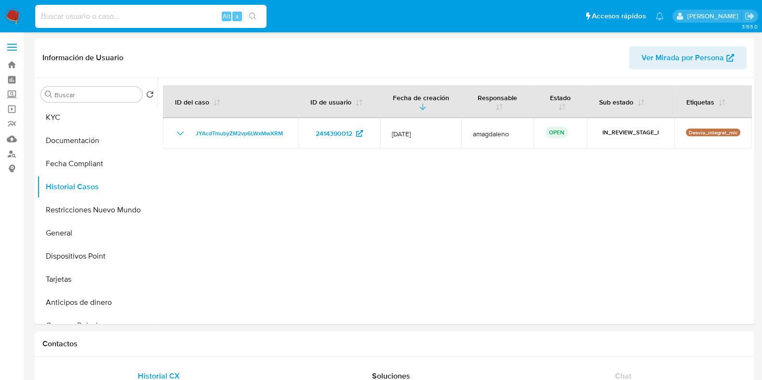
click at [122, 20] on input at bounding box center [150, 16] width 231 height 13
paste input "1097802831"
type input "1097802831"
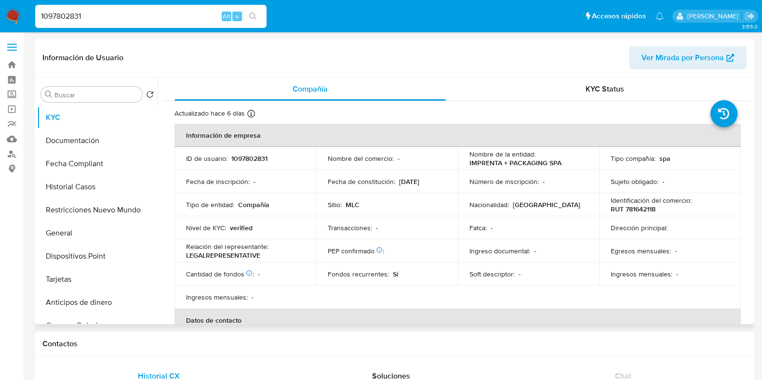
select select "10"
click at [116, 138] on button "Documentación" at bounding box center [93, 140] width 113 height 23
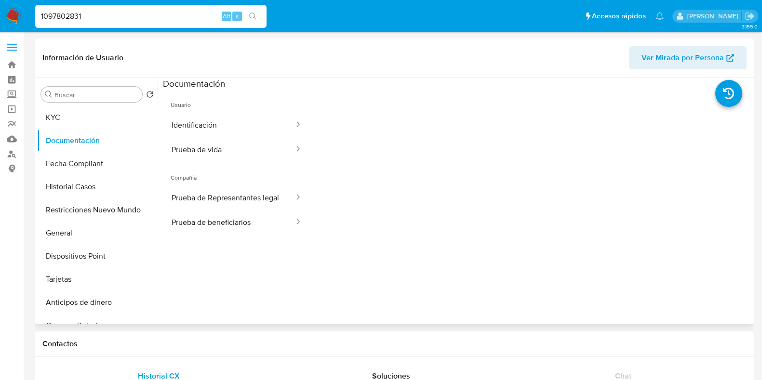
click at [679, 44] on div "Información de Usuario Ver Mirada por Persona" at bounding box center [395, 58] width 720 height 39
click at [680, 52] on span "Ver Mirada por Persona" at bounding box center [683, 57] width 82 height 23
click at [215, 133] on button "Identificación" at bounding box center [229, 125] width 132 height 25
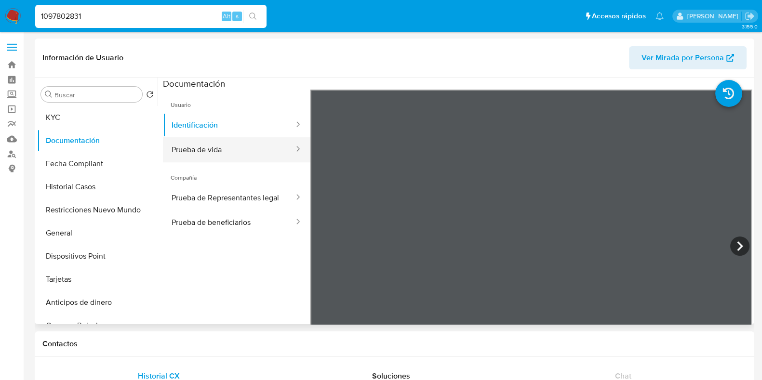
click at [234, 141] on button "Prueba de vida" at bounding box center [229, 149] width 132 height 25
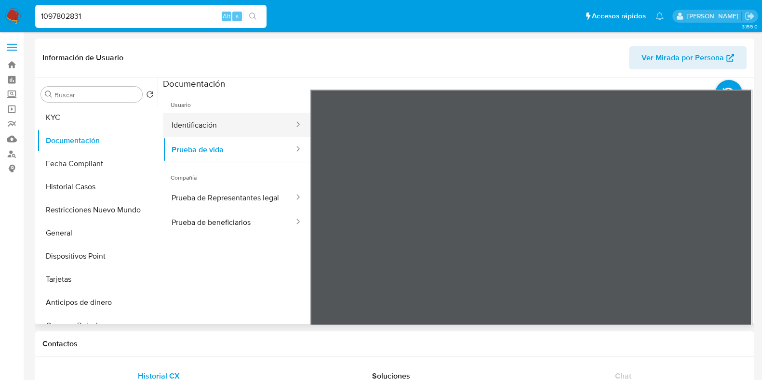
click at [217, 129] on button "Identificación" at bounding box center [229, 125] width 132 height 25
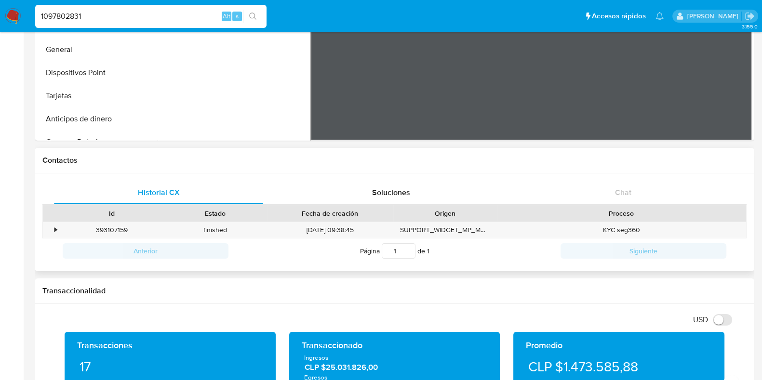
scroll to position [301, 0]
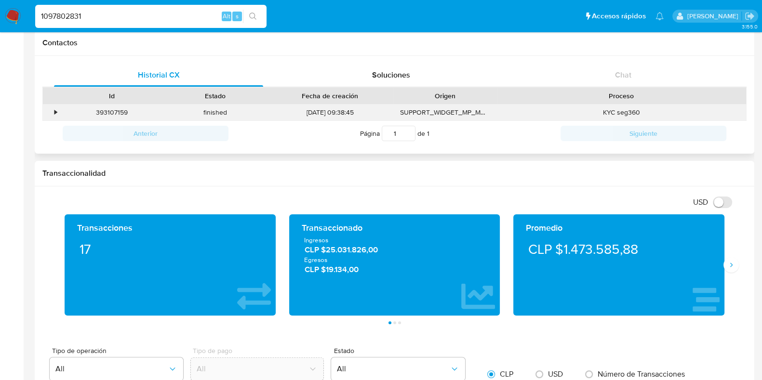
click at [59, 111] on div "•" at bounding box center [51, 113] width 17 height 16
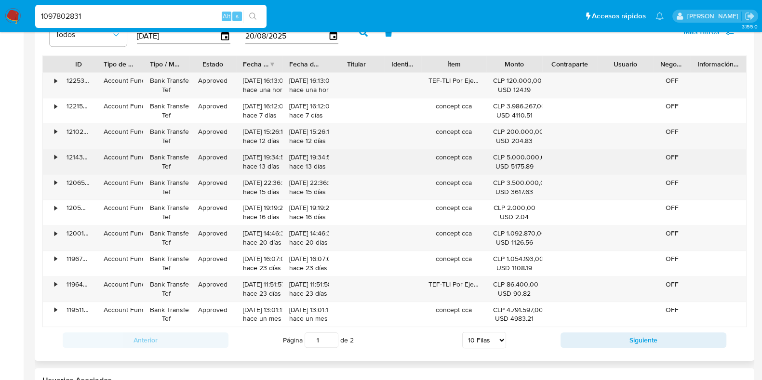
scroll to position [1206, 0]
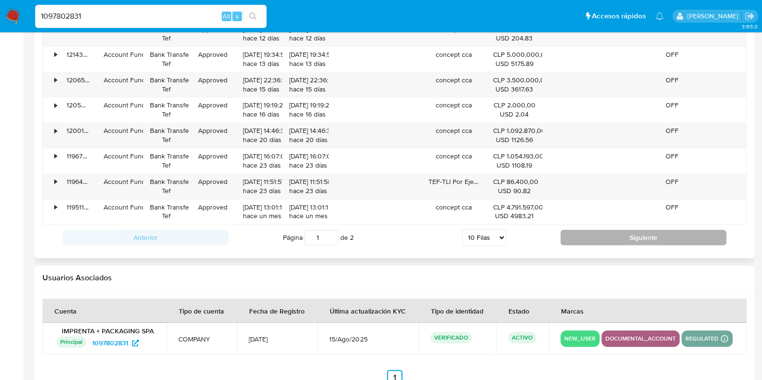
click at [600, 236] on button "Siguiente" at bounding box center [644, 237] width 166 height 15
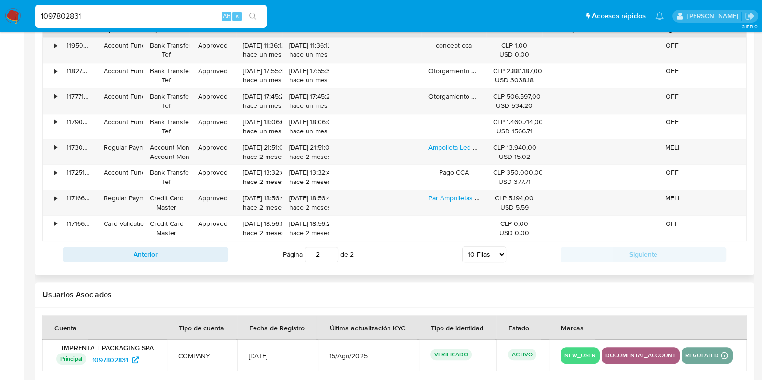
scroll to position [1119, 0]
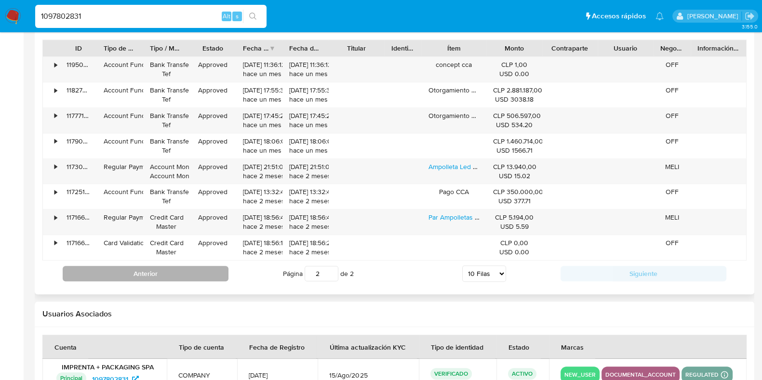
click at [215, 275] on button "Anterior" at bounding box center [146, 273] width 166 height 15
type input "1"
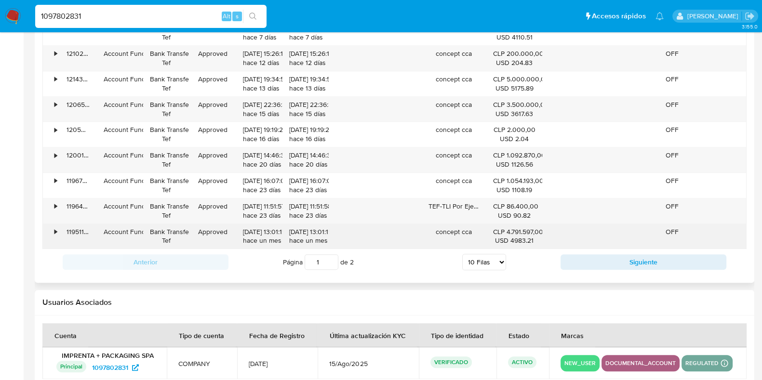
scroll to position [1169, 0]
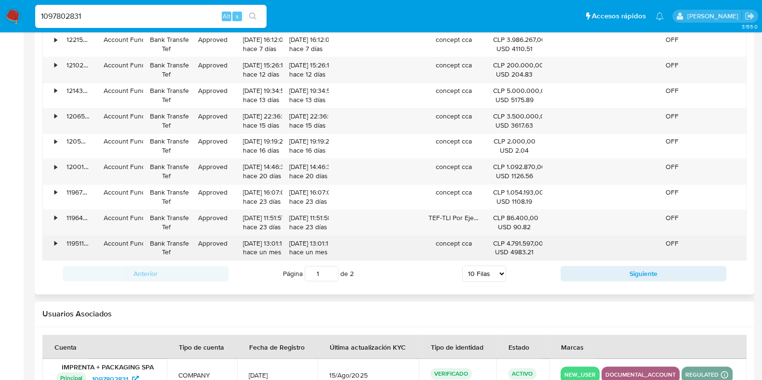
click at [58, 244] on div "•" at bounding box center [51, 248] width 17 height 25
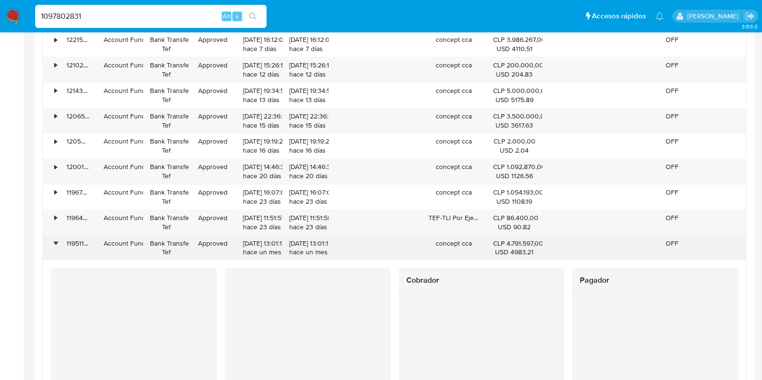
click at [58, 244] on div "•" at bounding box center [51, 248] width 17 height 25
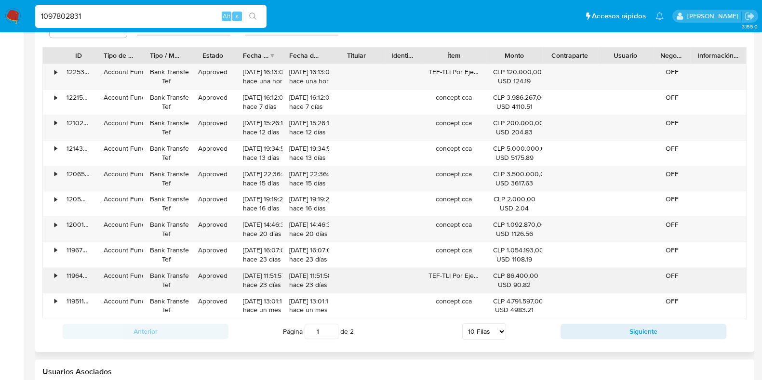
scroll to position [1109, 0]
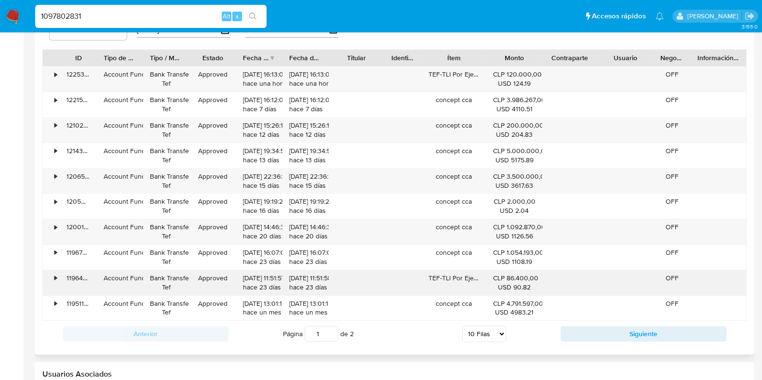
click at [53, 282] on div "•" at bounding box center [51, 283] width 17 height 25
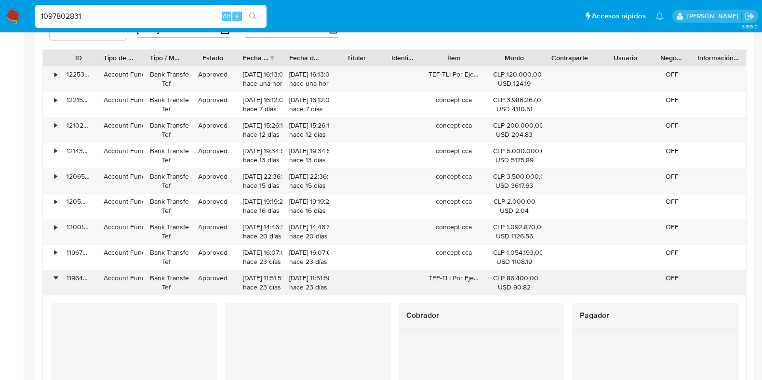
click at [53, 282] on div "•" at bounding box center [51, 283] width 17 height 25
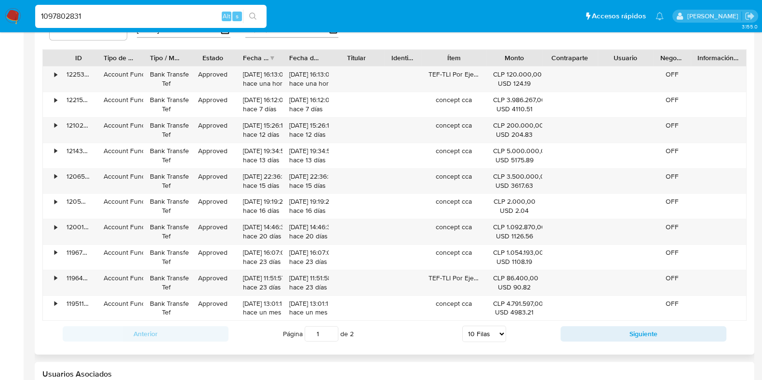
scroll to position [928, 0]
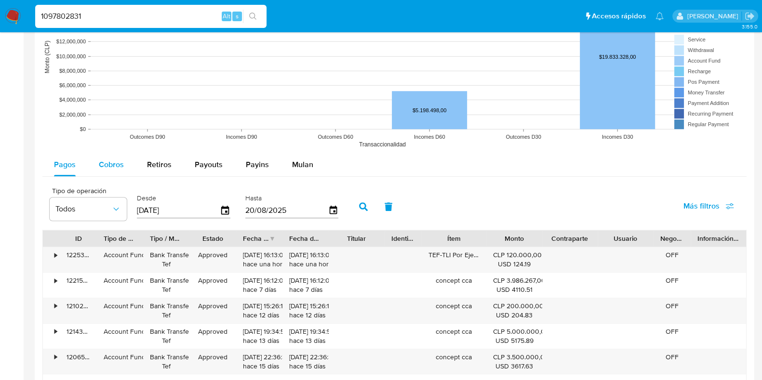
click at [111, 172] on div "Cobros" at bounding box center [111, 164] width 25 height 23
select select "10"
click at [151, 170] on span "Retiros" at bounding box center [159, 164] width 25 height 11
select select "10"
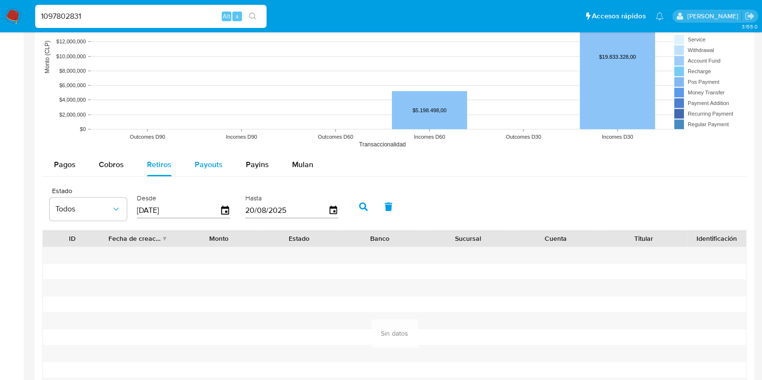
click at [192, 164] on button "Payouts" at bounding box center [208, 164] width 51 height 23
select select "10"
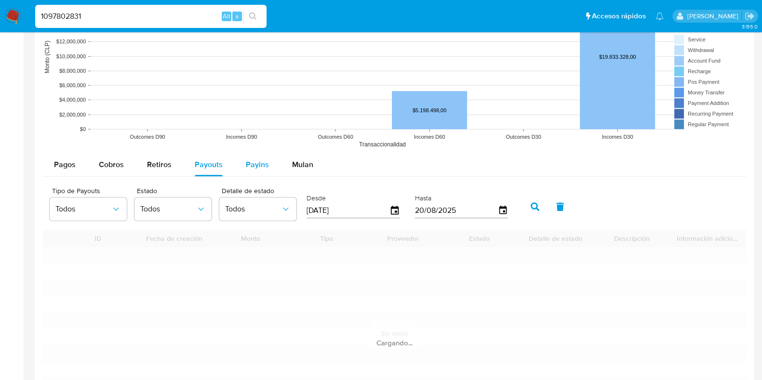
click at [249, 167] on span "Payins" at bounding box center [257, 164] width 23 height 11
select select "10"
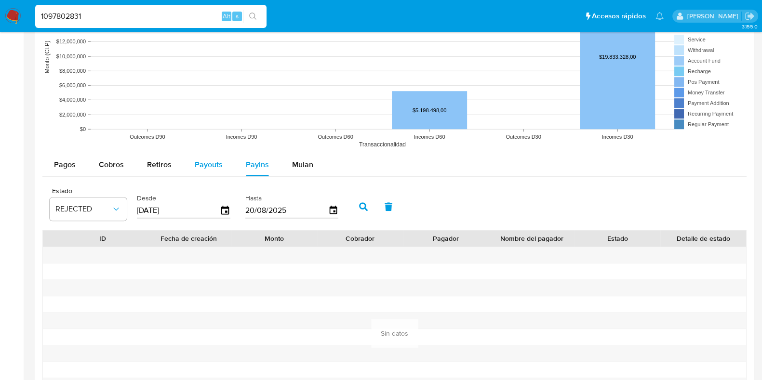
click at [198, 167] on span "Payouts" at bounding box center [209, 164] width 28 height 11
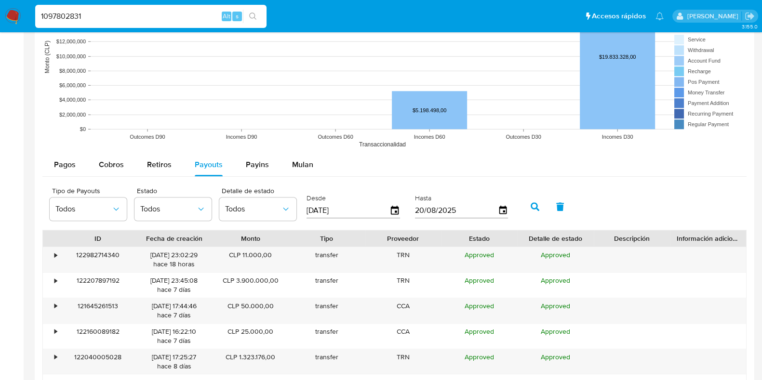
click at [299, 177] on div "Pagos Cobros Retiros Payouts Payins Mulan Tipo de operación Todos Desde 23/05/2…" at bounding box center [394, 340] width 705 height 375
click at [295, 167] on span "Mulan" at bounding box center [302, 164] width 21 height 11
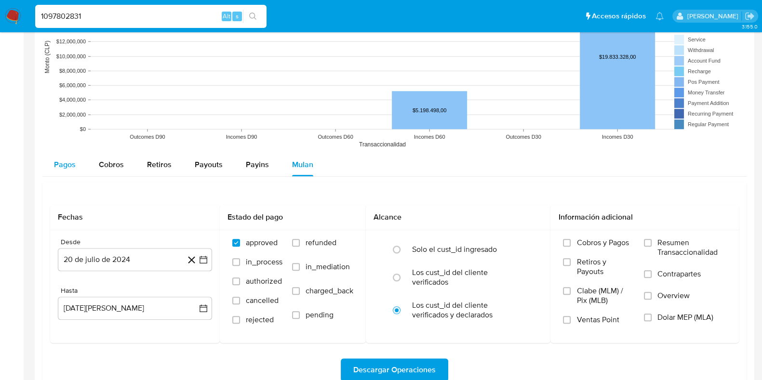
click at [58, 163] on span "Pagos" at bounding box center [65, 164] width 22 height 11
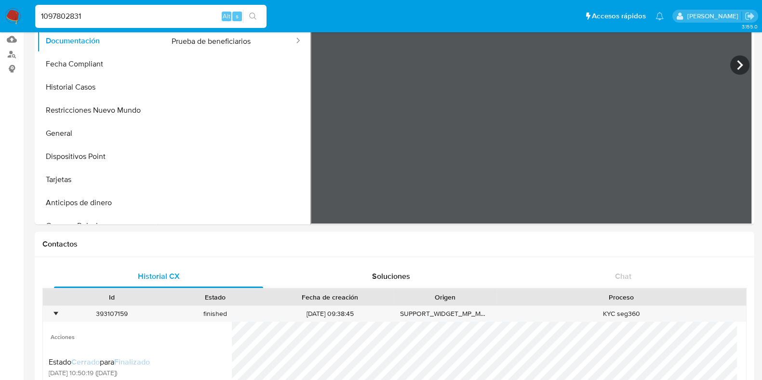
scroll to position [0, 0]
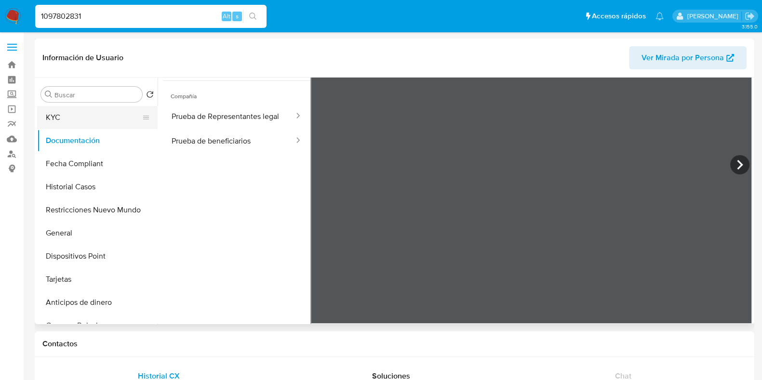
click at [77, 126] on button "KYC" at bounding box center [93, 117] width 113 height 23
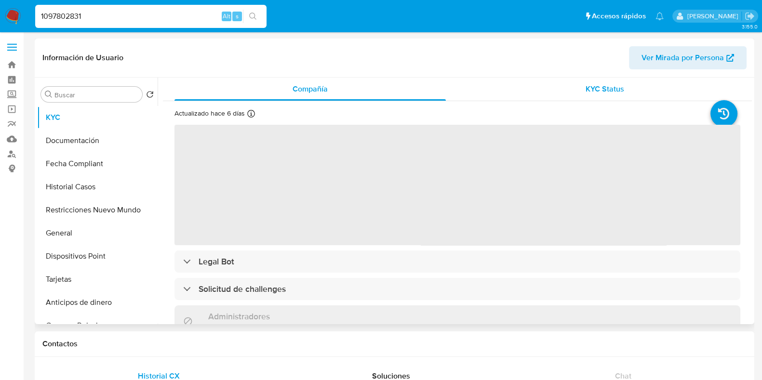
click at [622, 97] on div "KYC Status" at bounding box center [605, 89] width 272 height 23
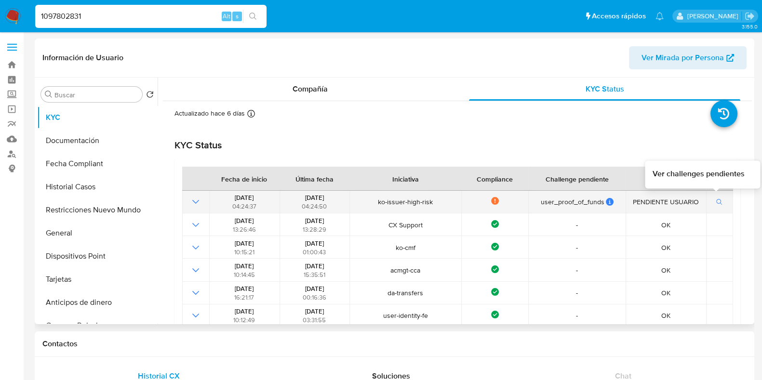
click at [712, 204] on button "button" at bounding box center [720, 202] width 16 height 12
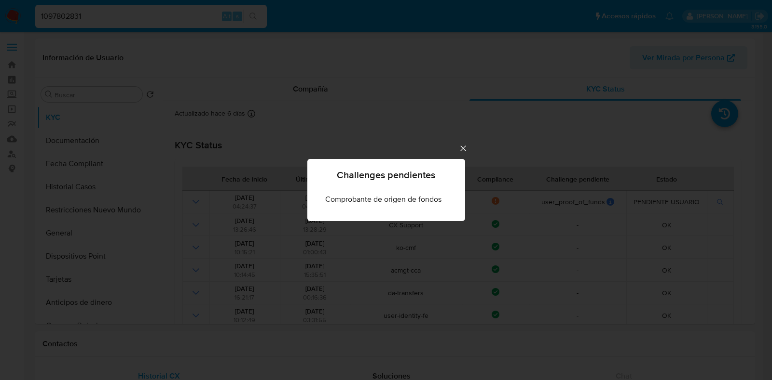
click at [461, 144] on icon "Cerrar" at bounding box center [463, 149] width 10 height 10
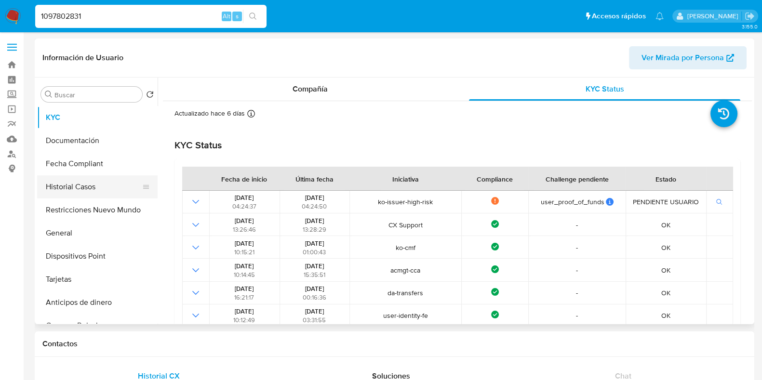
click at [106, 179] on button "Historial Casos" at bounding box center [93, 187] width 113 height 23
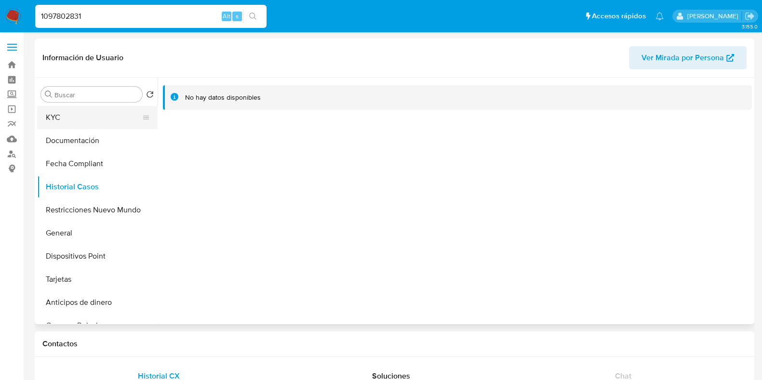
click at [58, 119] on button "KYC" at bounding box center [93, 117] width 113 height 23
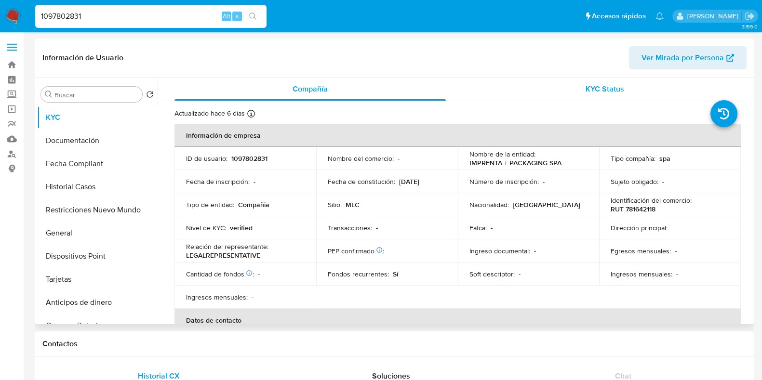
click at [601, 95] on div "KYC Status" at bounding box center [605, 89] width 272 height 23
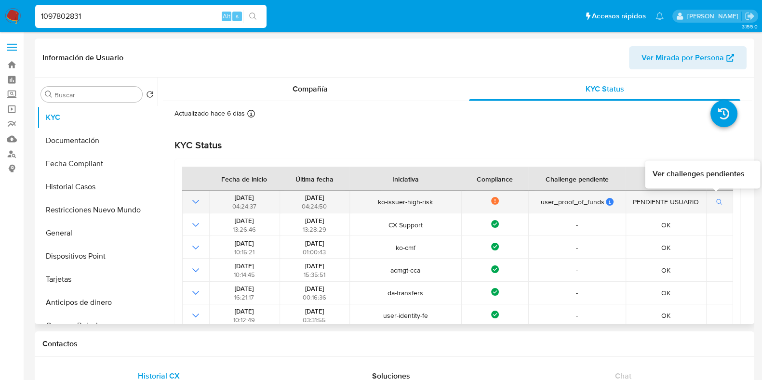
click at [719, 207] on button "button" at bounding box center [720, 202] width 16 height 12
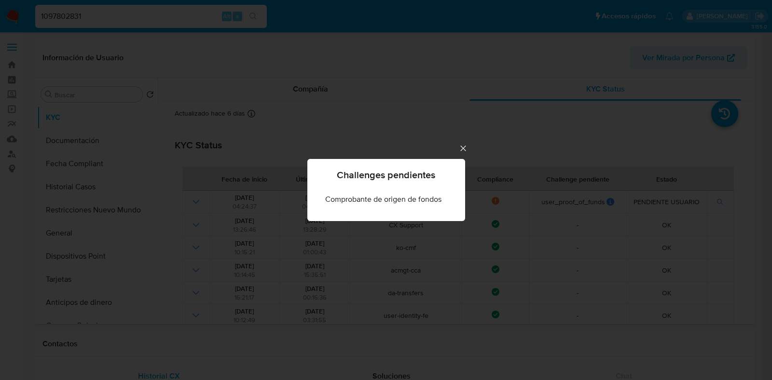
click at [457, 149] on div "Challenges pendientes Comprobante de origen de fondos" at bounding box center [386, 190] width 772 height 380
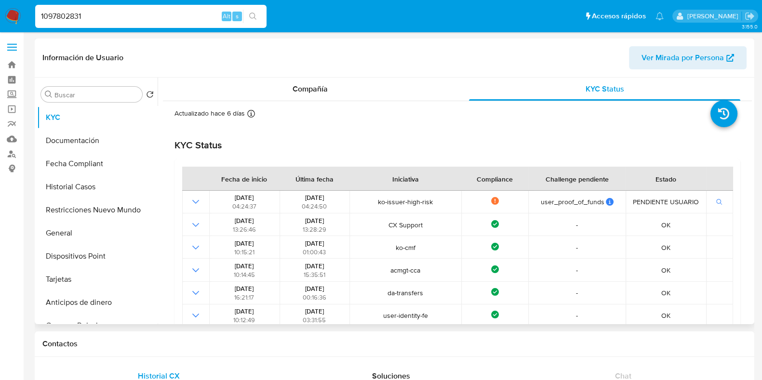
click at [466, 153] on div "KYC Status Fecha de inicio Última fecha Iniciativa Compliance Challenge pendien…" at bounding box center [458, 248] width 566 height 218
drag, startPoint x: 89, startPoint y: 18, endPoint x: 32, endPoint y: 13, distance: 57.1
click at [33, 13] on li "1097802831 Alt s" at bounding box center [151, 16] width 236 height 24
paste input "2473364405"
type input "2473364405"
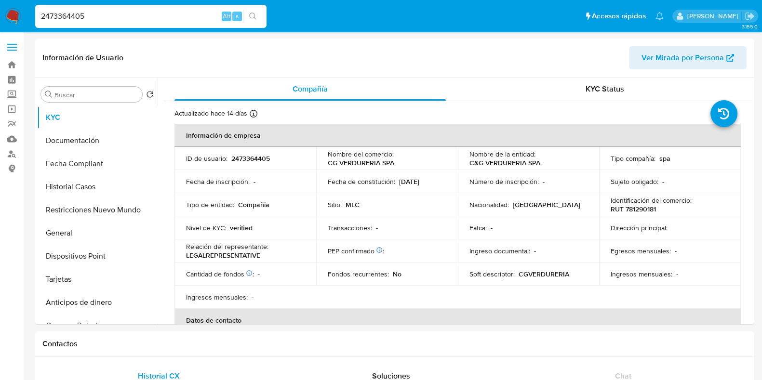
select select "10"
click at [659, 49] on span "Ver Mirada por Persona" at bounding box center [683, 57] width 82 height 23
click at [578, 96] on div "KYC Status" at bounding box center [605, 89] width 272 height 23
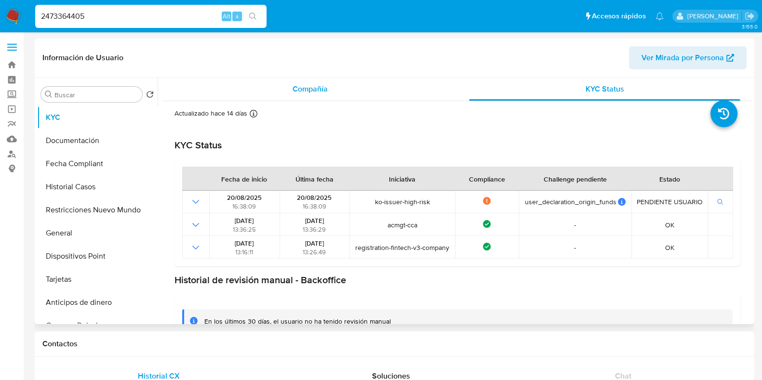
click at [345, 84] on div "Compañía" at bounding box center [311, 89] width 272 height 23
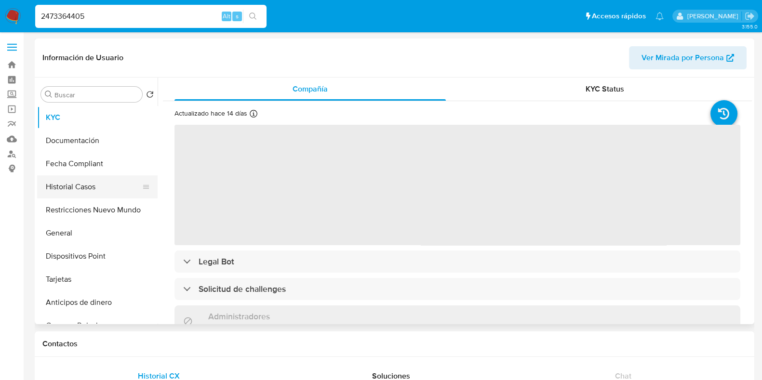
click at [81, 178] on button "Historial Casos" at bounding box center [93, 187] width 113 height 23
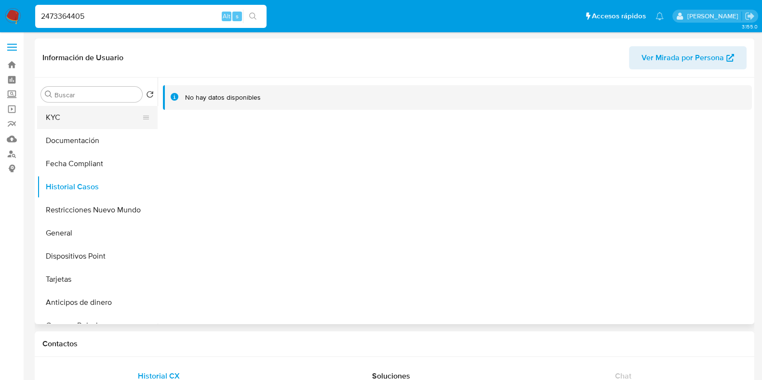
click at [53, 125] on button "KYC" at bounding box center [93, 117] width 113 height 23
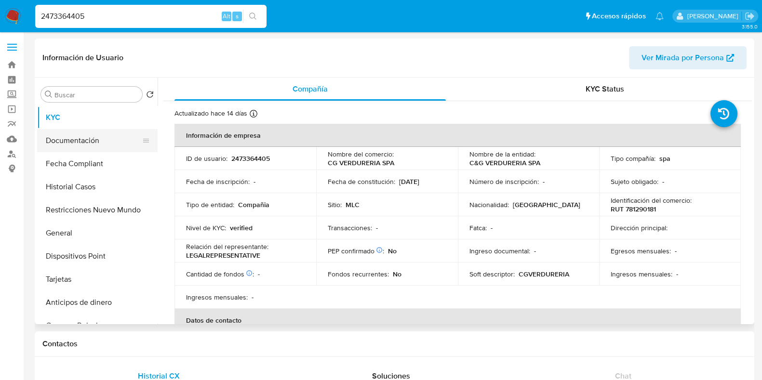
click at [105, 142] on button "Documentación" at bounding box center [93, 140] width 113 height 23
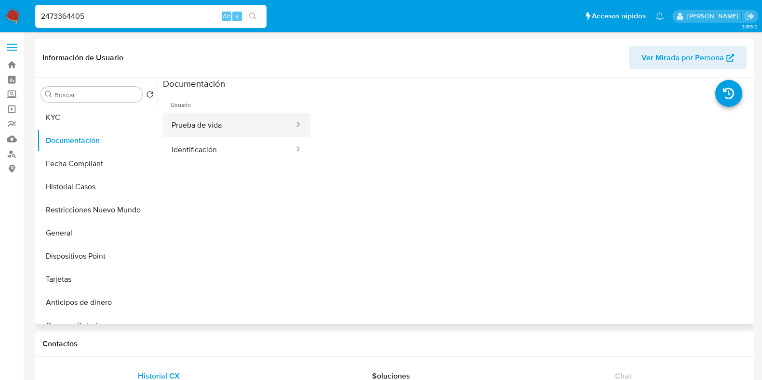
click at [249, 113] on button "Prueba de vida" at bounding box center [229, 125] width 132 height 25
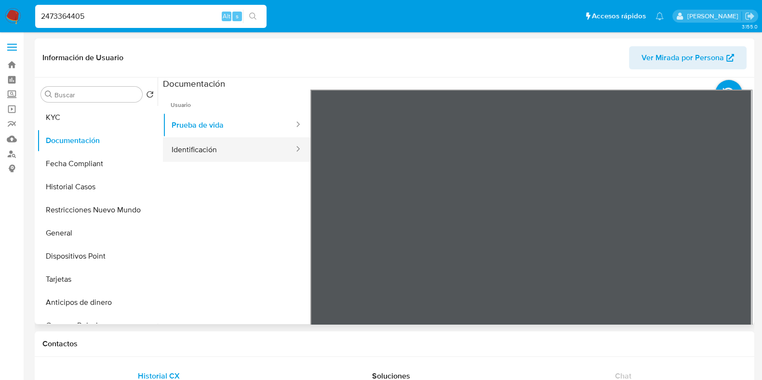
click at [215, 153] on button "Identificación" at bounding box center [229, 149] width 132 height 25
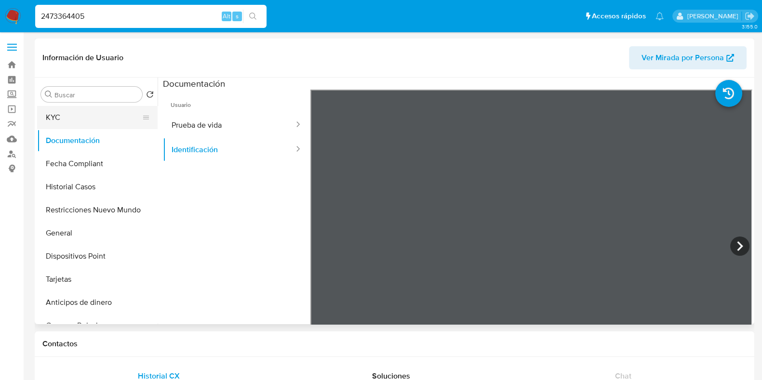
click at [85, 122] on button "KYC" at bounding box center [93, 117] width 113 height 23
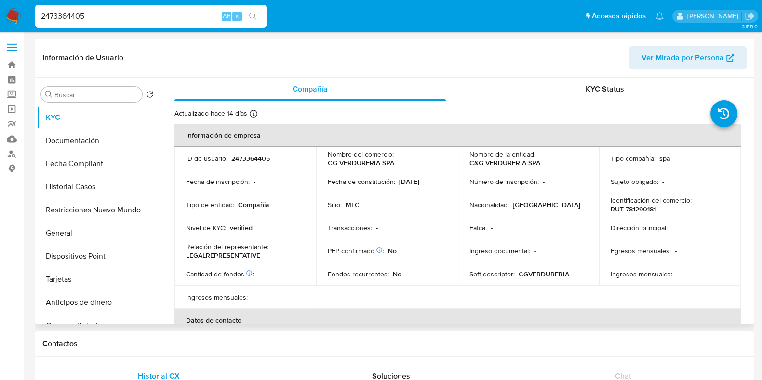
click at [574, 97] on div "KYC Status" at bounding box center [605, 89] width 272 height 23
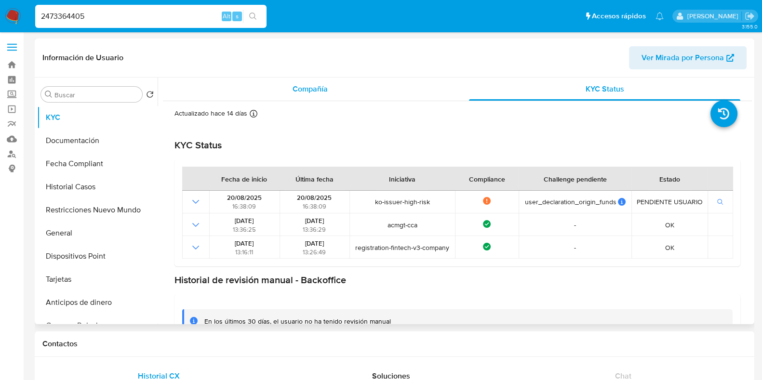
click at [339, 89] on div "Compañía" at bounding box center [311, 89] width 272 height 23
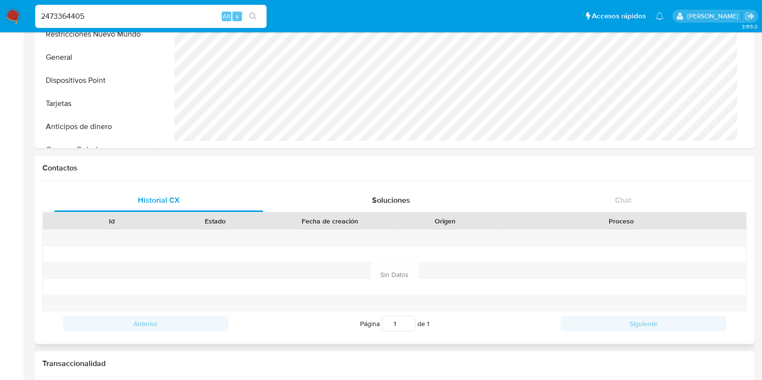
scroll to position [181, 0]
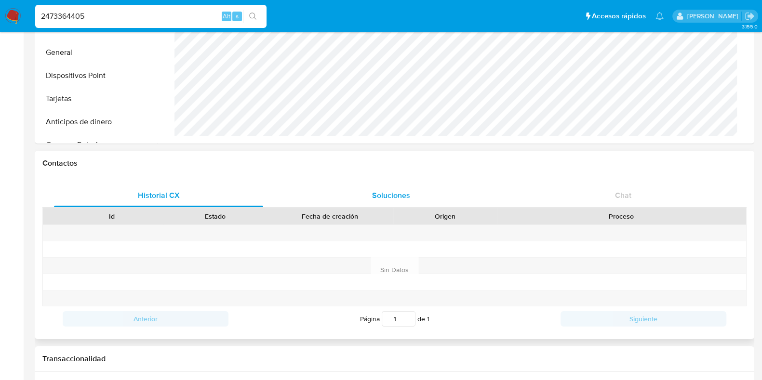
click at [389, 201] on span "Soluciones" at bounding box center [391, 195] width 38 height 11
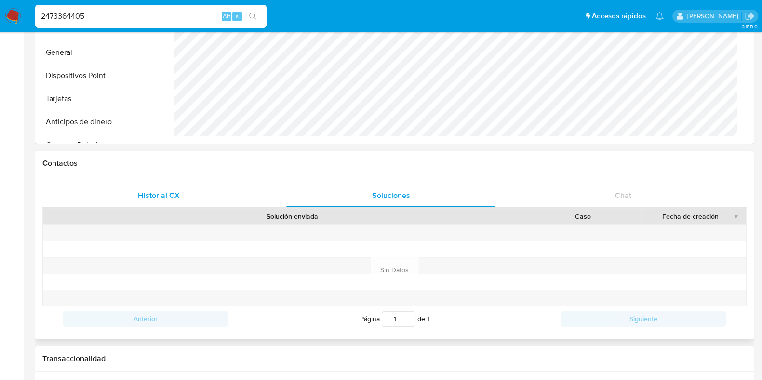
click at [241, 194] on div "Historial CX" at bounding box center [158, 195] width 209 height 23
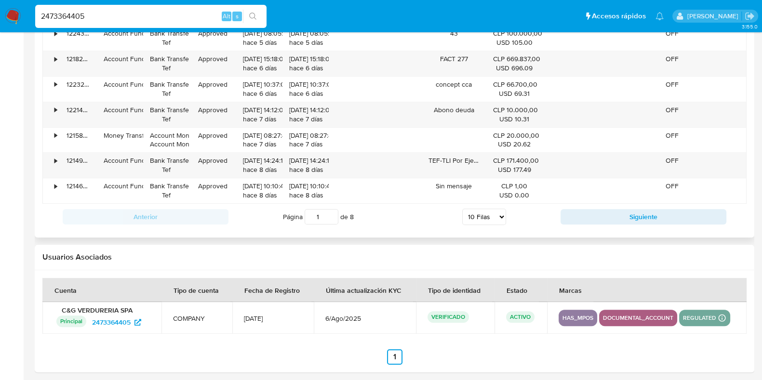
scroll to position [1092, 0]
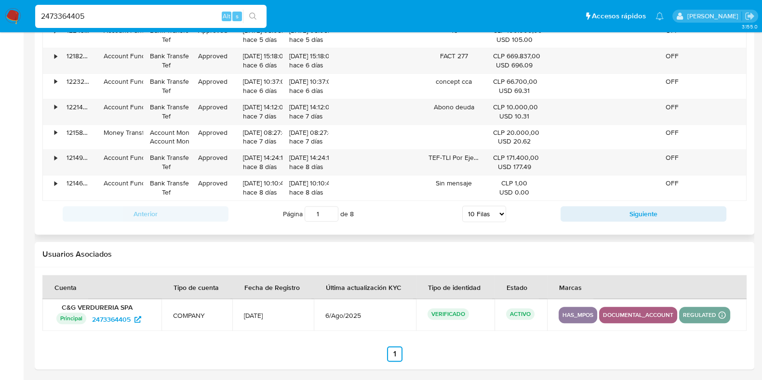
click at [325, 208] on input "1" at bounding box center [322, 213] width 34 height 15
drag, startPoint x: 327, startPoint y: 212, endPoint x: 299, endPoint y: 207, distance: 28.9
click at [305, 207] on input "4" at bounding box center [322, 213] width 34 height 15
drag, startPoint x: 323, startPoint y: 216, endPoint x: 309, endPoint y: 212, distance: 13.9
click at [309, 212] on input "4" at bounding box center [322, 213] width 34 height 15
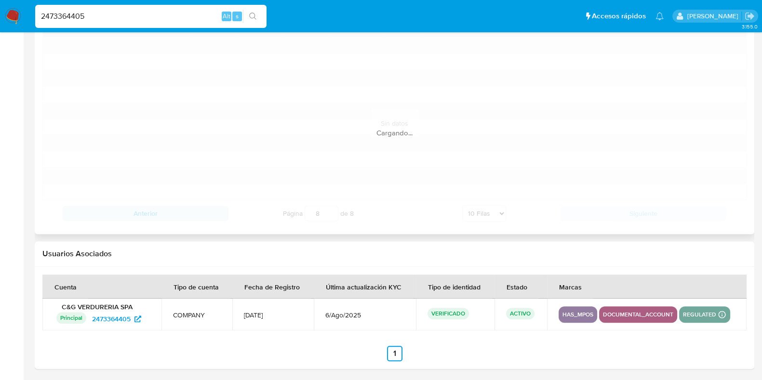
scroll to position [864, 0]
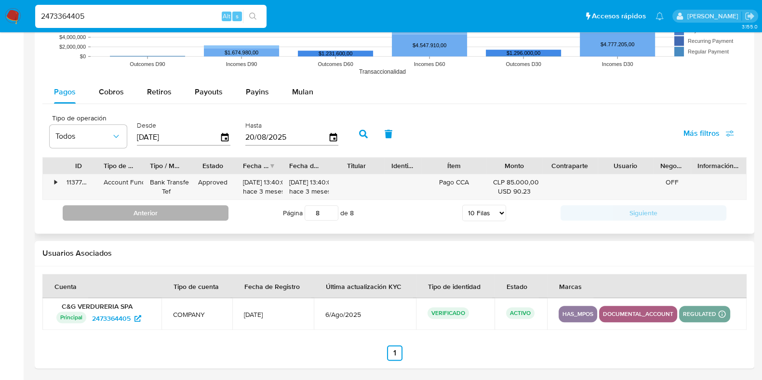
click at [204, 215] on button "Anterior" at bounding box center [146, 212] width 166 height 15
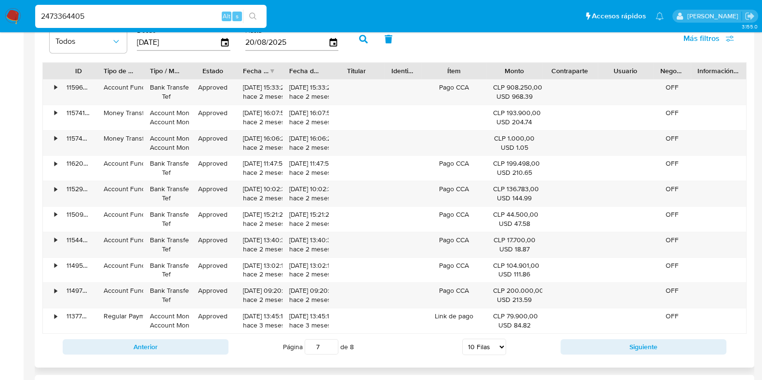
scroll to position [985, 0]
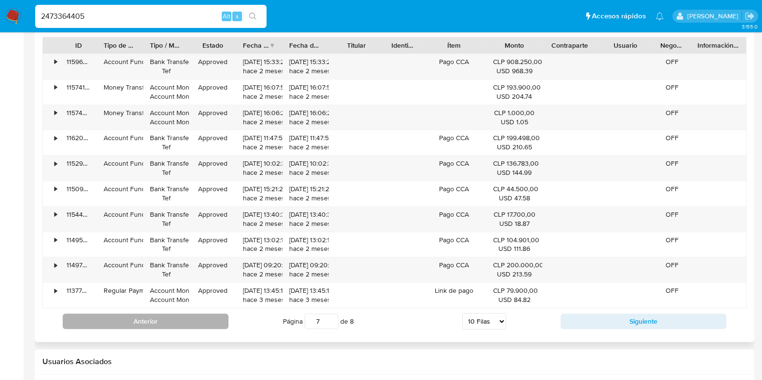
click at [216, 319] on button "Anterior" at bounding box center [146, 321] width 166 height 15
click at [208, 325] on button "Anterior" at bounding box center [146, 321] width 166 height 15
type input "5"
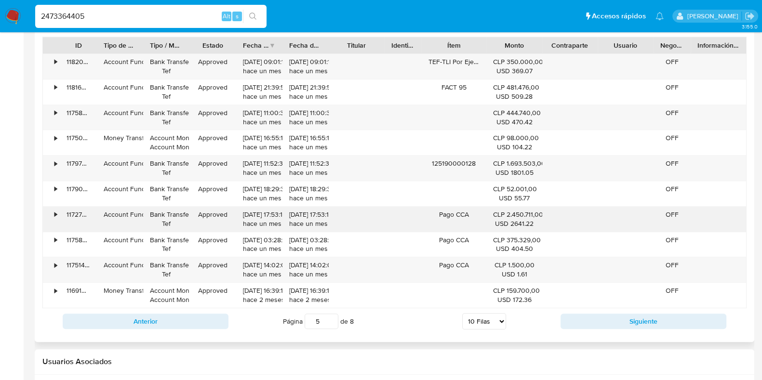
click at [58, 212] on div "•" at bounding box center [51, 219] width 17 height 25
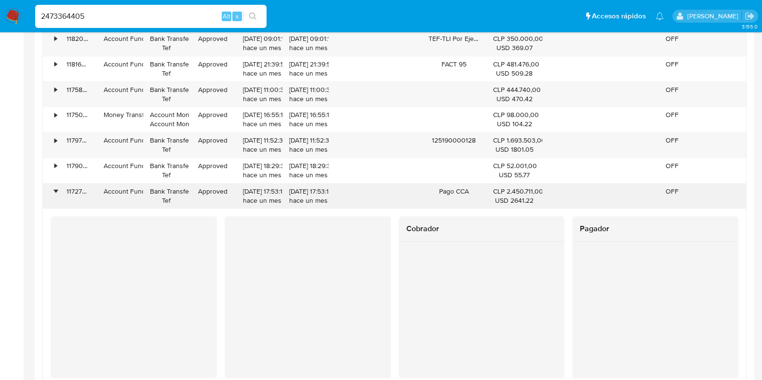
scroll to position [969, 0]
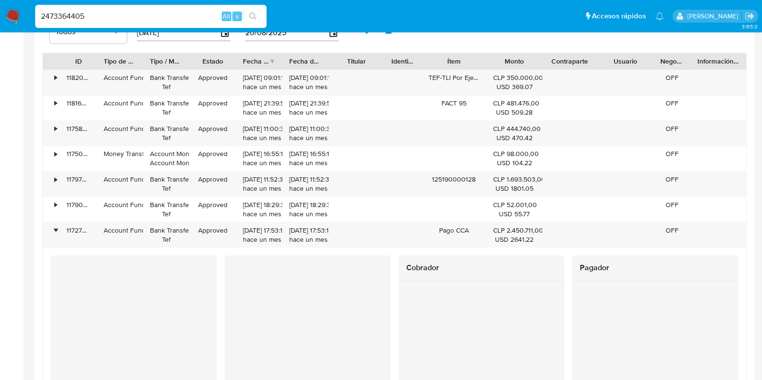
drag, startPoint x: 90, startPoint y: 14, endPoint x: 30, endPoint y: 4, distance: 60.1
click at [30, 4] on ul "Pausado Ver notificaciones 2473364405 Alt s Accesos rápidos Presiona las siguie…" at bounding box center [349, 16] width 639 height 24
paste input "500370919"
type input "2500370919"
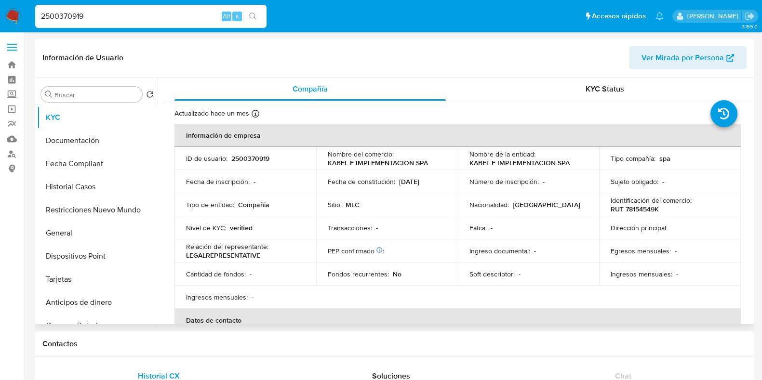
select select "10"
click at [564, 87] on div "KYC Status" at bounding box center [605, 89] width 272 height 23
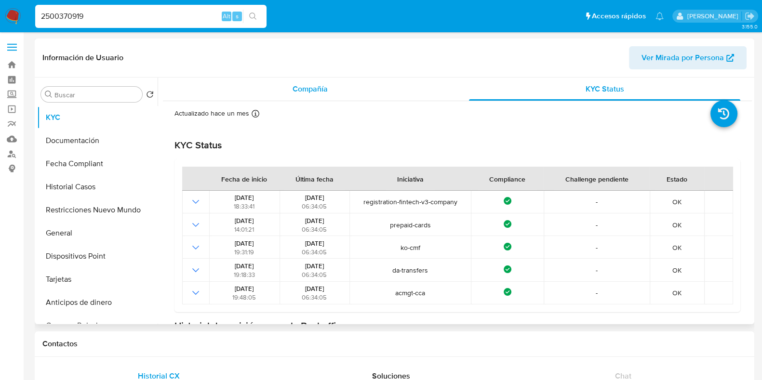
click at [386, 86] on div "Compañía" at bounding box center [311, 89] width 272 height 23
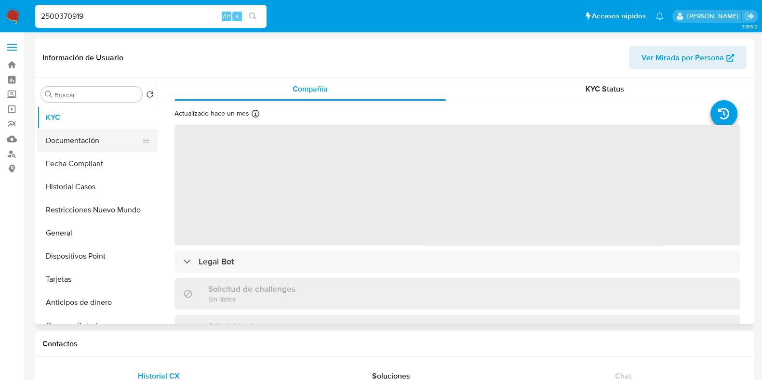
click at [87, 146] on button "Documentación" at bounding box center [93, 140] width 113 height 23
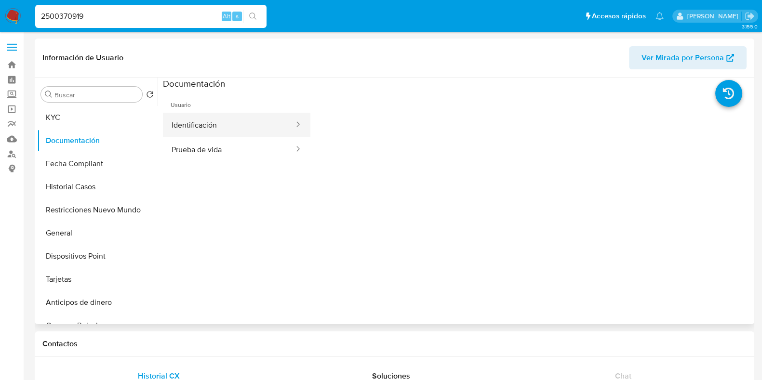
click at [207, 128] on button "Identificación" at bounding box center [229, 125] width 132 height 25
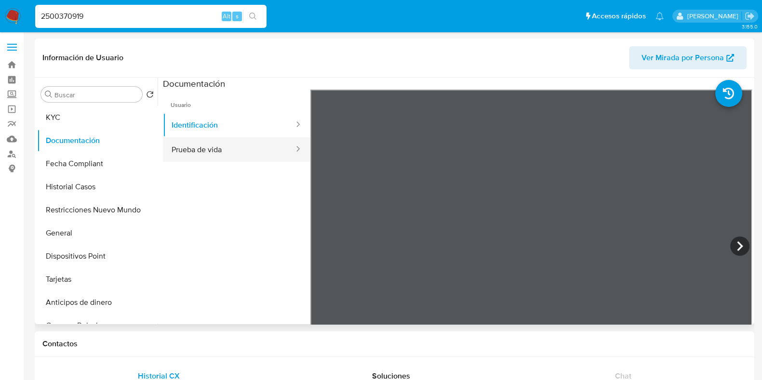
click at [227, 147] on button "Prueba de vida" at bounding box center [229, 149] width 132 height 25
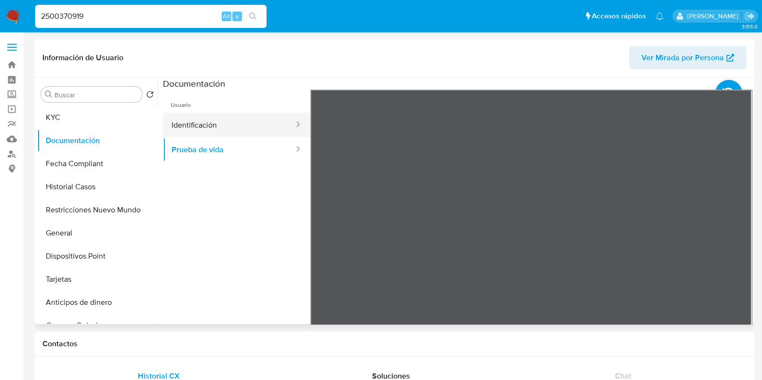
click at [217, 126] on button "Identificación" at bounding box center [229, 125] width 132 height 25
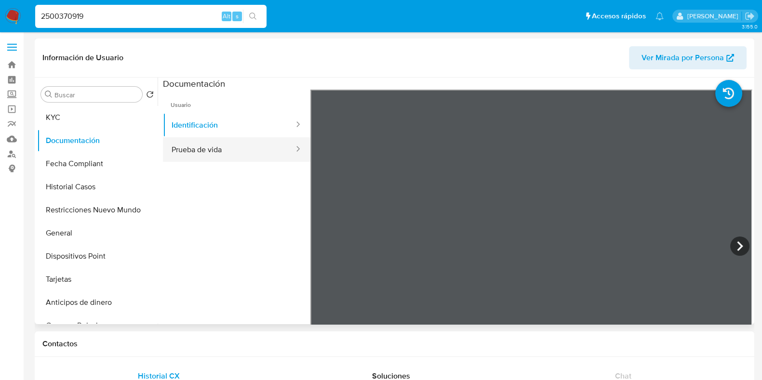
click at [212, 141] on button "Prueba de vida" at bounding box center [229, 149] width 132 height 25
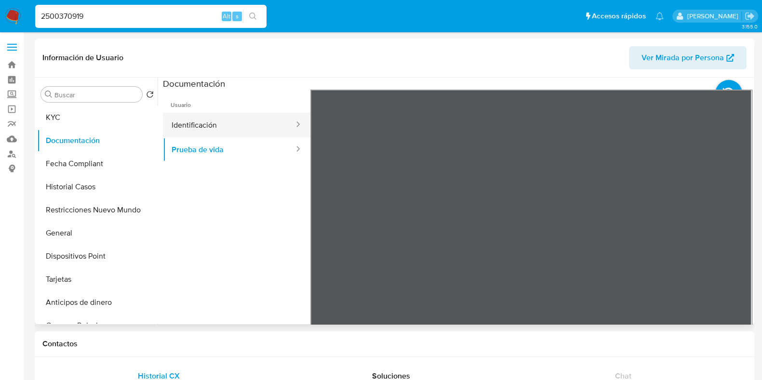
click at [218, 136] on button "Identificación" at bounding box center [229, 125] width 132 height 25
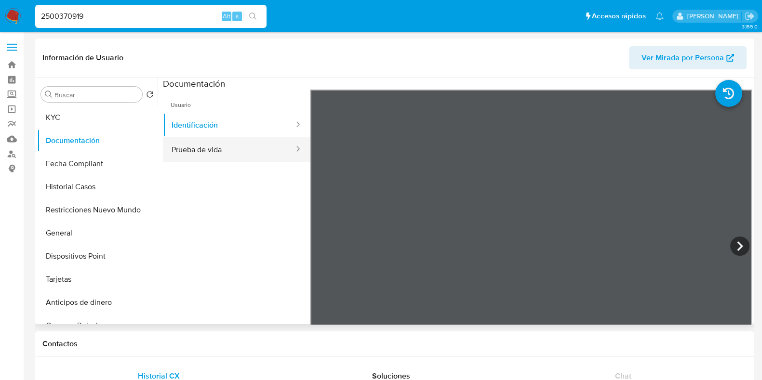
click at [216, 154] on button "Prueba de vida" at bounding box center [229, 149] width 132 height 25
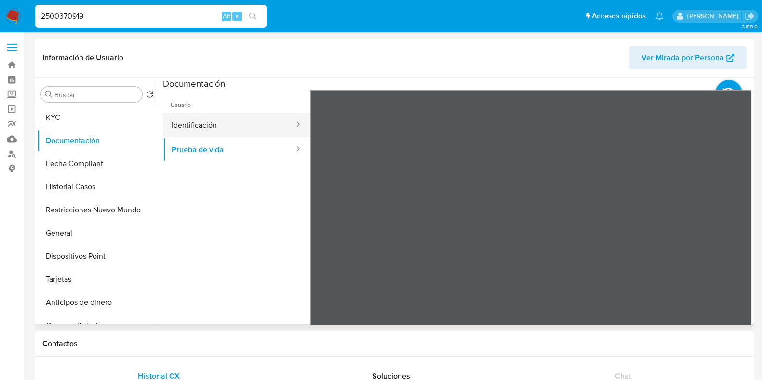
click at [211, 124] on button "Identificación" at bounding box center [229, 125] width 132 height 25
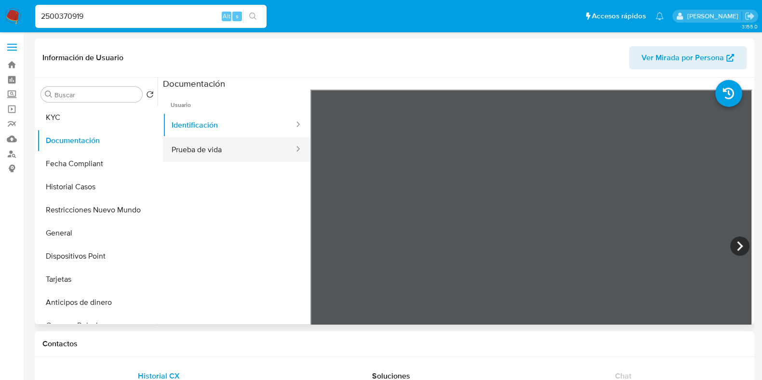
click at [193, 138] on button "Prueba de vida" at bounding box center [229, 149] width 132 height 25
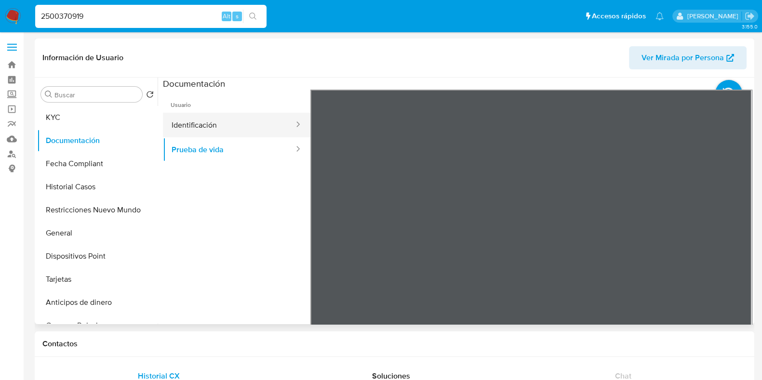
click at [253, 136] on button "Identificación" at bounding box center [229, 125] width 132 height 25
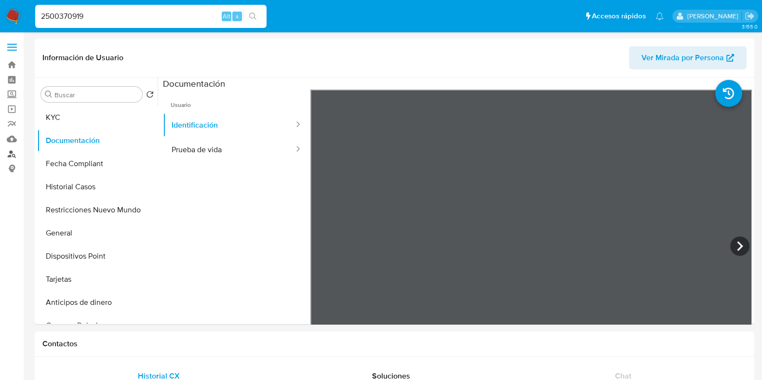
click at [6, 153] on link "Buscador de personas" at bounding box center [57, 154] width 115 height 15
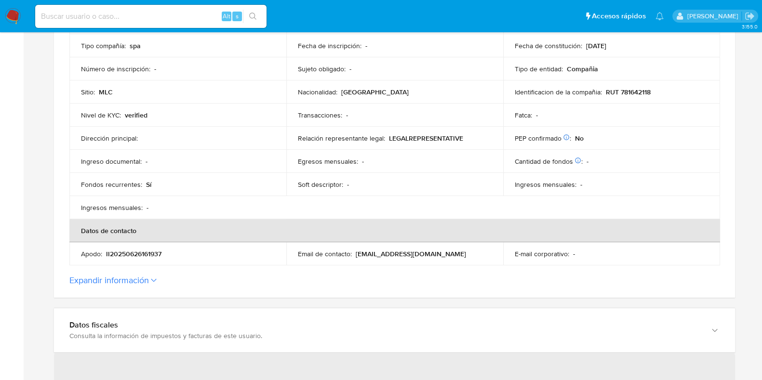
scroll to position [301, 0]
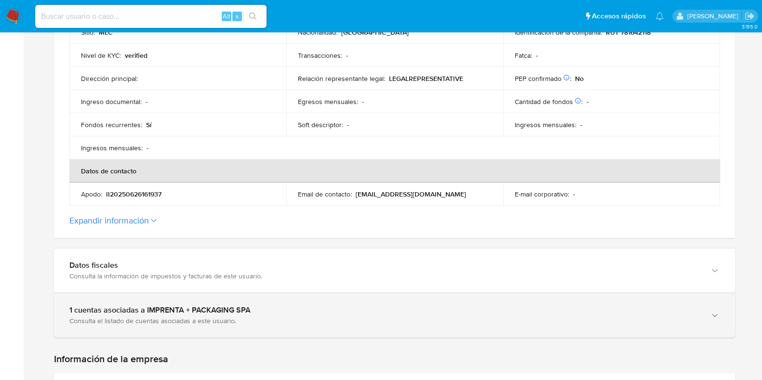
click at [250, 312] on div "1 cuentas asociadas a IMPRENTA + PACKAGING SPA" at bounding box center [384, 311] width 631 height 10
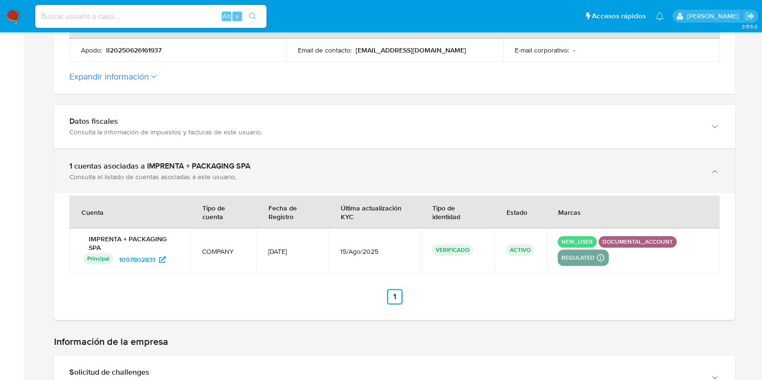
scroll to position [482, 0]
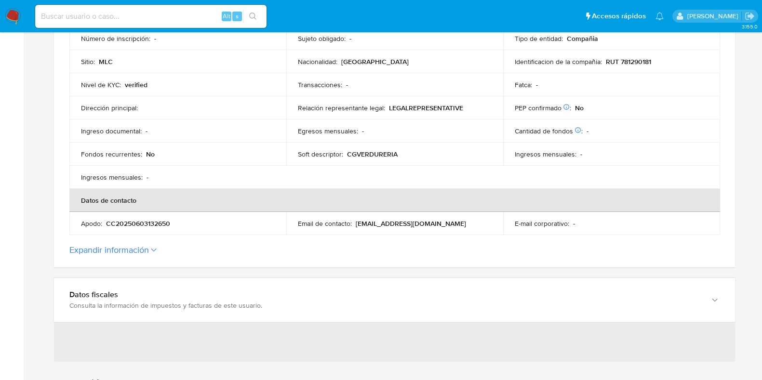
scroll to position [362, 0]
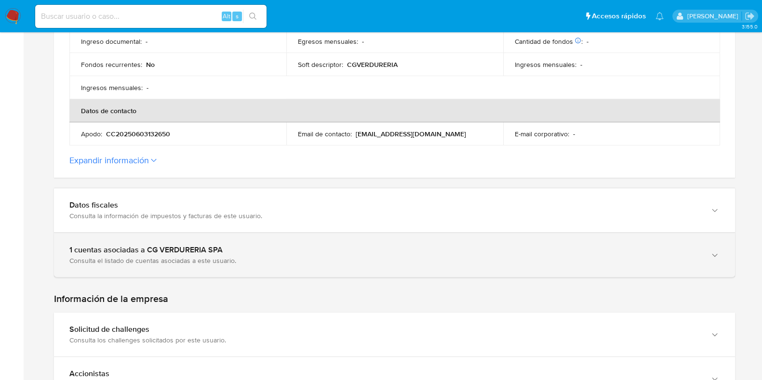
click at [189, 264] on div "Consulta el listado de cuentas asociadas a este usuario." at bounding box center [384, 261] width 631 height 9
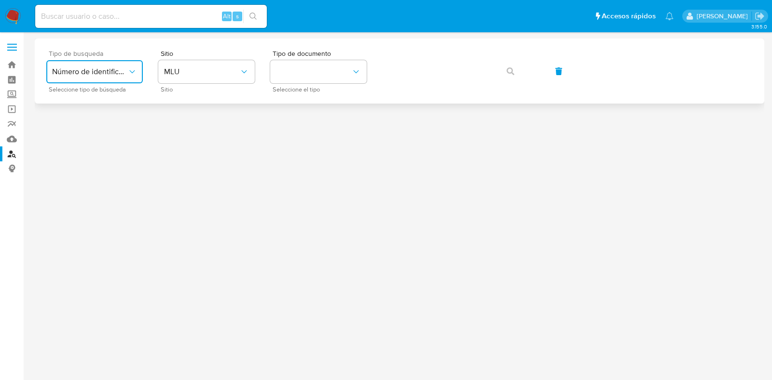
click at [123, 72] on span "Número de identificación" at bounding box center [89, 72] width 75 height 10
click at [111, 109] on span "Número de identificación" at bounding box center [91, 102] width 79 height 19
click at [205, 72] on button "site_id" at bounding box center [206, 71] width 96 height 23
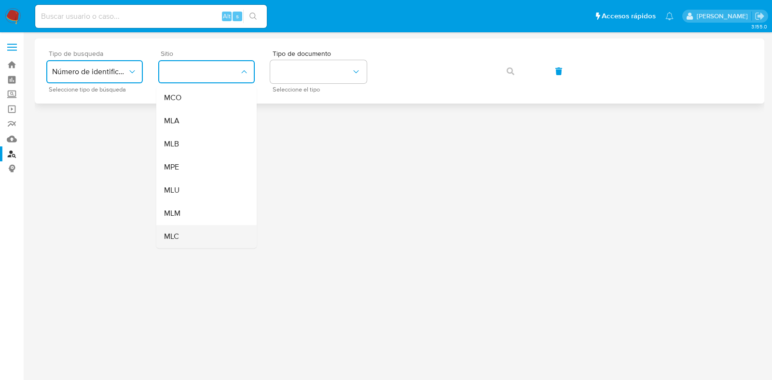
click at [185, 231] on div "MLC" at bounding box center [203, 236] width 79 height 23
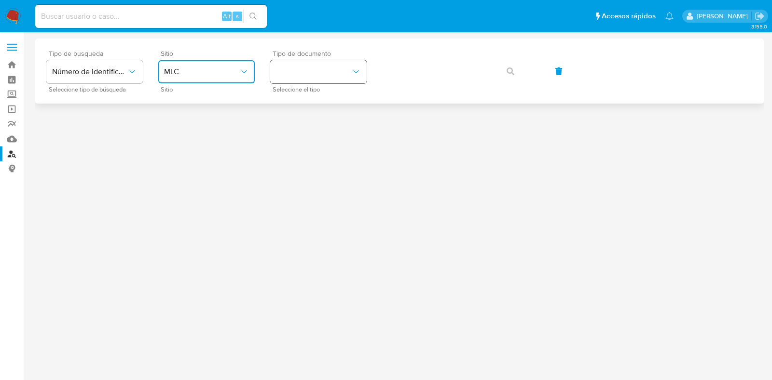
click at [322, 74] on button "identificationType" at bounding box center [318, 71] width 96 height 23
click at [320, 105] on div "RUT RUT" at bounding box center [315, 102] width 79 height 33
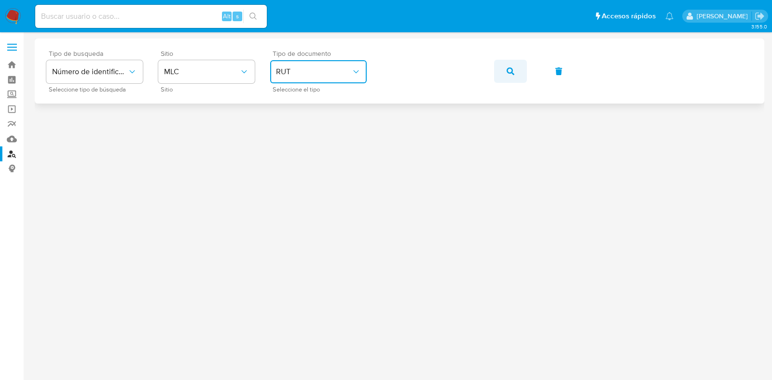
click at [509, 78] on span "button" at bounding box center [510, 71] width 8 height 21
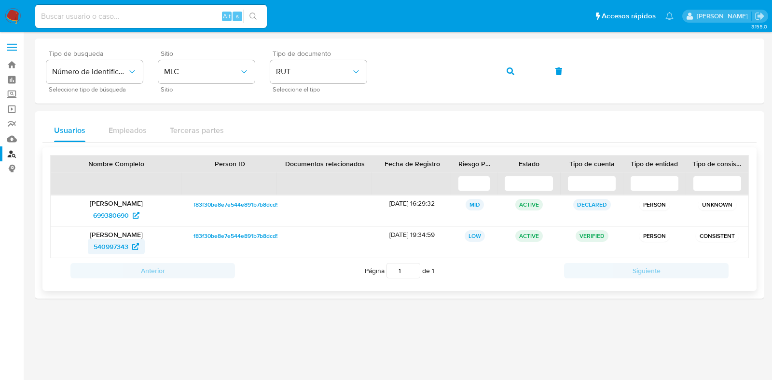
click at [114, 243] on span "540997343" at bounding box center [111, 246] width 35 height 15
click at [509, 74] on icon "button" at bounding box center [510, 72] width 8 height 8
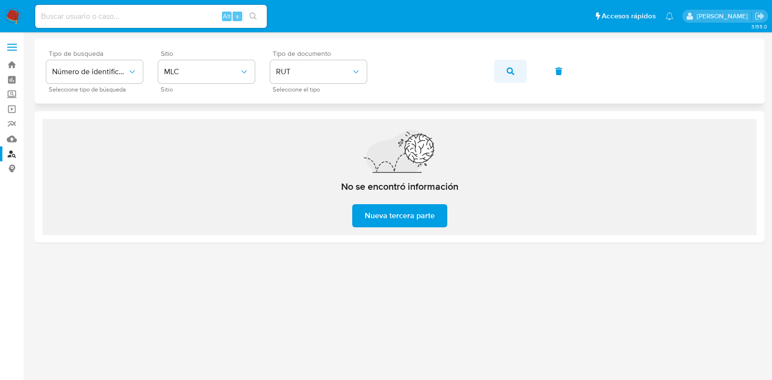
click at [518, 74] on button "button" at bounding box center [510, 71] width 33 height 23
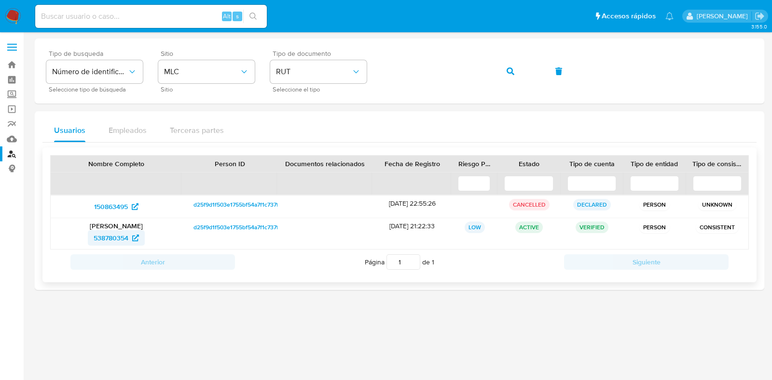
click at [111, 239] on span "538780354" at bounding box center [111, 238] width 35 height 15
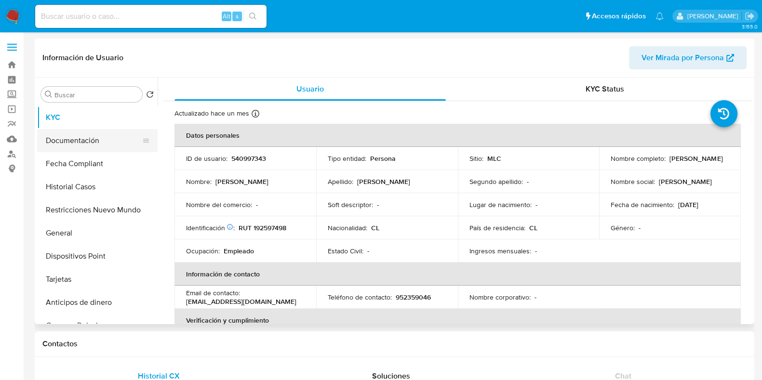
select select "10"
click at [82, 140] on button "Documentación" at bounding box center [93, 140] width 113 height 23
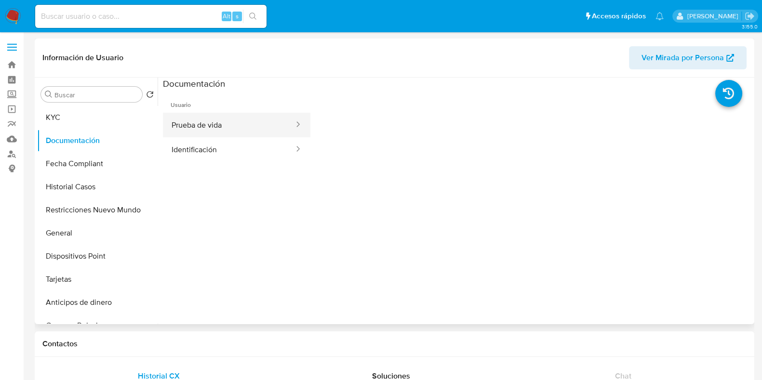
click at [232, 135] on button "Prueba de vida" at bounding box center [229, 125] width 132 height 25
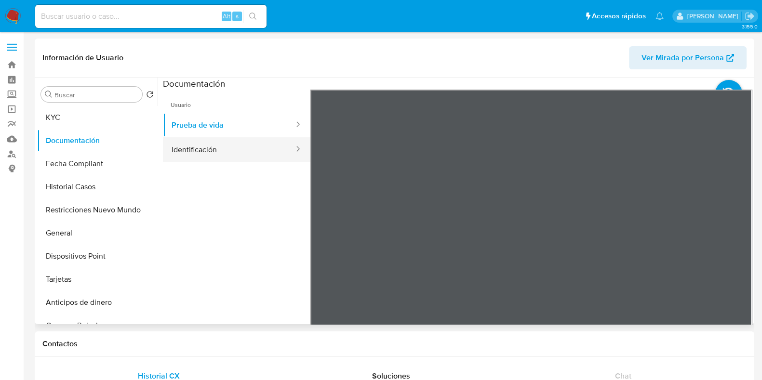
click at [254, 146] on button "Identificación" at bounding box center [229, 149] width 132 height 25
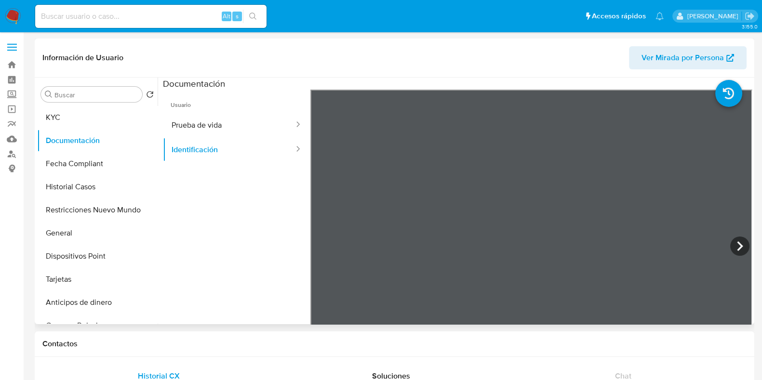
click at [222, 109] on span "Usuario" at bounding box center [237, 101] width 148 height 23
click at [226, 124] on button "Prueba de vida" at bounding box center [229, 125] width 132 height 25
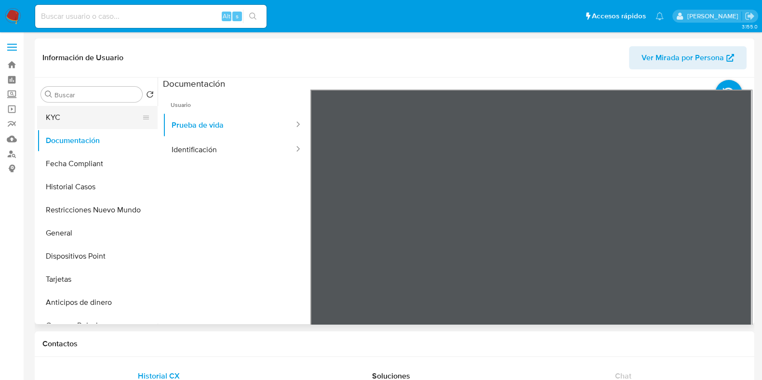
click at [95, 126] on button "KYC" at bounding box center [93, 117] width 113 height 23
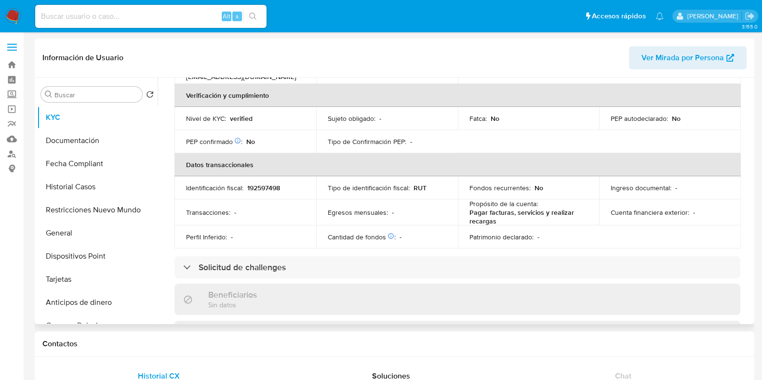
scroll to position [241, 0]
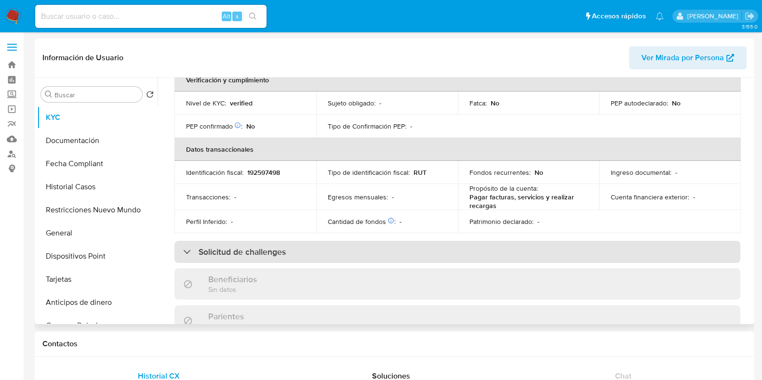
click at [337, 248] on div "Solicitud de challenges" at bounding box center [458, 252] width 566 height 22
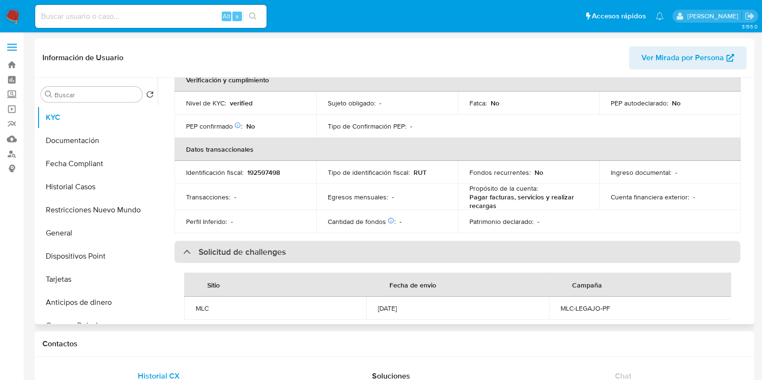
click at [337, 248] on div "Solicitud de challenges" at bounding box center [458, 252] width 566 height 22
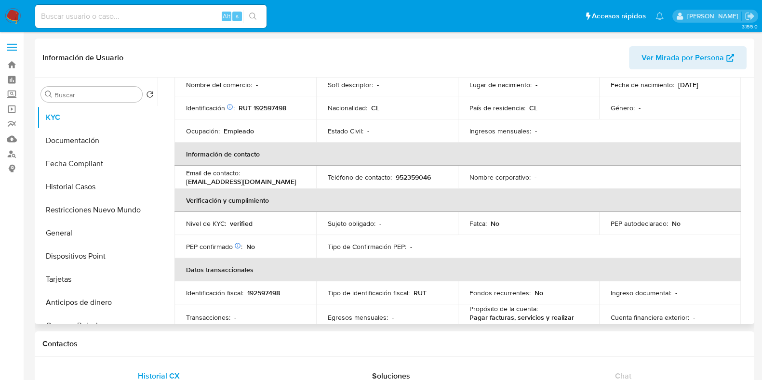
scroll to position [0, 0]
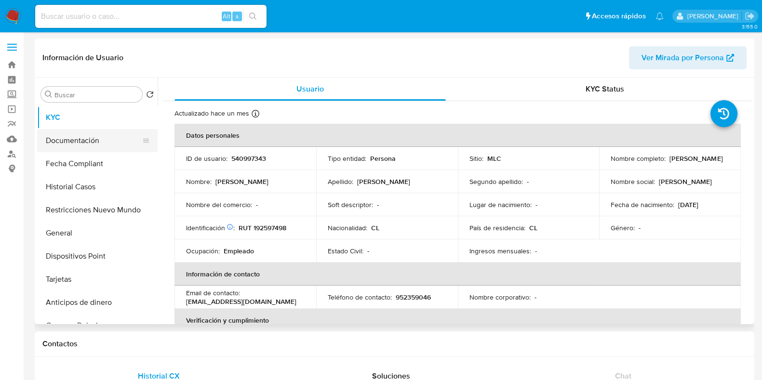
click at [95, 132] on button "Documentación" at bounding box center [93, 140] width 113 height 23
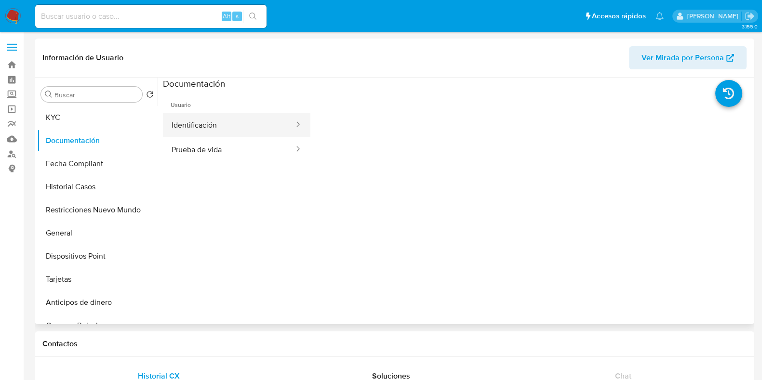
click at [231, 133] on button "Identificación" at bounding box center [229, 125] width 132 height 25
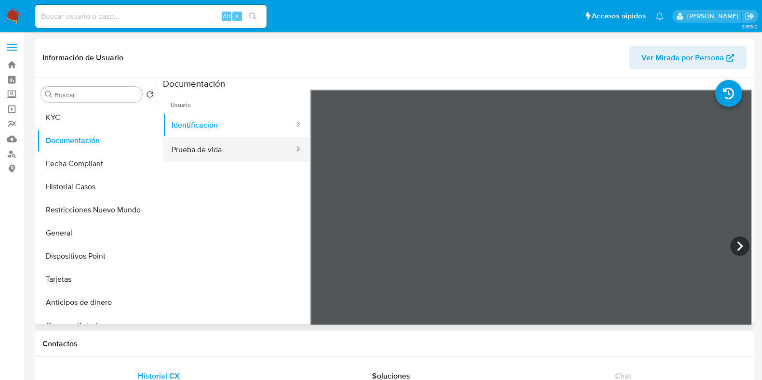
click at [242, 150] on button "Prueba de vida" at bounding box center [229, 149] width 132 height 25
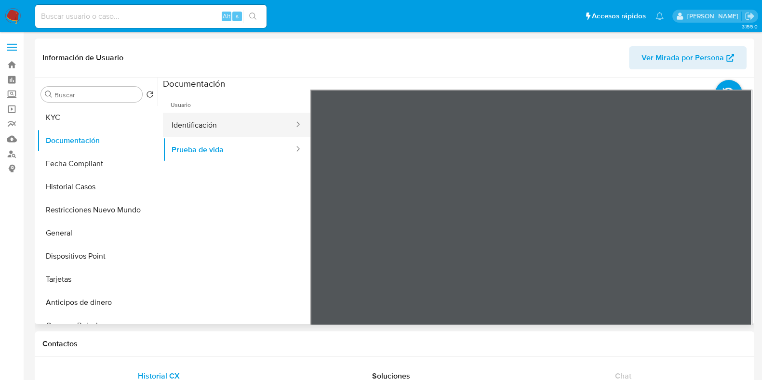
click at [208, 131] on button "Identificación" at bounding box center [229, 125] width 132 height 25
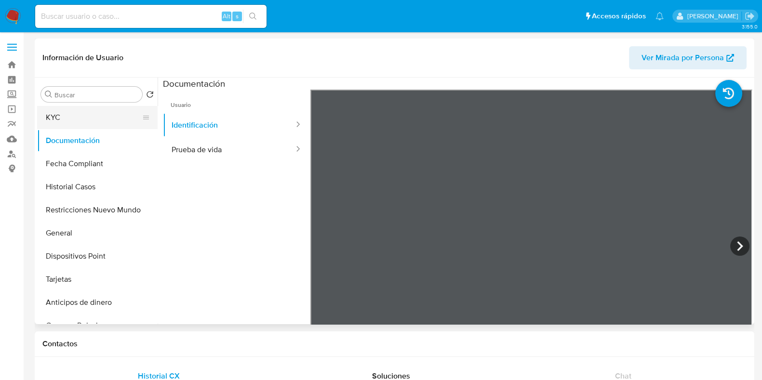
click at [78, 126] on button "KYC" at bounding box center [93, 117] width 113 height 23
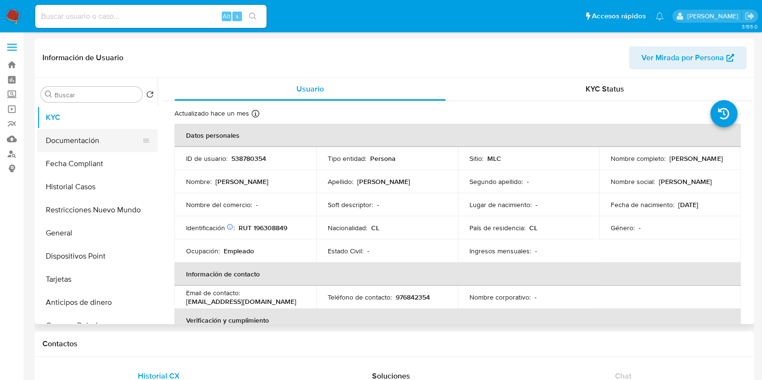
select select "10"
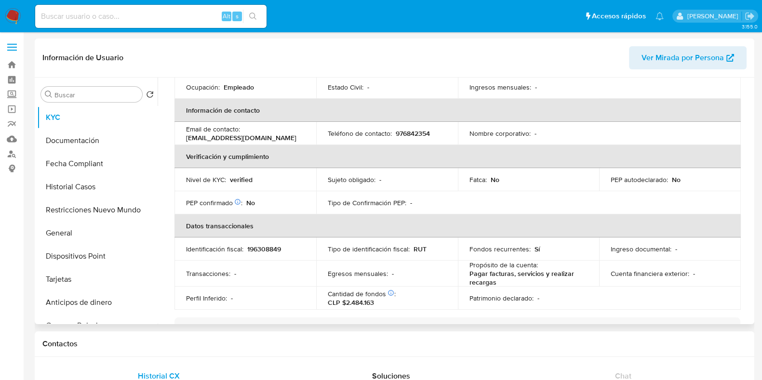
scroll to position [241, 0]
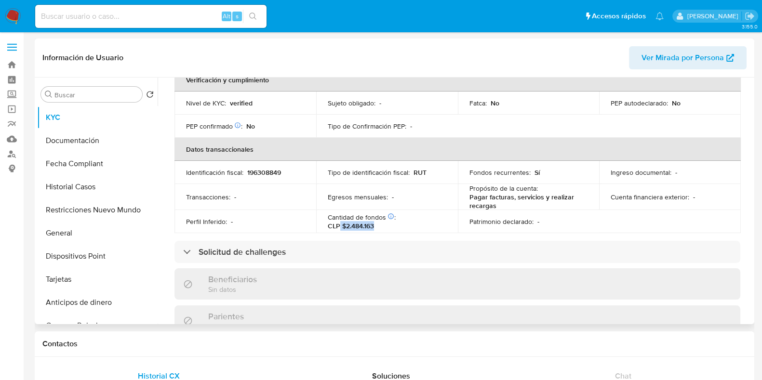
drag, startPoint x: 338, startPoint y: 226, endPoint x: 389, endPoint y: 229, distance: 50.7
click at [389, 229] on div "Cantidad de fondos Solicitado: [DATE] sueldo : CLP $2.484.163" at bounding box center [387, 221] width 119 height 17
click at [387, 228] on div "Cantidad de fondos Solicitado: [DATE] sueldo : CLP $2.484.163" at bounding box center [387, 221] width 119 height 17
click at [72, 135] on button "Documentación" at bounding box center [93, 140] width 113 height 23
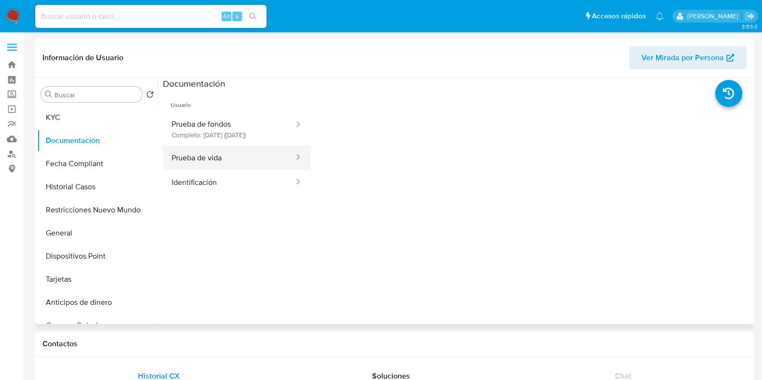
click at [256, 163] on button "Prueba de vida" at bounding box center [229, 158] width 132 height 25
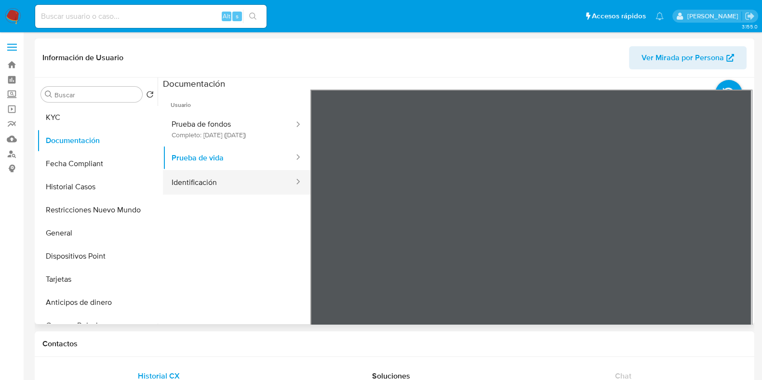
click at [260, 182] on button "Identificación" at bounding box center [229, 182] width 132 height 25
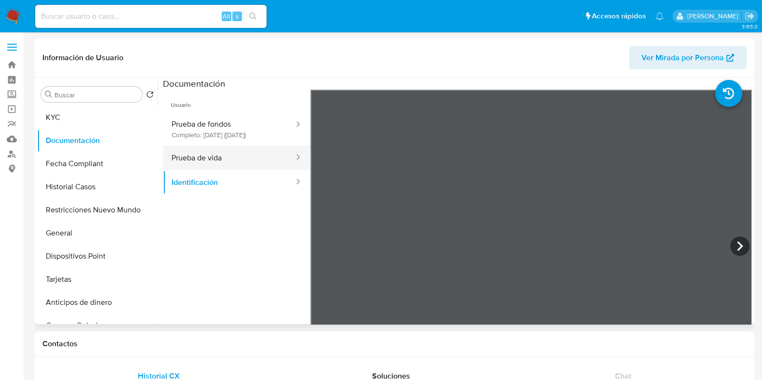
click at [221, 161] on button "Prueba de vida" at bounding box center [229, 158] width 132 height 25
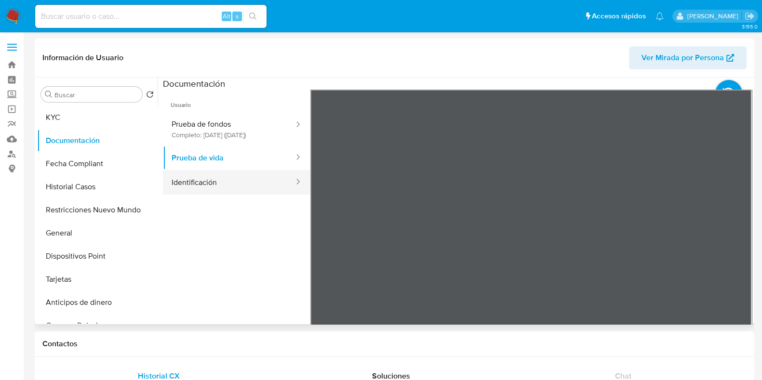
click at [217, 183] on button "Identificación" at bounding box center [229, 182] width 132 height 25
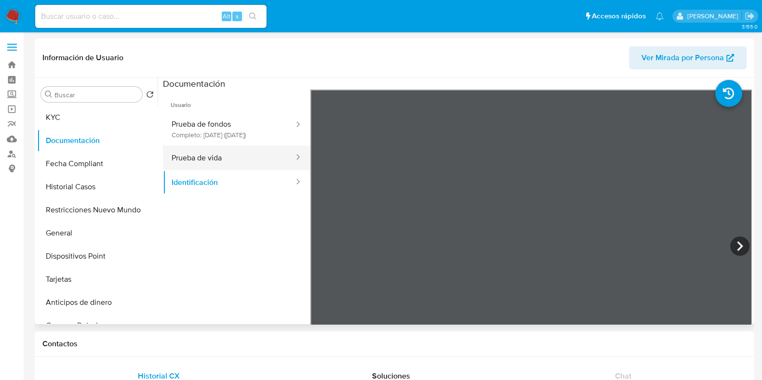
click at [195, 167] on button "Prueba de vida" at bounding box center [229, 158] width 132 height 25
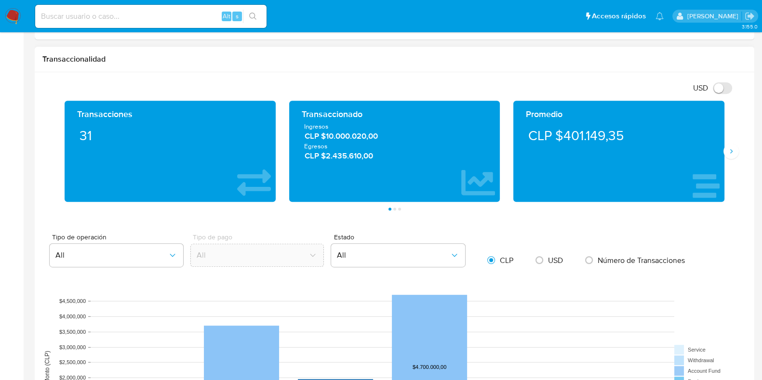
scroll to position [482, 0]
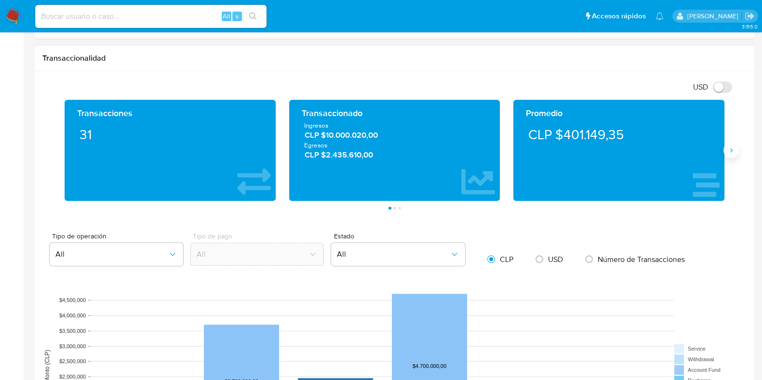
click at [732, 153] on button "Siguiente" at bounding box center [731, 150] width 15 height 15
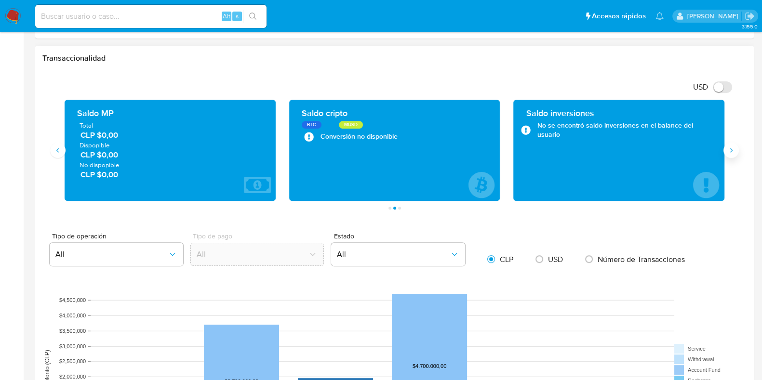
click at [732, 153] on icon "Siguiente" at bounding box center [732, 151] width 8 height 8
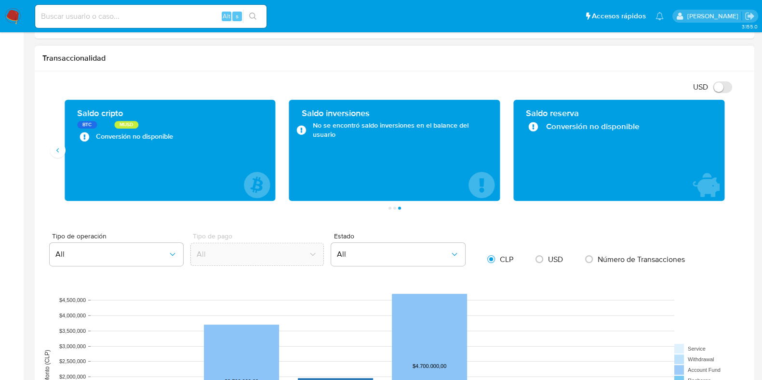
click at [302, 125] on icon "6 de 7" at bounding box center [302, 130] width 10 height 10
click at [58, 148] on icon "Anterior" at bounding box center [58, 151] width 8 height 8
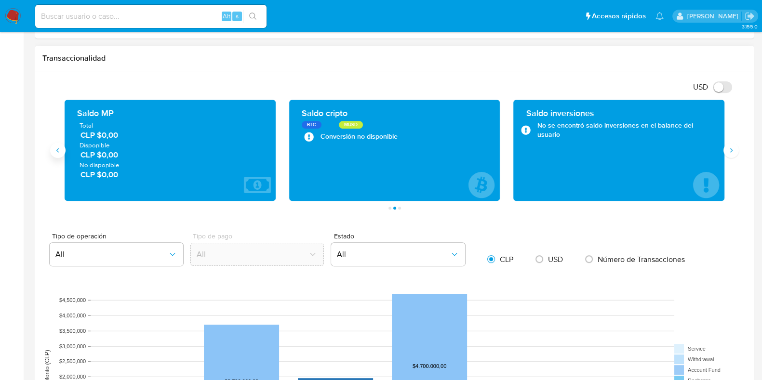
click at [58, 148] on icon "Anterior" at bounding box center [58, 151] width 8 height 8
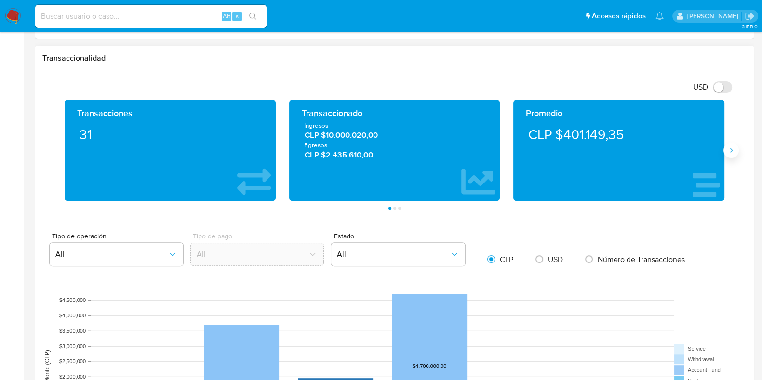
click at [729, 151] on icon "Siguiente" at bounding box center [732, 151] width 8 height 8
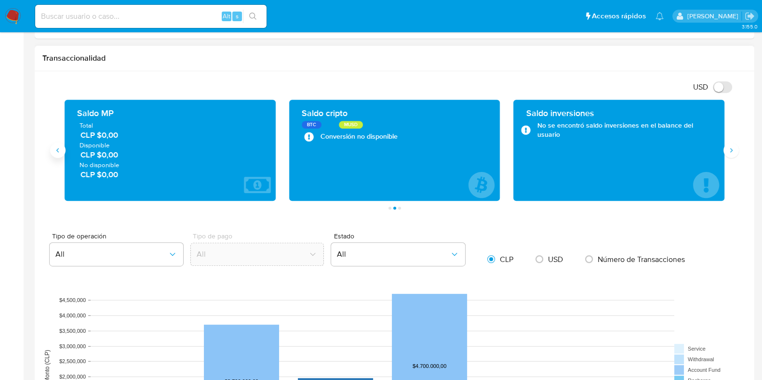
click at [56, 150] on icon "Anterior" at bounding box center [58, 151] width 8 height 8
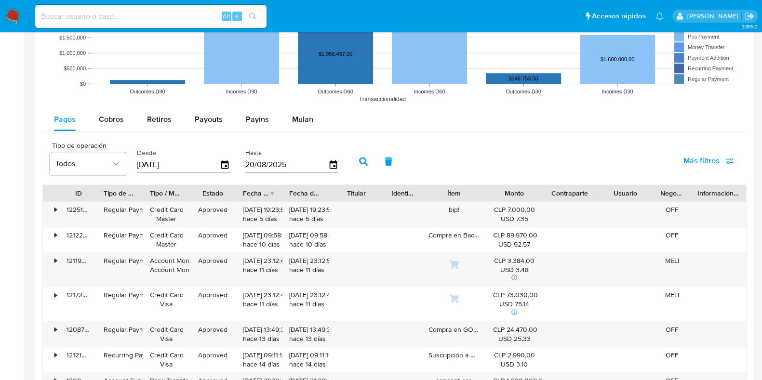
scroll to position [904, 0]
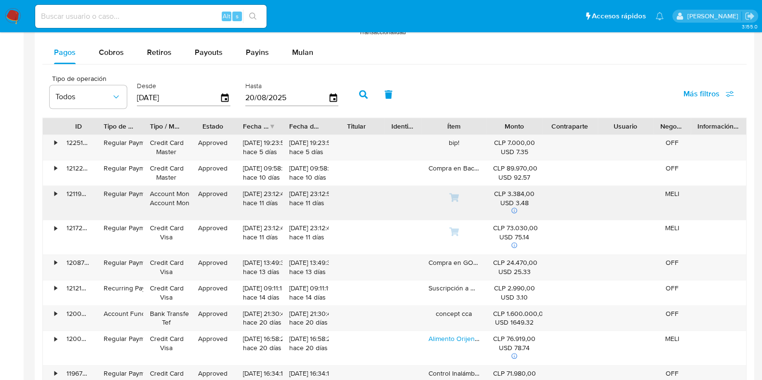
click at [452, 194] on icon at bounding box center [454, 197] width 10 height 9
click at [458, 196] on icon at bounding box center [454, 197] width 10 height 9
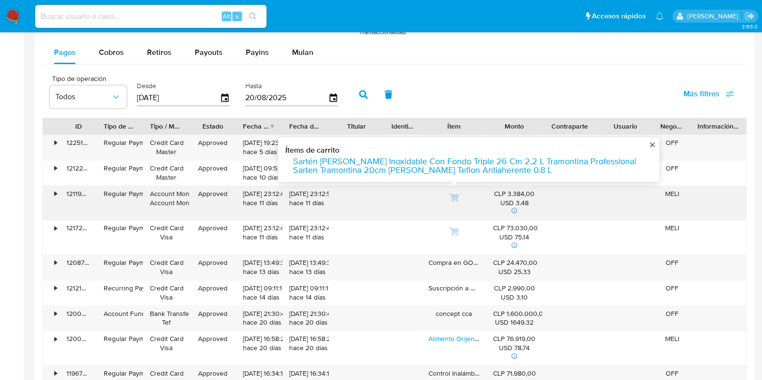
click at [452, 197] on icon at bounding box center [454, 197] width 10 height 9
click at [456, 166] on link "Sarten Tramontina 20cm Loreto Teflon Antiaherente 0.8 L" at bounding box center [422, 170] width 259 height 9
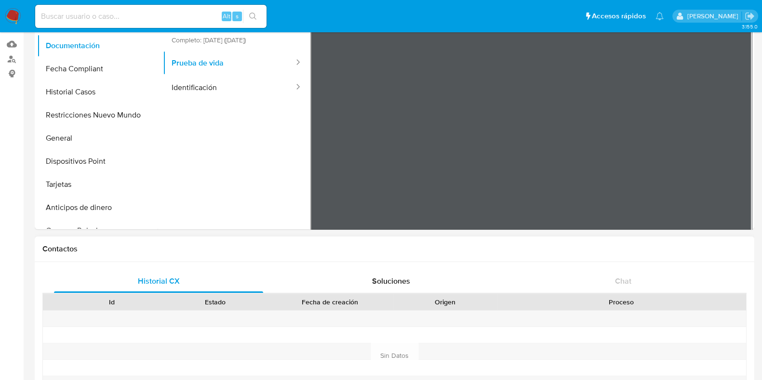
scroll to position [0, 0]
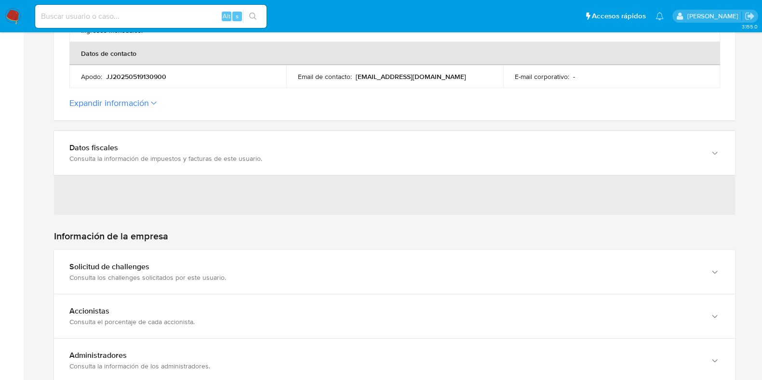
scroll to position [421, 0]
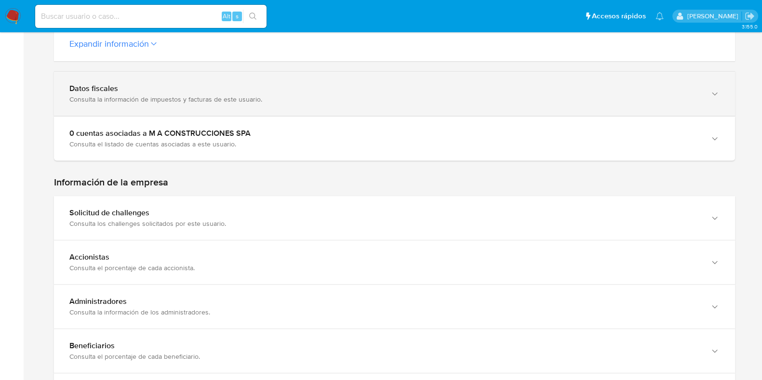
scroll to position [421, 0]
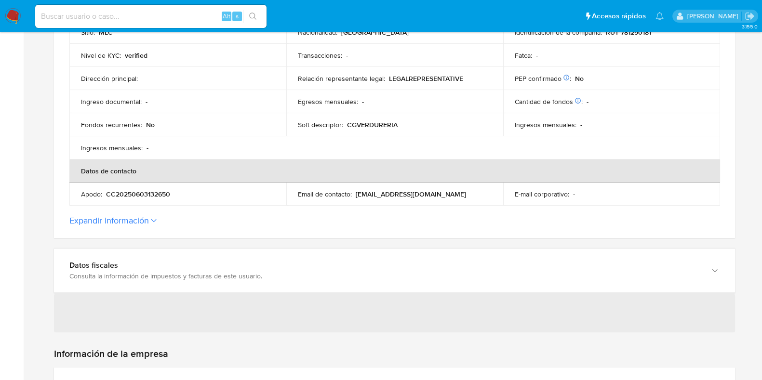
click at [239, 272] on div "Consulta la información de impuestos y facturas de este usuario." at bounding box center [384, 276] width 631 height 9
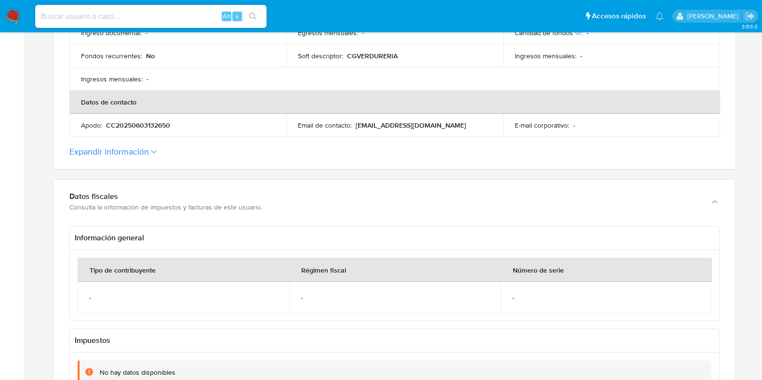
scroll to position [421, 0]
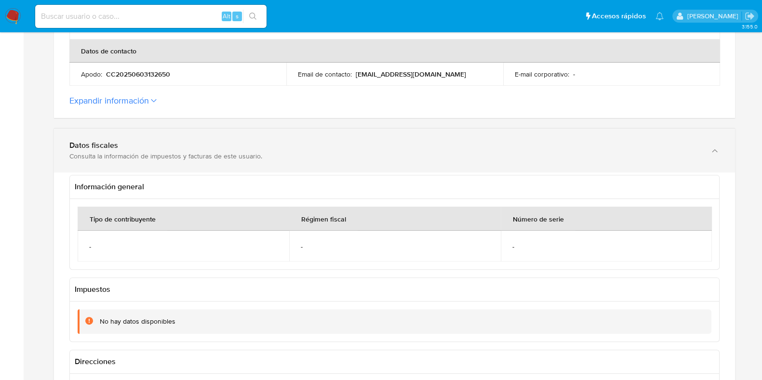
click at [207, 154] on div "Consulta la información de impuestos y facturas de este usuario." at bounding box center [384, 156] width 631 height 9
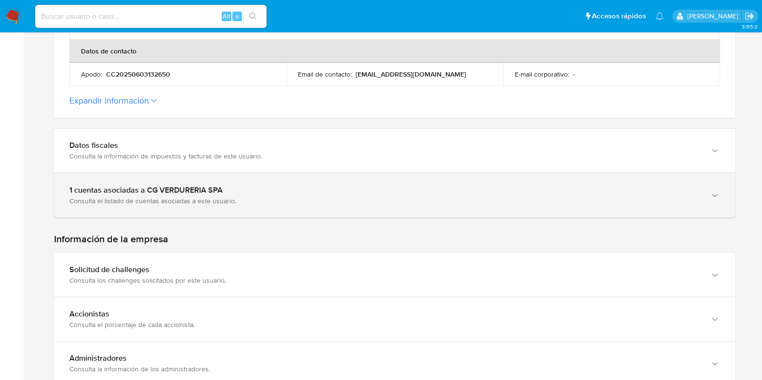
click at [200, 199] on div "Consulta el listado de cuentas asociadas a este usuario." at bounding box center [384, 201] width 631 height 9
